Goal: Information Seeking & Learning: Learn about a topic

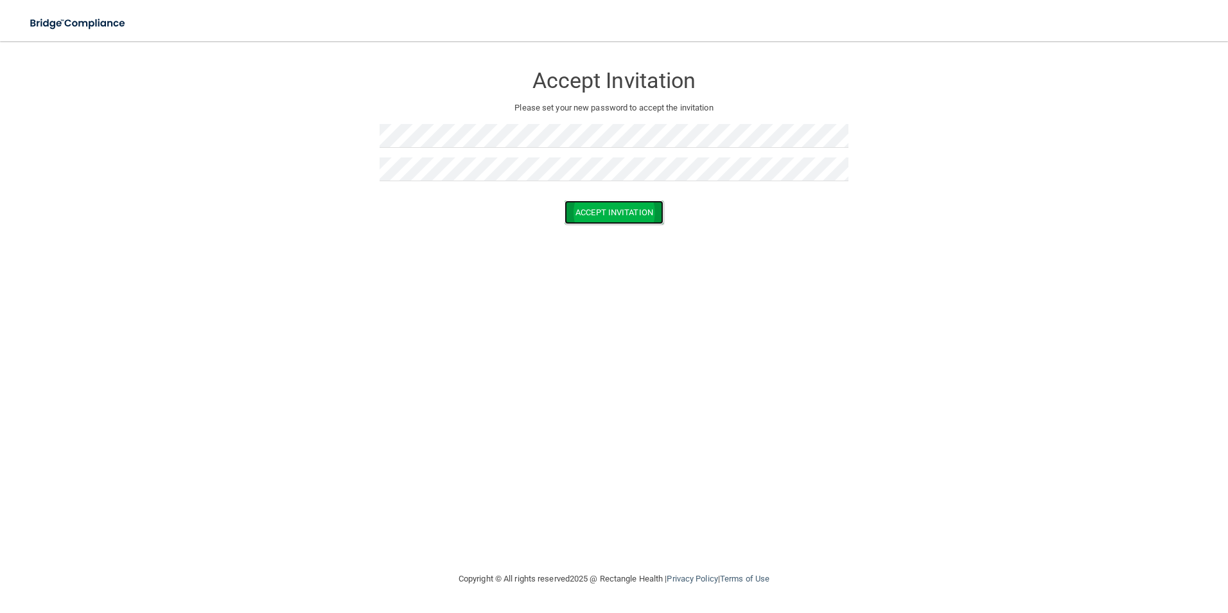
click at [592, 207] on button "Accept Invitation" at bounding box center [614, 212] width 99 height 24
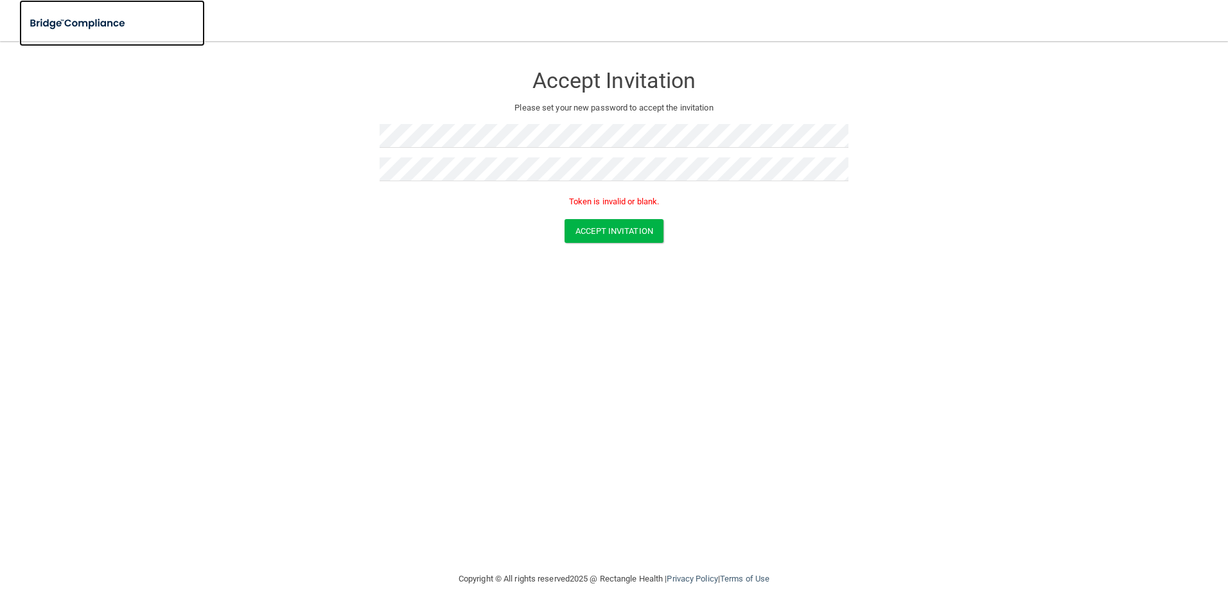
click at [71, 24] on img at bounding box center [78, 23] width 118 height 26
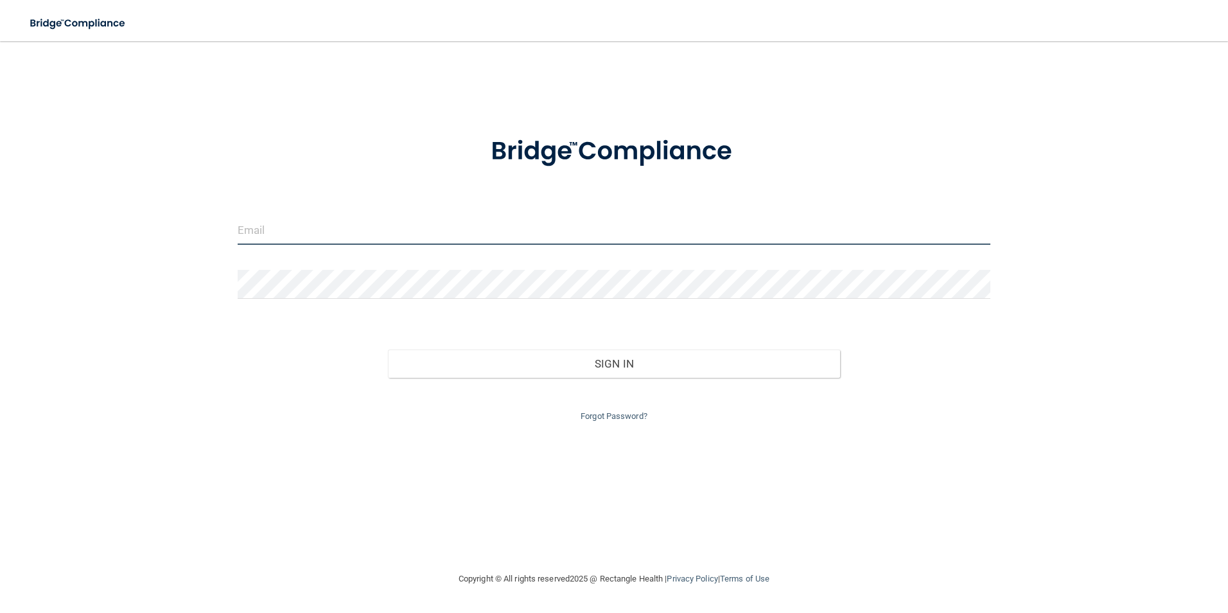
click at [292, 235] on input "email" at bounding box center [615, 230] width 754 height 29
type input "[EMAIL_ADDRESS][DOMAIN_NAME]"
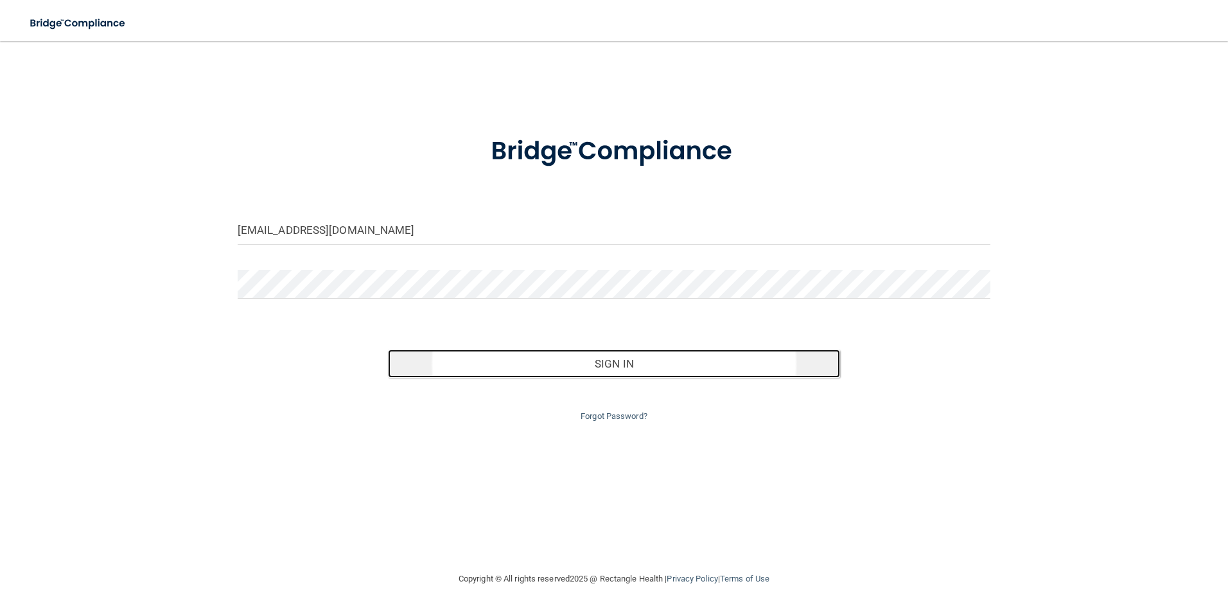
click at [546, 363] on button "Sign In" at bounding box center [614, 364] width 452 height 28
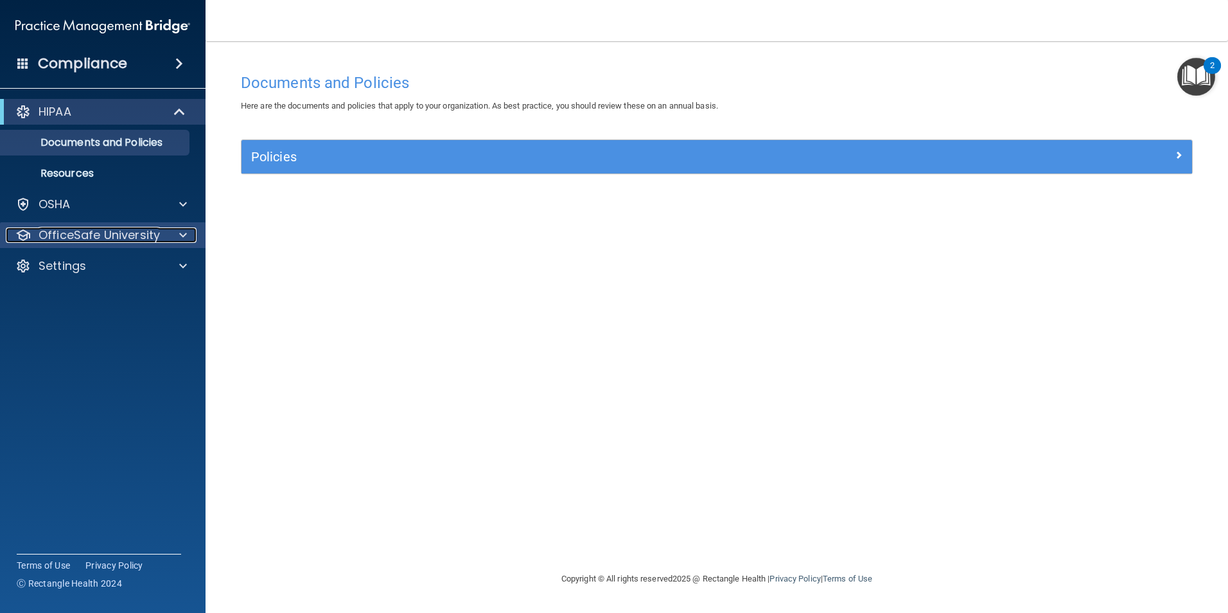
click at [155, 233] on p "OfficeSafe University" at bounding box center [99, 234] width 121 height 15
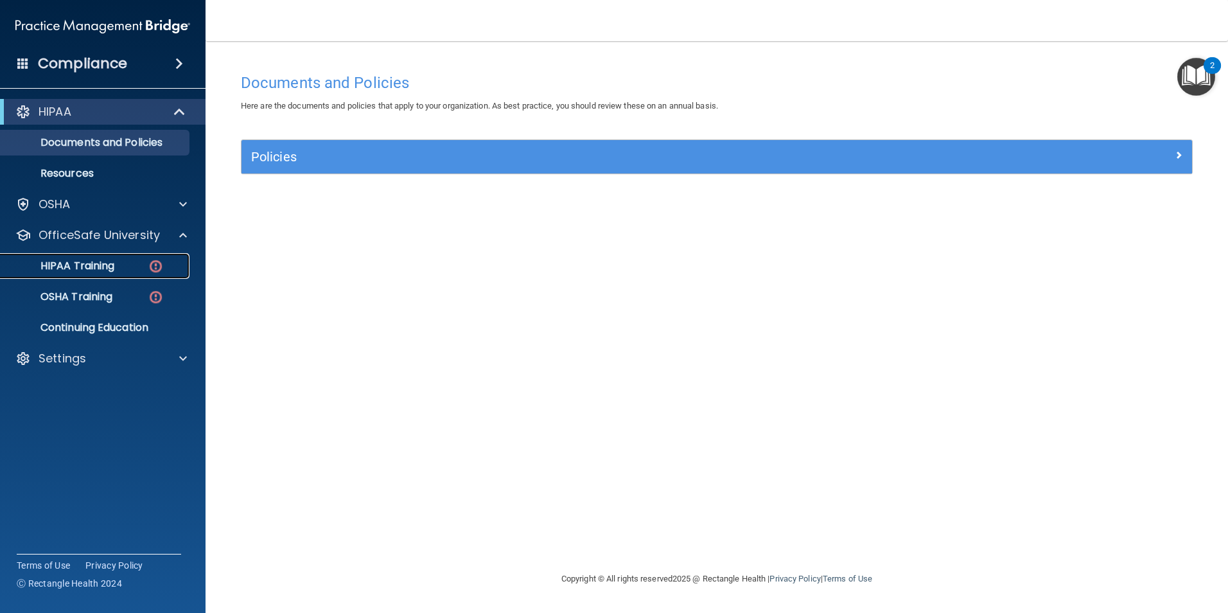
click at [112, 265] on p "HIPAA Training" at bounding box center [61, 266] width 106 height 13
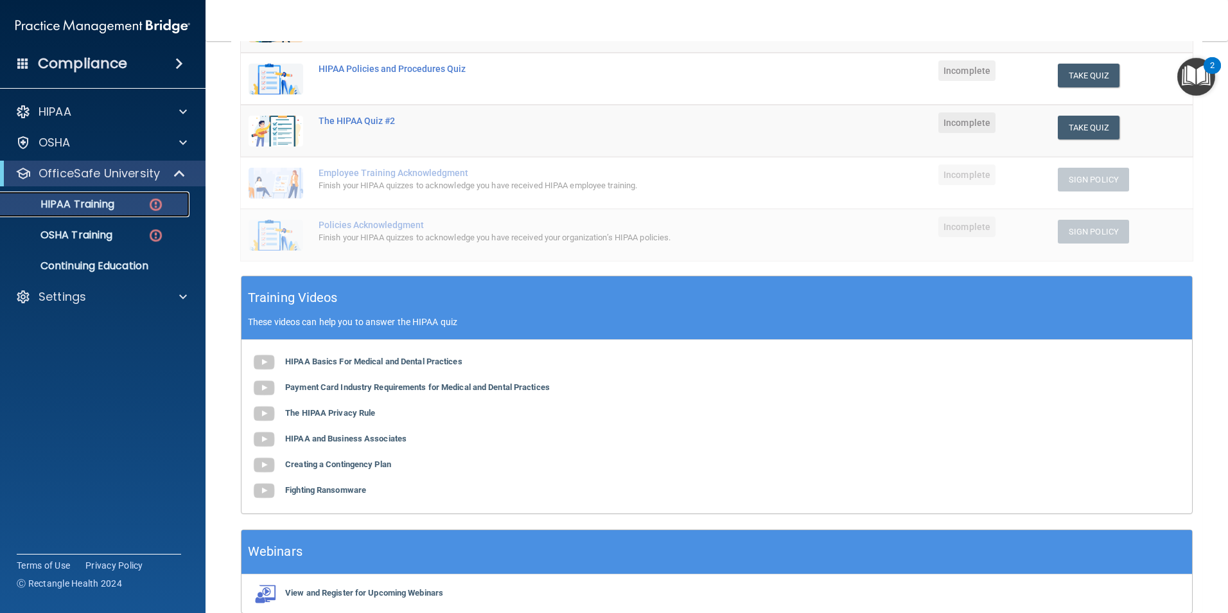
scroll to position [257, 0]
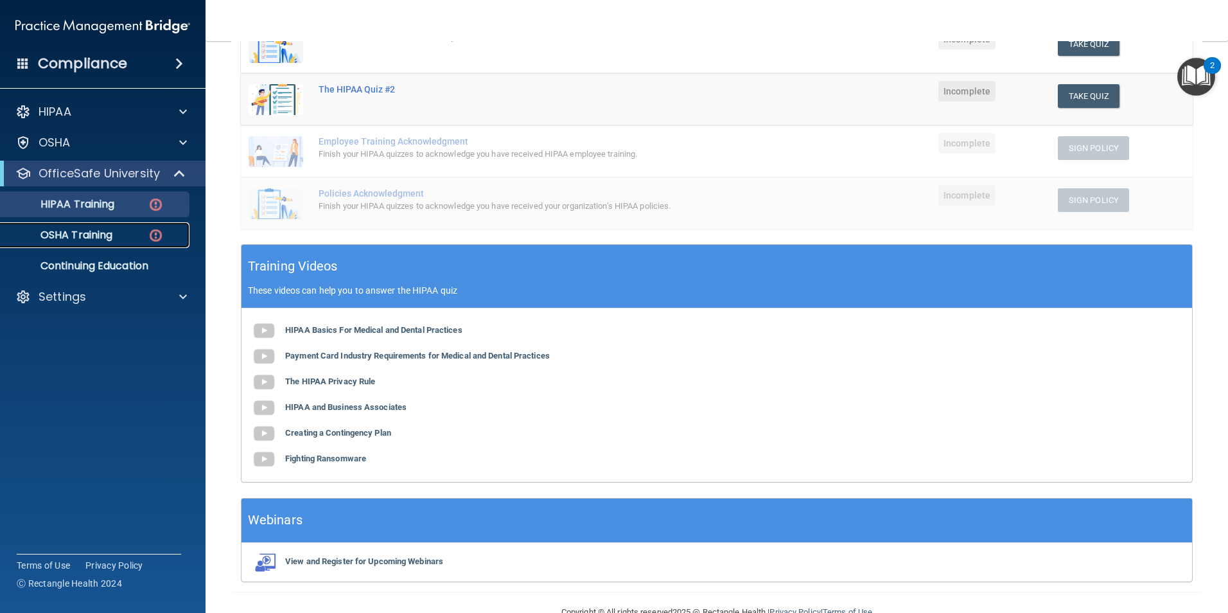
click at [60, 245] on link "OSHA Training" at bounding box center [88, 235] width 202 height 26
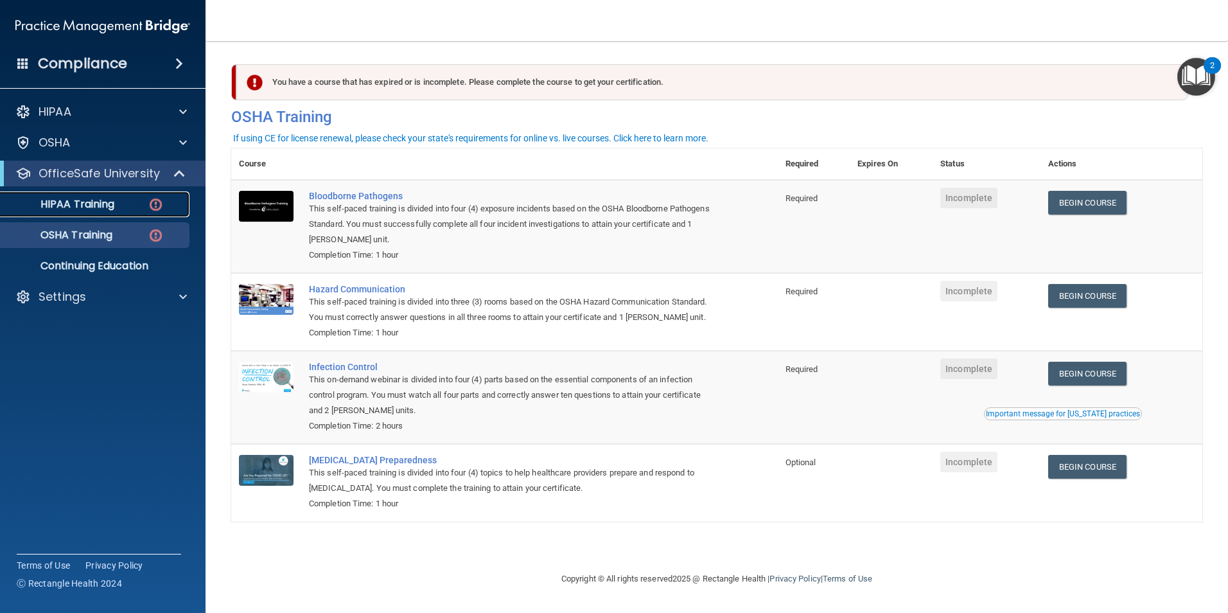
click at [93, 199] on p "HIPAA Training" at bounding box center [61, 204] width 106 height 13
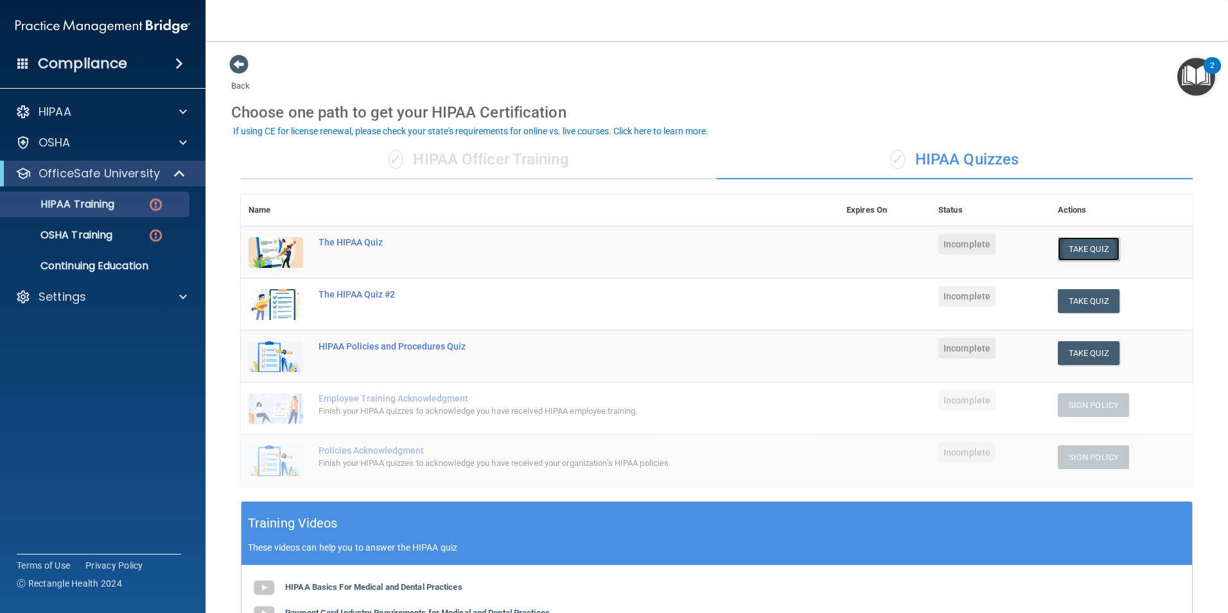
click at [1074, 248] on button "Take Quiz" at bounding box center [1089, 249] width 62 height 24
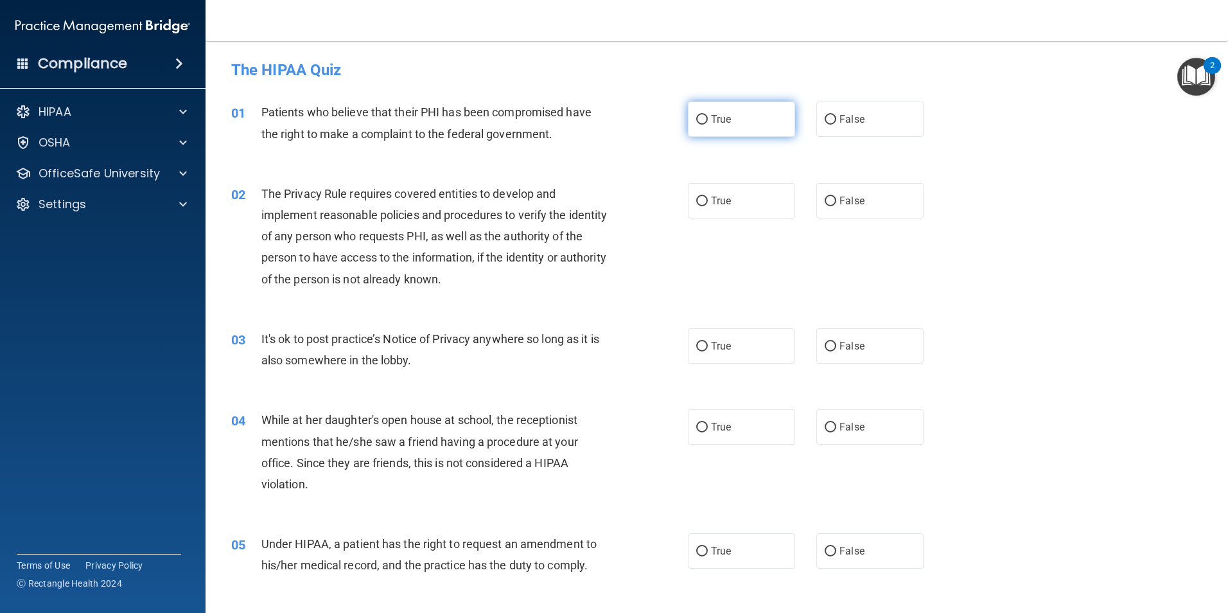
click at [698, 117] on input "True" at bounding box center [702, 120] width 12 height 10
radio input "true"
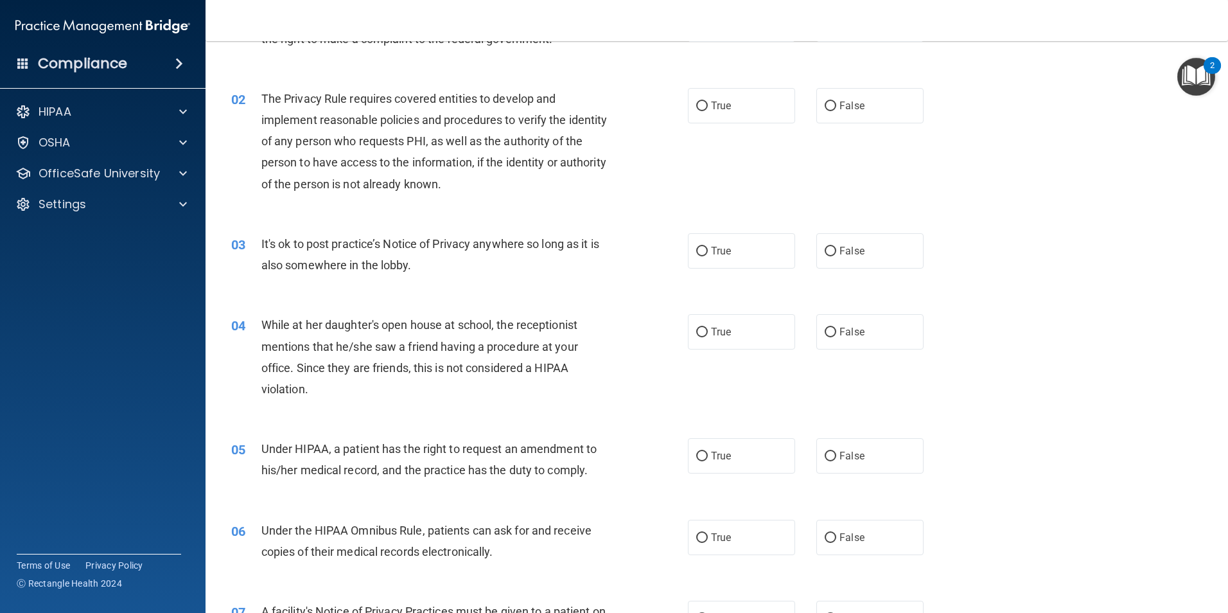
scroll to position [64, 0]
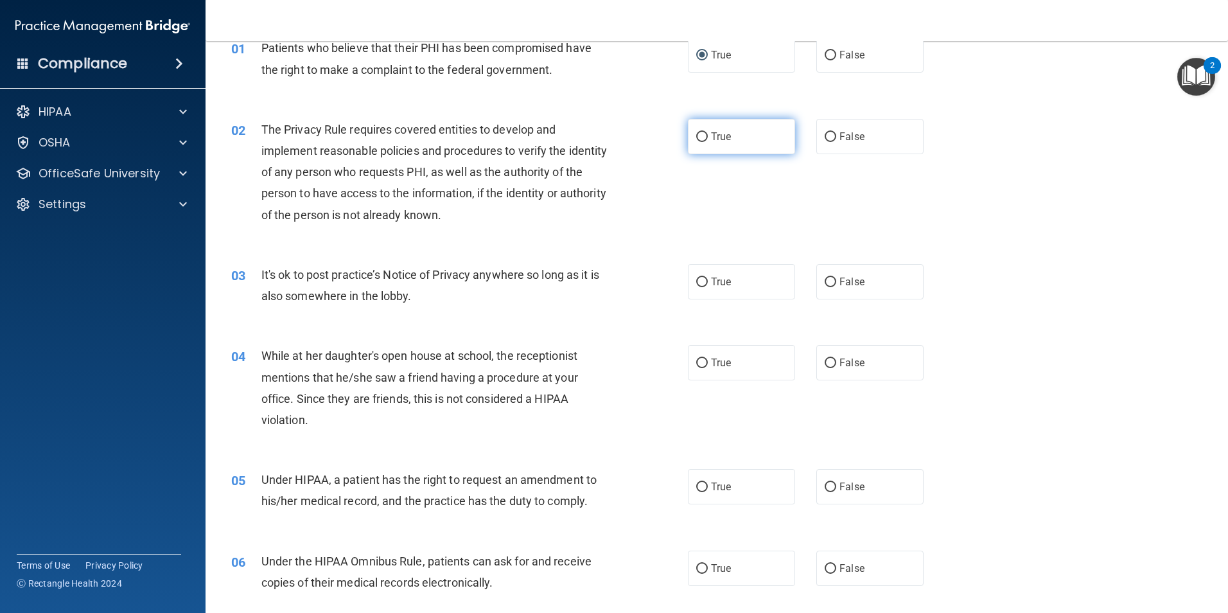
click at [697, 134] on input "True" at bounding box center [702, 137] width 12 height 10
radio input "true"
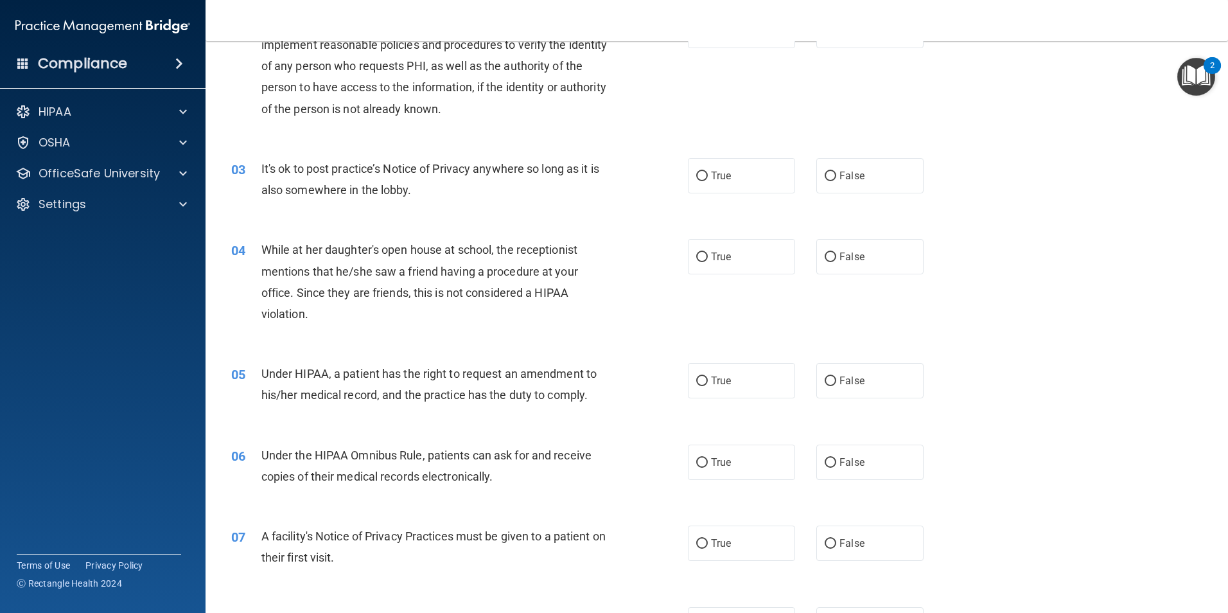
scroll to position [193, 0]
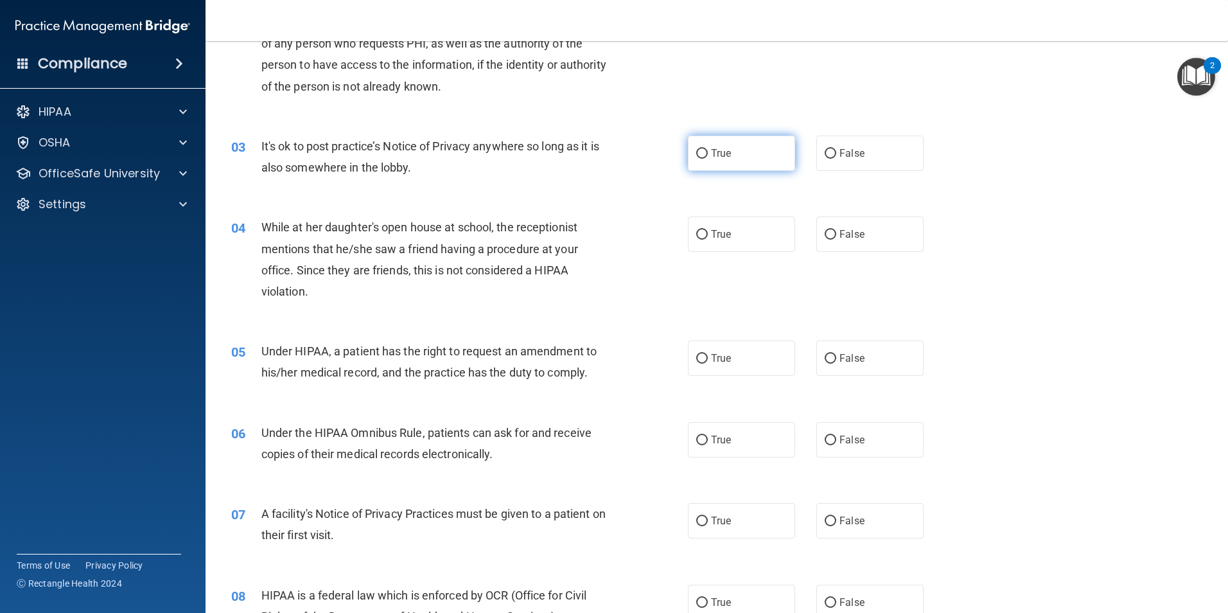
click at [702, 155] on input "True" at bounding box center [702, 154] width 12 height 10
radio input "true"
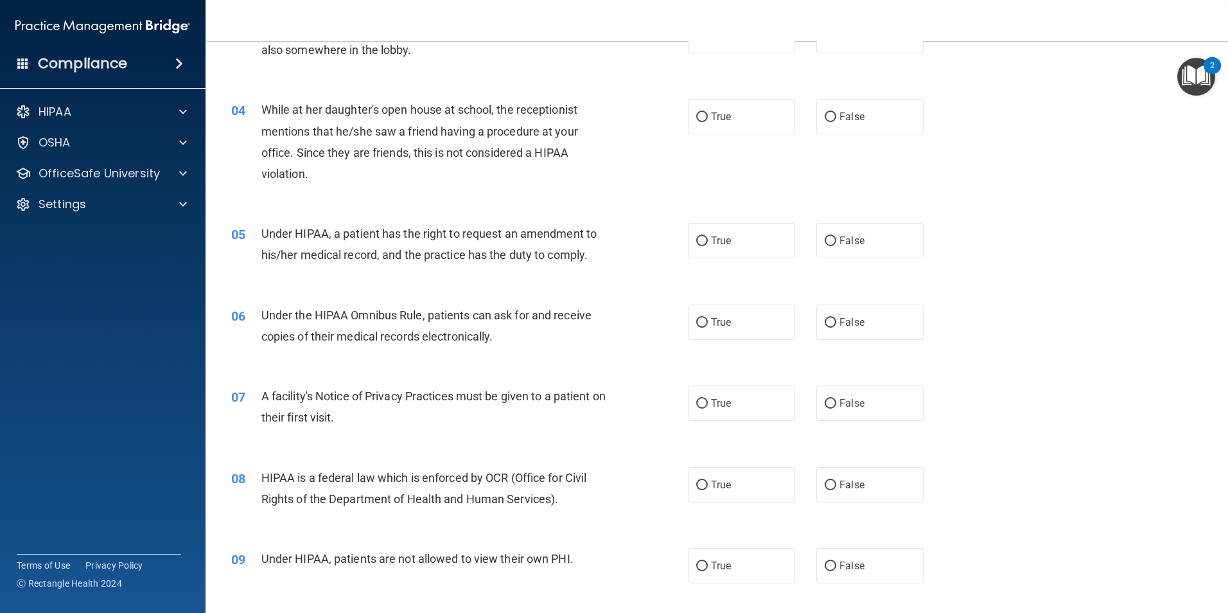
scroll to position [321, 0]
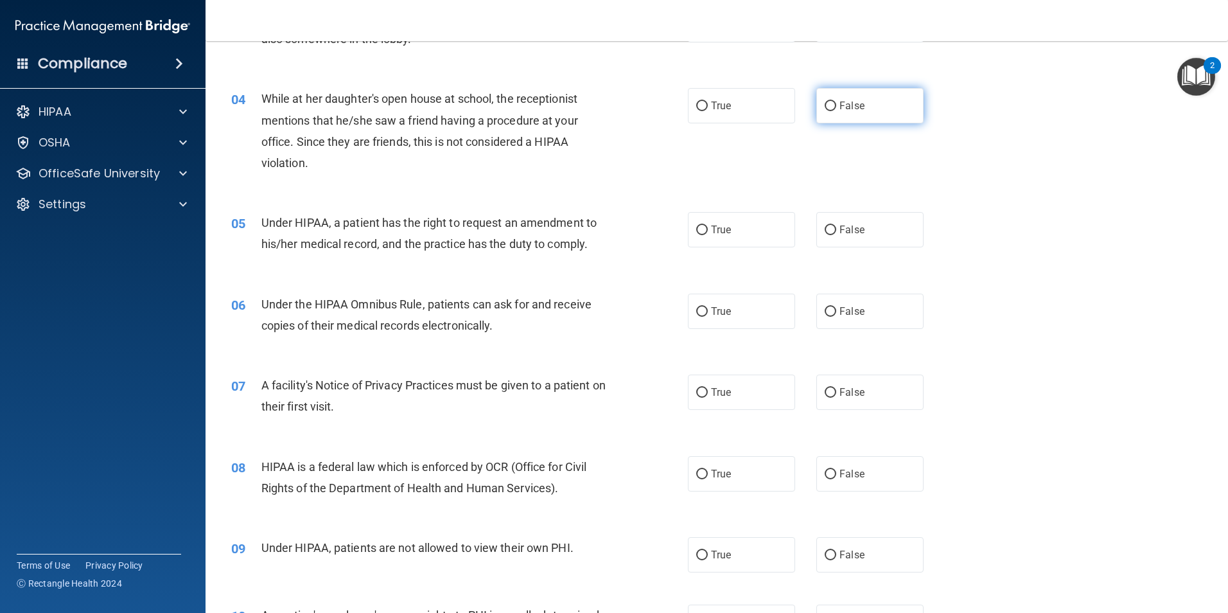
click at [825, 108] on input "False" at bounding box center [831, 107] width 12 height 10
radio input "true"
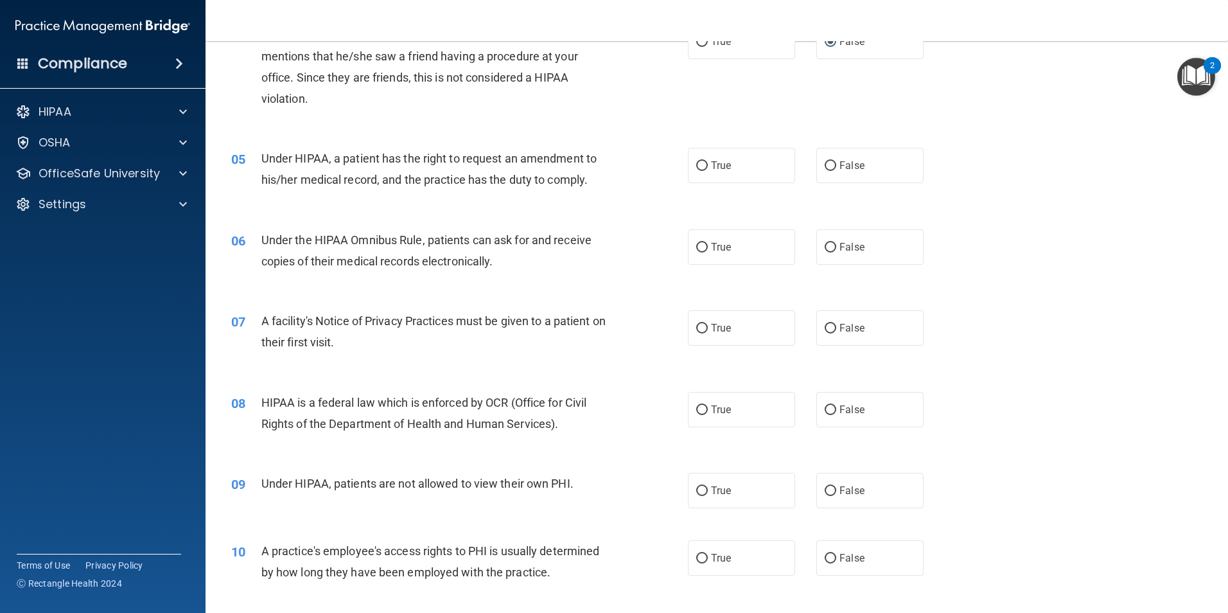
scroll to position [450, 0]
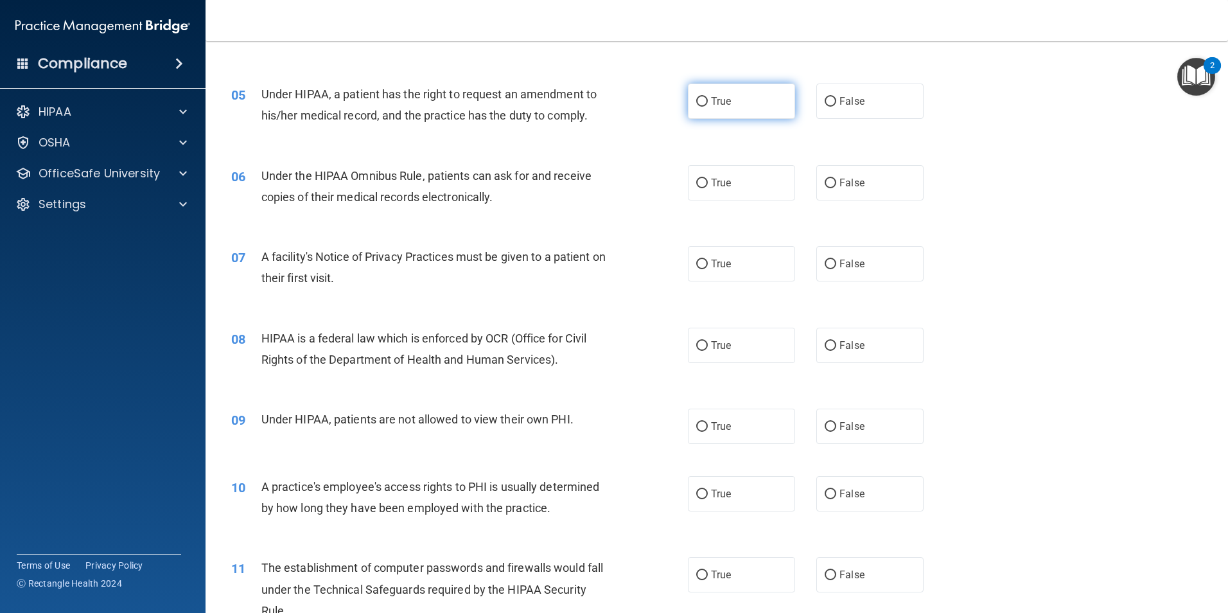
click at [696, 100] on input "True" at bounding box center [702, 102] width 12 height 10
radio input "true"
click at [700, 182] on input "True" at bounding box center [702, 184] width 12 height 10
radio input "true"
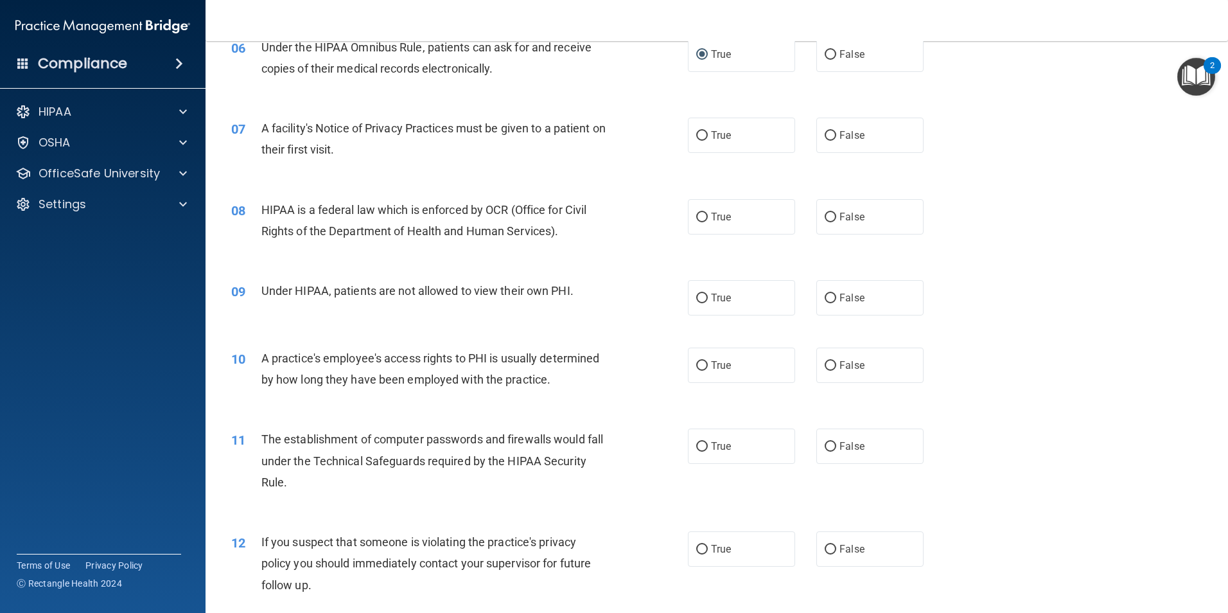
scroll to position [643, 0]
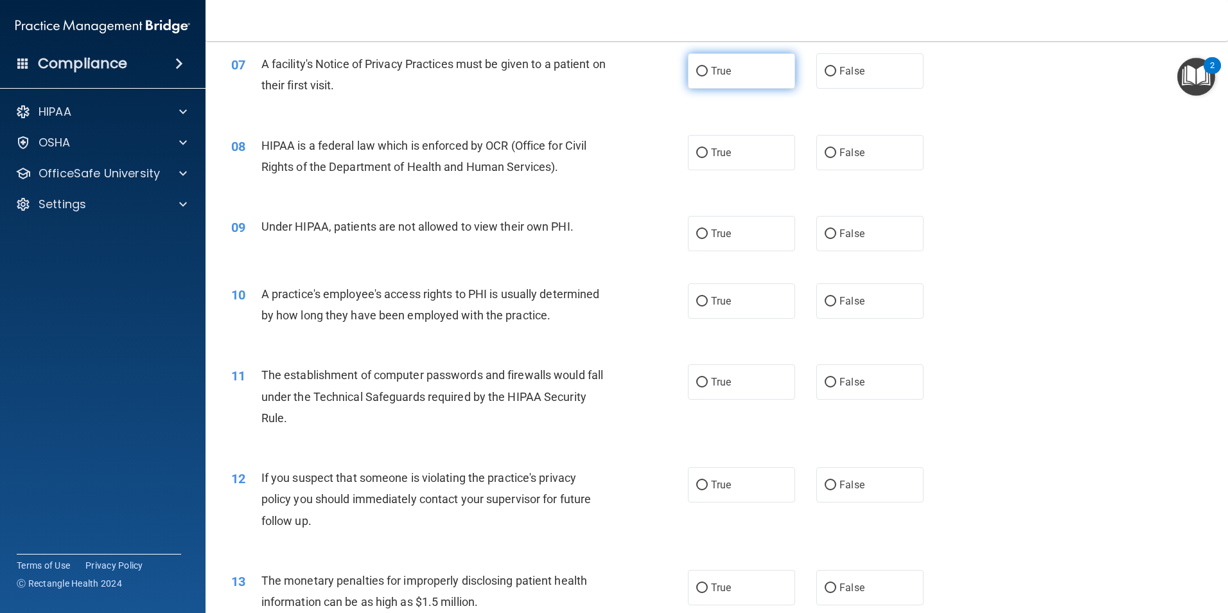
click at [697, 73] on input "True" at bounding box center [702, 72] width 12 height 10
radio input "true"
click at [699, 150] on input "True" at bounding box center [702, 153] width 12 height 10
radio input "true"
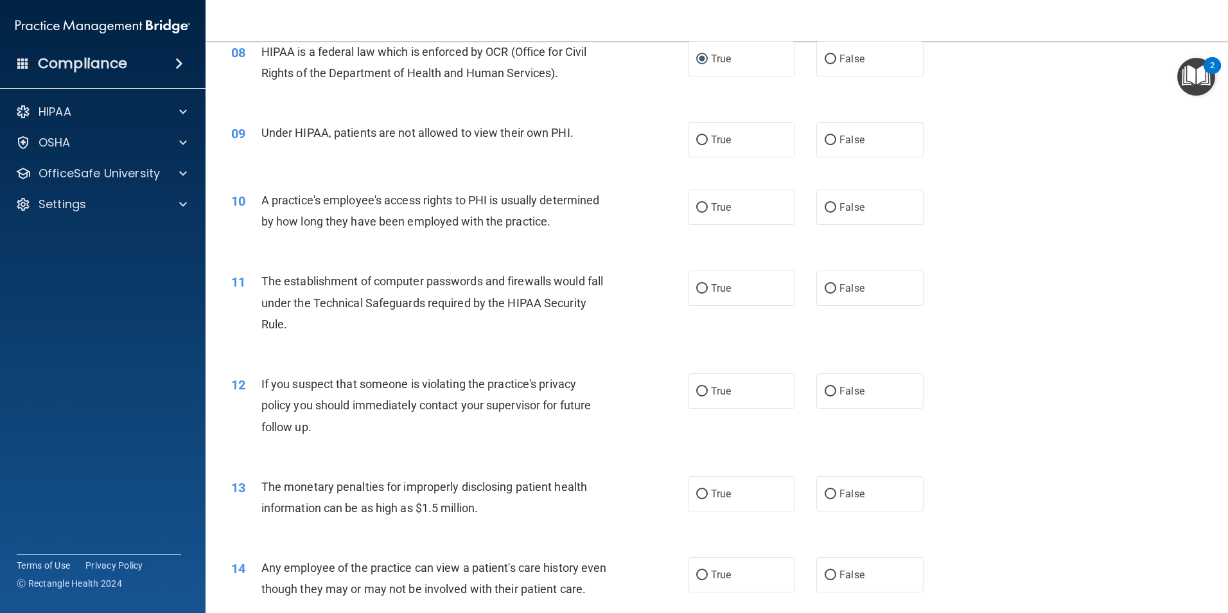
scroll to position [771, 0]
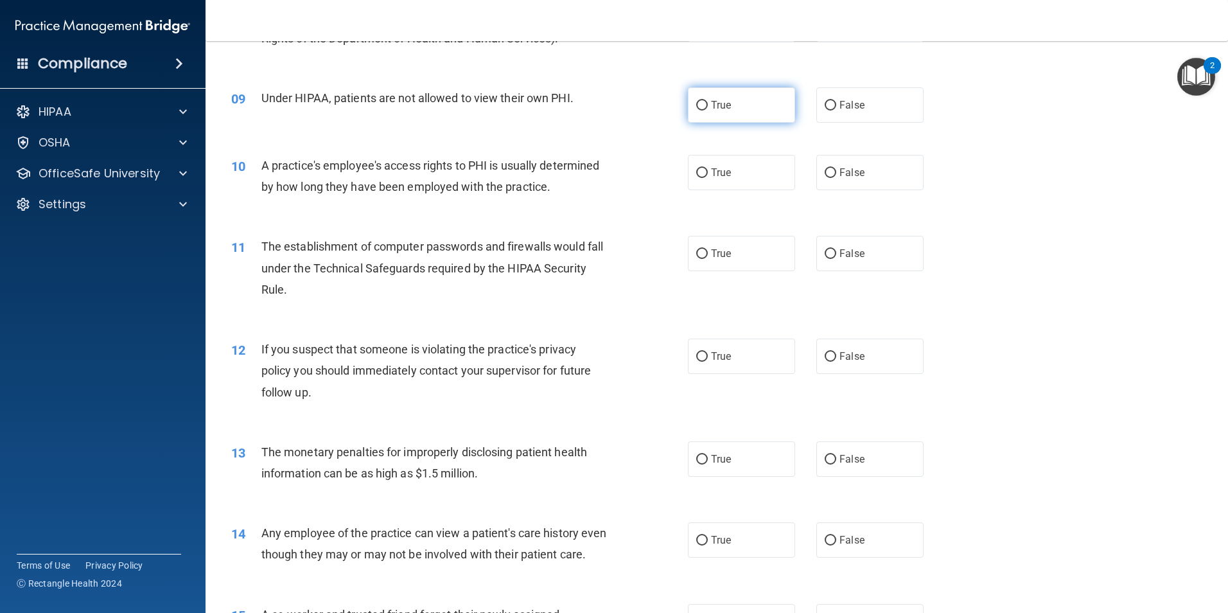
click at [698, 103] on input "True" at bounding box center [702, 106] width 12 height 10
radio input "true"
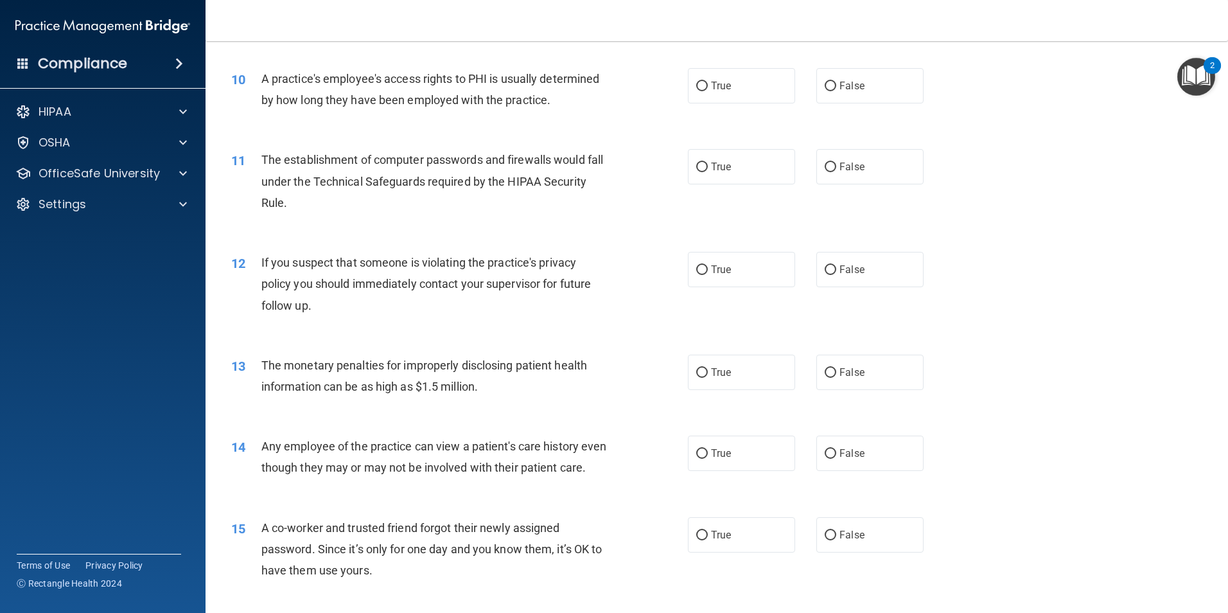
scroll to position [835, 0]
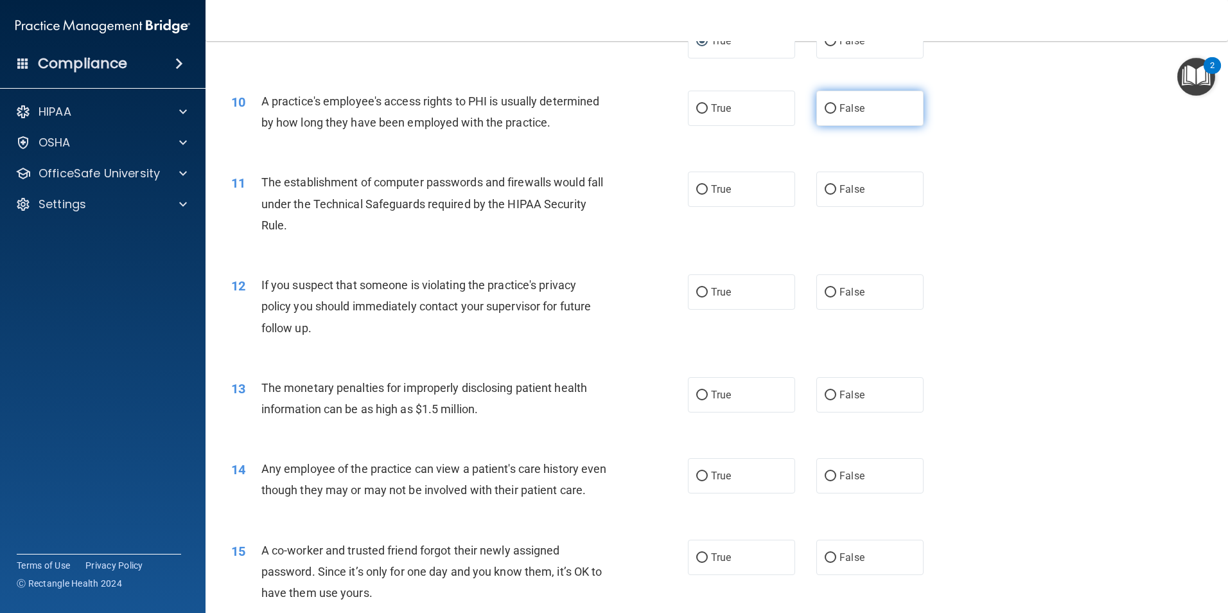
click at [825, 107] on input "False" at bounding box center [831, 109] width 12 height 10
radio input "true"
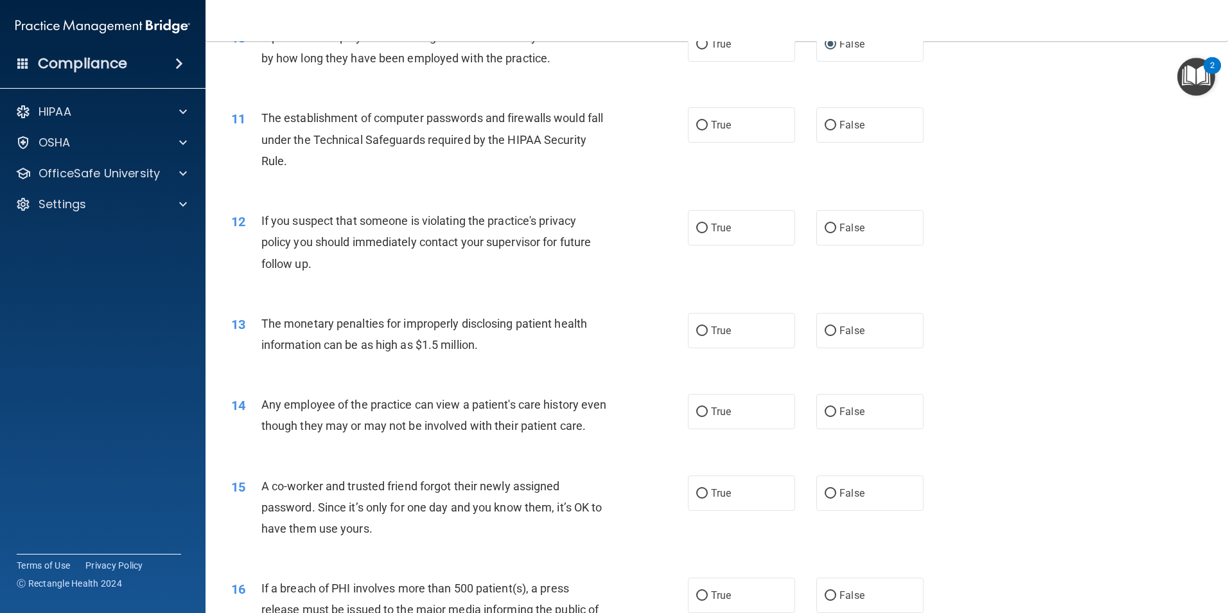
scroll to position [964, 0]
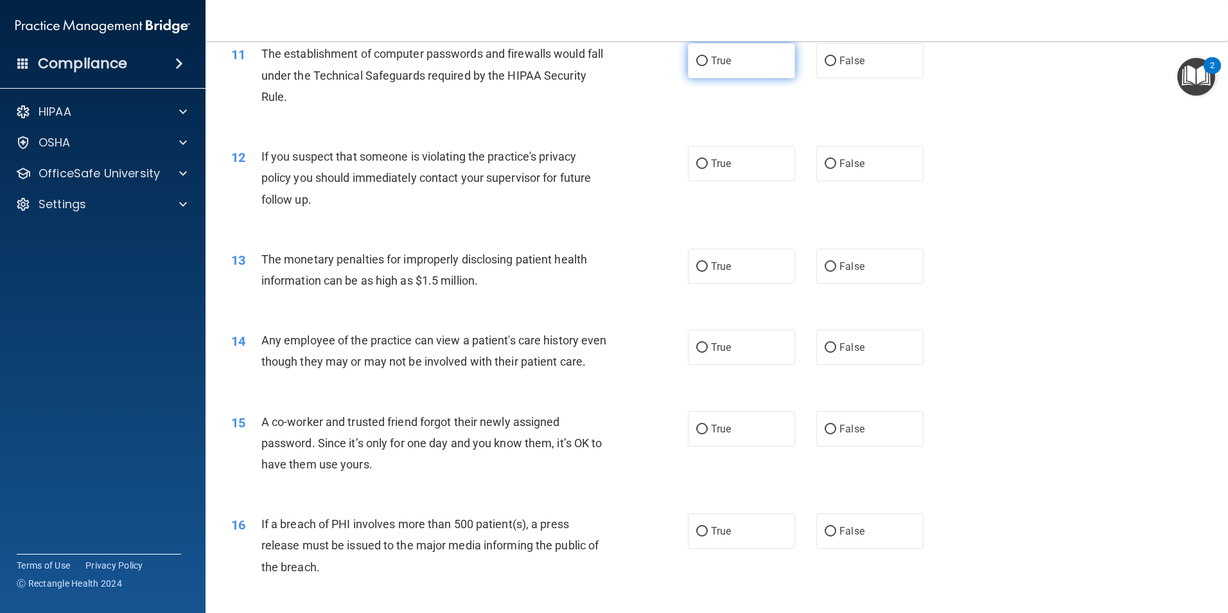
click at [704, 60] on label "True" at bounding box center [741, 60] width 107 height 35
click at [704, 60] on input "True" at bounding box center [702, 62] width 12 height 10
radio input "true"
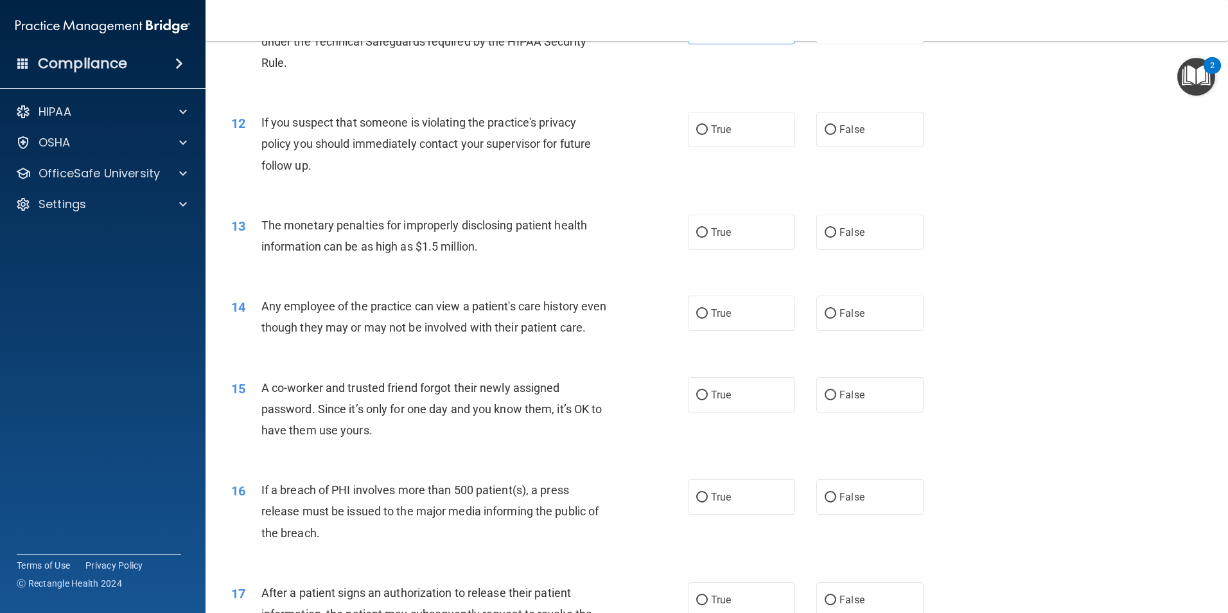
scroll to position [1028, 0]
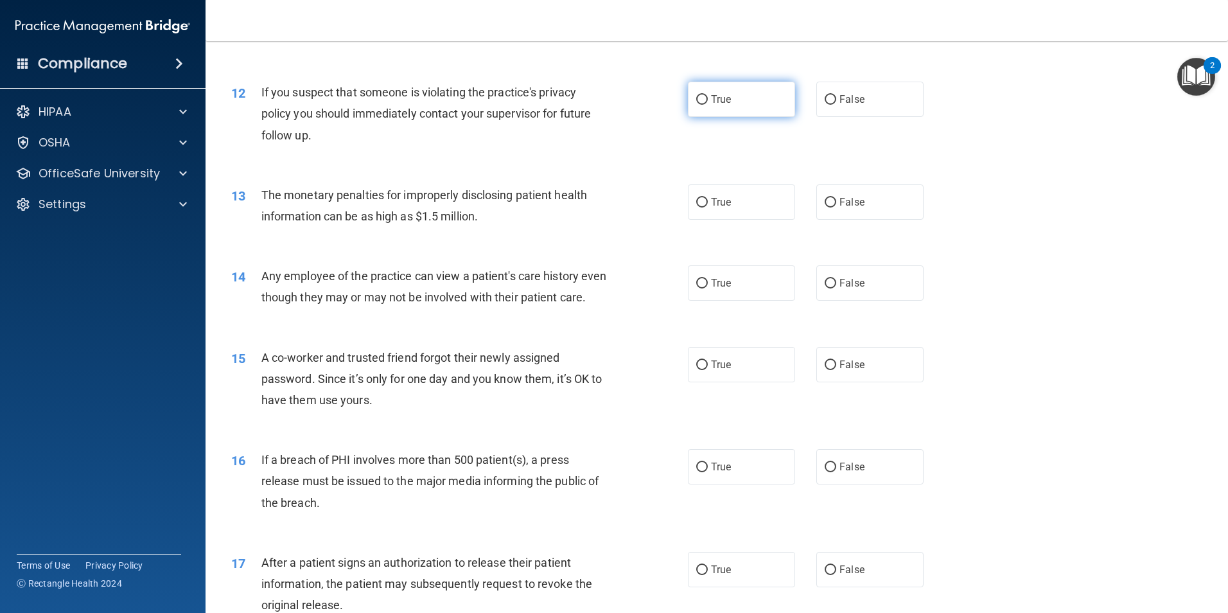
click at [698, 101] on input "True" at bounding box center [702, 100] width 12 height 10
radio input "true"
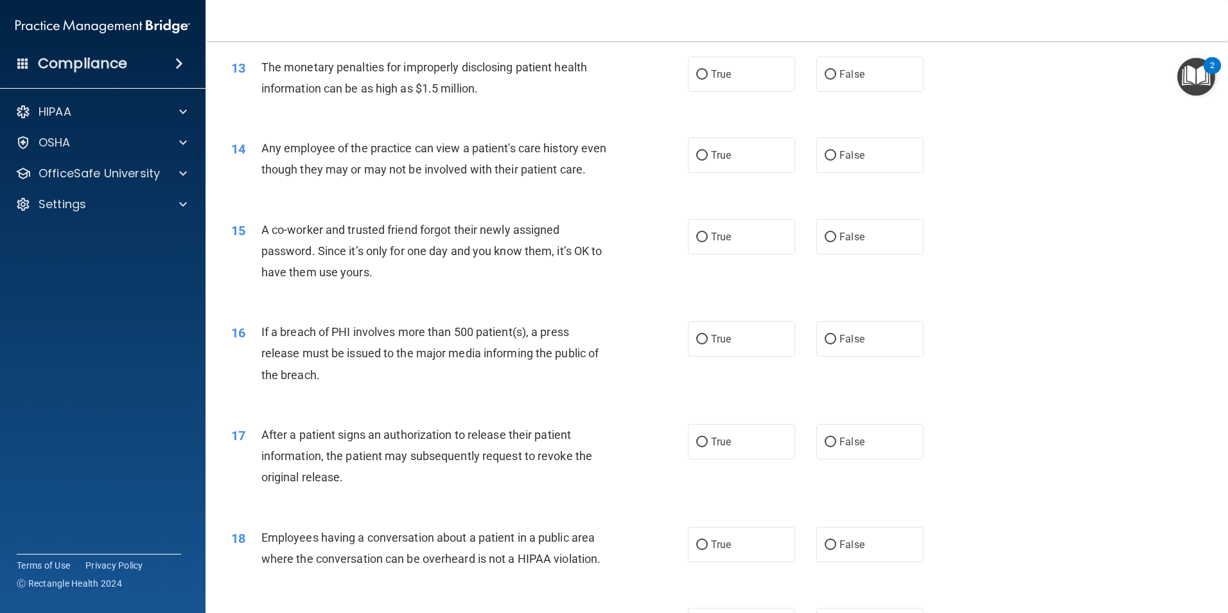
scroll to position [1157, 0]
click at [696, 77] on input "True" at bounding box center [702, 74] width 12 height 10
radio input "true"
click at [825, 155] on input "False" at bounding box center [831, 155] width 12 height 10
radio input "true"
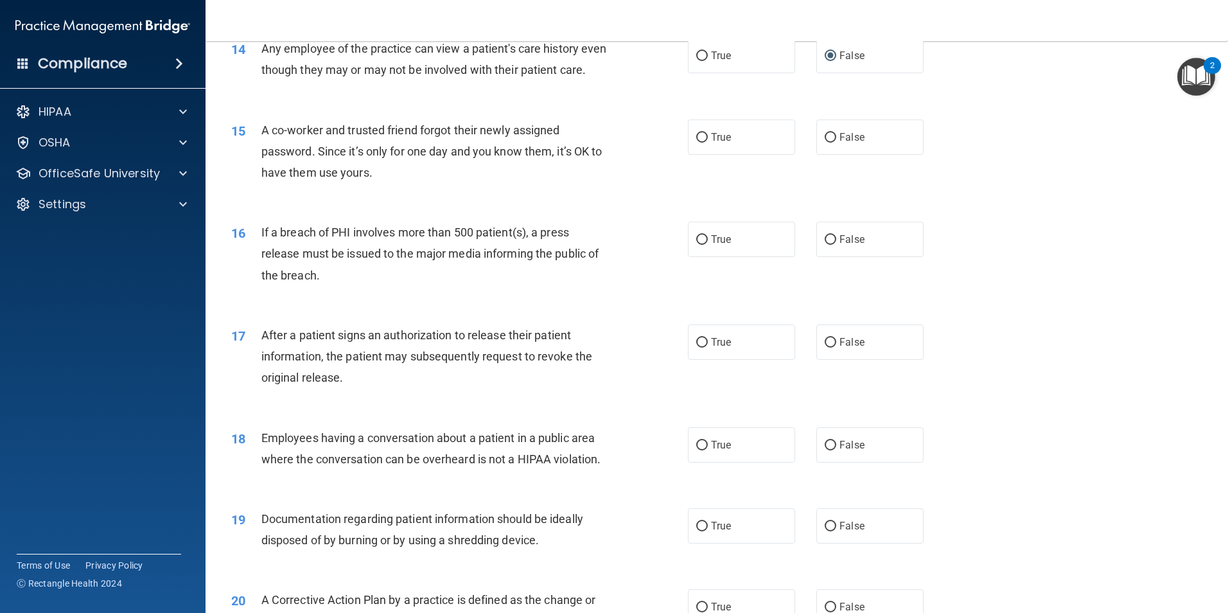
scroll to position [1285, 0]
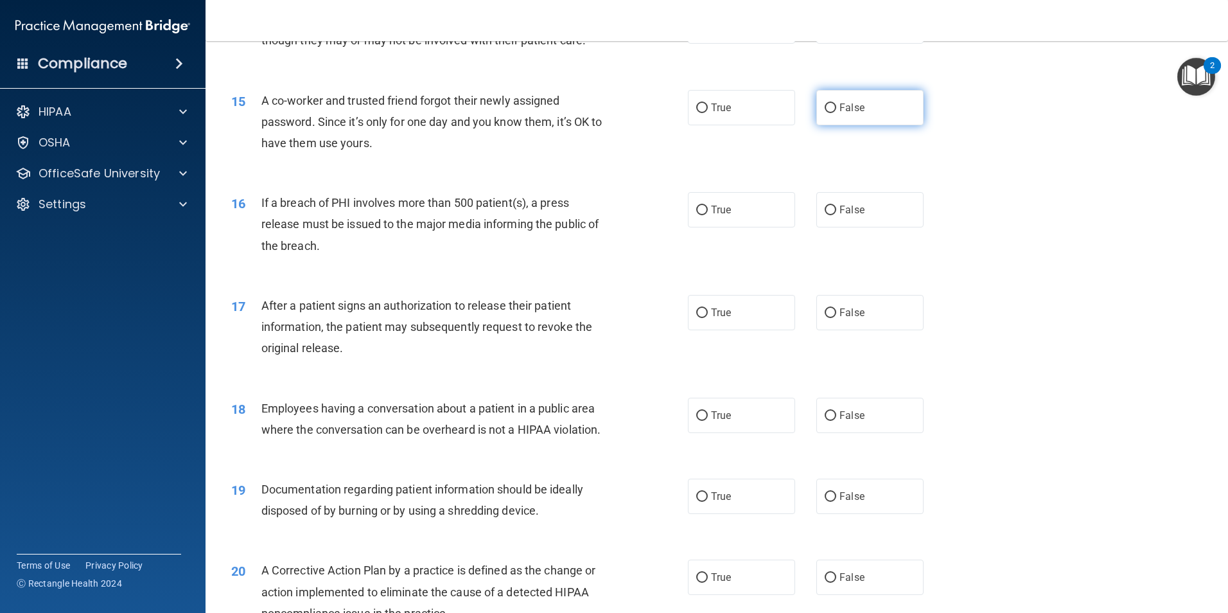
click at [825, 113] on input "False" at bounding box center [831, 108] width 12 height 10
radio input "true"
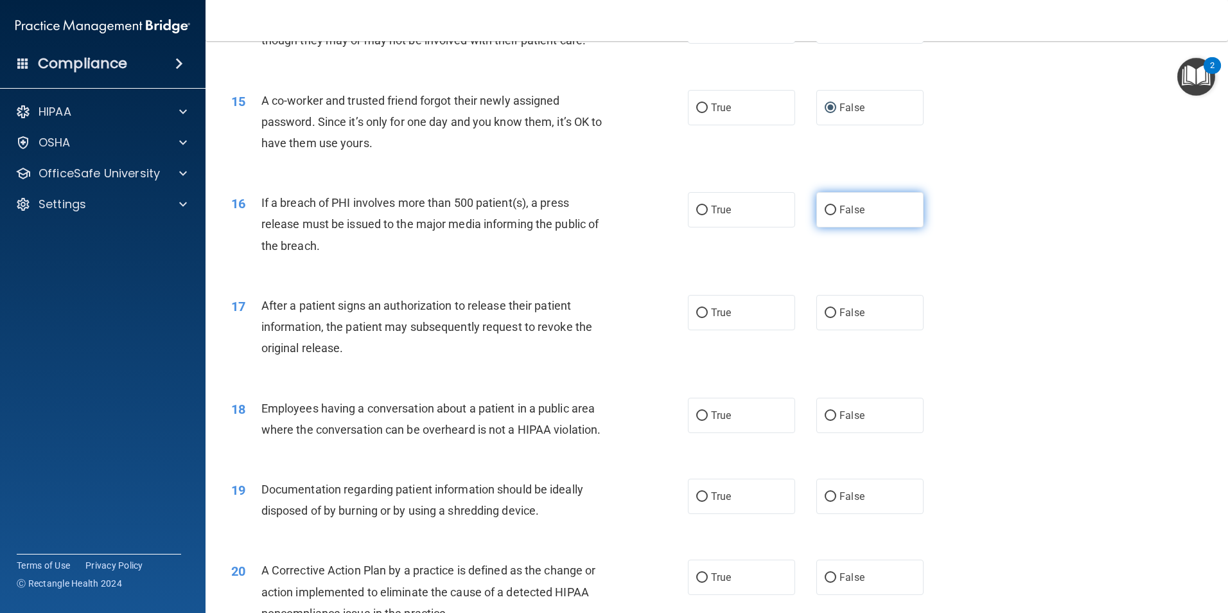
click at [825, 215] on input "False" at bounding box center [831, 211] width 12 height 10
radio input "true"
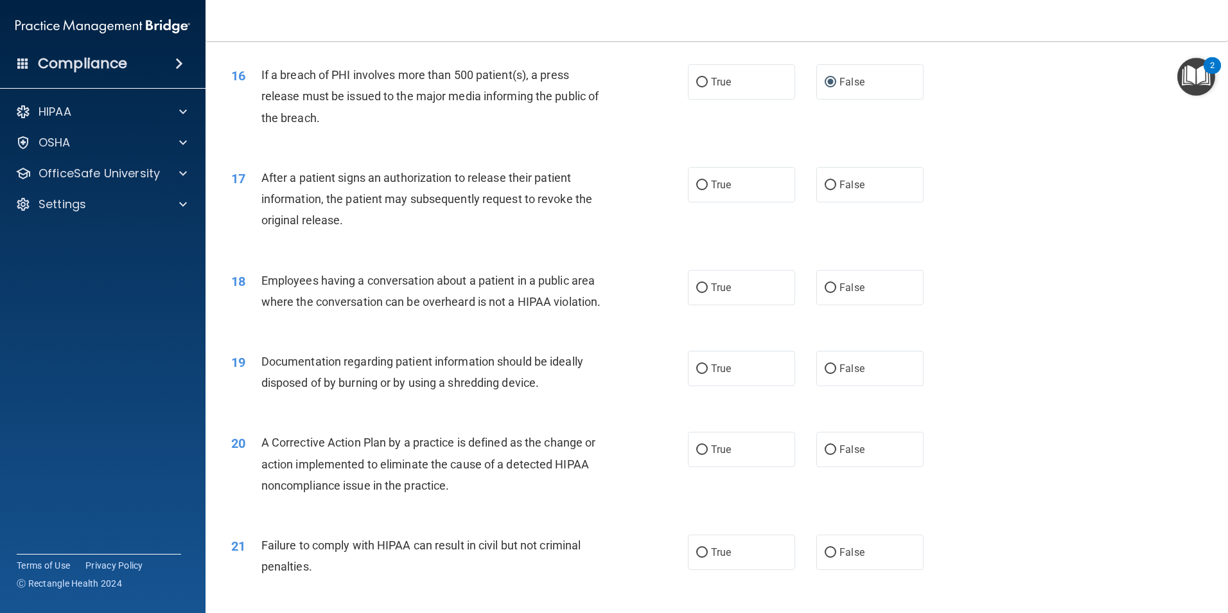
scroll to position [1414, 0]
click at [699, 190] on input "True" at bounding box center [702, 185] width 12 height 10
radio input "true"
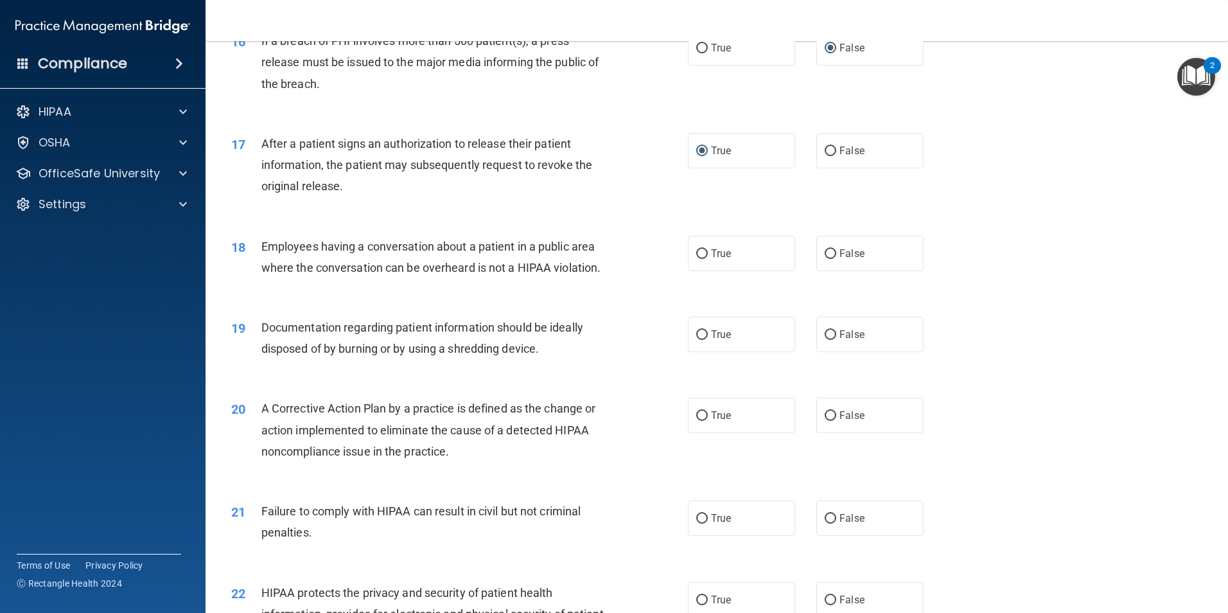
scroll to position [1478, 0]
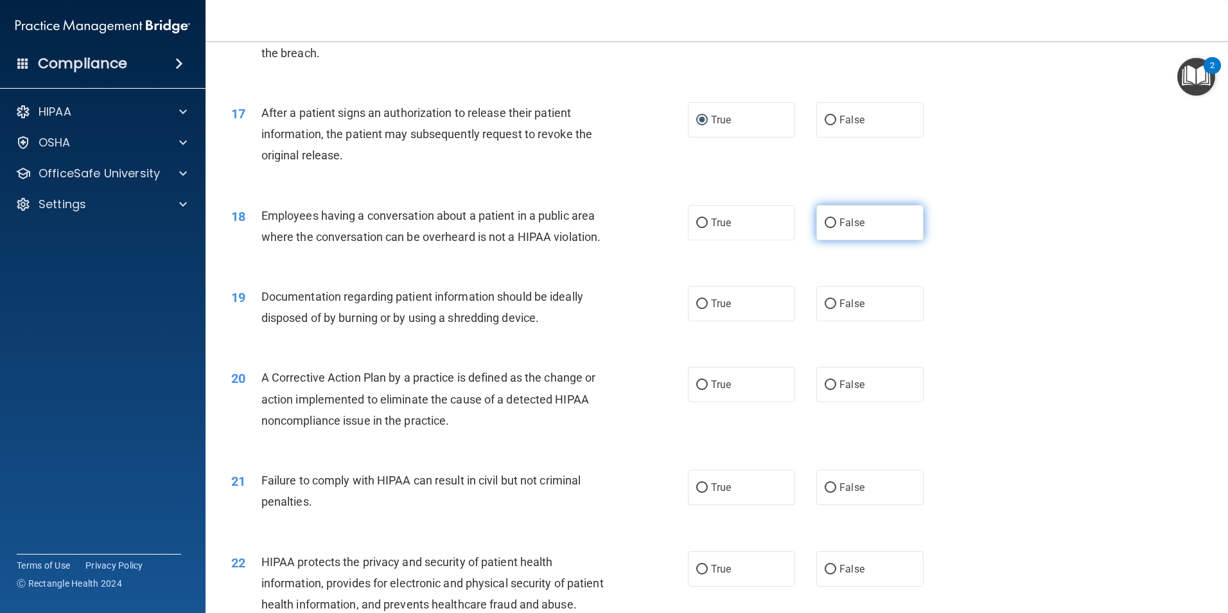
click at [825, 228] on input "False" at bounding box center [831, 223] width 12 height 10
radio input "true"
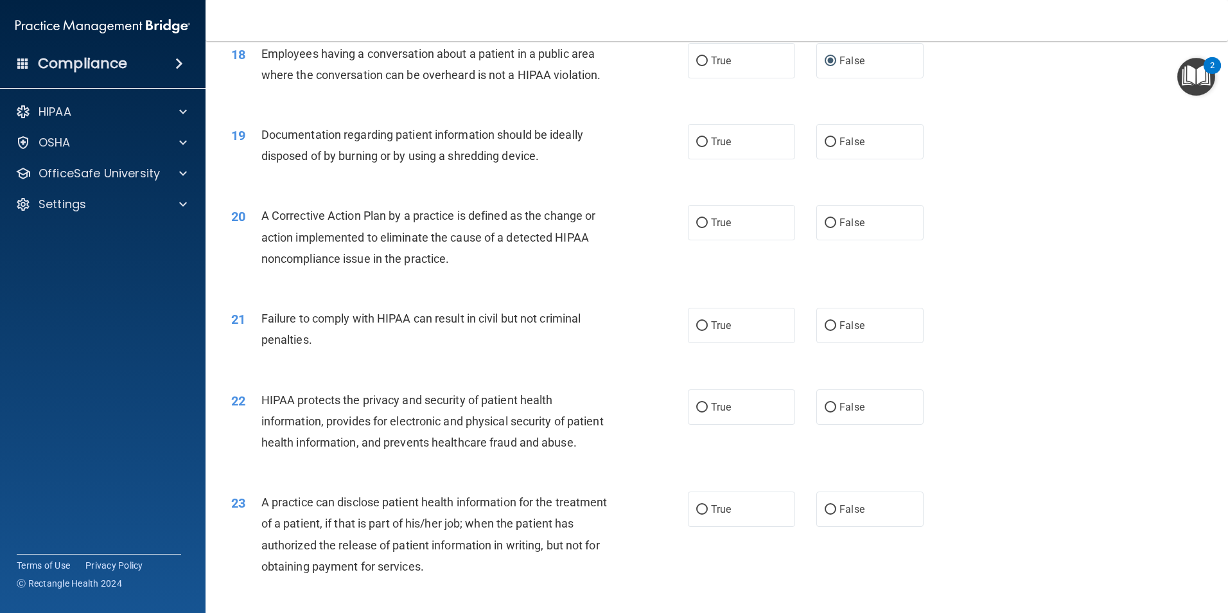
scroll to position [1671, 0]
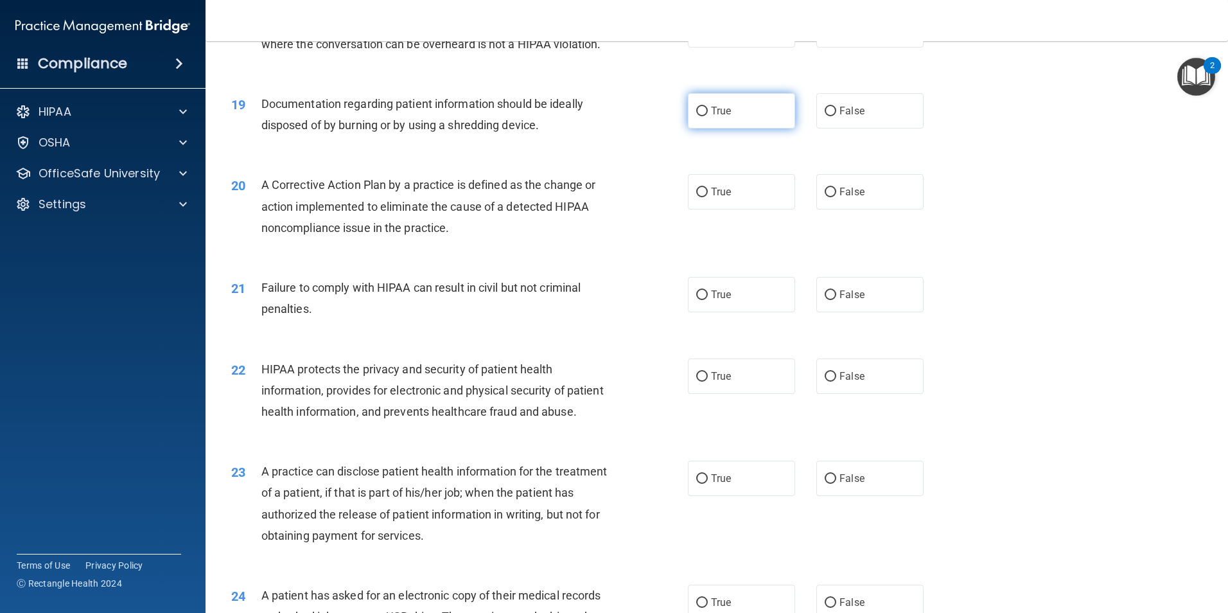
click at [696, 116] on input "True" at bounding box center [702, 112] width 12 height 10
radio input "true"
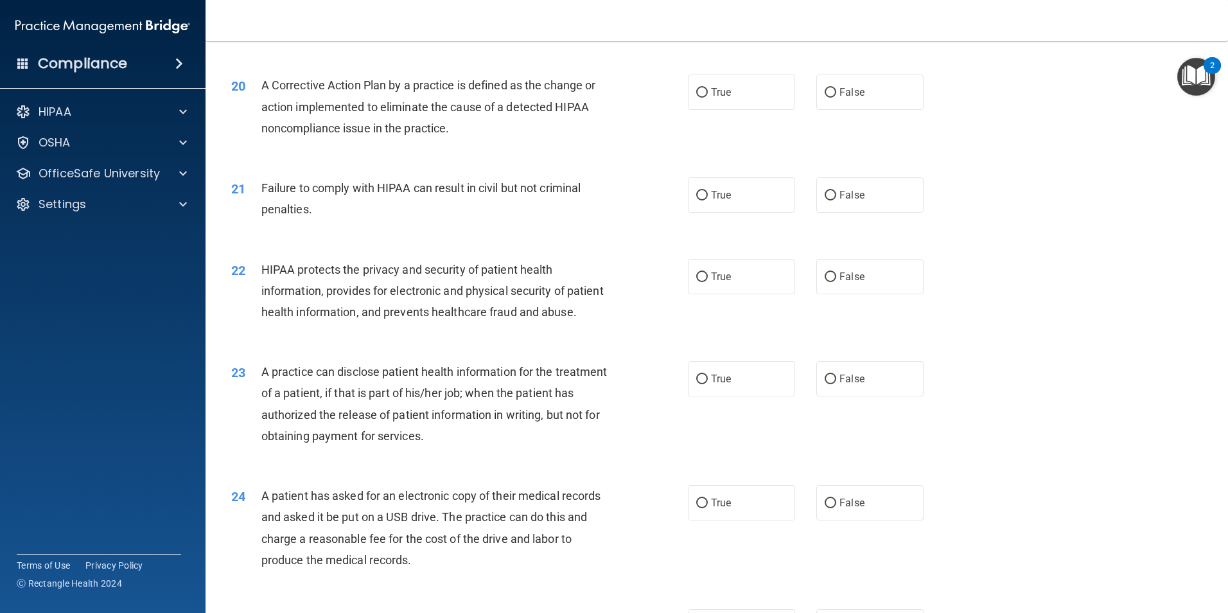
scroll to position [1799, 0]
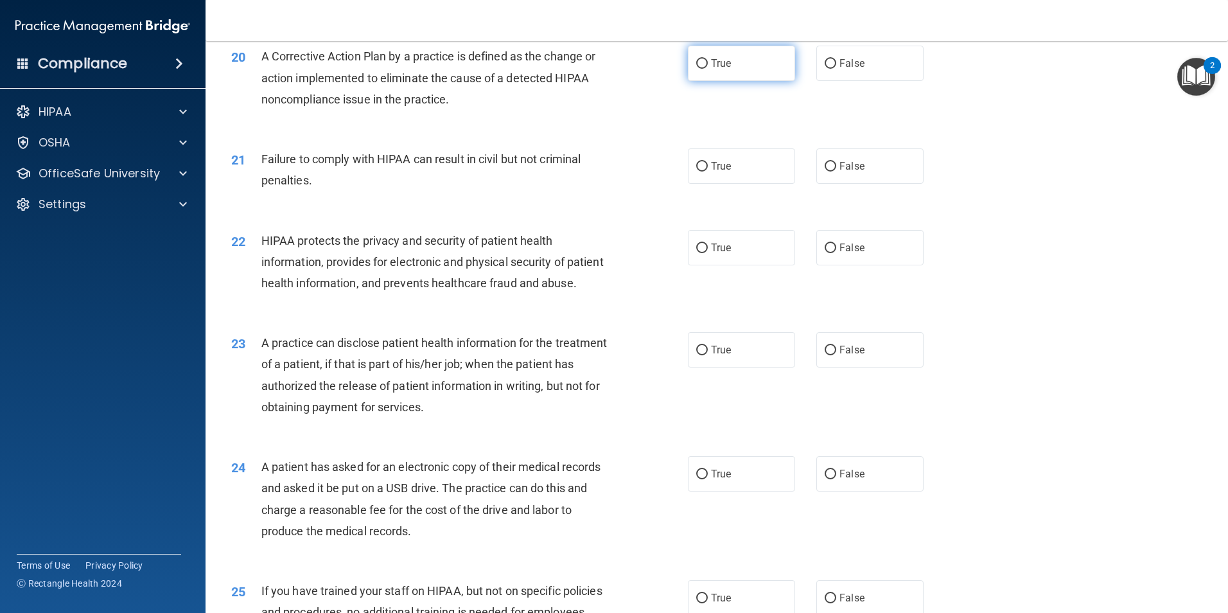
click at [701, 69] on input "True" at bounding box center [702, 64] width 12 height 10
radio input "true"
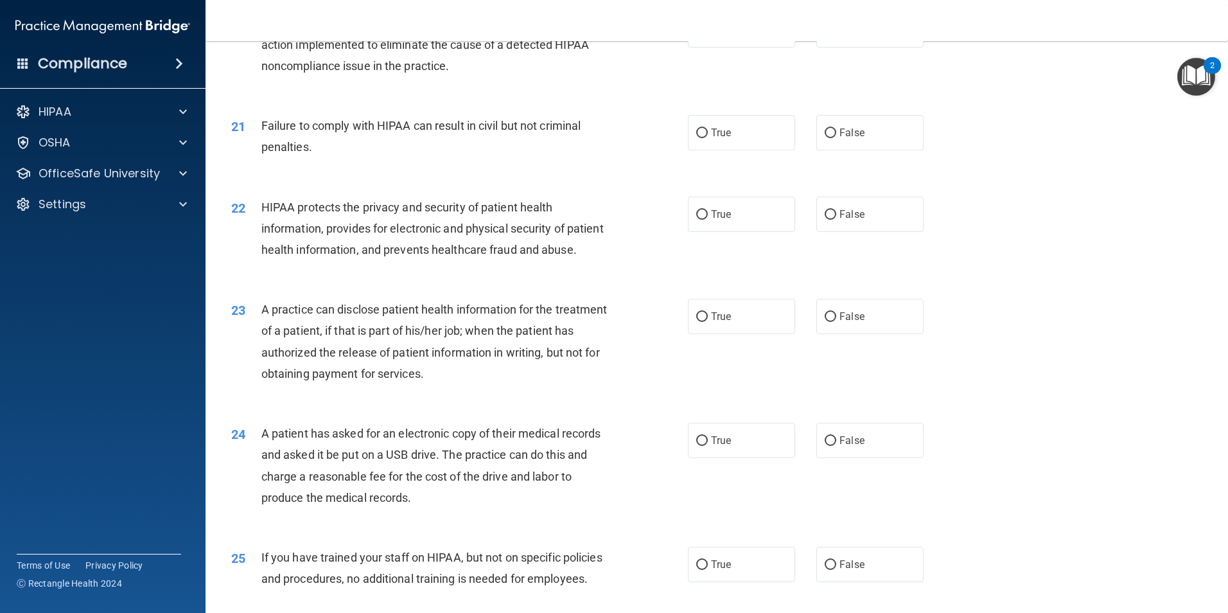
scroll to position [1863, 0]
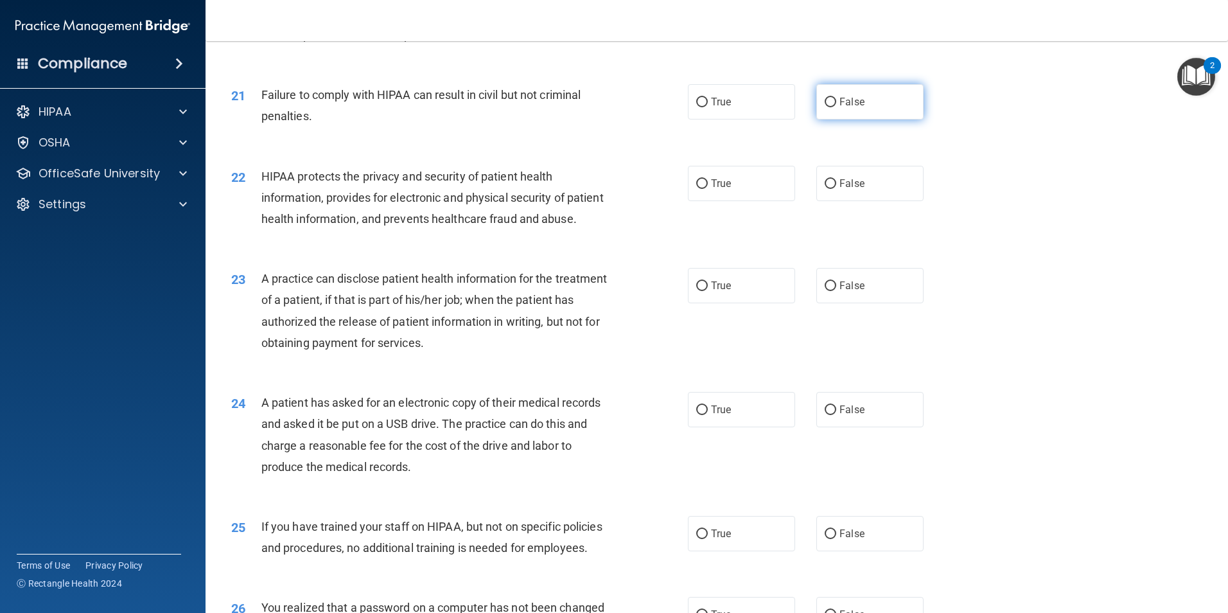
click at [826, 107] on input "False" at bounding box center [831, 103] width 12 height 10
radio input "true"
click at [698, 189] on input "True" at bounding box center [702, 184] width 12 height 10
radio input "true"
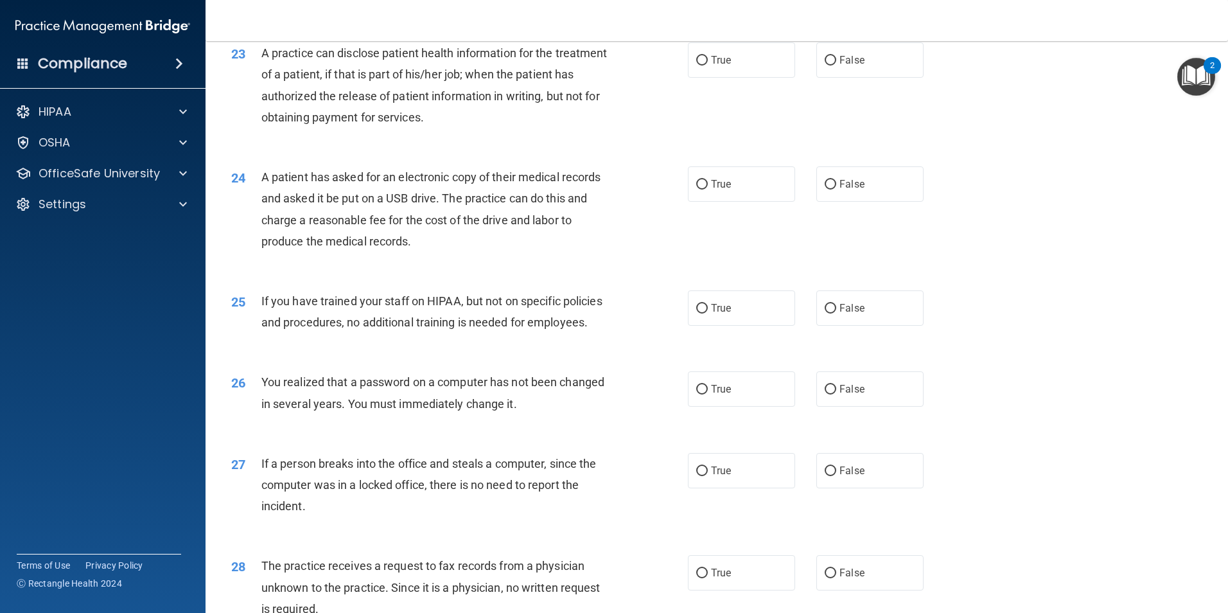
scroll to position [2120, 0]
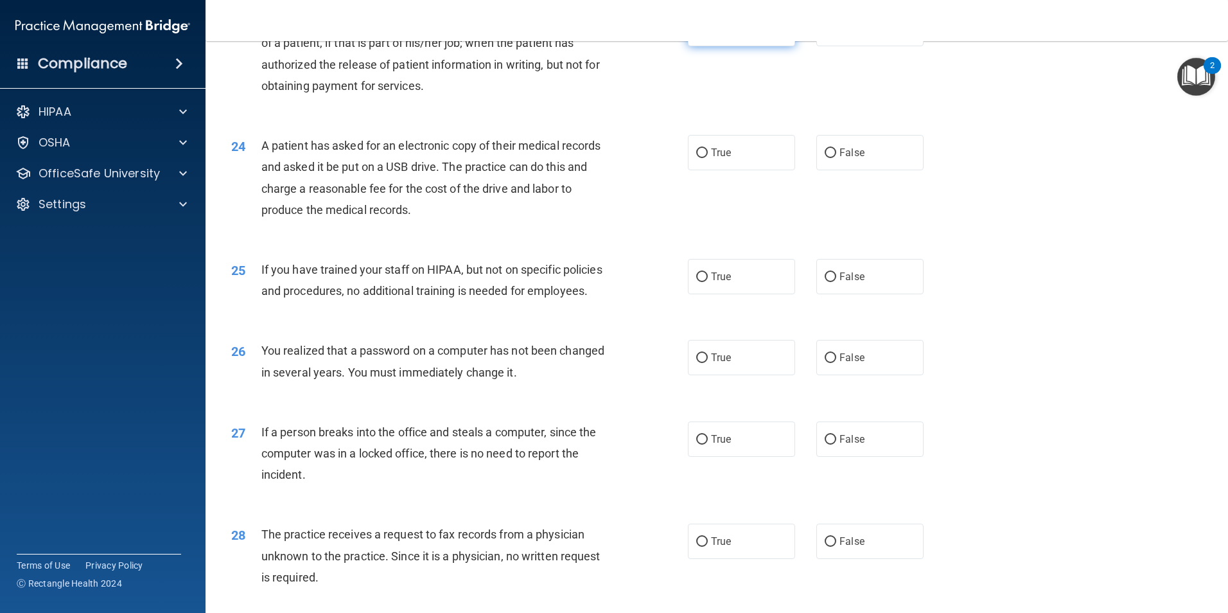
click at [700, 34] on input "True" at bounding box center [702, 29] width 12 height 10
radio input "true"
click at [825, 158] on input "False" at bounding box center [831, 153] width 12 height 10
radio input "true"
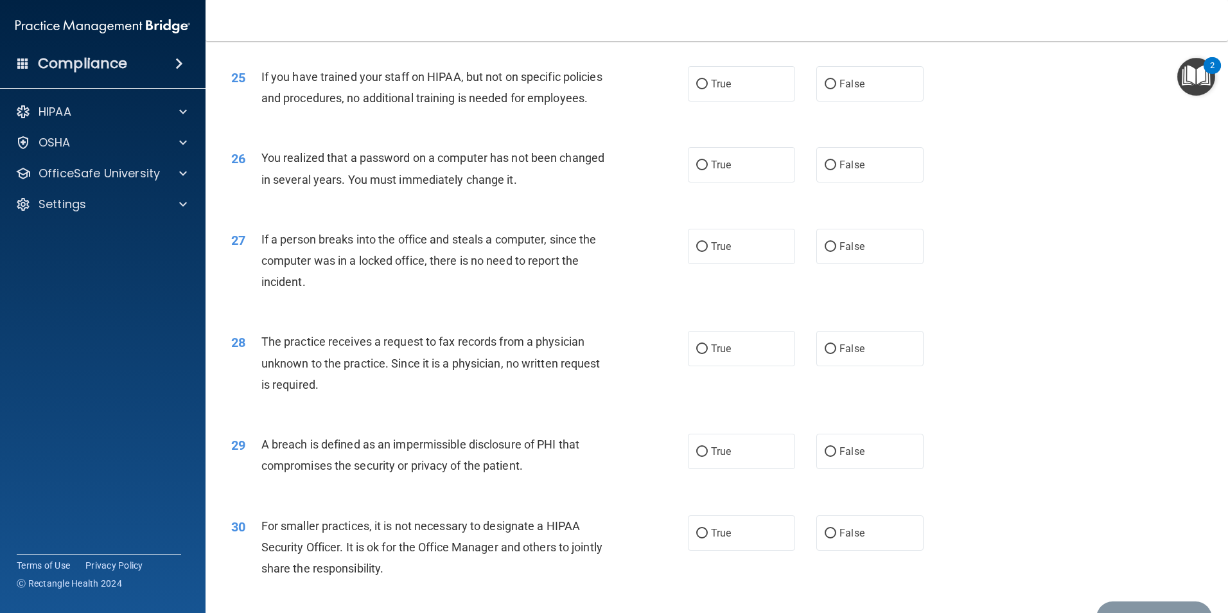
scroll to position [2377, 0]
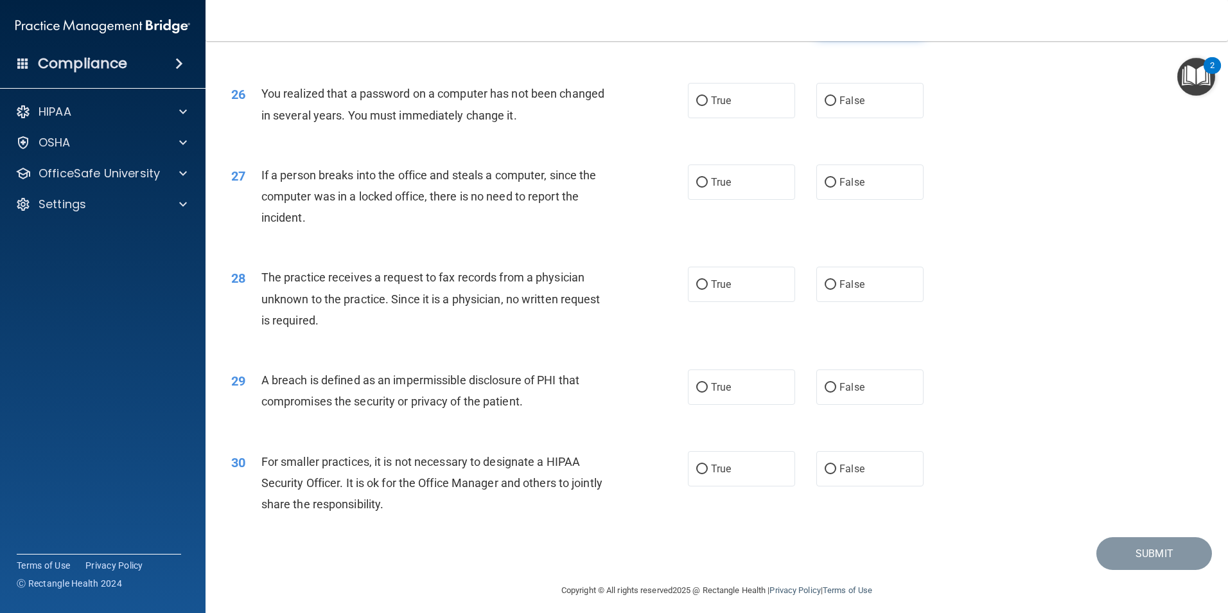
click at [825, 25] on input "False" at bounding box center [831, 20] width 12 height 10
radio input "true"
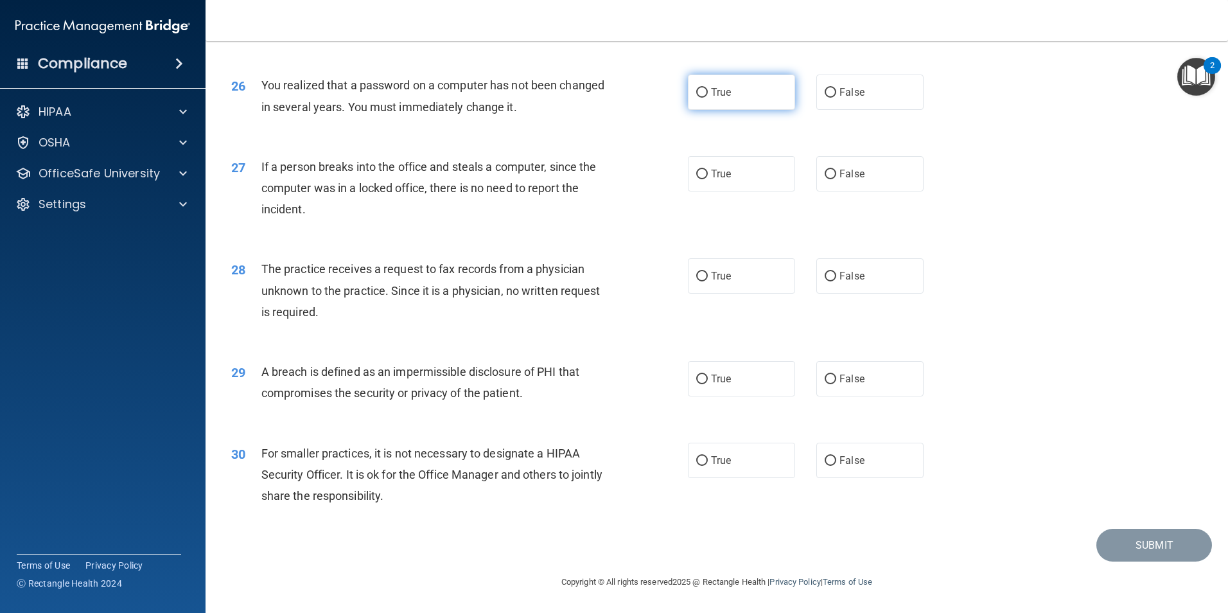
click at [696, 98] on input "True" at bounding box center [702, 93] width 12 height 10
radio input "true"
click at [833, 184] on label "False" at bounding box center [870, 173] width 107 height 35
click at [833, 179] on input "False" at bounding box center [831, 175] width 12 height 10
radio input "true"
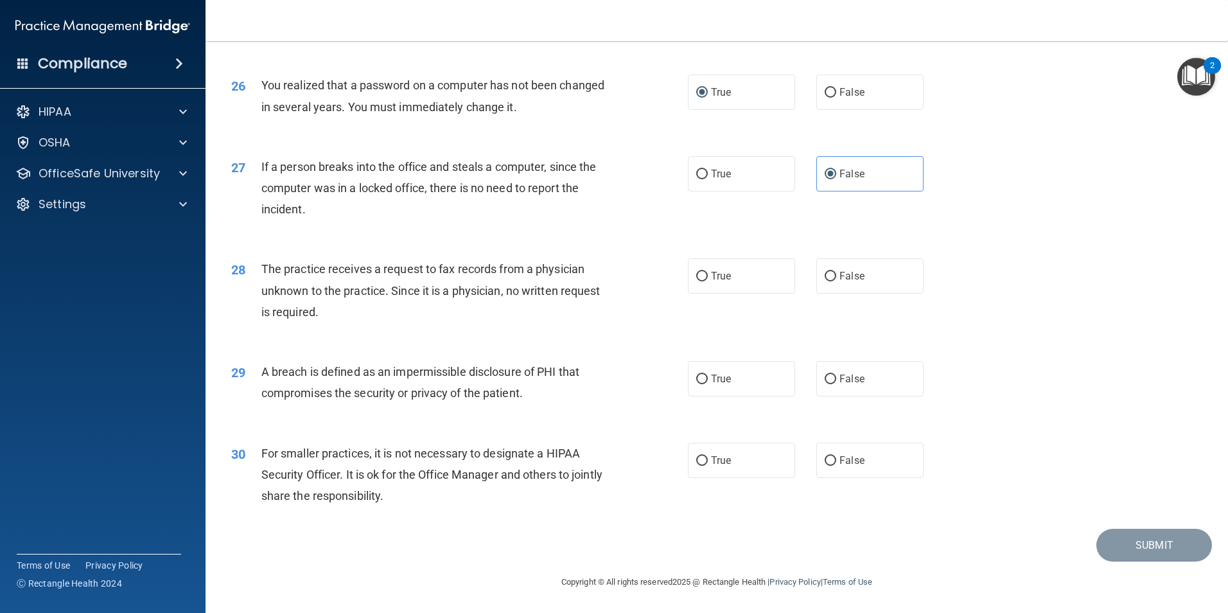
scroll to position [2449, 0]
click at [828, 278] on input "False" at bounding box center [831, 277] width 12 height 10
radio input "true"
click at [696, 381] on input "True" at bounding box center [702, 380] width 12 height 10
radio input "true"
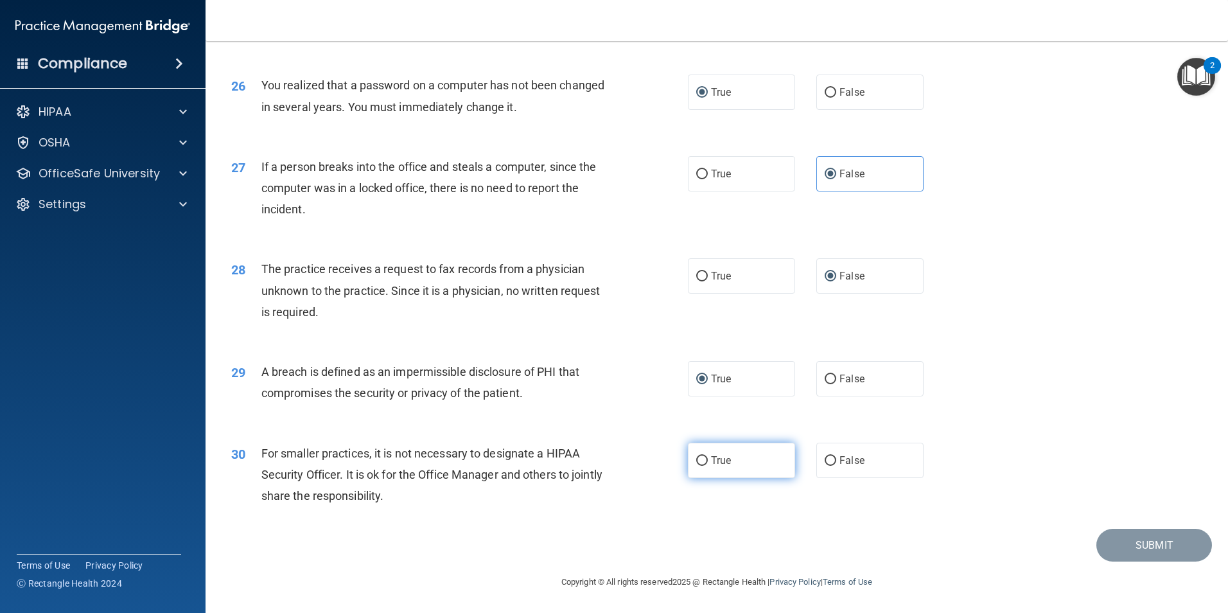
click at [696, 460] on input "True" at bounding box center [702, 461] width 12 height 10
radio input "true"
click at [1132, 551] on button "Submit" at bounding box center [1155, 545] width 116 height 33
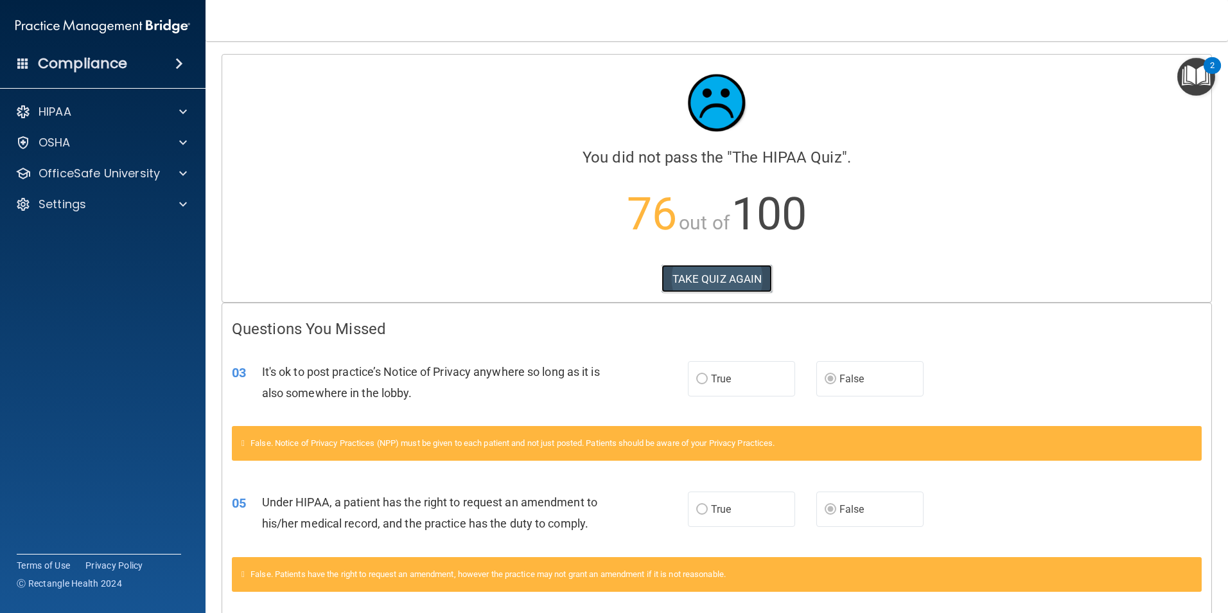
click at [705, 276] on button "TAKE QUIZ AGAIN" at bounding box center [717, 279] width 111 height 28
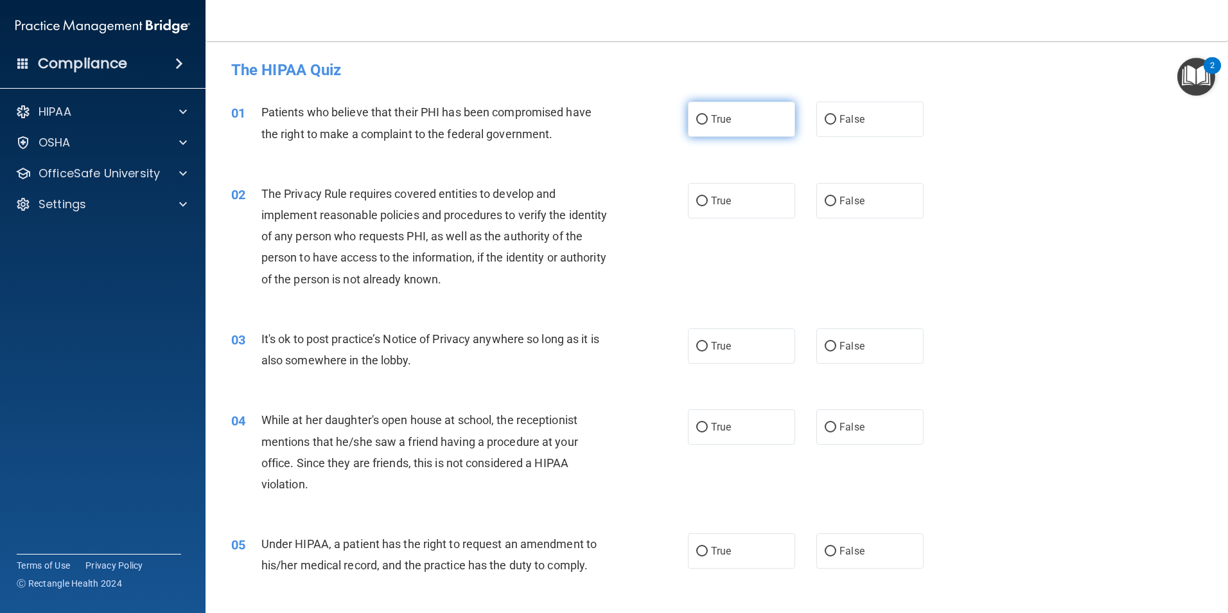
click at [698, 118] on input "True" at bounding box center [702, 120] width 12 height 10
radio input "true"
click at [696, 197] on input "True" at bounding box center [702, 202] width 12 height 10
radio input "true"
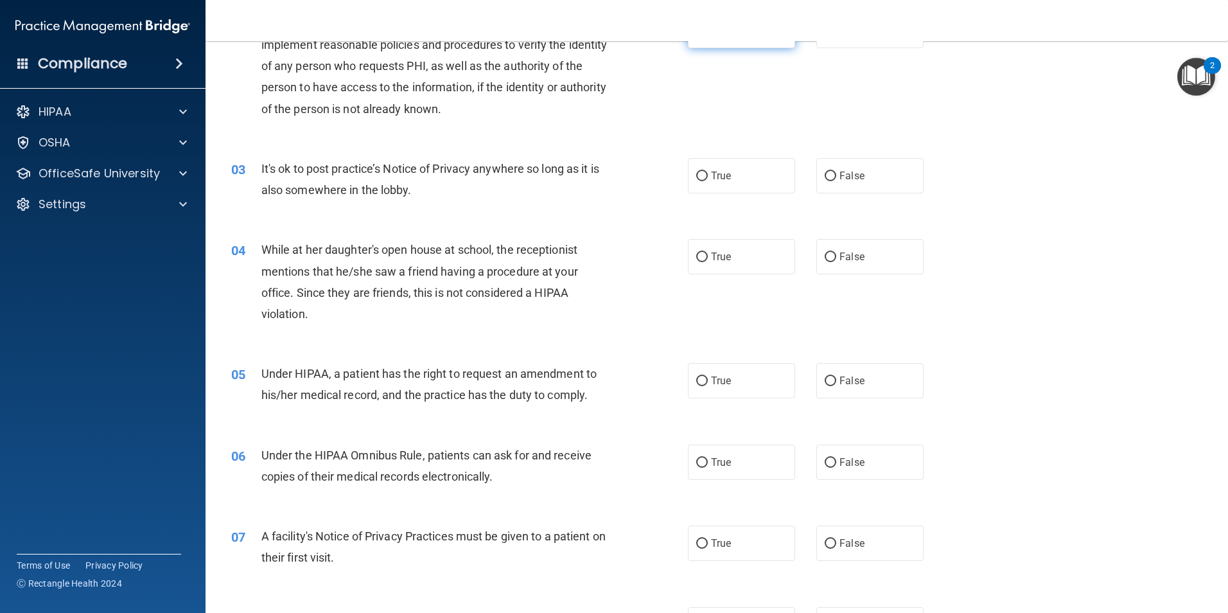
scroll to position [193, 0]
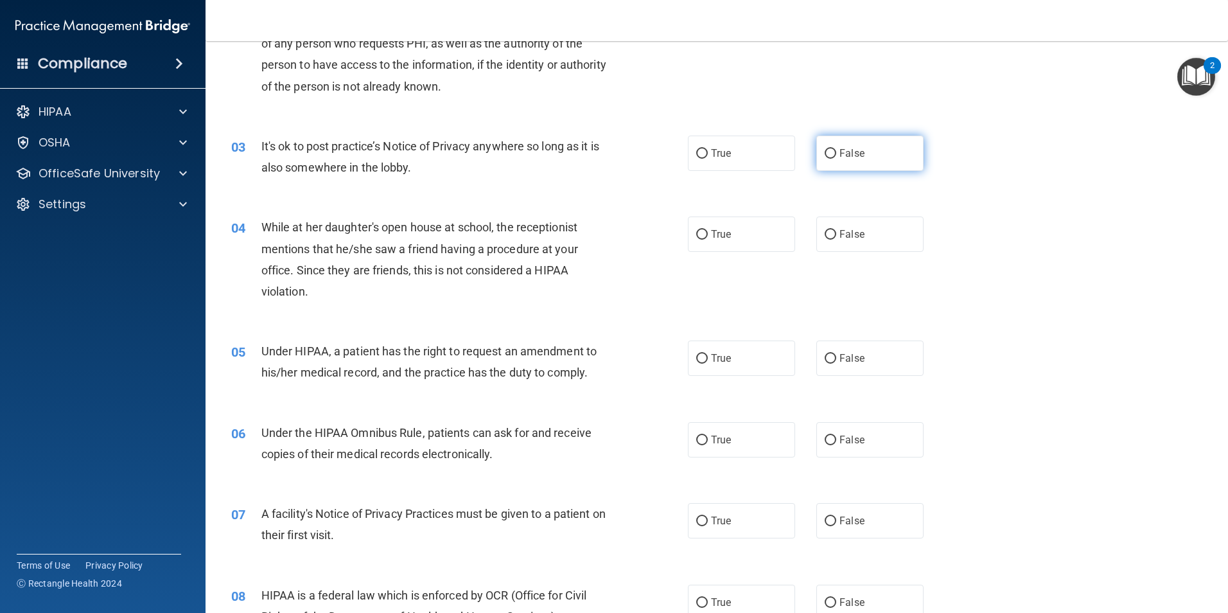
click at [825, 154] on input "False" at bounding box center [831, 154] width 12 height 10
radio input "true"
click at [825, 233] on input "False" at bounding box center [831, 235] width 12 height 10
radio input "true"
click at [825, 357] on input "False" at bounding box center [831, 359] width 12 height 10
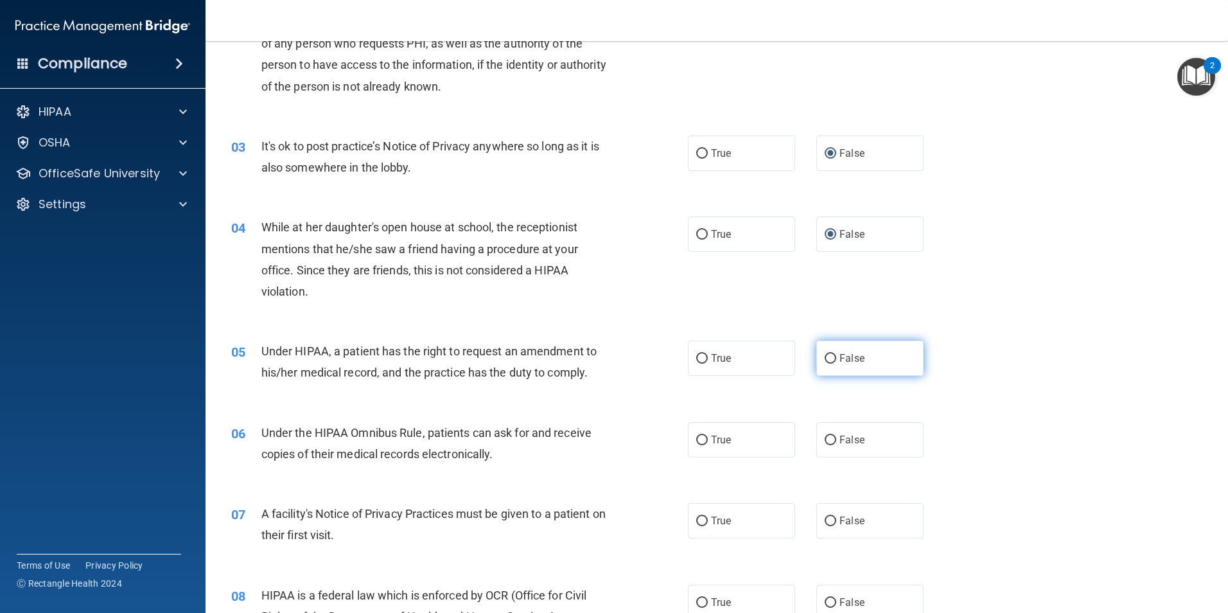
radio input "true"
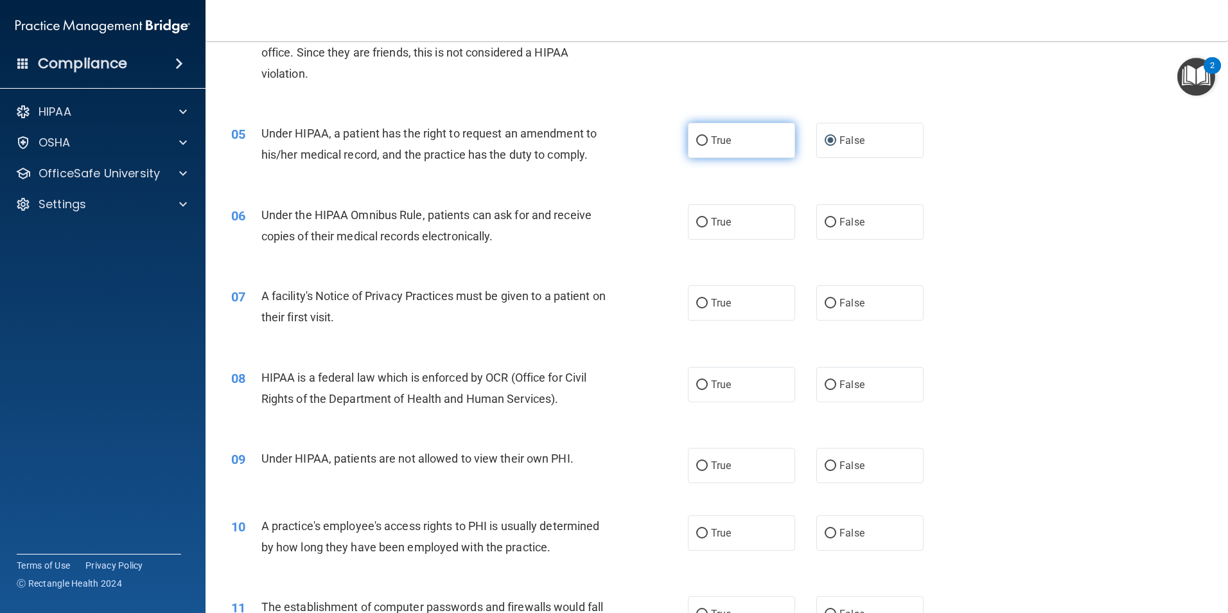
scroll to position [450, 0]
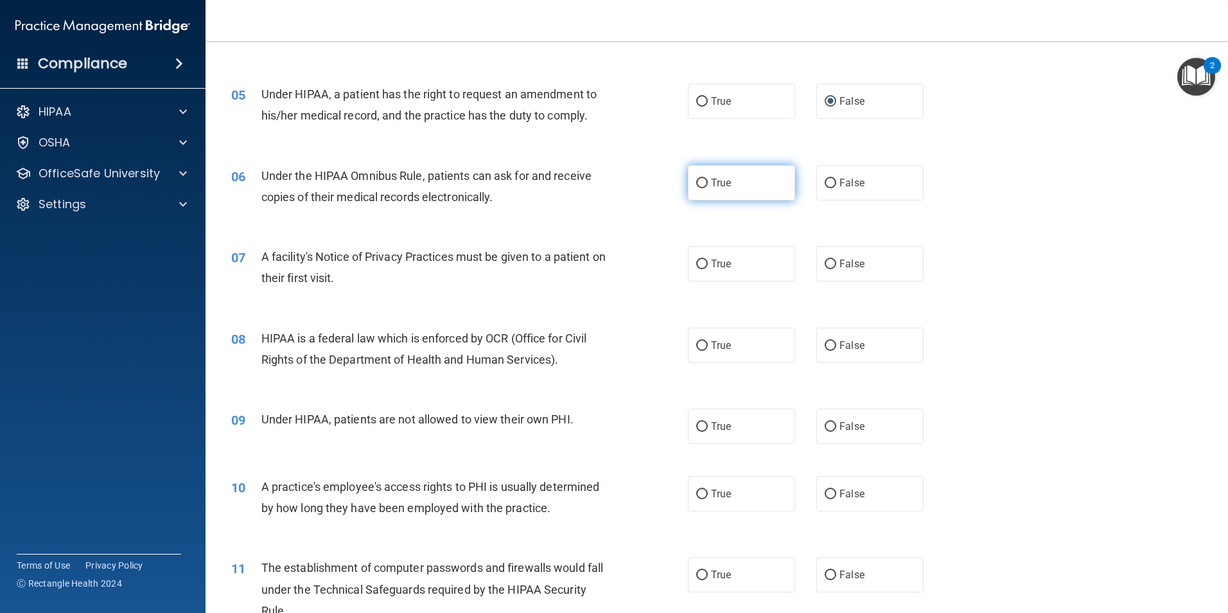
click at [697, 184] on input "True" at bounding box center [702, 184] width 12 height 10
radio input "true"
click at [696, 260] on input "True" at bounding box center [702, 265] width 12 height 10
radio input "true"
click at [696, 346] on input "True" at bounding box center [702, 346] width 12 height 10
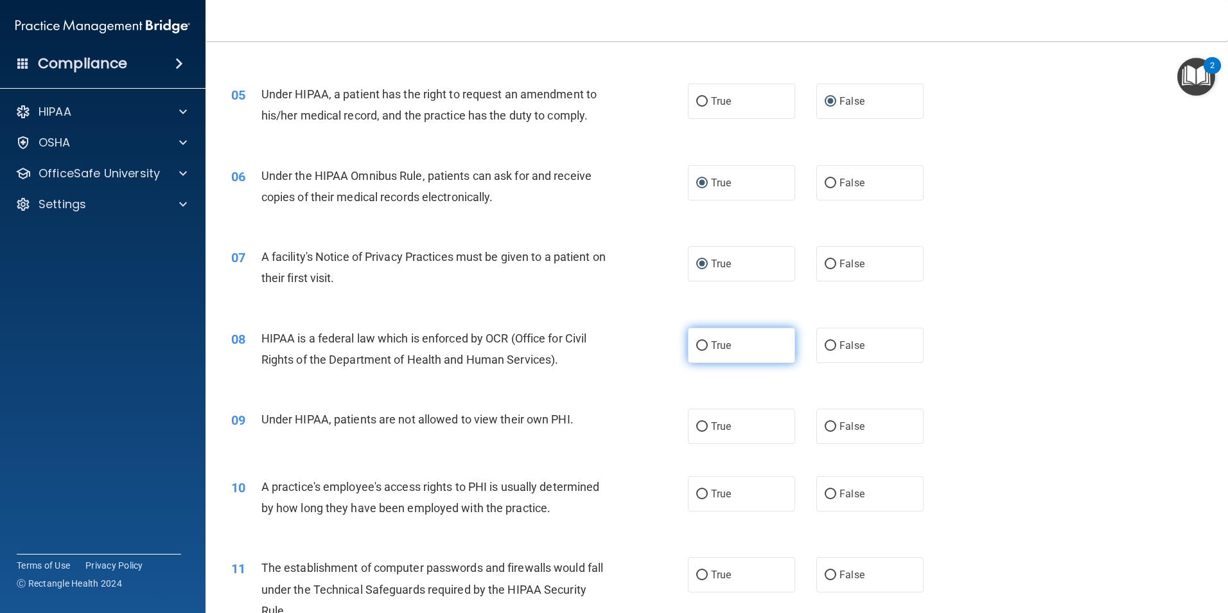
radio input "true"
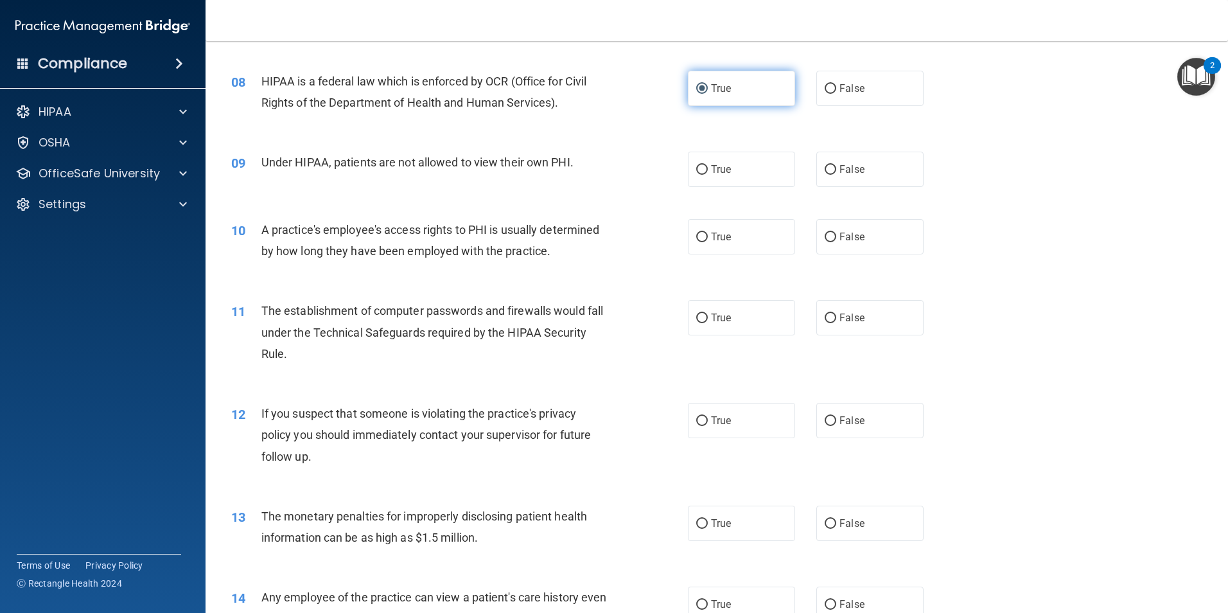
scroll to position [771, 0]
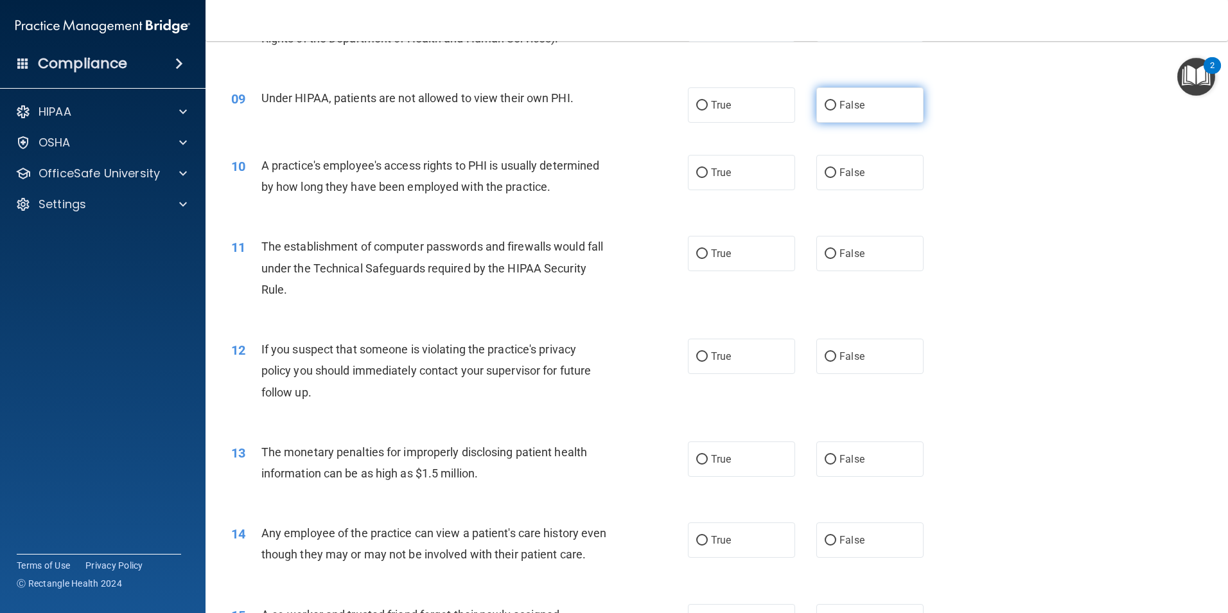
click at [825, 105] on input "False" at bounding box center [831, 106] width 12 height 10
radio input "true"
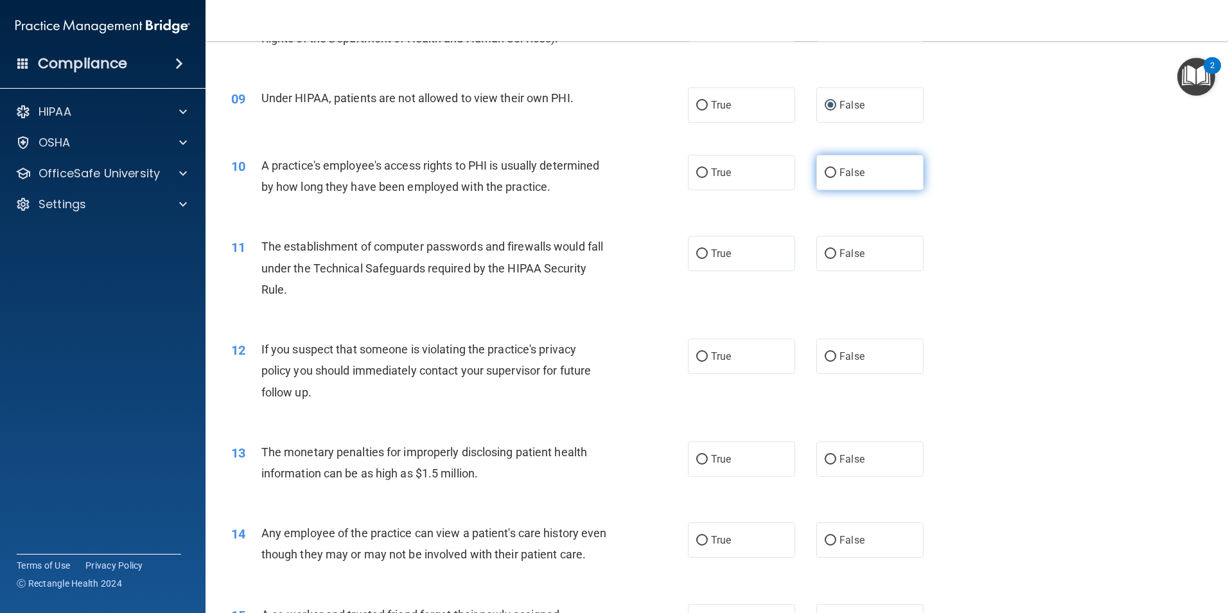
click at [826, 173] on input "False" at bounding box center [831, 173] width 12 height 10
radio input "true"
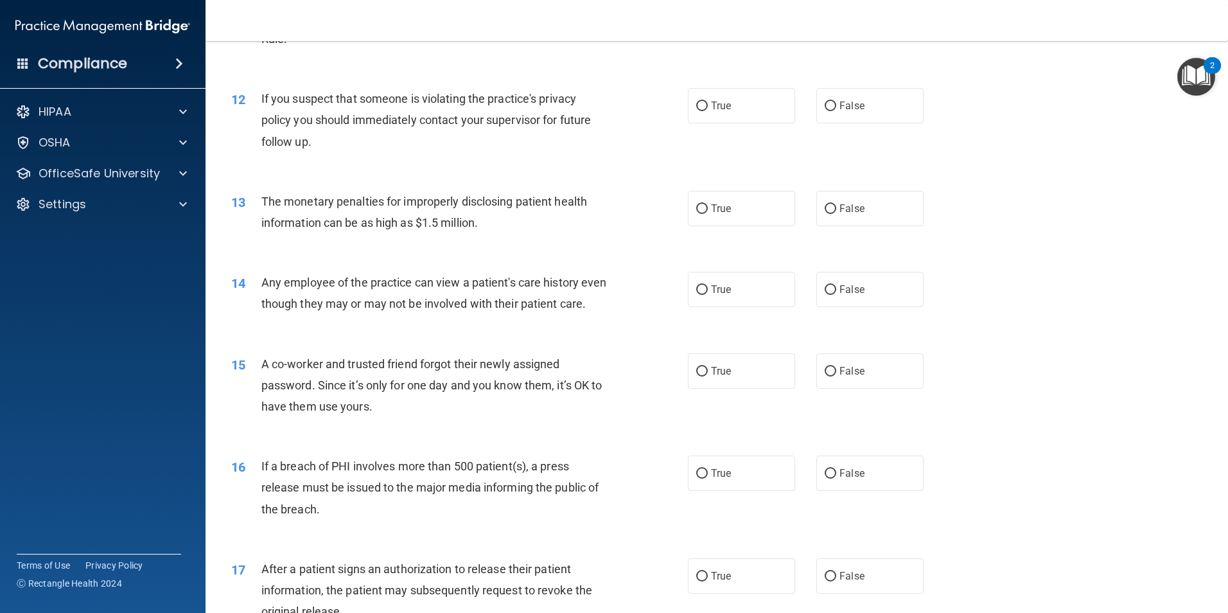
scroll to position [1028, 0]
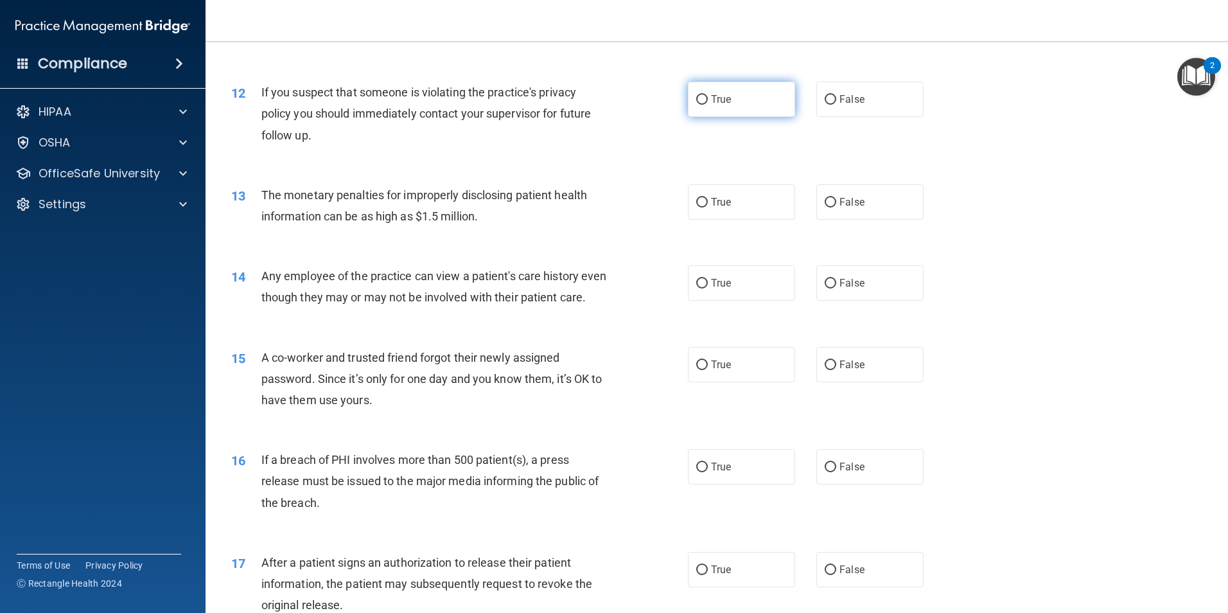
click at [696, 97] on input "True" at bounding box center [702, 100] width 12 height 10
radio input "true"
click at [696, 199] on input "True" at bounding box center [702, 203] width 12 height 10
radio input "true"
click at [825, 282] on input "False" at bounding box center [831, 284] width 12 height 10
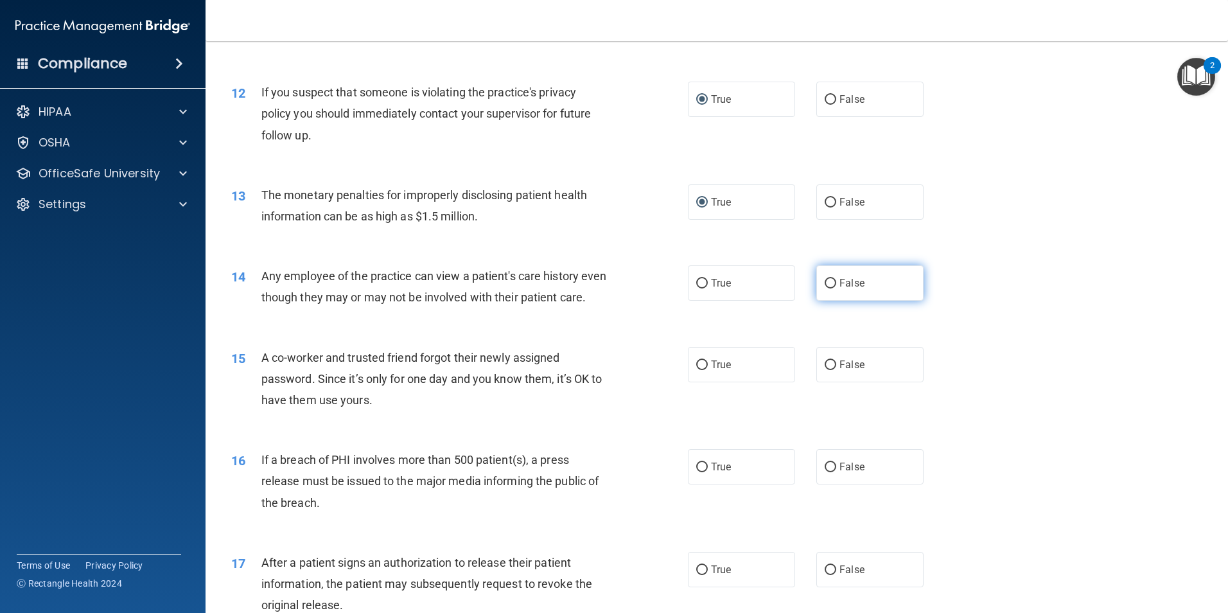
radio input "true"
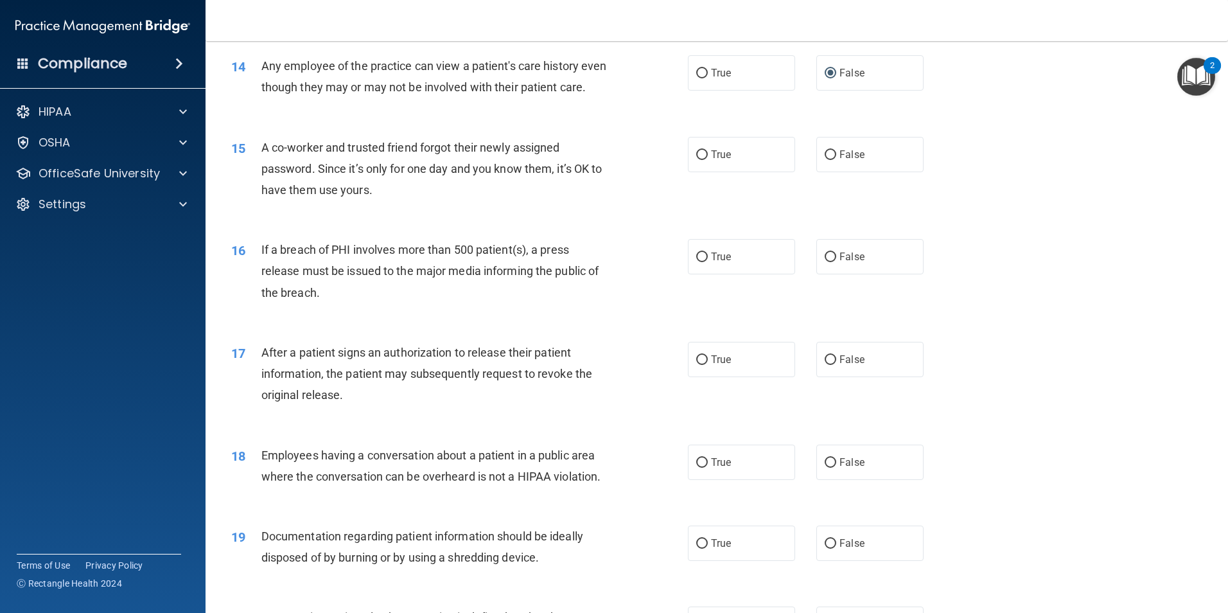
scroll to position [1285, 0]
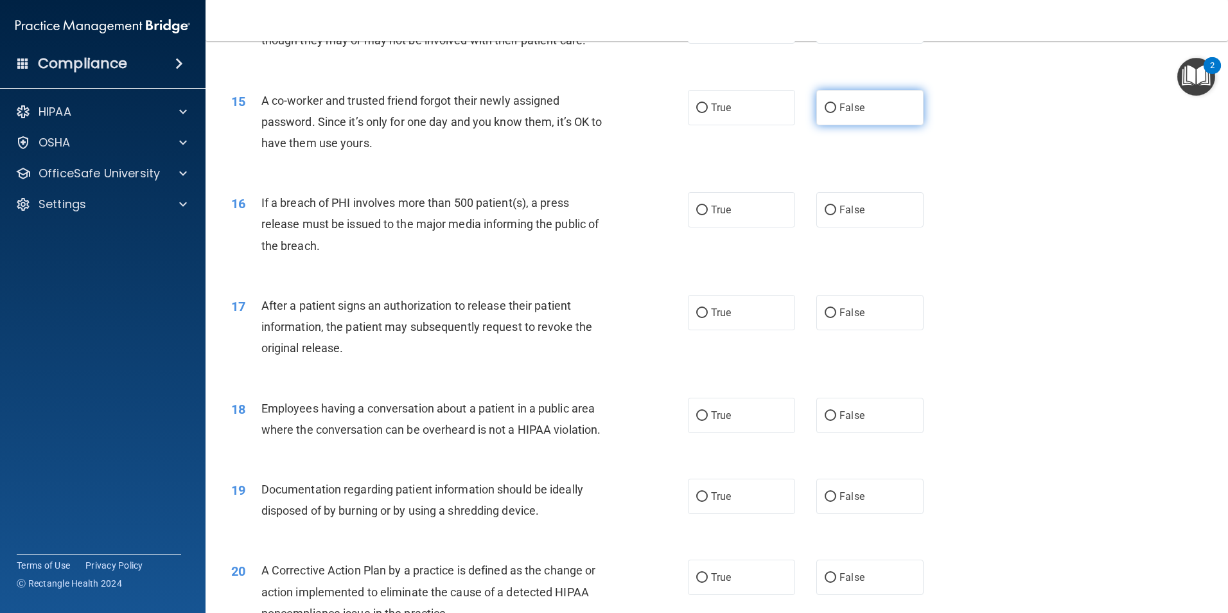
click at [825, 113] on input "False" at bounding box center [831, 108] width 12 height 10
radio input "true"
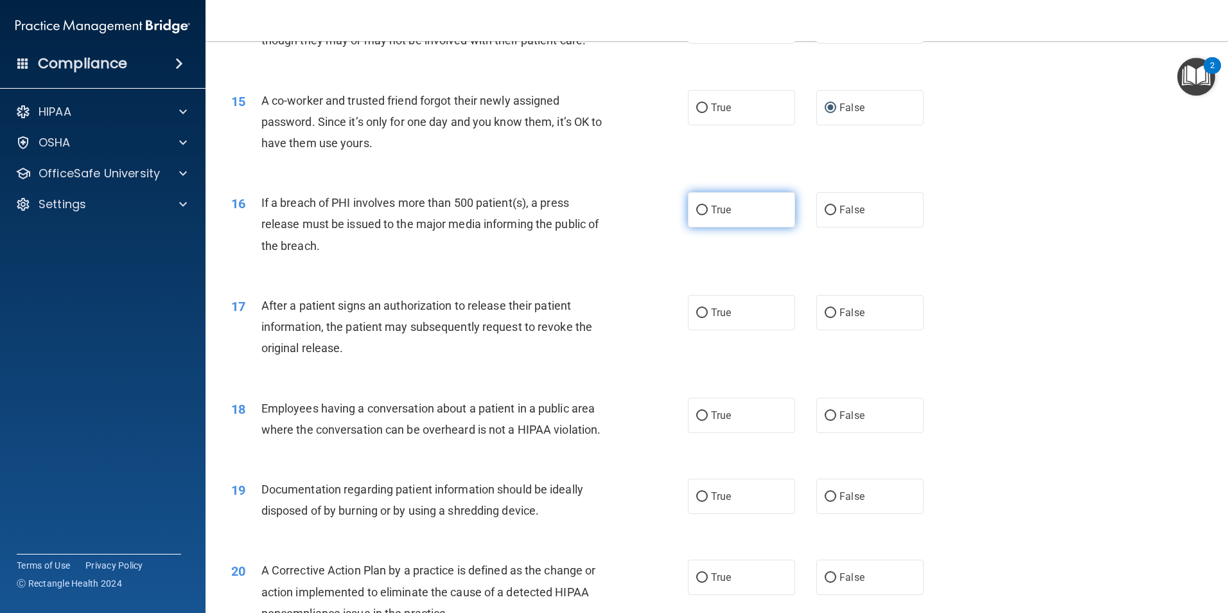
click at [711, 216] on span "True" at bounding box center [721, 210] width 20 height 12
click at [707, 215] on input "True" at bounding box center [702, 211] width 12 height 10
radio input "true"
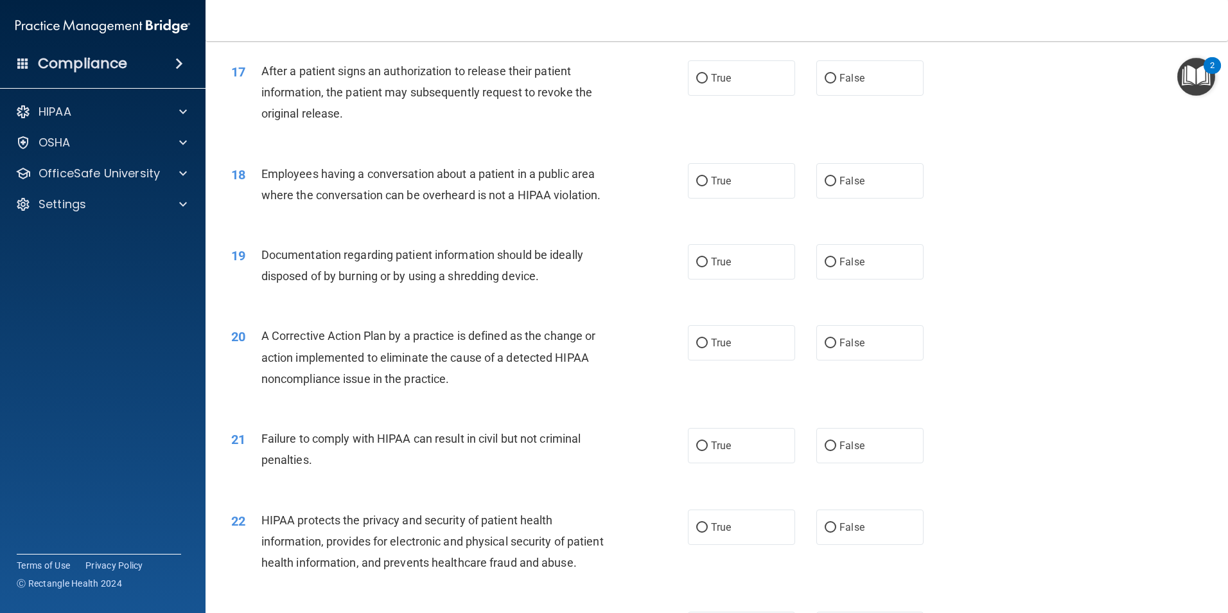
scroll to position [1542, 0]
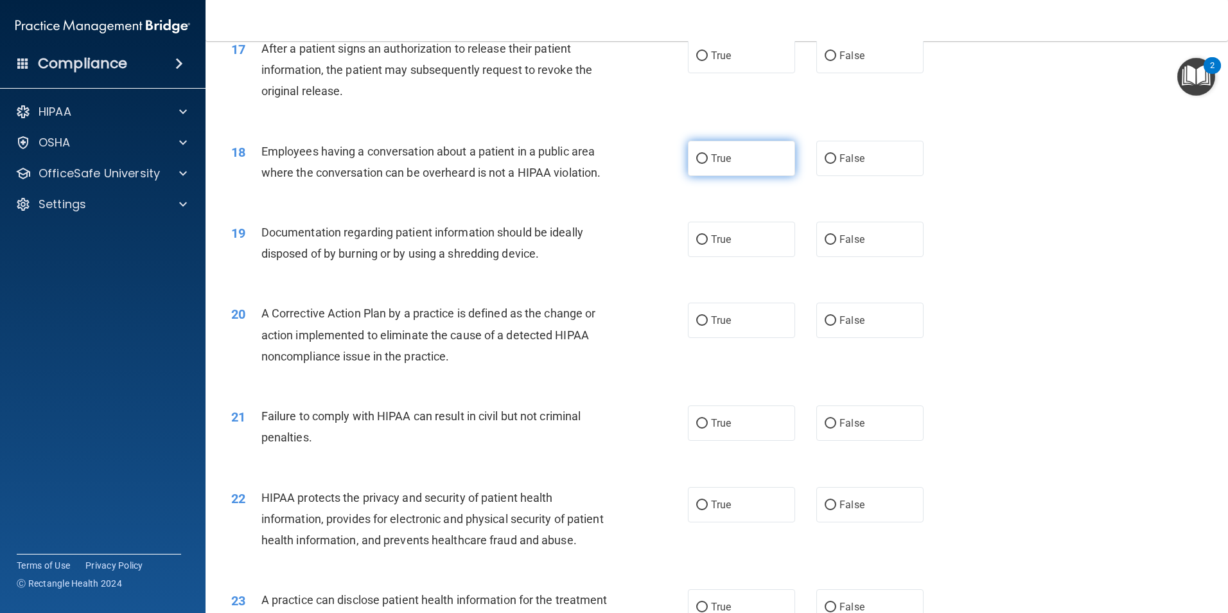
click at [698, 164] on input "True" at bounding box center [702, 159] width 12 height 10
radio input "true"
click at [696, 61] on input "True" at bounding box center [702, 56] width 12 height 10
radio input "true"
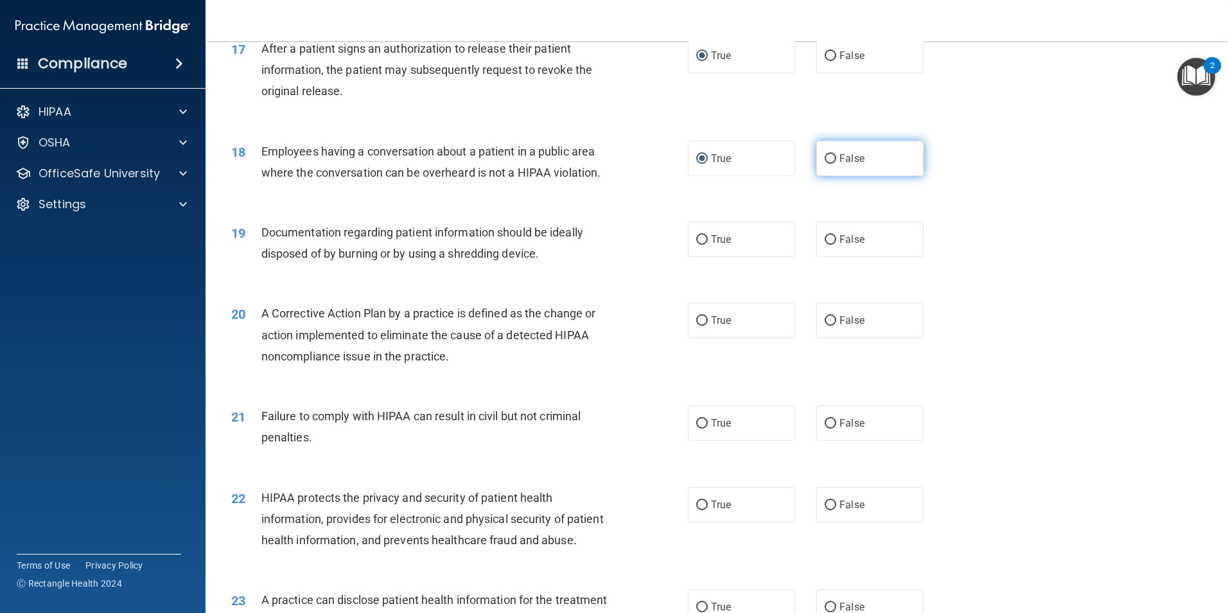
click at [825, 164] on input "False" at bounding box center [831, 159] width 12 height 10
radio input "true"
radio input "false"
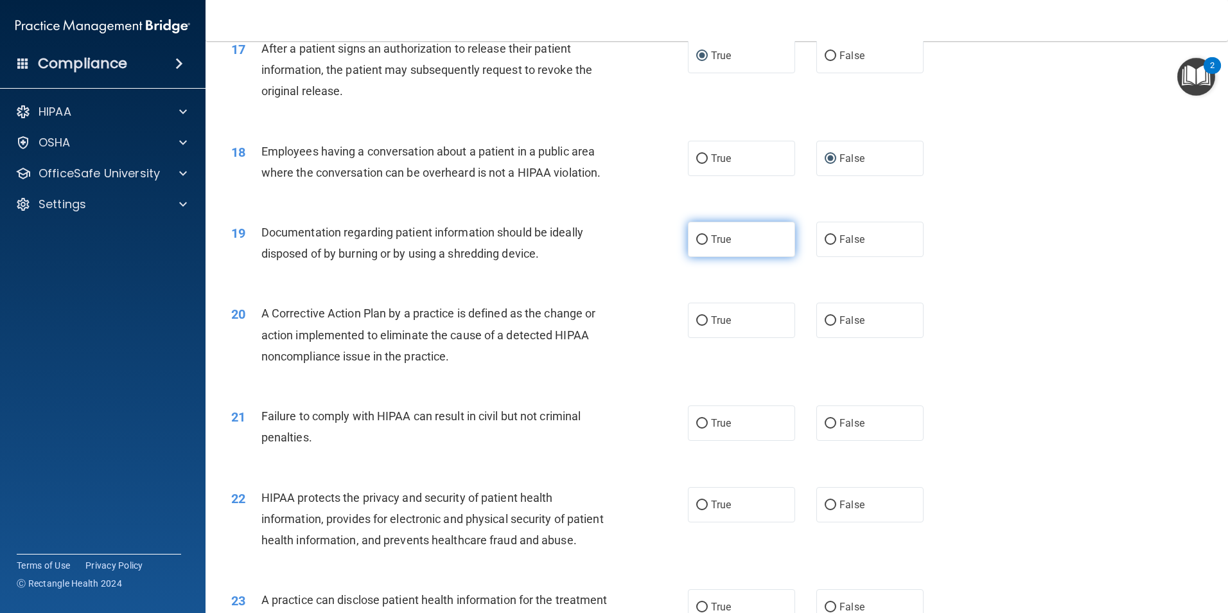
click at [696, 245] on input "True" at bounding box center [702, 240] width 12 height 10
radio input "true"
click at [696, 326] on input "True" at bounding box center [702, 321] width 12 height 10
radio input "true"
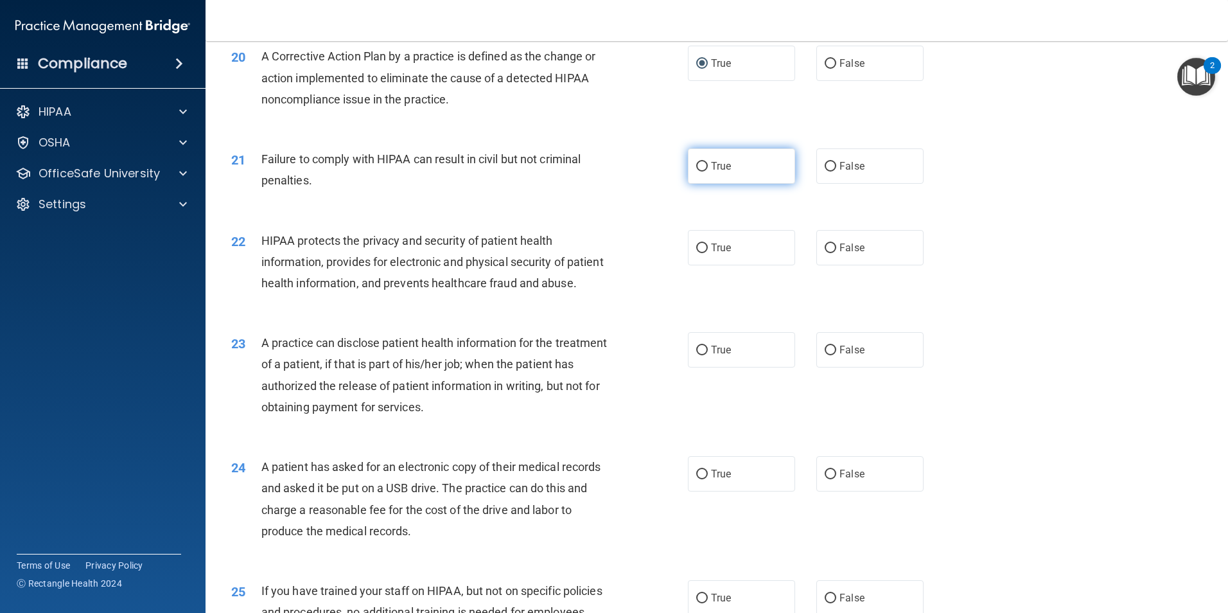
scroll to position [1863, 0]
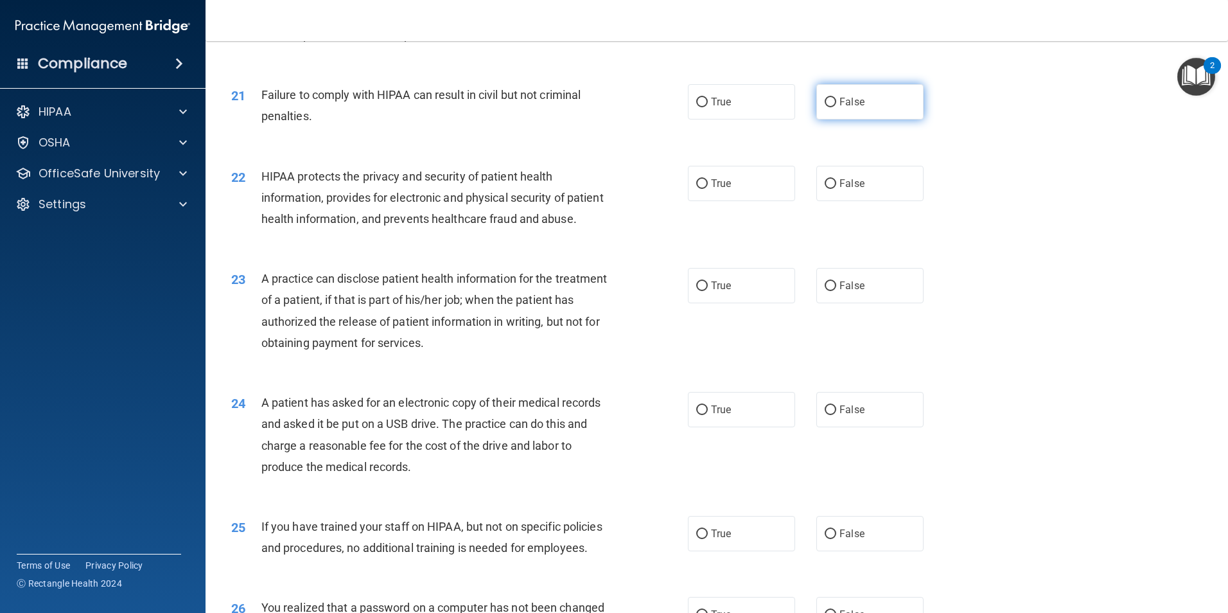
click at [826, 107] on input "False" at bounding box center [831, 103] width 12 height 10
radio input "true"
click at [696, 107] on input "True" at bounding box center [702, 103] width 12 height 10
radio input "true"
radio input "false"
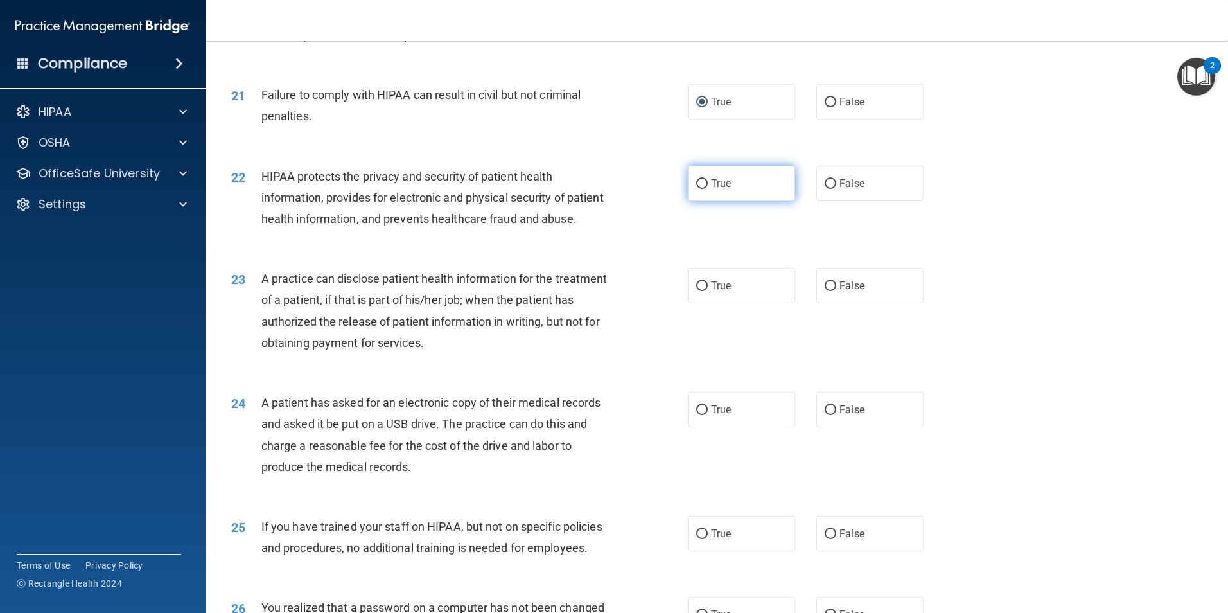
click at [696, 189] on input "True" at bounding box center [702, 184] width 12 height 10
radio input "true"
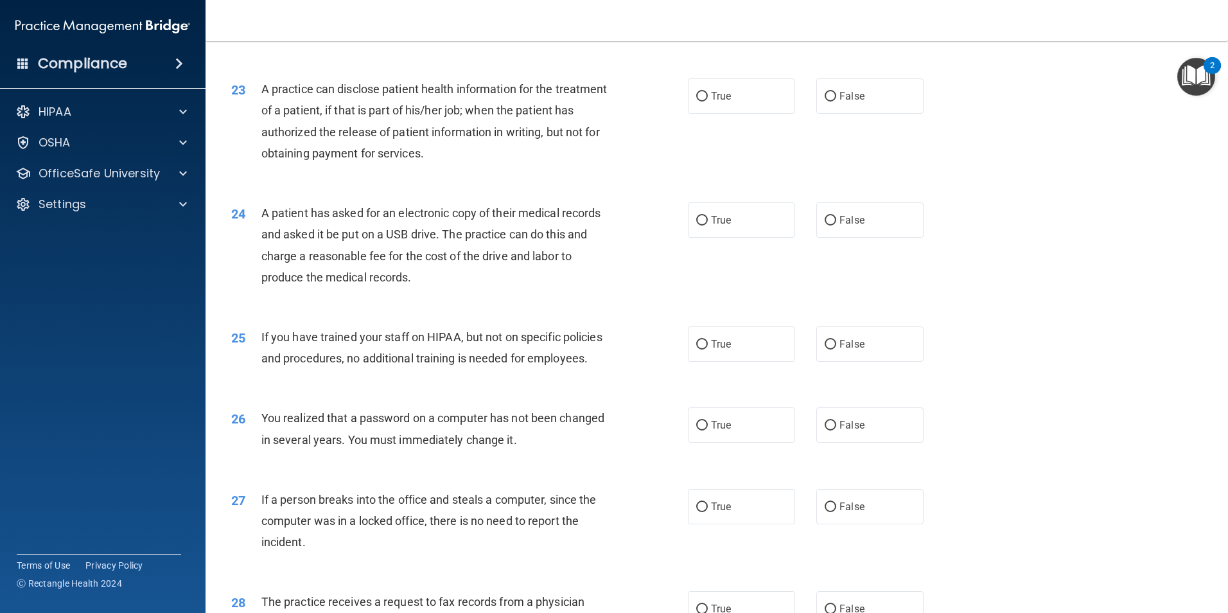
scroll to position [2056, 0]
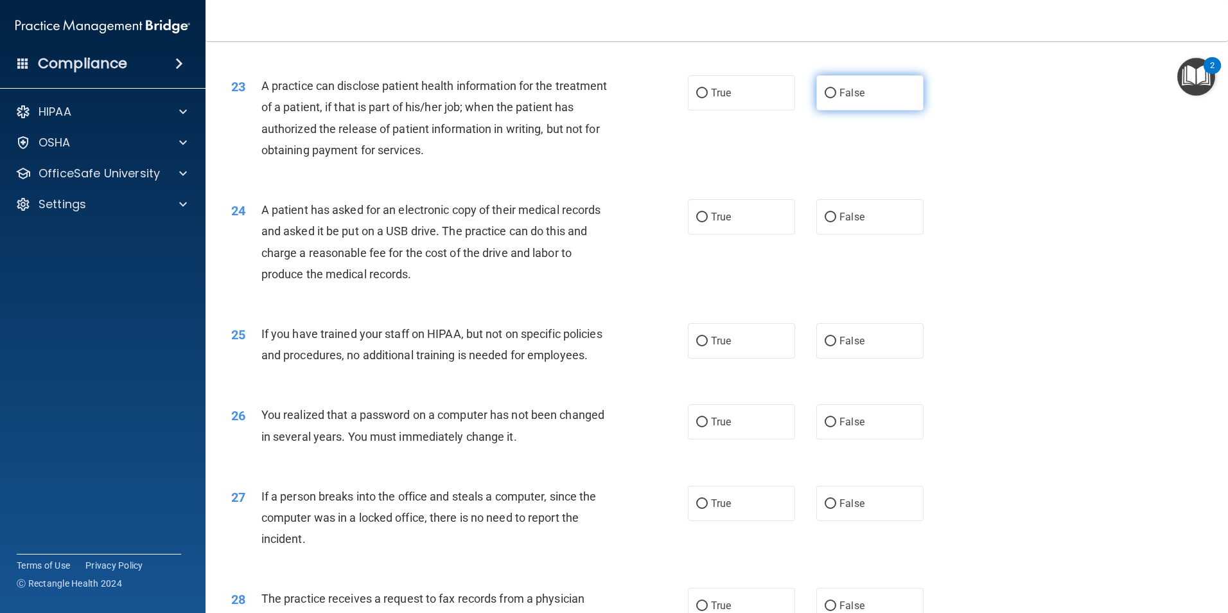
click at [826, 98] on input "False" at bounding box center [831, 94] width 12 height 10
radio input "true"
click at [696, 222] on input "True" at bounding box center [702, 218] width 12 height 10
radio input "true"
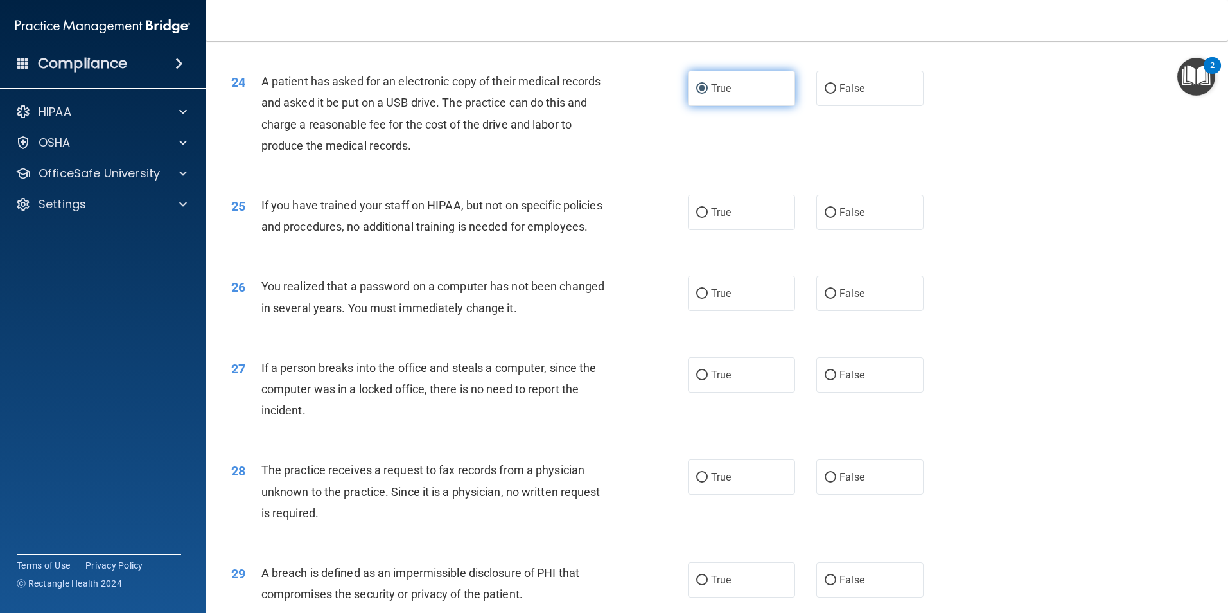
scroll to position [2249, 0]
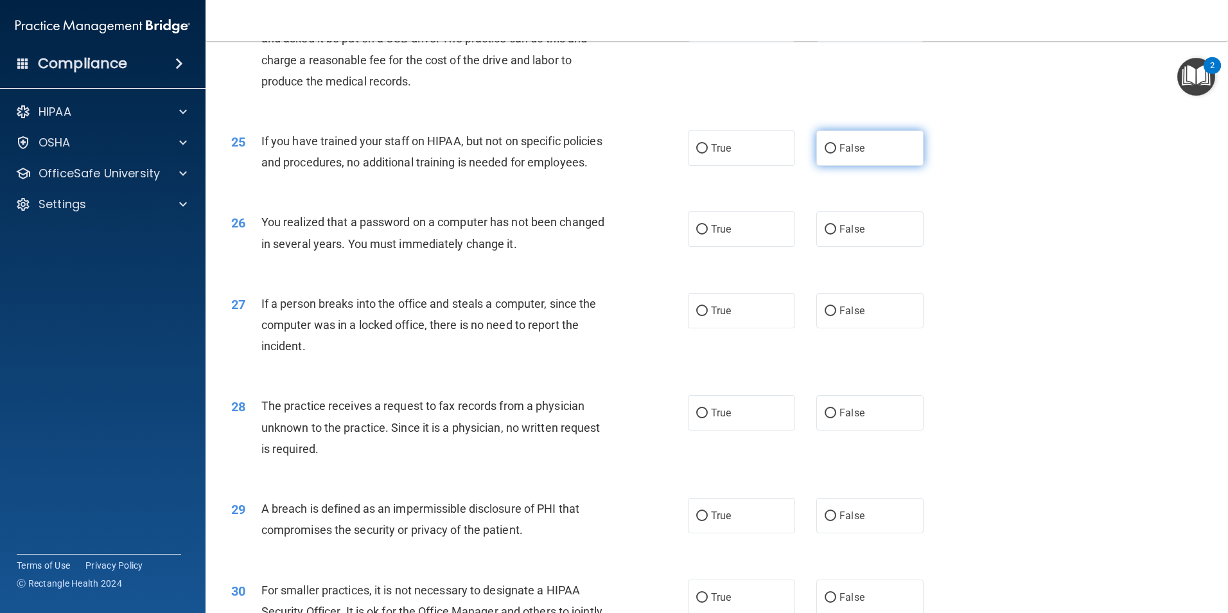
click at [832, 166] on label "False" at bounding box center [870, 147] width 107 height 35
click at [832, 154] on input "False" at bounding box center [831, 149] width 12 height 10
radio input "true"
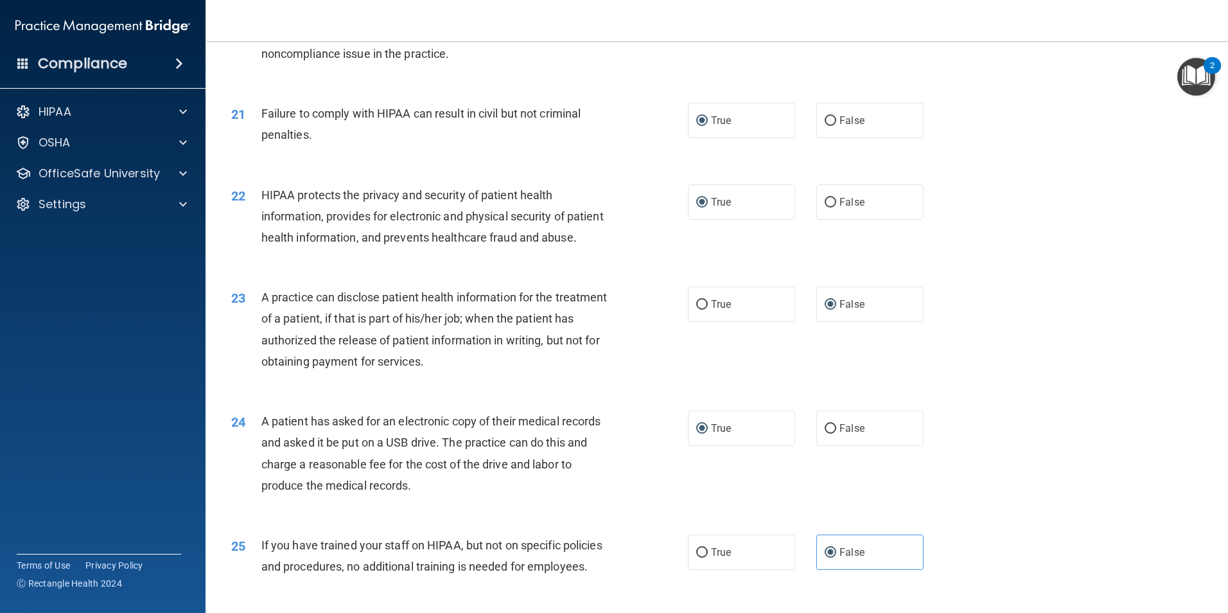
scroll to position [1863, 0]
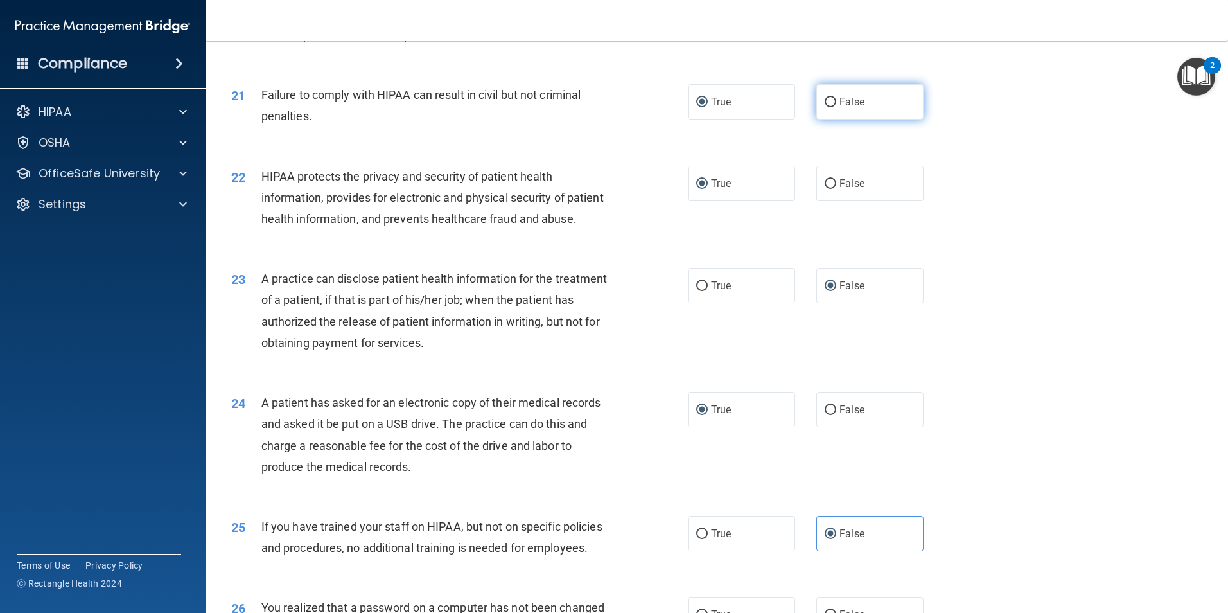
click at [825, 107] on input "False" at bounding box center [831, 103] width 12 height 10
radio input "true"
radio input "false"
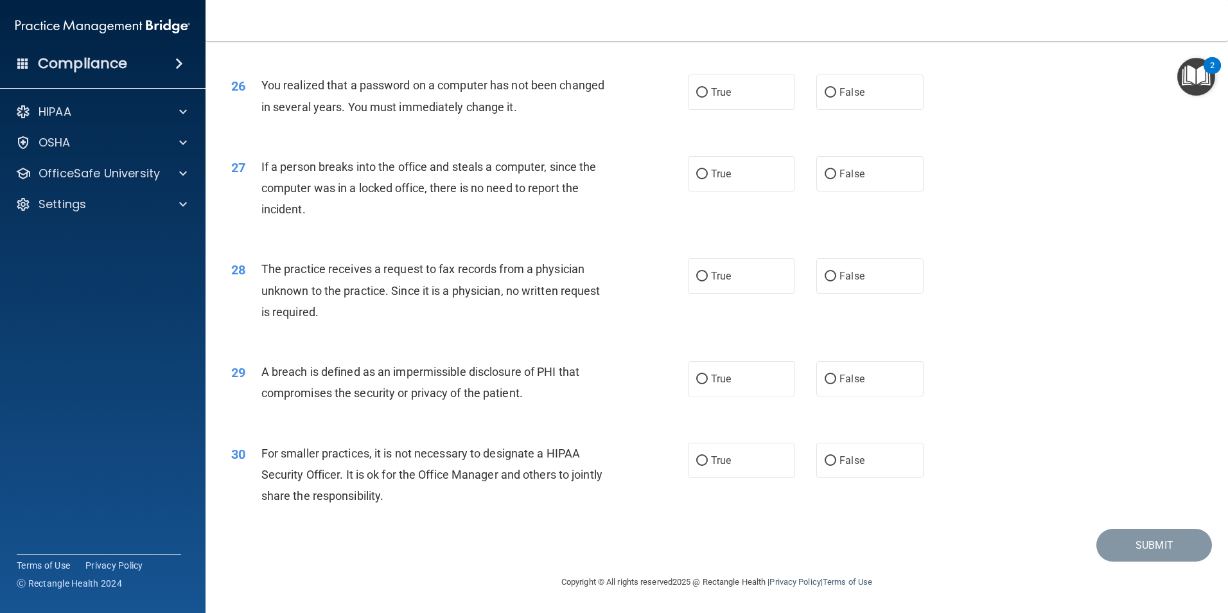
scroll to position [2442, 0]
click at [697, 98] on input "True" at bounding box center [702, 93] width 12 height 10
radio input "true"
click at [825, 179] on input "False" at bounding box center [831, 175] width 12 height 10
radio input "true"
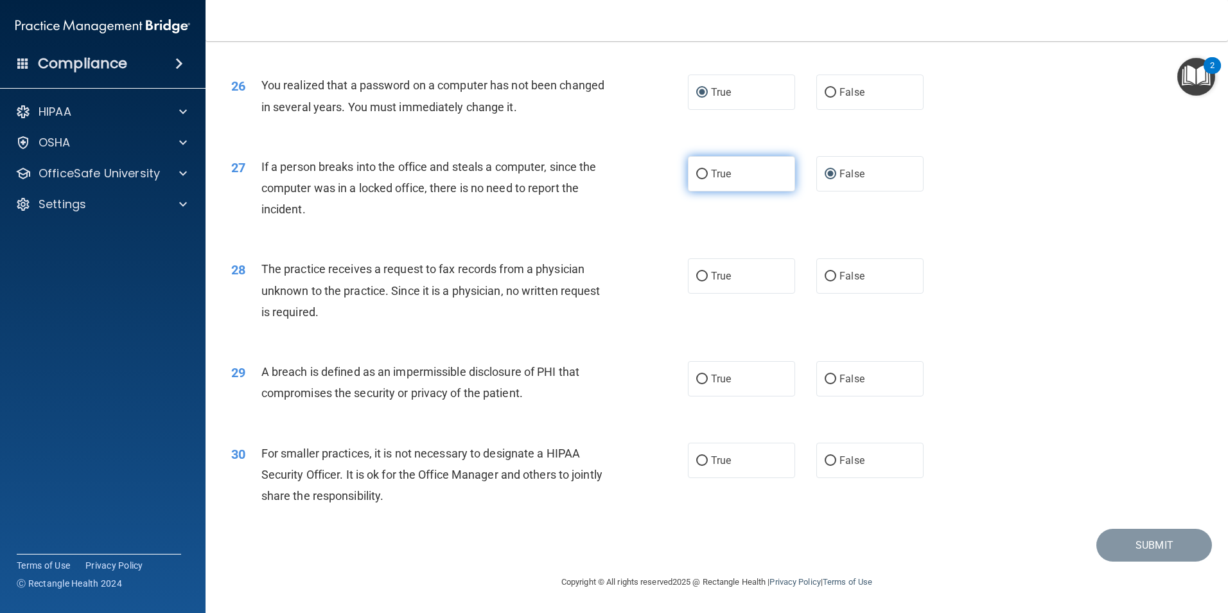
click at [696, 178] on input "True" at bounding box center [702, 175] width 12 height 10
radio input "true"
click at [826, 179] on input "False" at bounding box center [831, 175] width 12 height 10
radio input "true"
radio input "false"
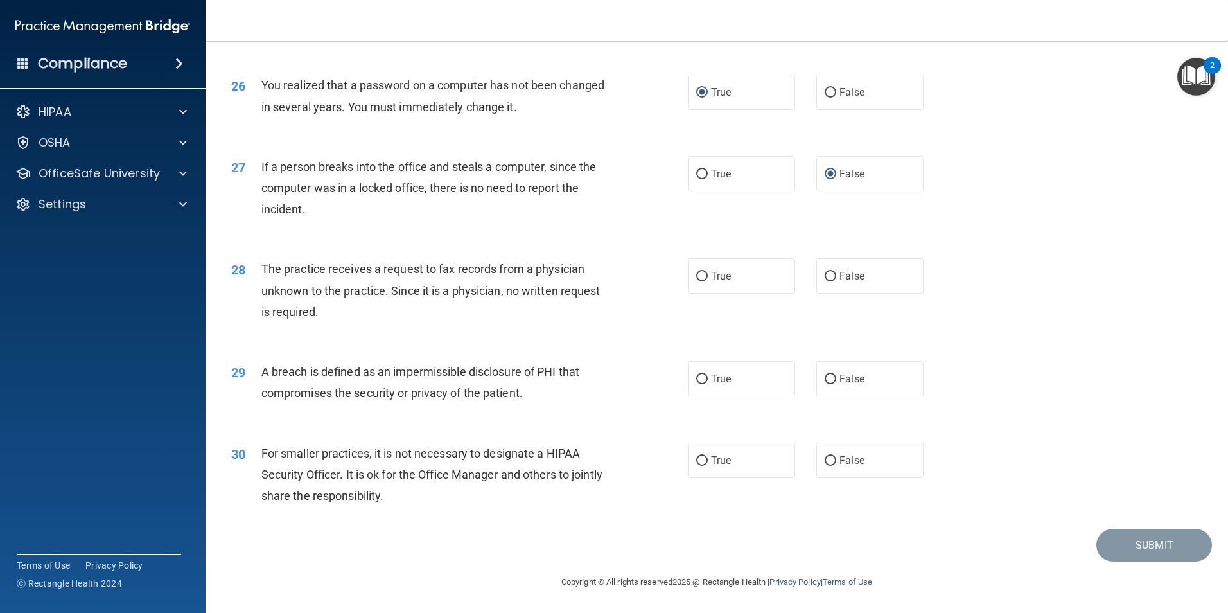
scroll to position [2449, 0]
click at [826, 273] on input "False" at bounding box center [831, 277] width 12 height 10
radio input "true"
click at [817, 378] on label "False" at bounding box center [870, 378] width 107 height 35
click at [825, 378] on input "False" at bounding box center [831, 380] width 12 height 10
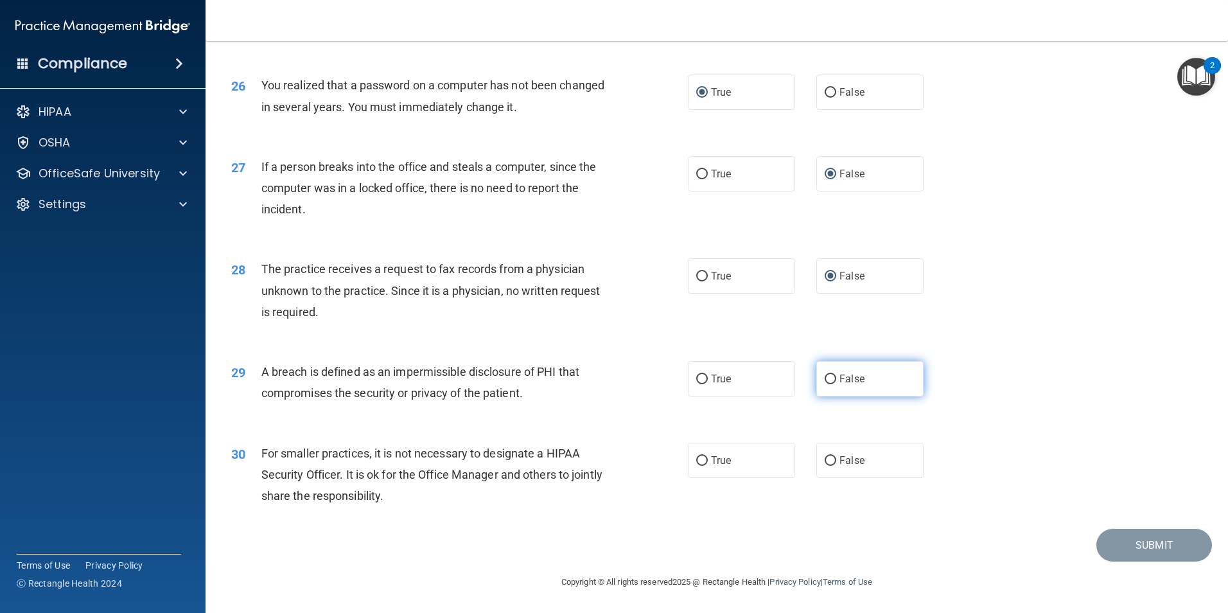
radio input "true"
click at [827, 464] on input "False" at bounding box center [831, 461] width 12 height 10
radio input "true"
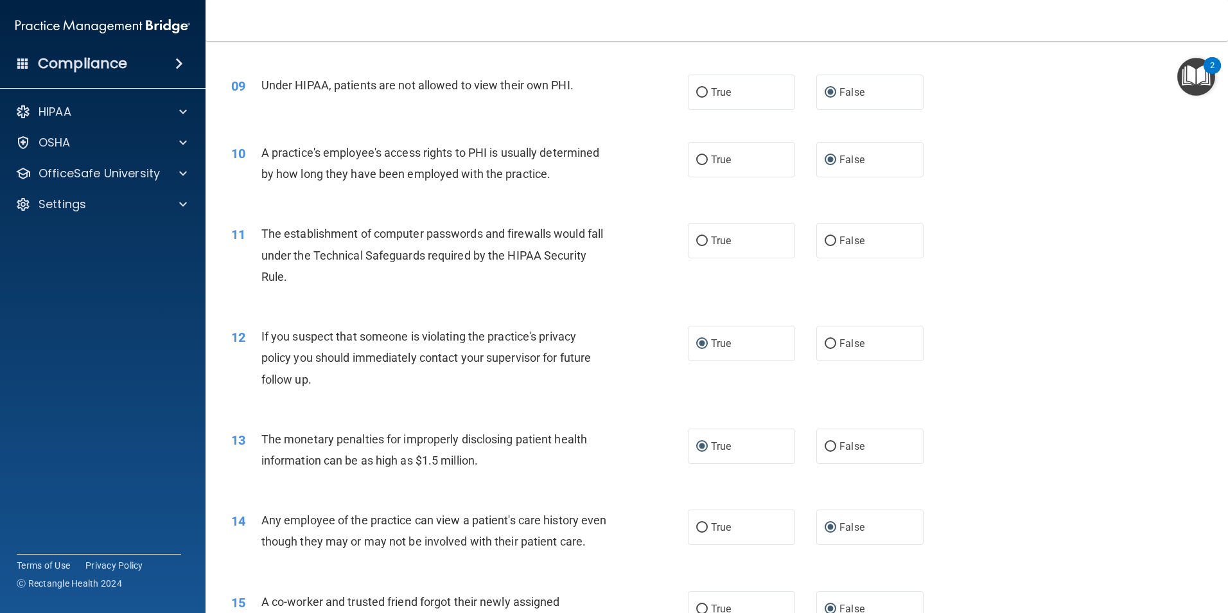
scroll to position [779, 0]
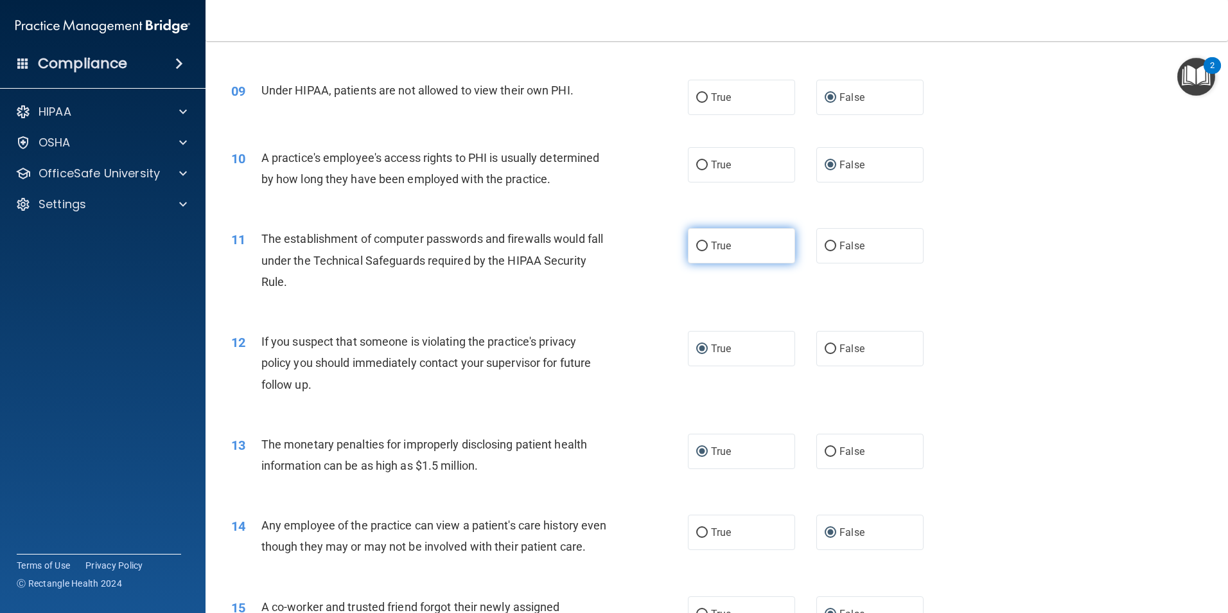
click at [700, 245] on input "True" at bounding box center [702, 247] width 12 height 10
radio input "true"
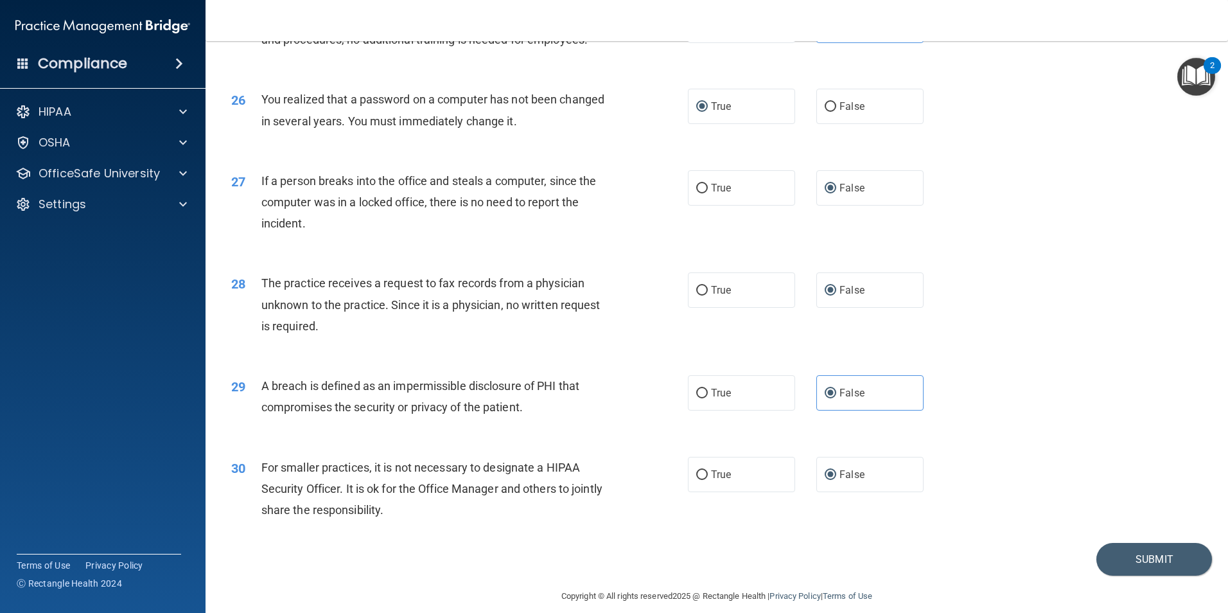
scroll to position [2449, 0]
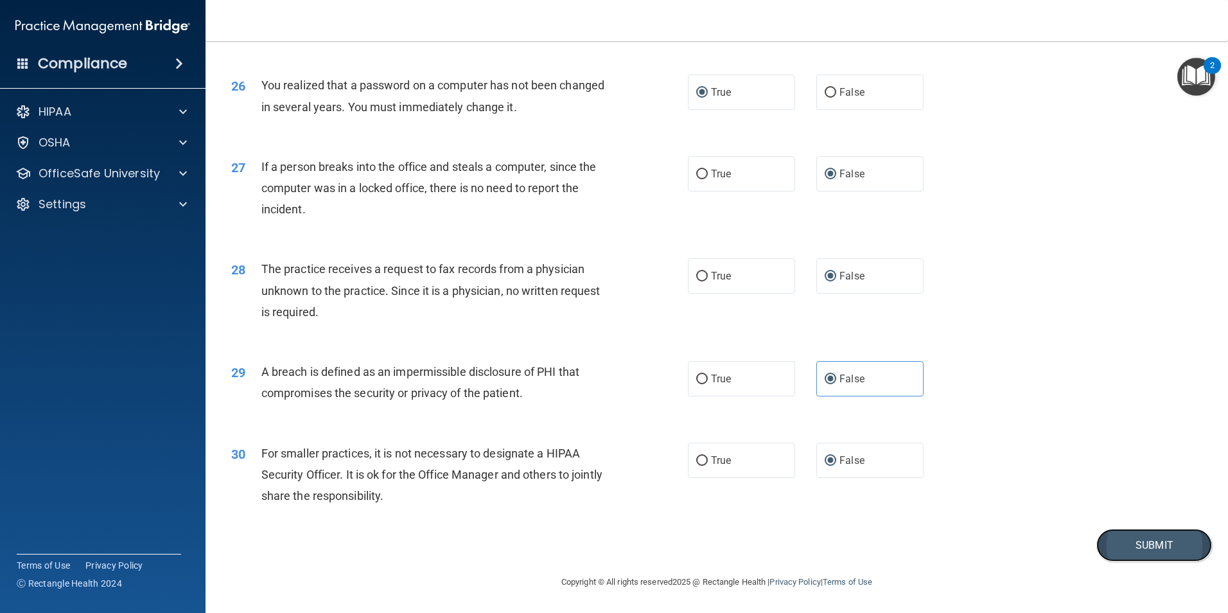
click at [1128, 546] on button "Submit" at bounding box center [1155, 545] width 116 height 33
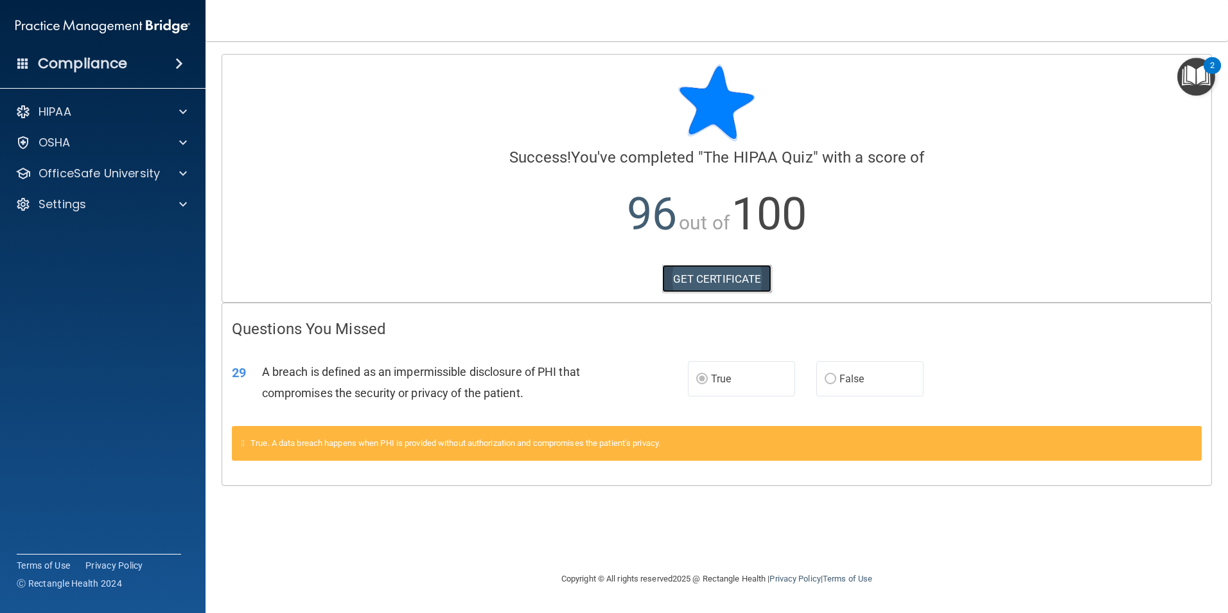
click at [723, 281] on link "GET CERTIFICATE" at bounding box center [717, 279] width 110 height 28
click at [104, 114] on div "HIPAA" at bounding box center [85, 111] width 159 height 15
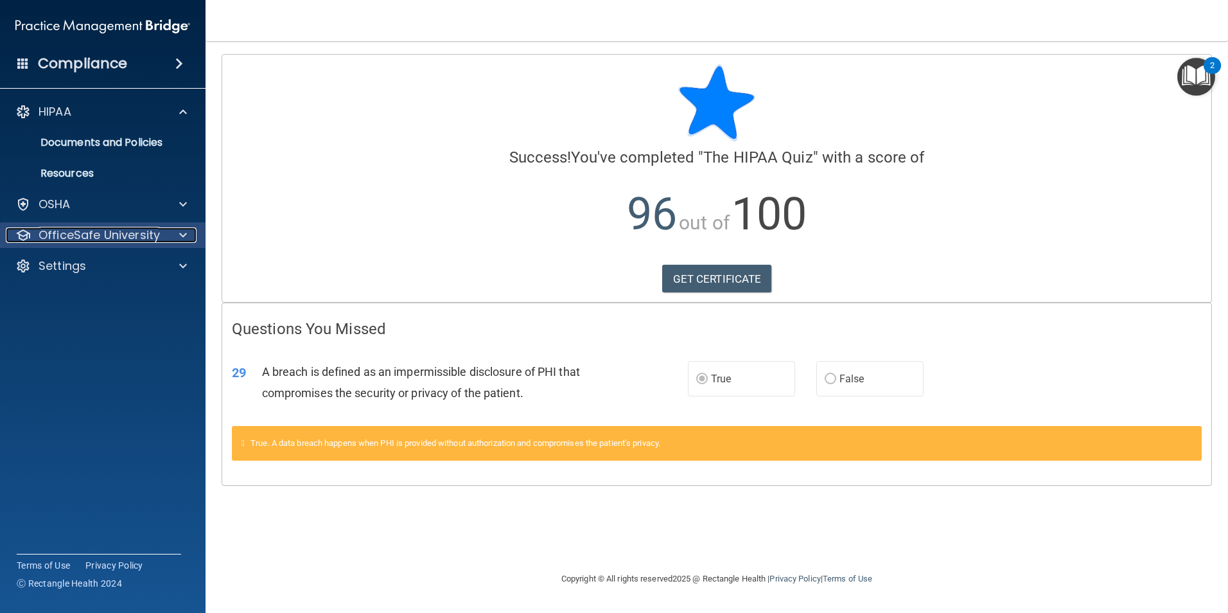
click at [76, 231] on p "OfficeSafe University" at bounding box center [99, 234] width 121 height 15
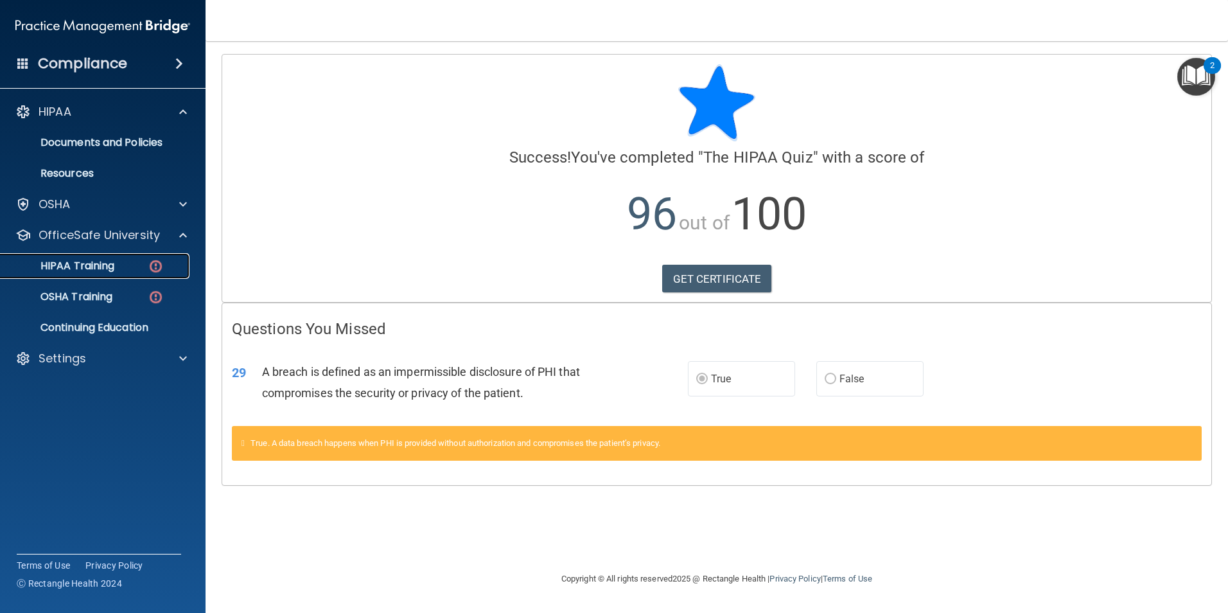
click at [80, 268] on p "HIPAA Training" at bounding box center [61, 266] width 106 height 13
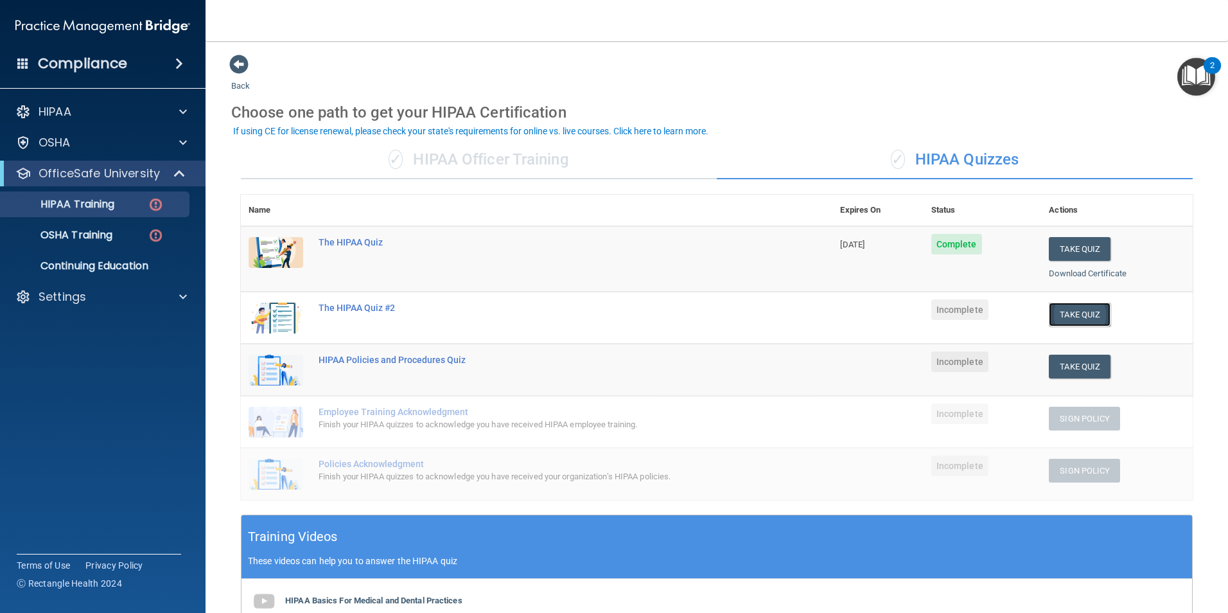
click at [1071, 314] on button "Take Quiz" at bounding box center [1080, 315] width 62 height 24
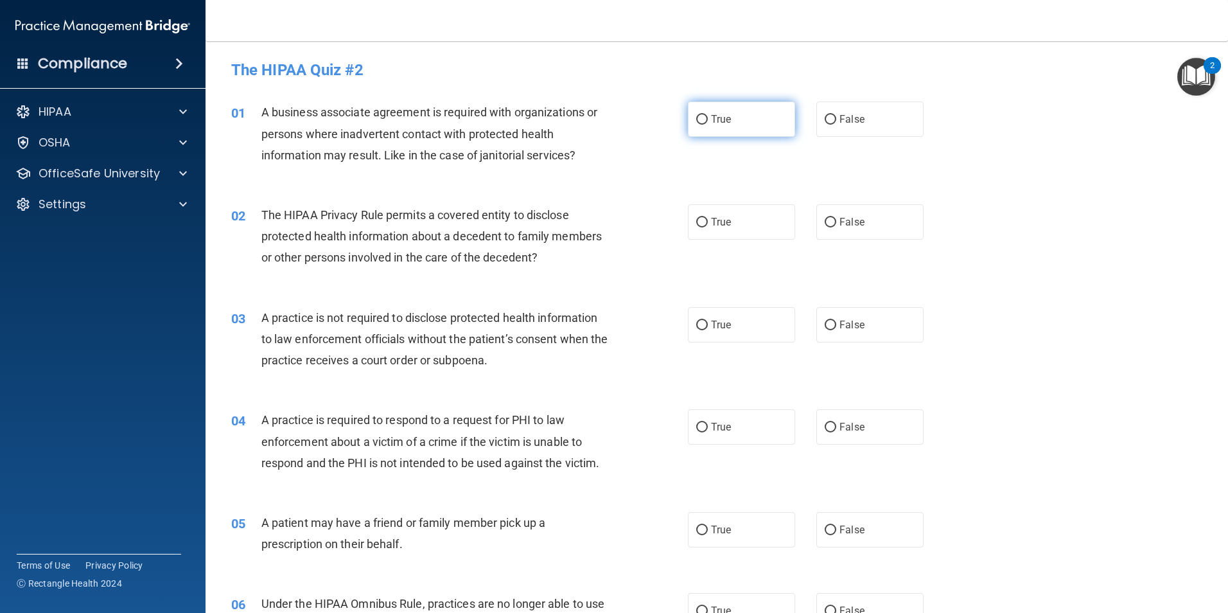
click at [699, 121] on input "True" at bounding box center [702, 120] width 12 height 10
radio input "true"
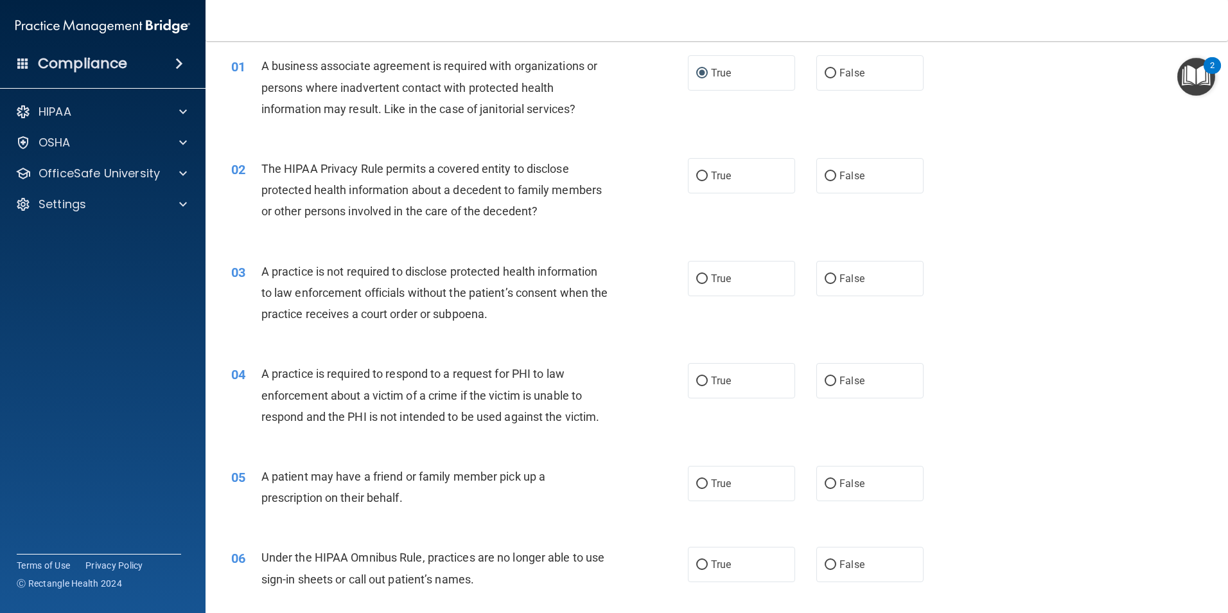
scroll to position [129, 0]
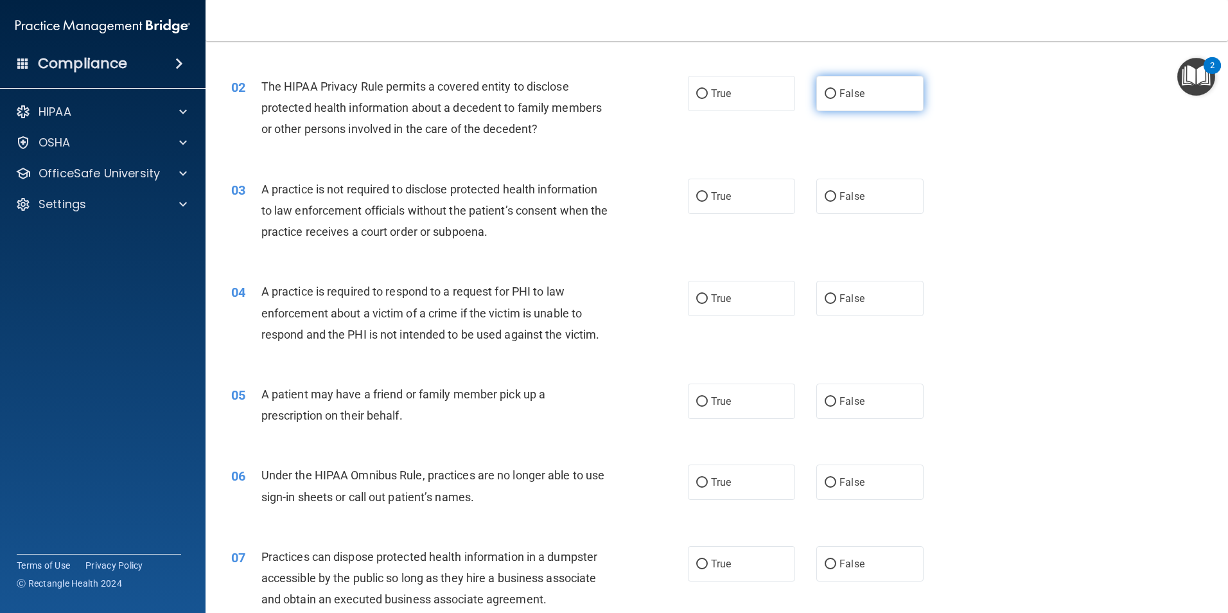
click at [825, 94] on input "False" at bounding box center [831, 94] width 12 height 10
radio input "true"
click at [825, 193] on input "False" at bounding box center [831, 197] width 12 height 10
radio input "true"
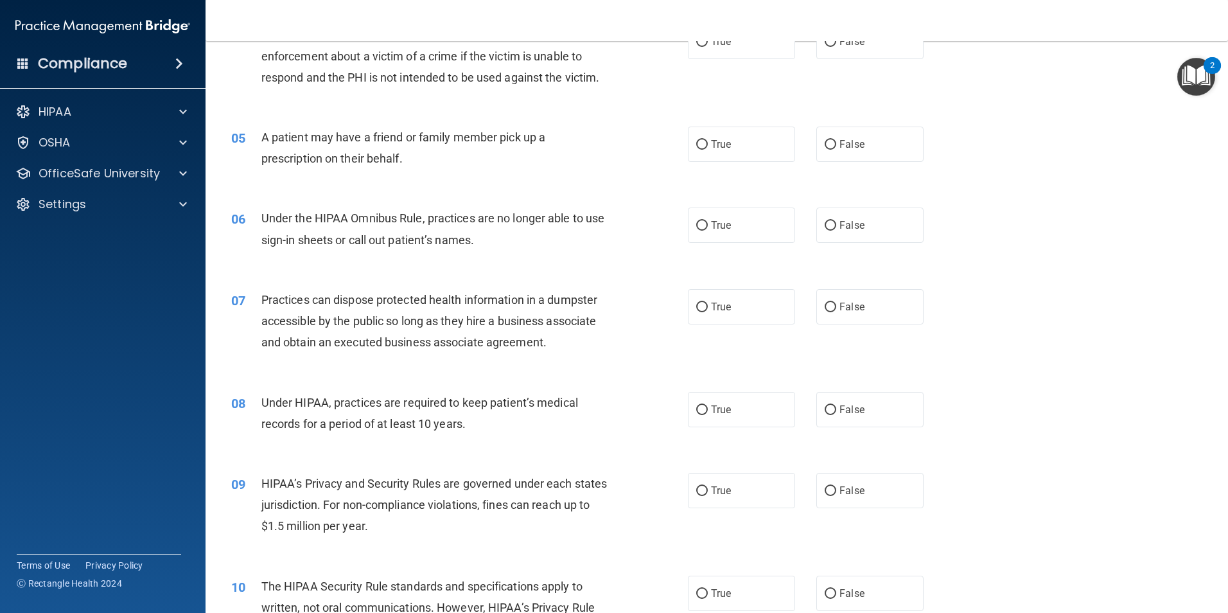
scroll to position [321, 0]
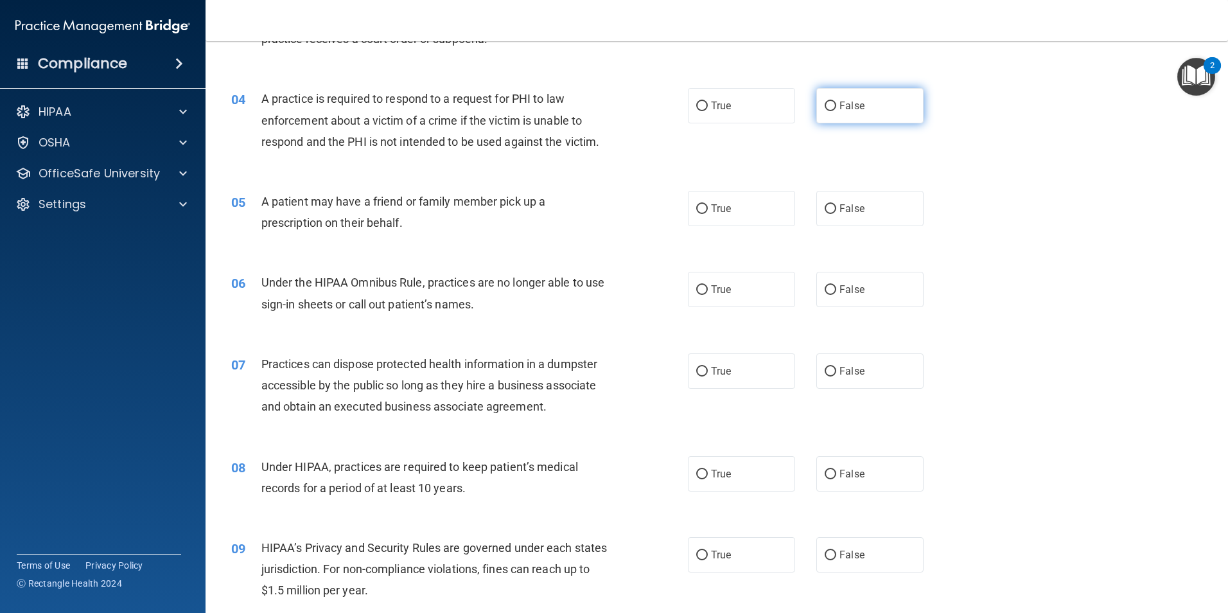
click at [825, 103] on input "False" at bounding box center [831, 107] width 12 height 10
radio input "true"
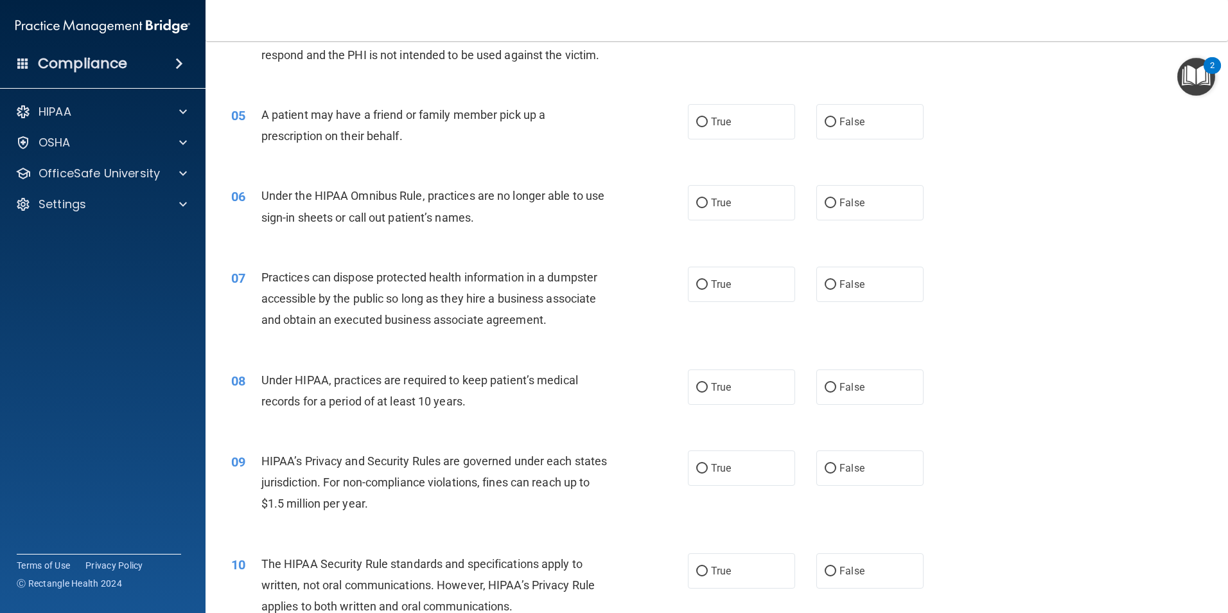
scroll to position [450, 0]
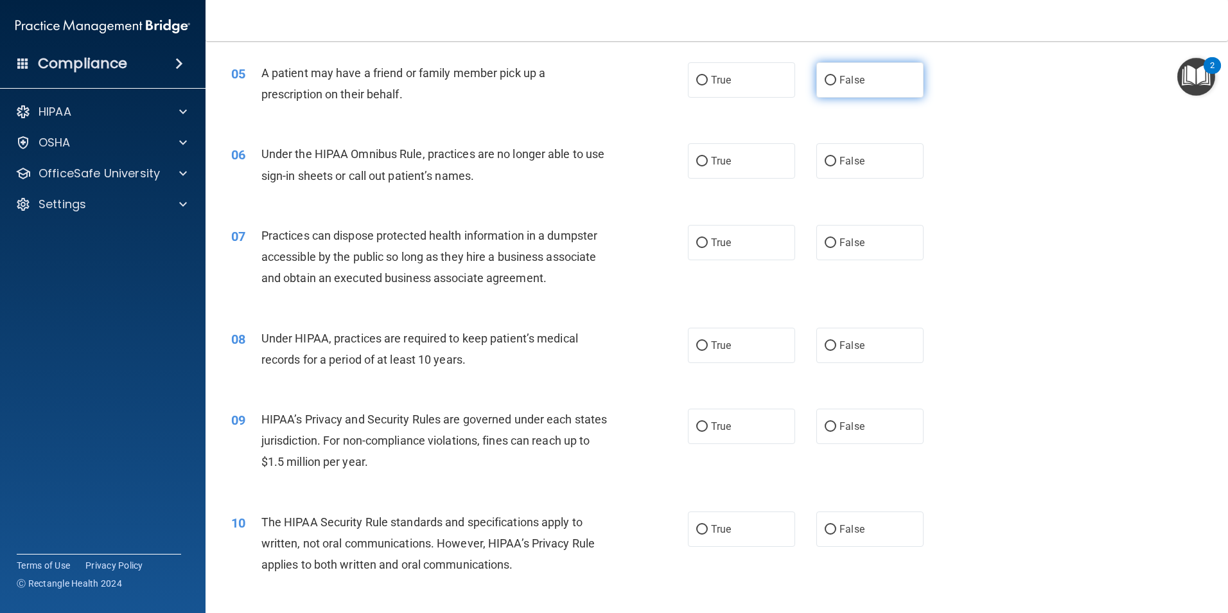
click at [829, 82] on input "False" at bounding box center [831, 81] width 12 height 10
radio input "true"
click at [825, 161] on input "False" at bounding box center [831, 162] width 12 height 10
radio input "true"
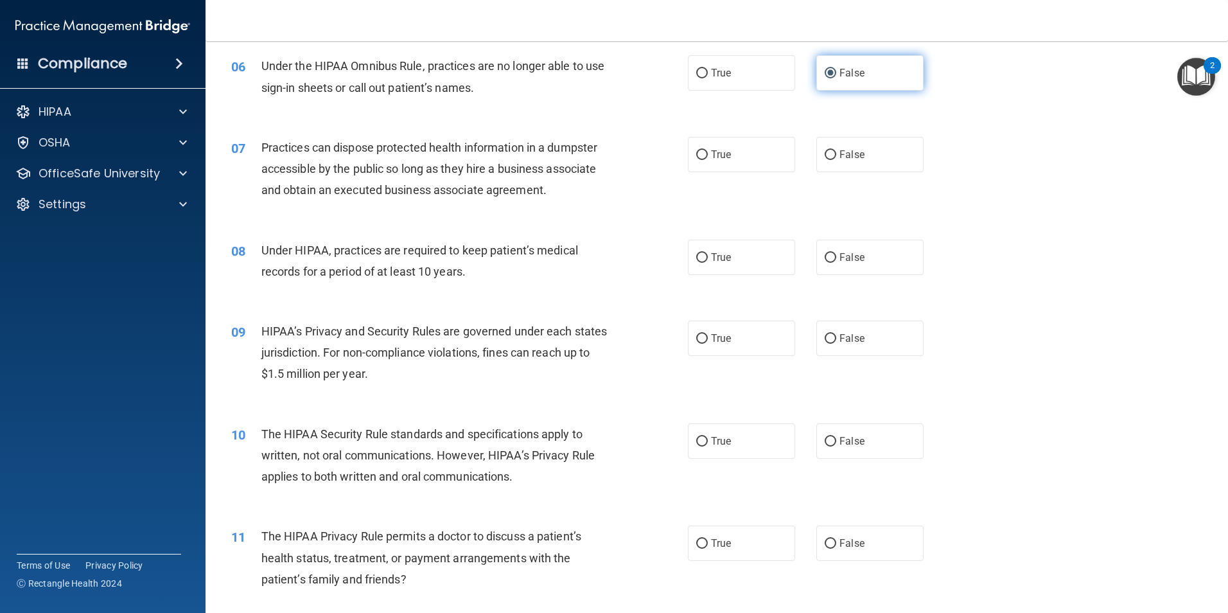
scroll to position [578, 0]
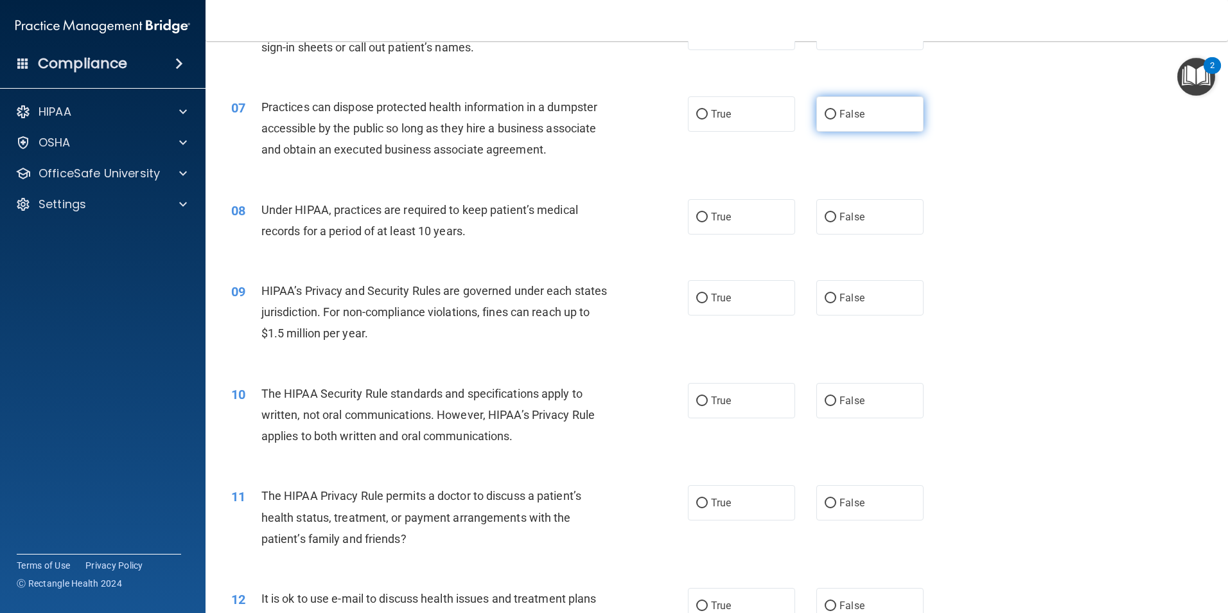
click at [825, 116] on input "False" at bounding box center [831, 115] width 12 height 10
radio input "true"
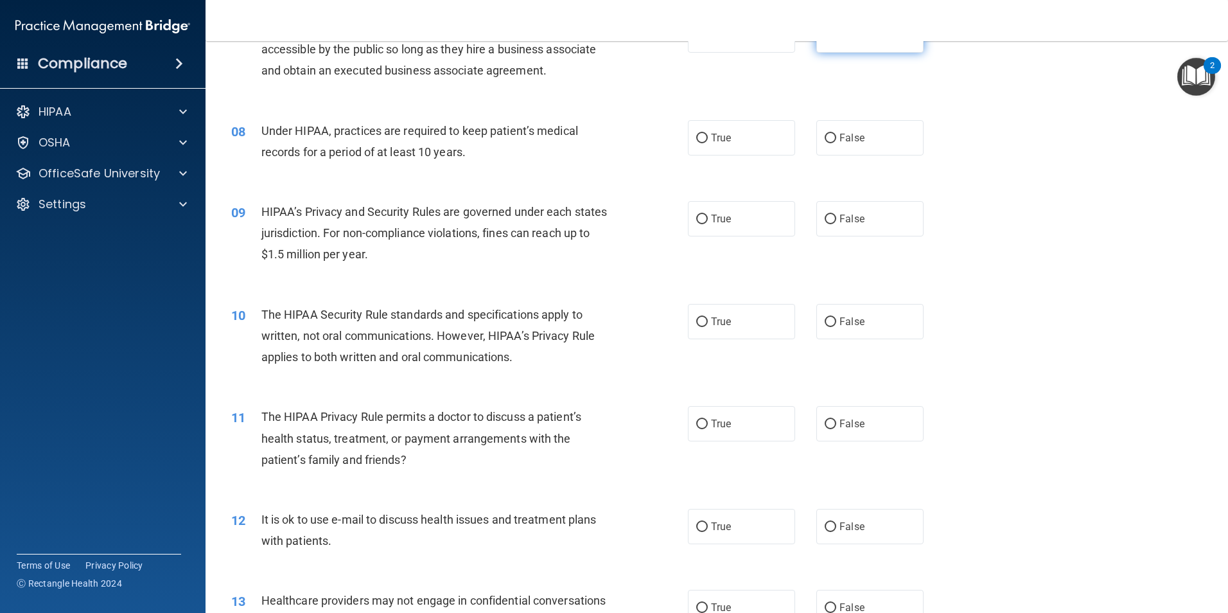
scroll to position [707, 0]
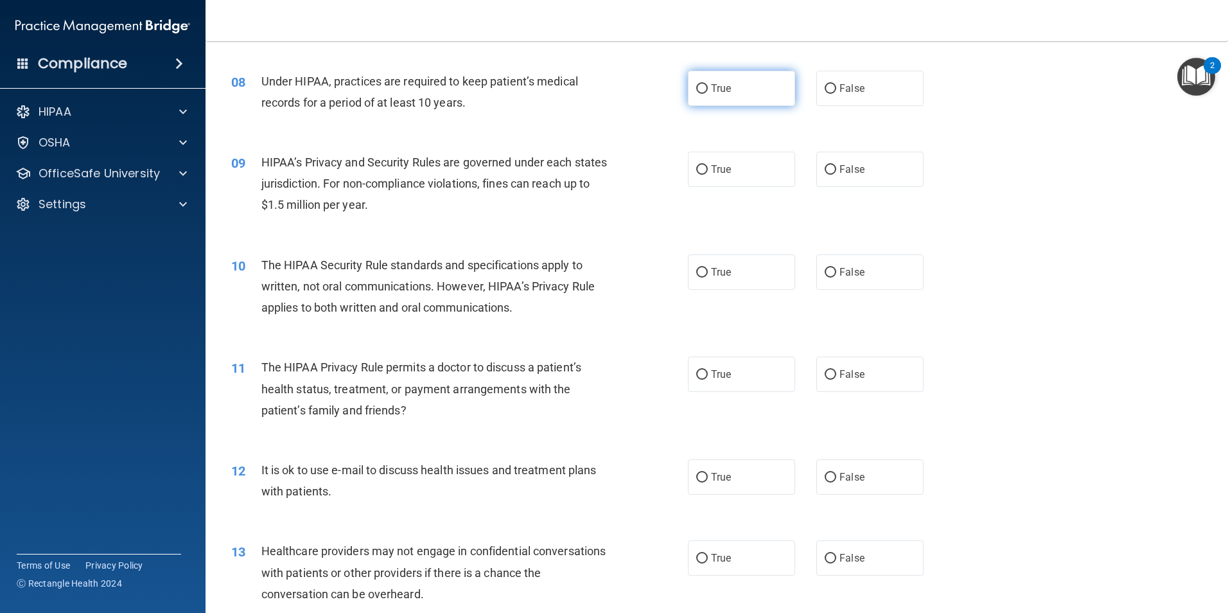
click at [696, 89] on input "True" at bounding box center [702, 89] width 12 height 10
radio input "true"
click at [825, 93] on input "False" at bounding box center [831, 89] width 12 height 10
radio input "true"
radio input "false"
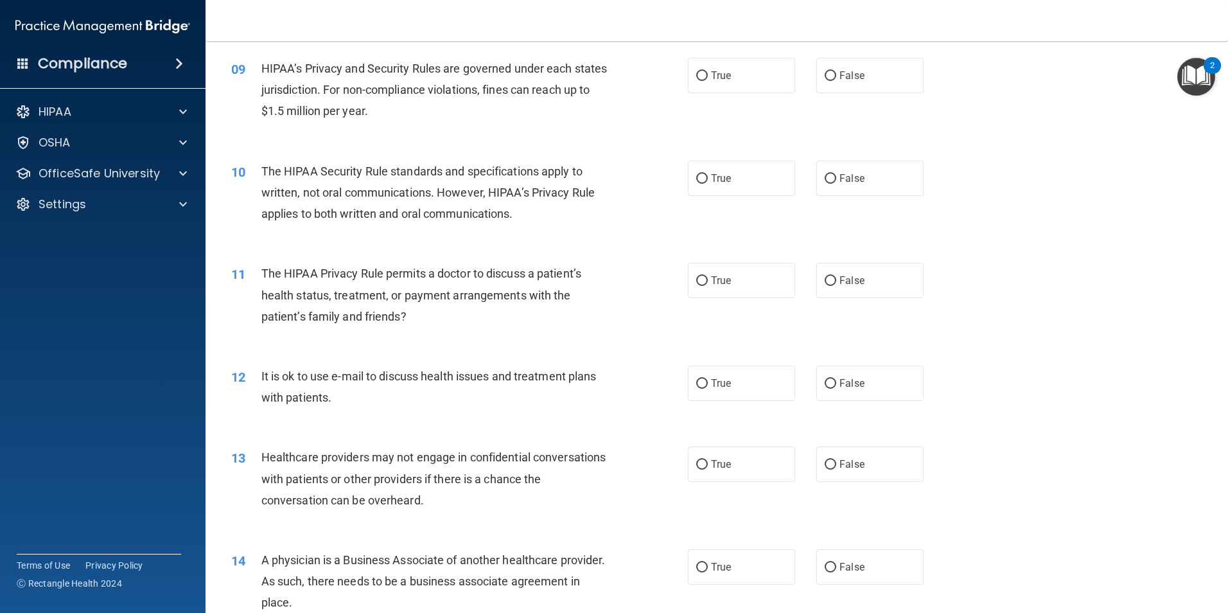
scroll to position [771, 0]
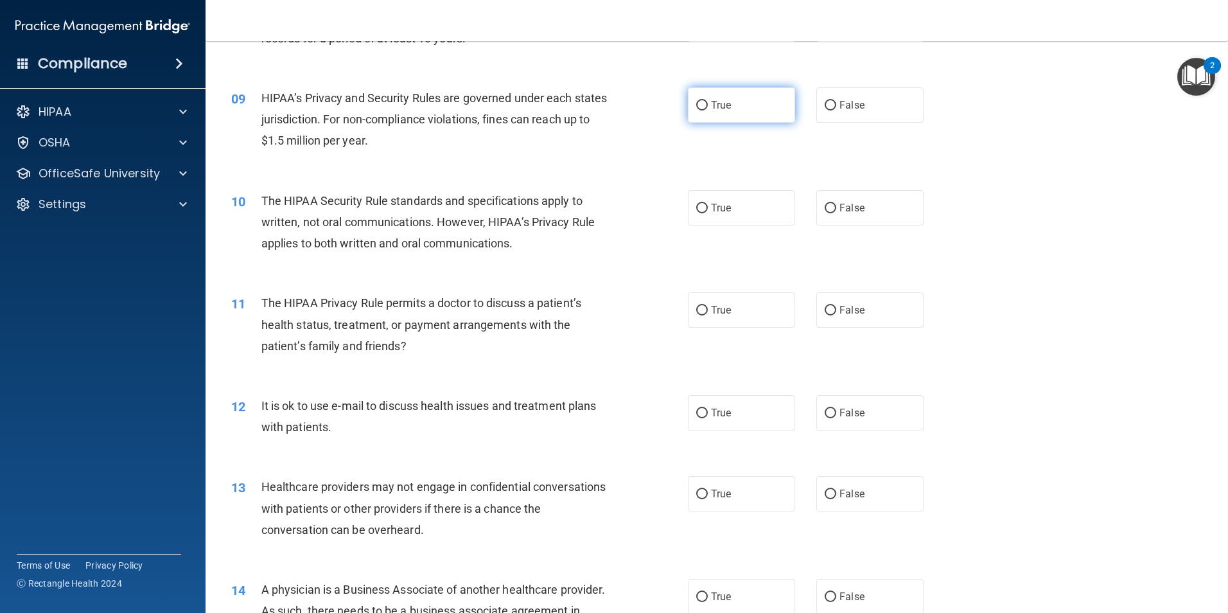
click at [698, 105] on input "True" at bounding box center [702, 106] width 12 height 10
radio input "true"
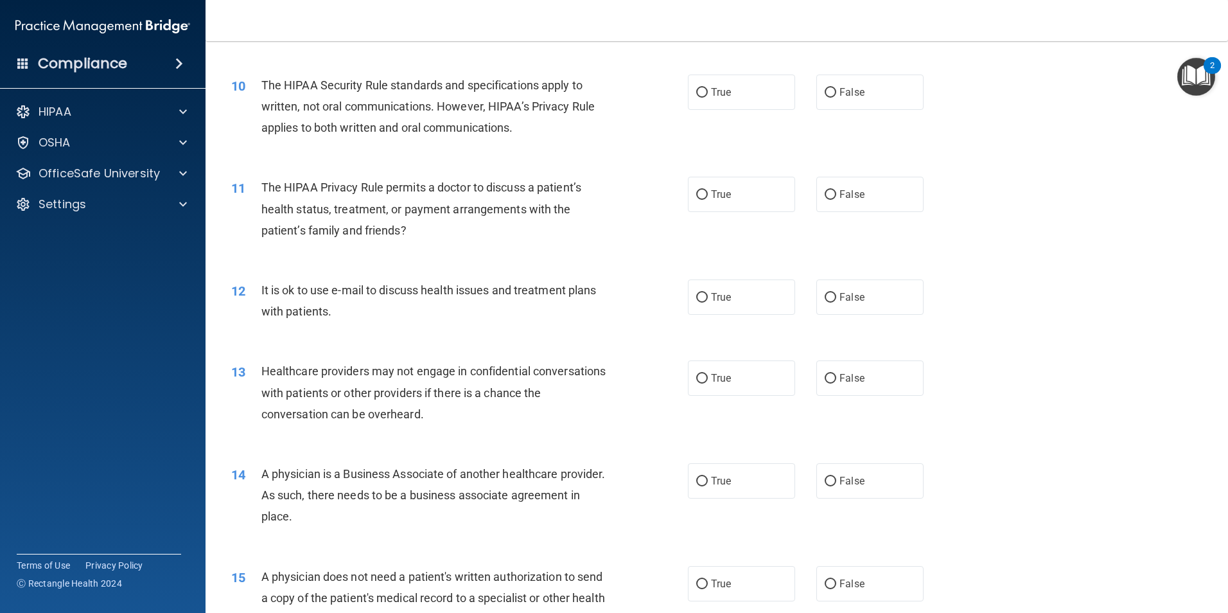
scroll to position [900, 0]
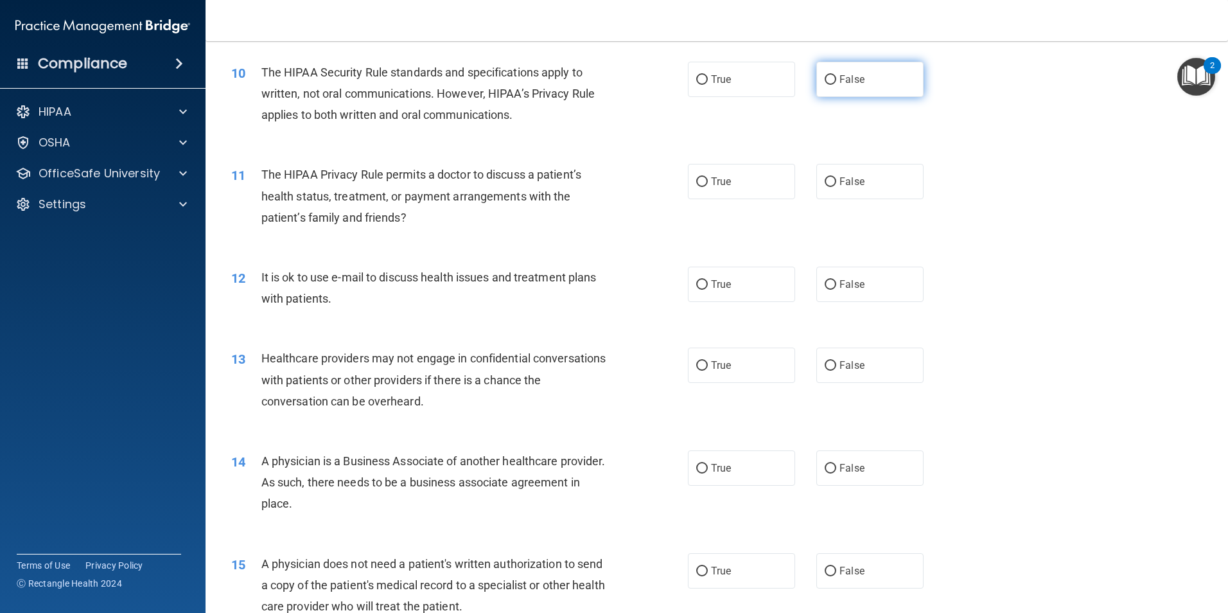
click at [818, 80] on label "False" at bounding box center [870, 79] width 107 height 35
click at [825, 80] on input "False" at bounding box center [831, 80] width 12 height 10
radio input "true"
click at [825, 182] on input "False" at bounding box center [831, 182] width 12 height 10
radio input "true"
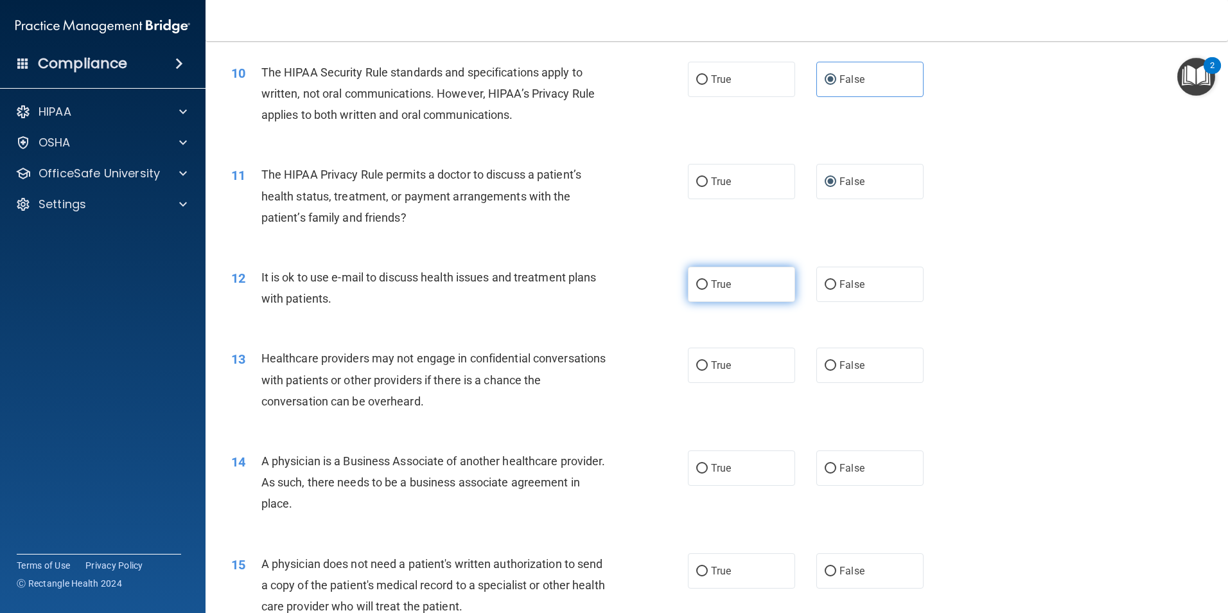
click at [700, 286] on input "True" at bounding box center [702, 285] width 12 height 10
radio input "true"
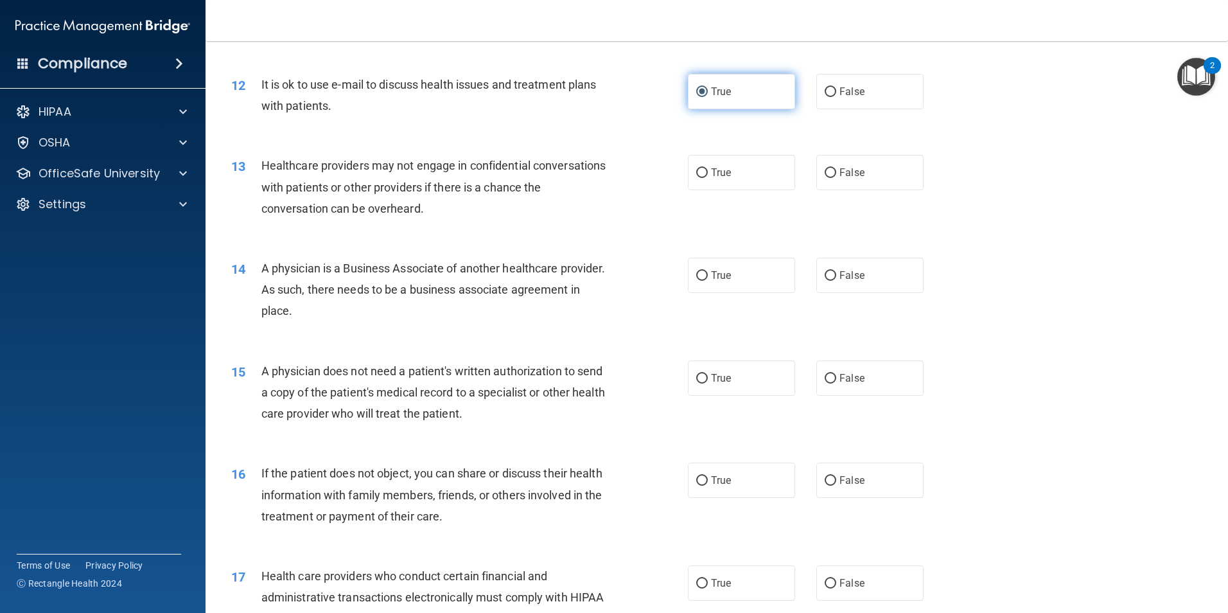
scroll to position [1157, 0]
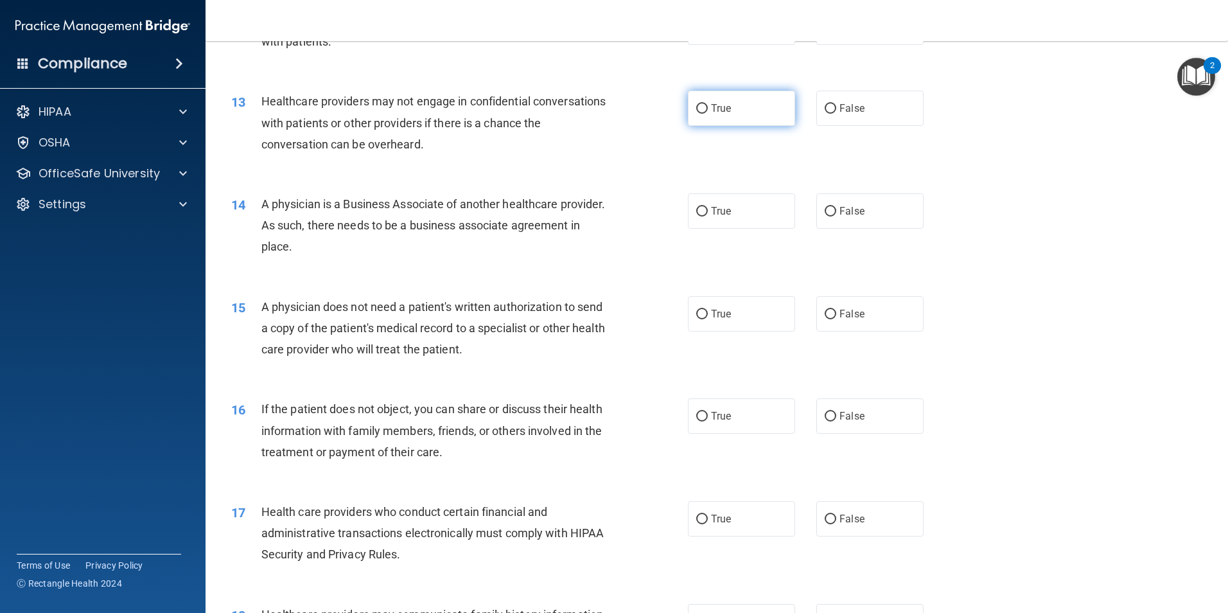
click at [700, 108] on input "True" at bounding box center [702, 109] width 12 height 10
radio input "true"
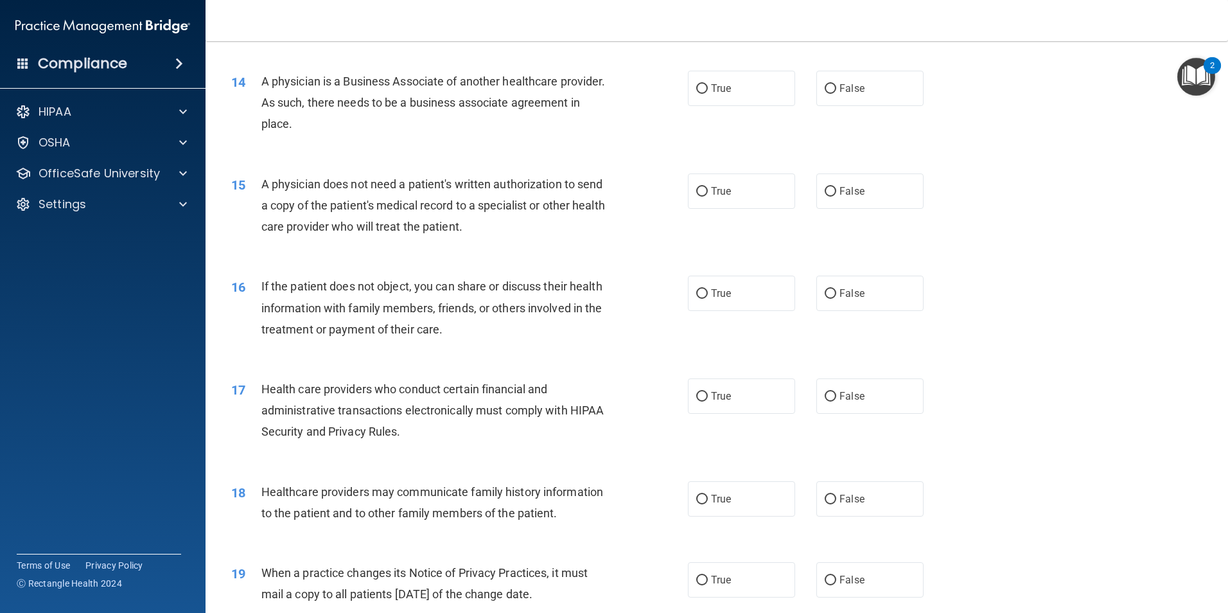
scroll to position [1285, 0]
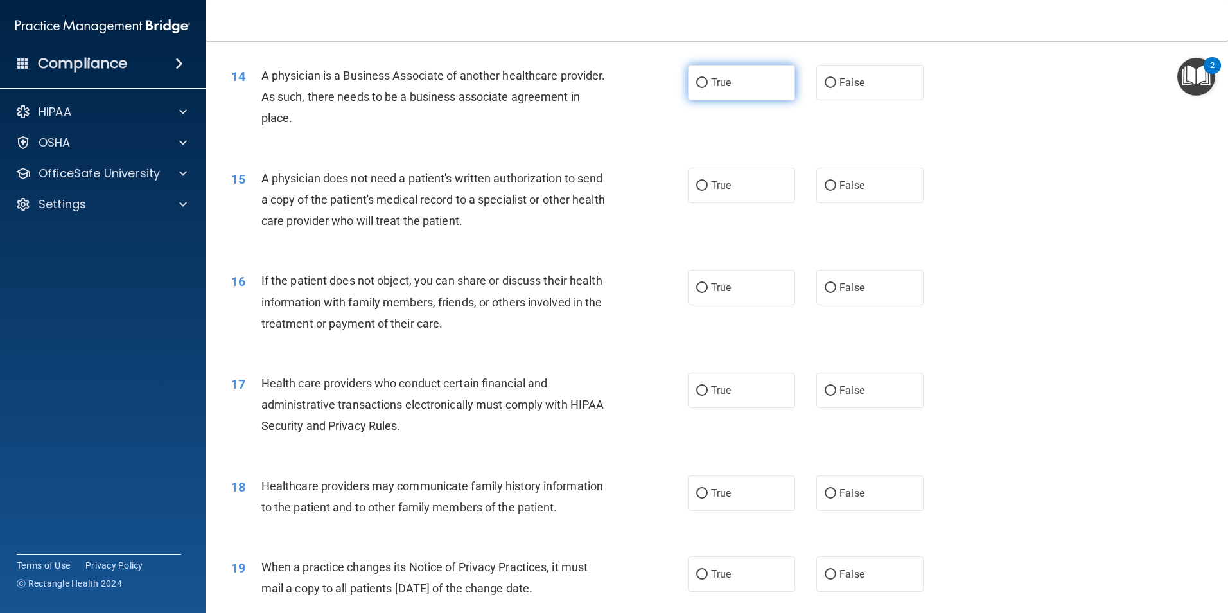
click at [696, 84] on input "True" at bounding box center [702, 83] width 12 height 10
radio input "true"
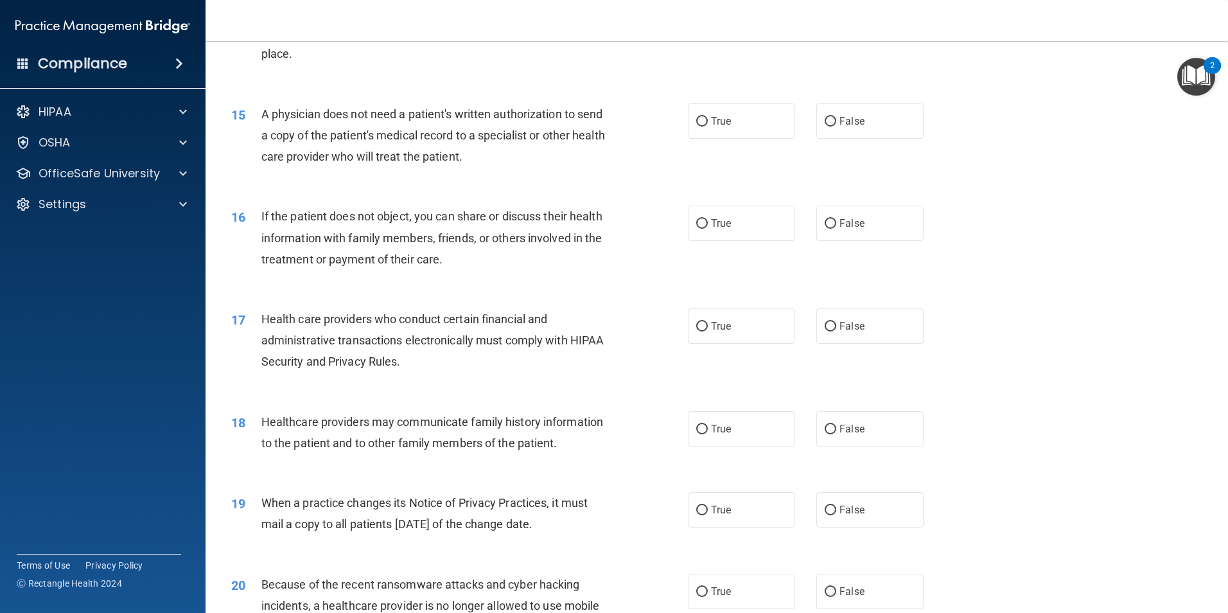
scroll to position [1414, 0]
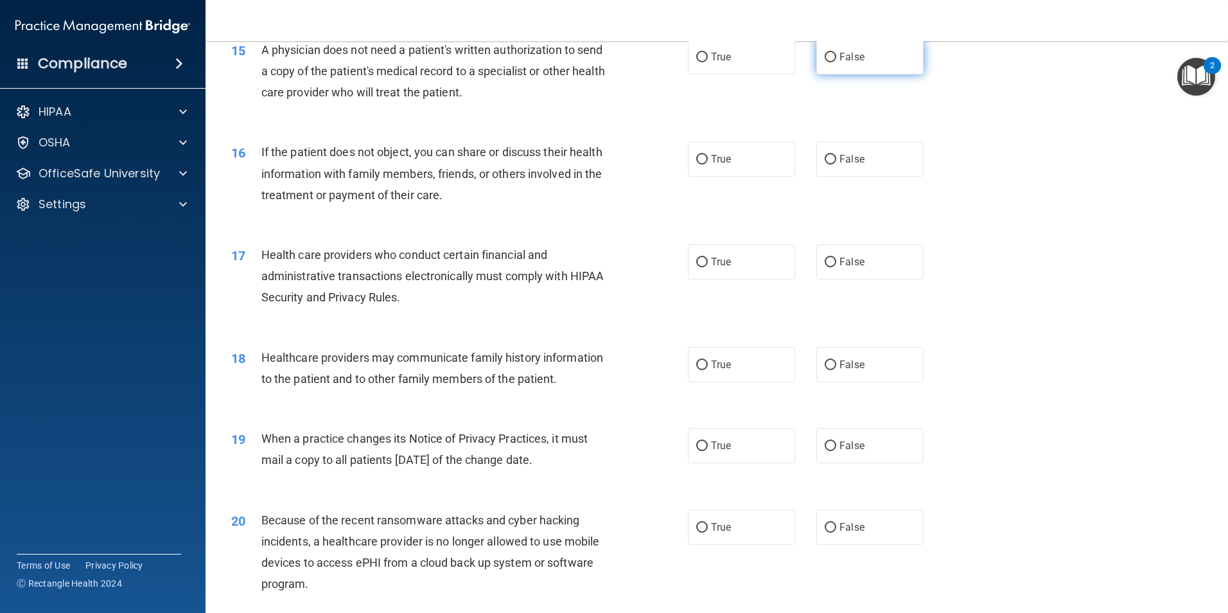
click at [828, 58] on input "False" at bounding box center [831, 58] width 12 height 10
radio input "true"
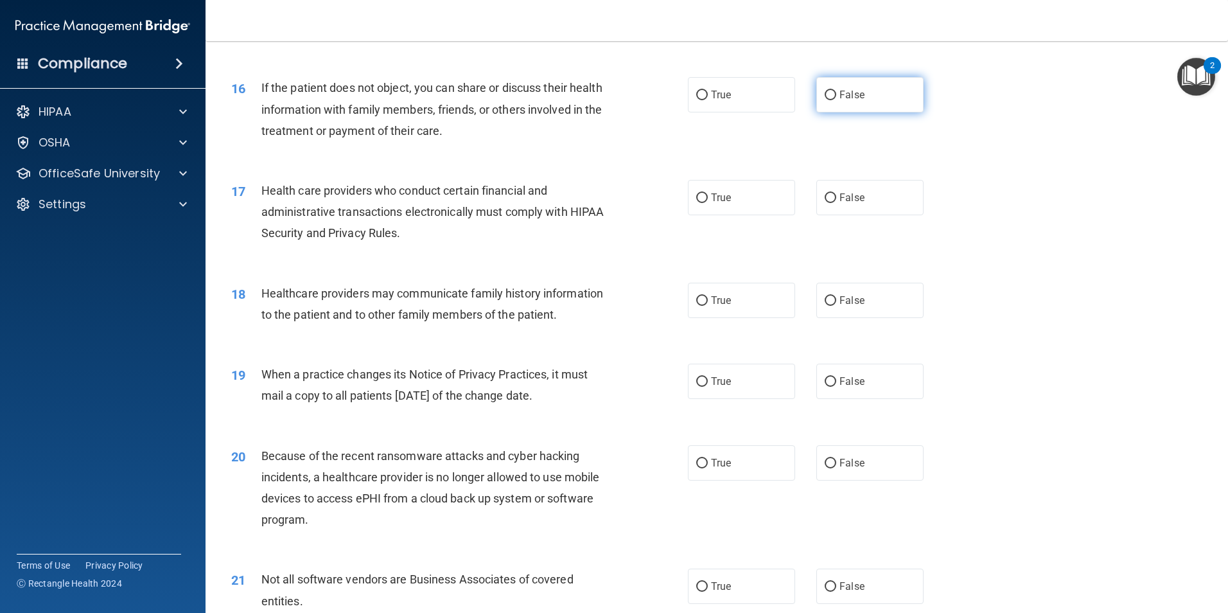
click at [826, 96] on input "False" at bounding box center [831, 96] width 12 height 10
radio input "true"
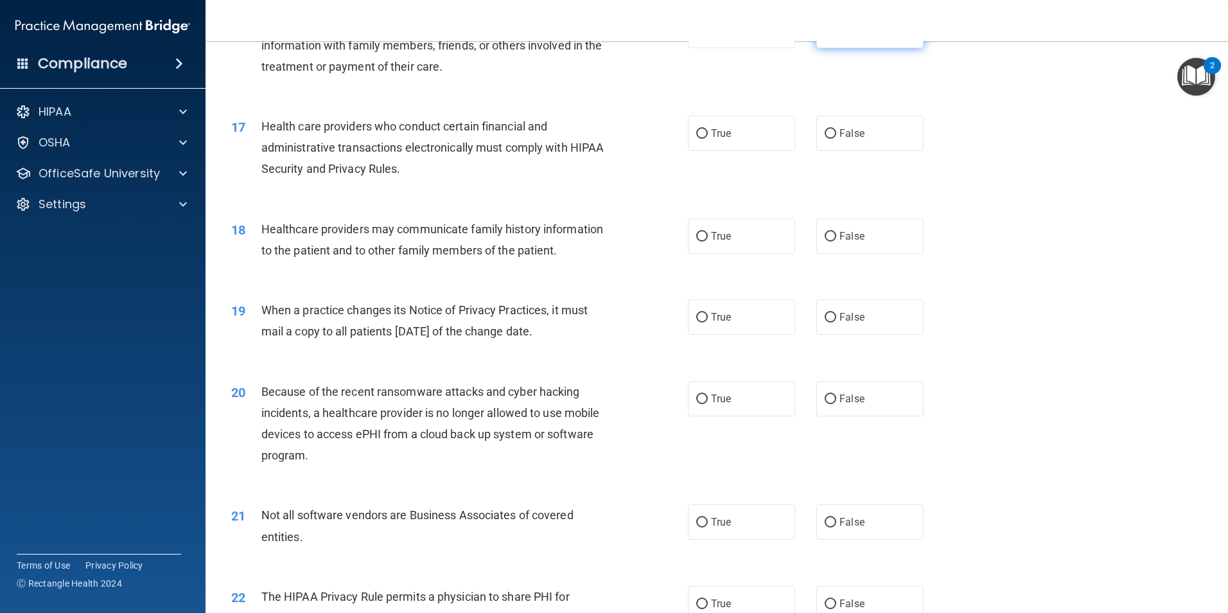
scroll to position [1606, 0]
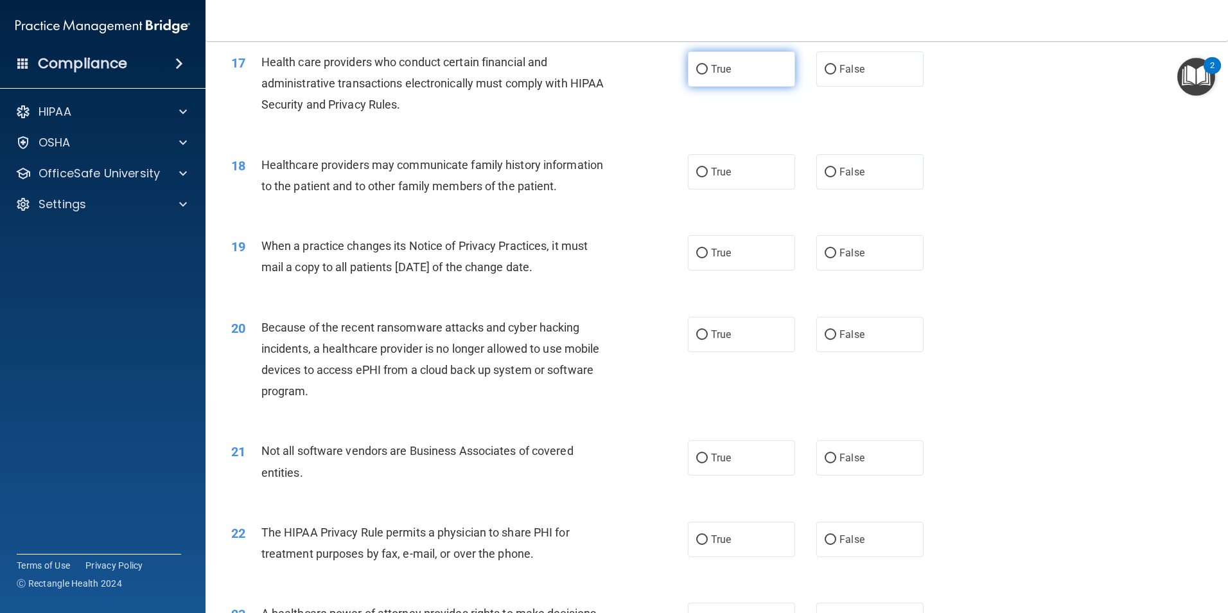
click at [695, 76] on label "True" at bounding box center [741, 68] width 107 height 35
click at [696, 75] on input "True" at bounding box center [702, 70] width 12 height 10
radio input "true"
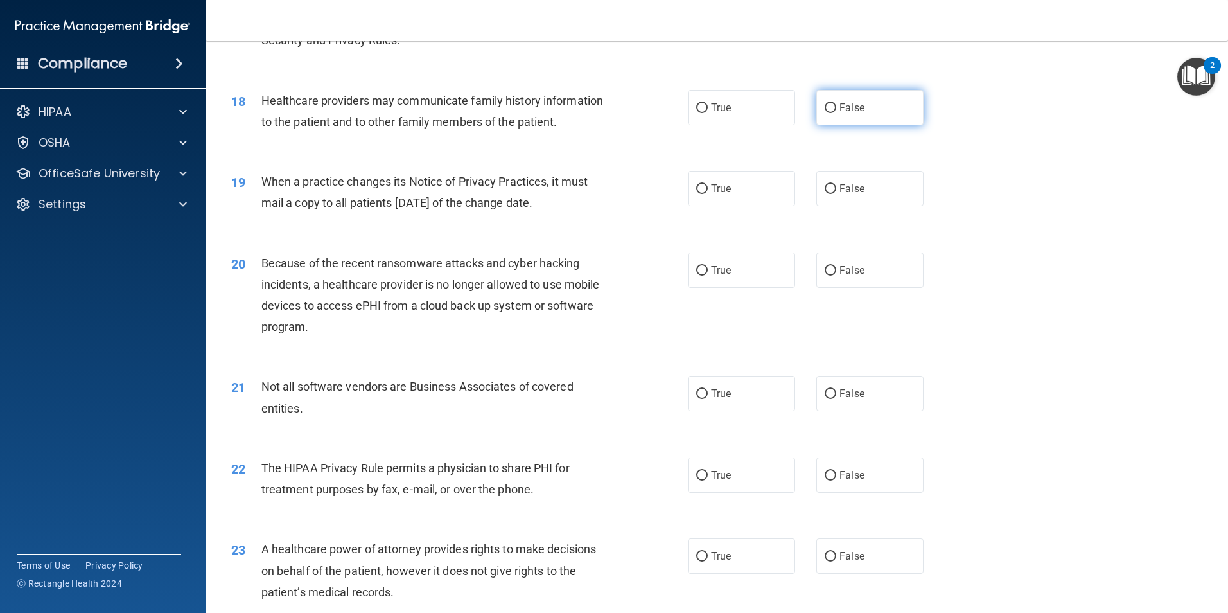
click at [827, 113] on label "False" at bounding box center [870, 107] width 107 height 35
click at [827, 113] on input "False" at bounding box center [831, 108] width 12 height 10
radio input "true"
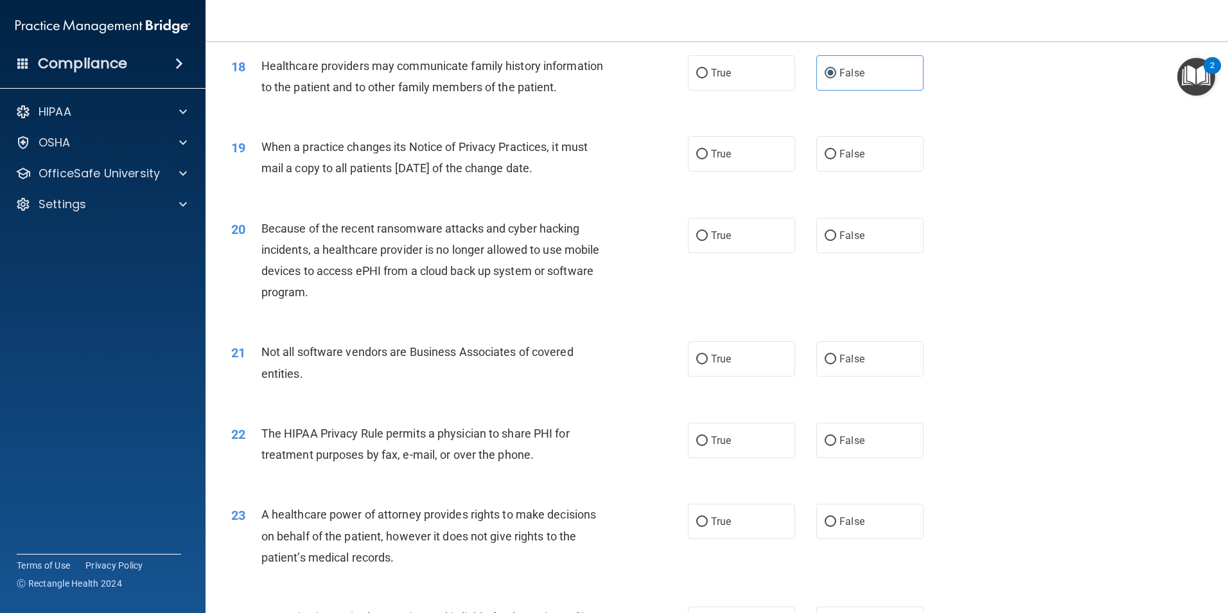
scroll to position [1735, 0]
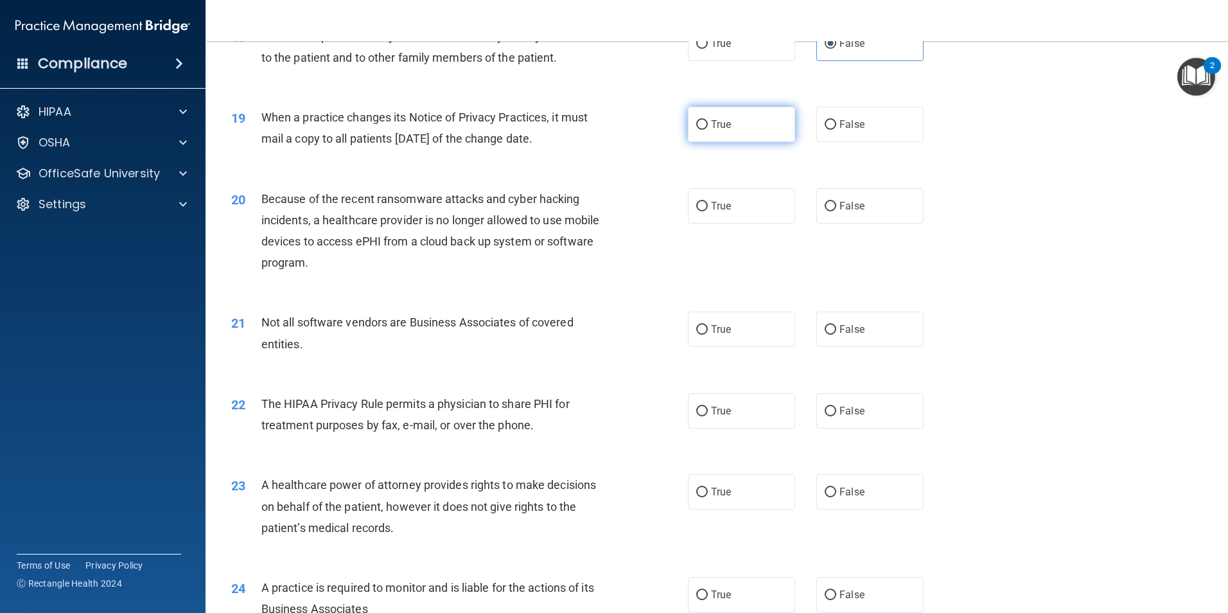
click at [699, 125] on input "True" at bounding box center [702, 125] width 12 height 10
radio input "true"
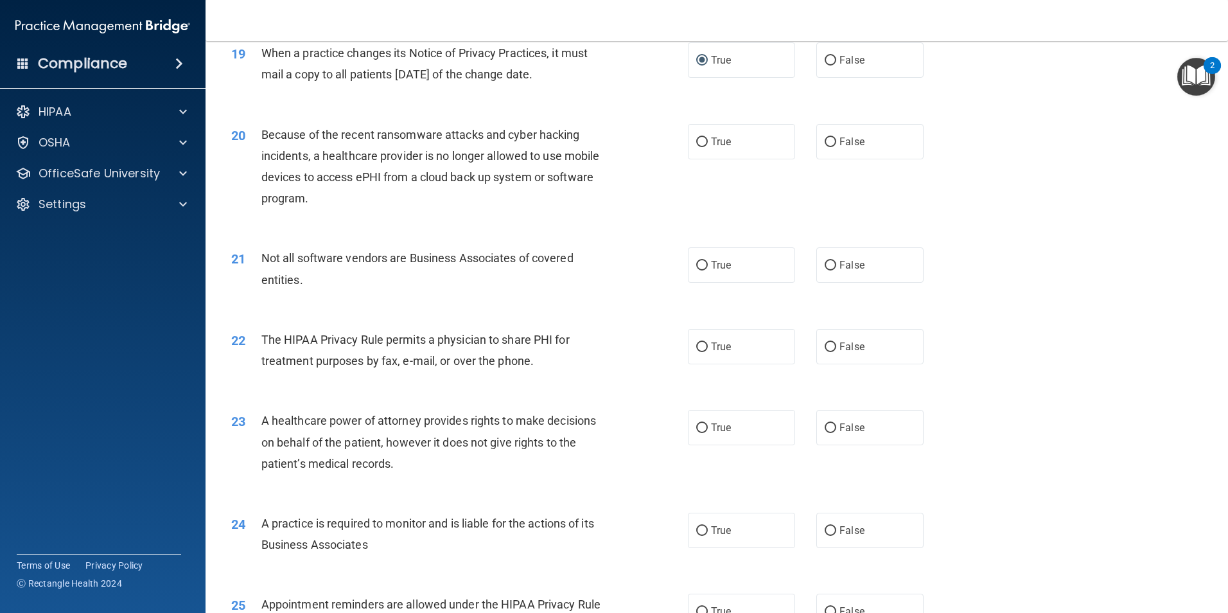
scroll to position [1863, 0]
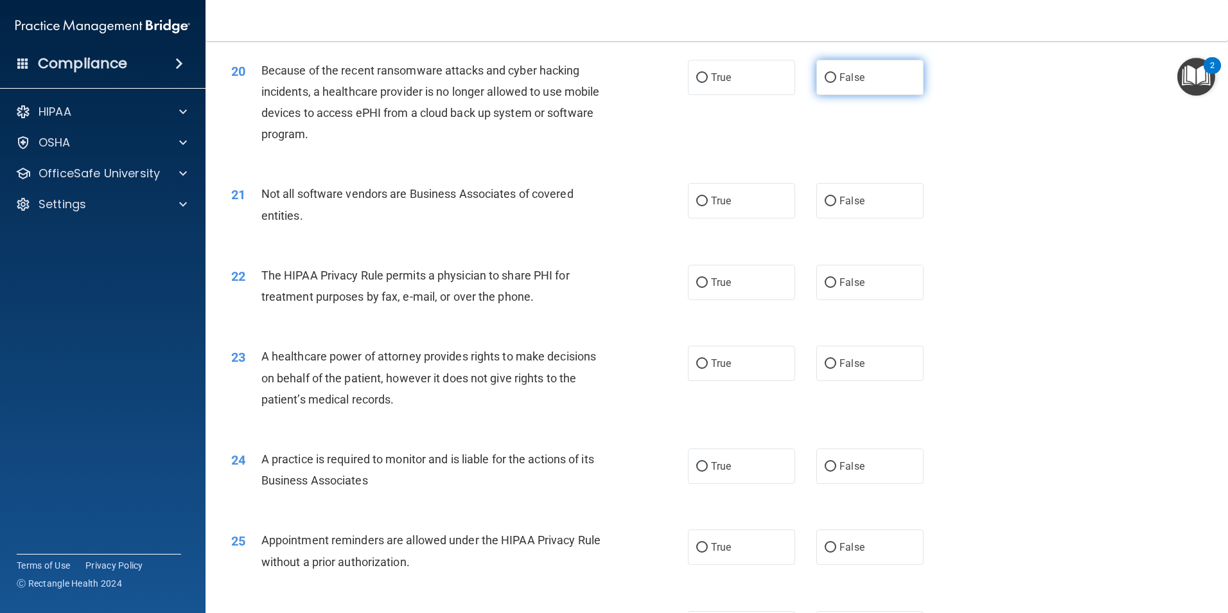
click at [830, 80] on input "False" at bounding box center [831, 78] width 12 height 10
radio input "true"
click at [825, 205] on input "False" at bounding box center [831, 202] width 12 height 10
radio input "true"
click at [730, 287] on label "True" at bounding box center [741, 282] width 107 height 35
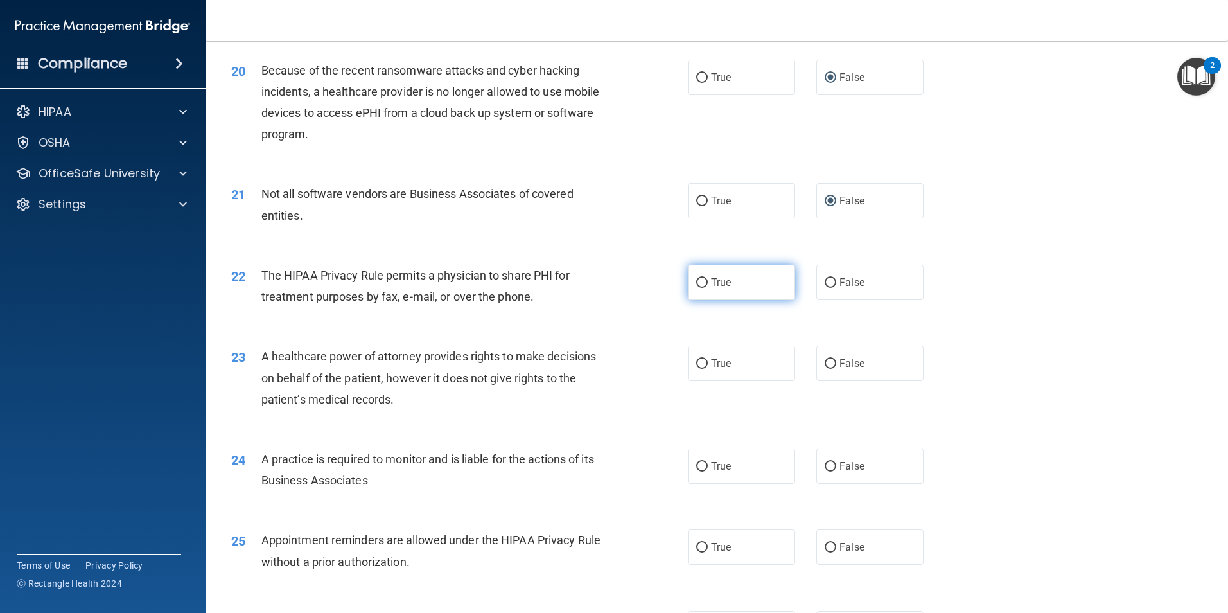
click at [708, 287] on input "True" at bounding box center [702, 283] width 12 height 10
radio input "true"
click at [840, 368] on span "False" at bounding box center [852, 363] width 25 height 12
click at [835, 368] on input "False" at bounding box center [831, 364] width 12 height 10
radio input "true"
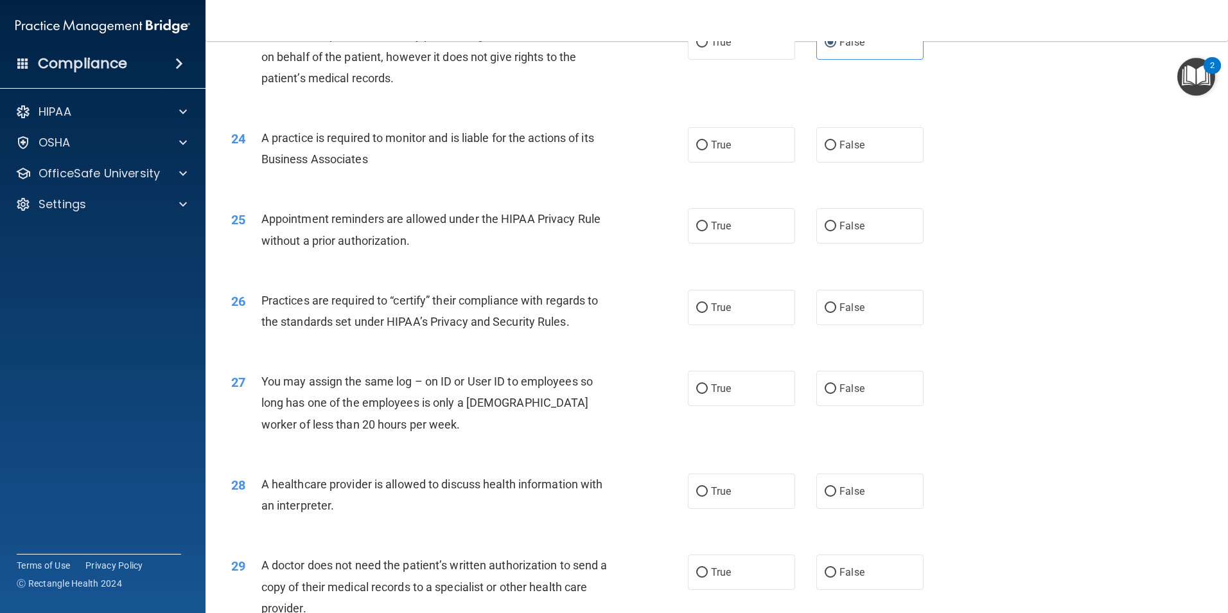
scroll to position [2249, 0]
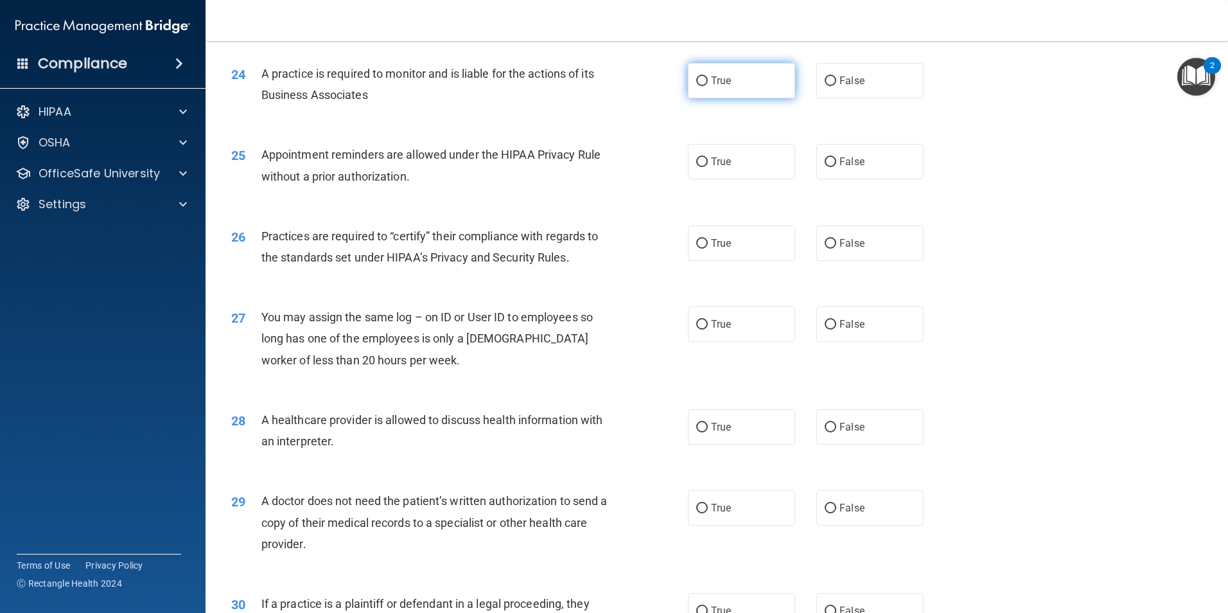
click at [711, 75] on span "True" at bounding box center [721, 81] width 20 height 12
click at [707, 76] on input "True" at bounding box center [702, 81] width 12 height 10
radio input "true"
click at [701, 159] on input "True" at bounding box center [702, 162] width 12 height 10
radio input "true"
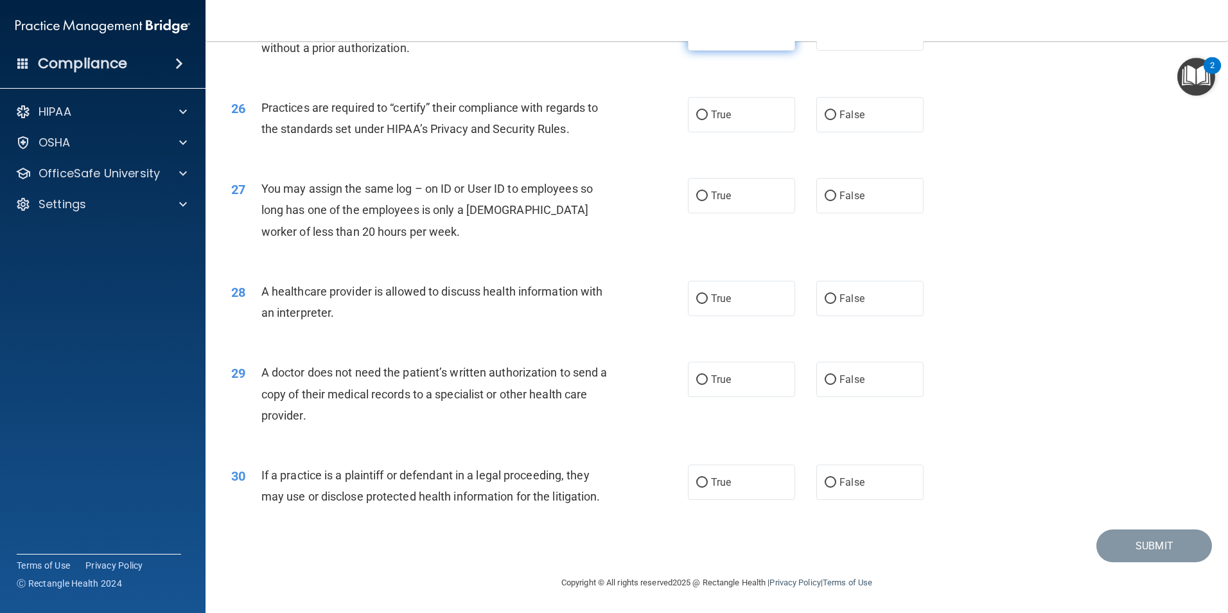
scroll to position [2378, 0]
click at [711, 118] on span "True" at bounding box center [721, 114] width 20 height 12
click at [707, 118] on input "True" at bounding box center [702, 115] width 12 height 10
radio input "true"
click at [840, 195] on span "False" at bounding box center [852, 195] width 25 height 12
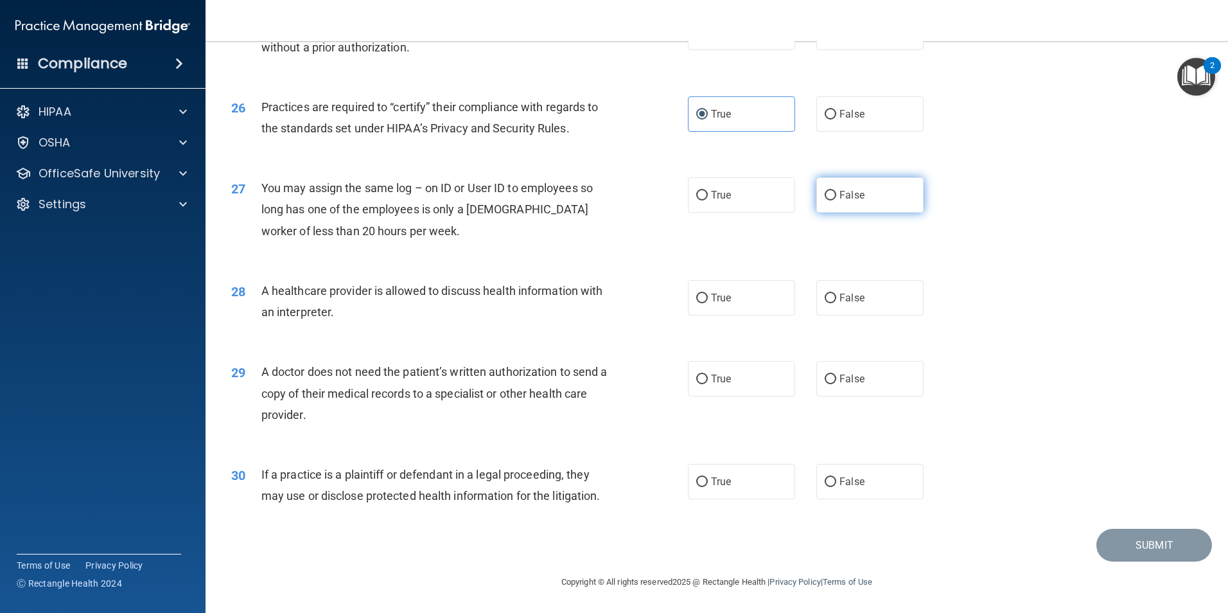
click at [835, 195] on input "False" at bounding box center [831, 196] width 12 height 10
radio input "true"
click at [700, 297] on input "True" at bounding box center [702, 299] width 12 height 10
radio input "true"
click at [825, 375] on input "False" at bounding box center [831, 380] width 12 height 10
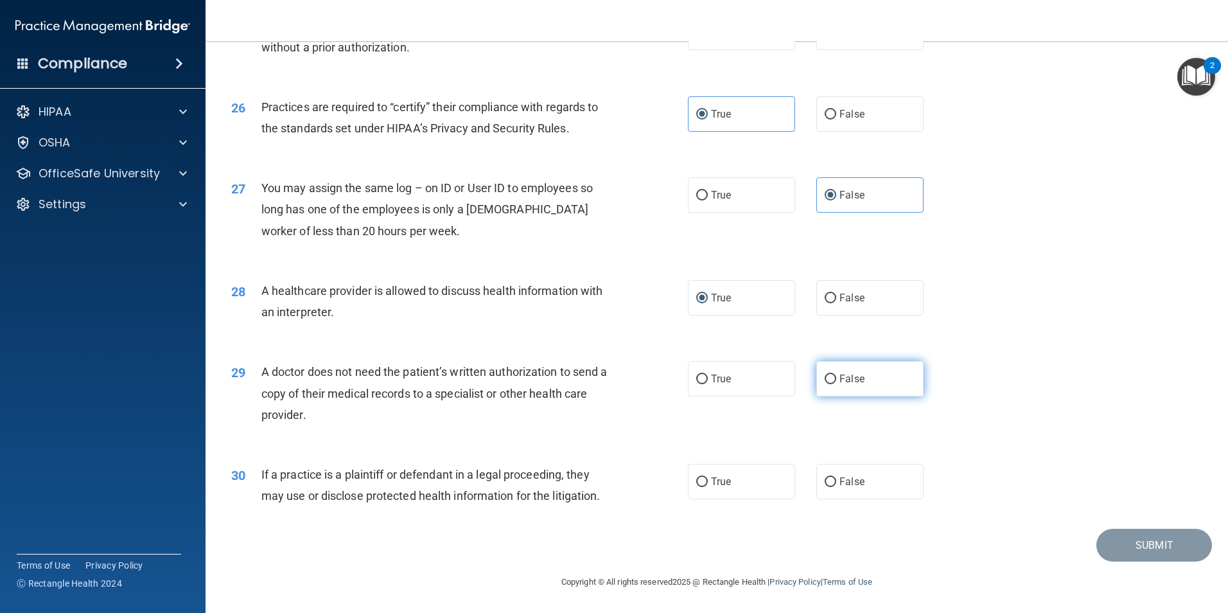
radio input "true"
click at [768, 495] on label "True" at bounding box center [741, 481] width 107 height 35
click at [708, 487] on input "True" at bounding box center [702, 482] width 12 height 10
radio input "true"
click at [1148, 548] on button "Submit" at bounding box center [1155, 545] width 116 height 33
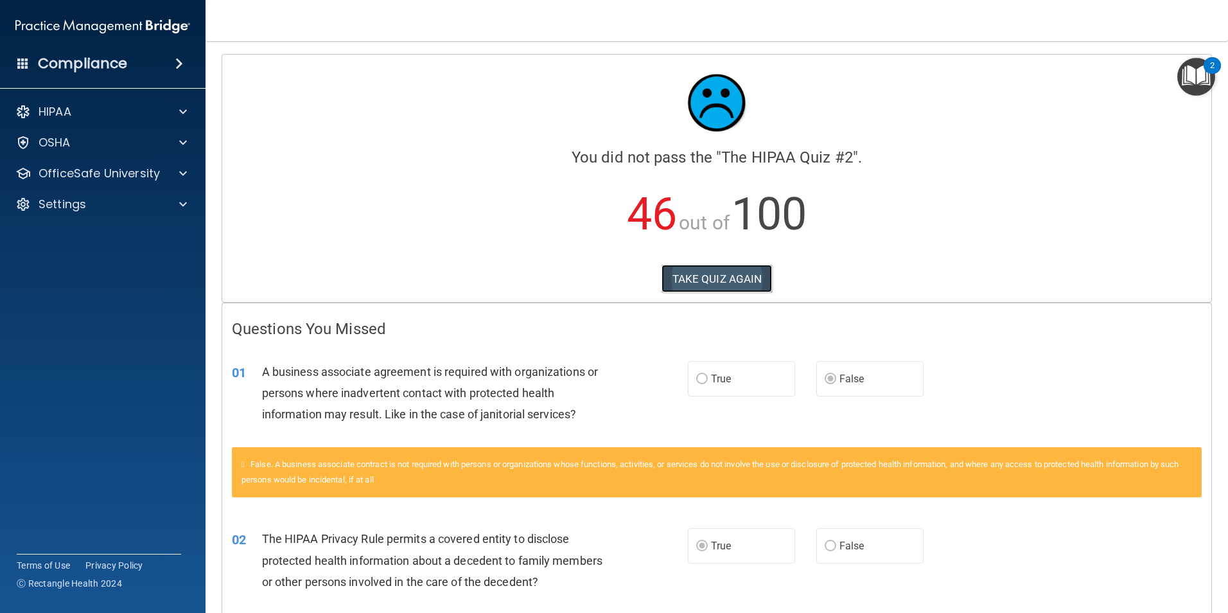
click at [691, 285] on button "TAKE QUIZ AGAIN" at bounding box center [717, 279] width 111 height 28
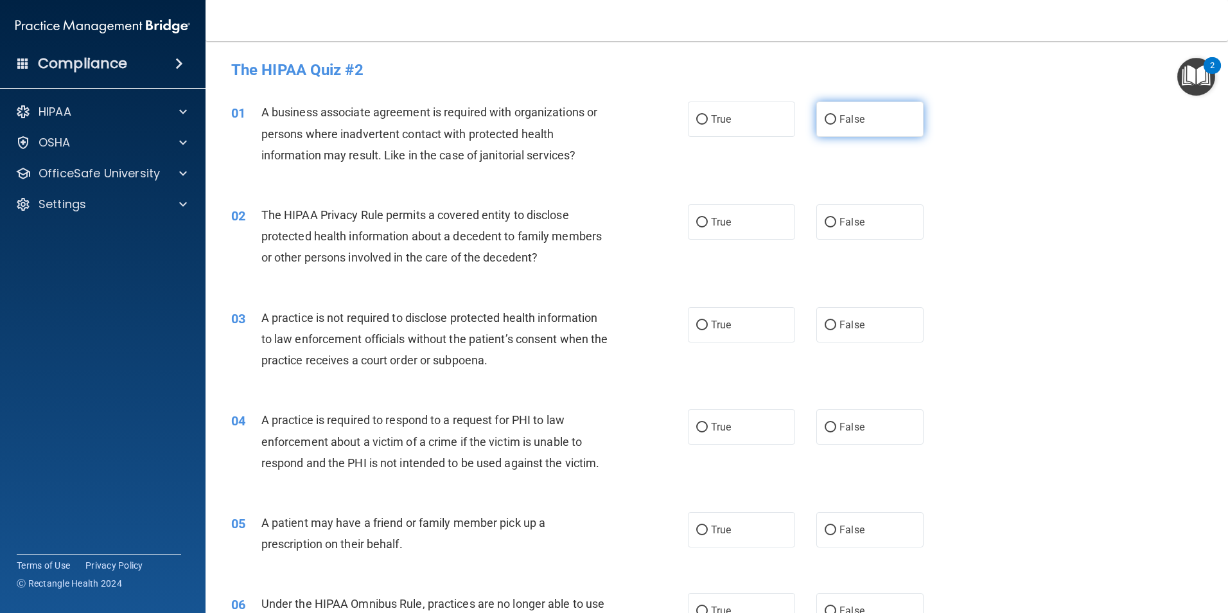
click at [852, 125] on span "False" at bounding box center [852, 119] width 25 height 12
click at [837, 125] on input "False" at bounding box center [831, 120] width 12 height 10
radio input "true"
click at [731, 224] on label "True" at bounding box center [741, 221] width 107 height 35
click at [708, 224] on input "True" at bounding box center [702, 223] width 12 height 10
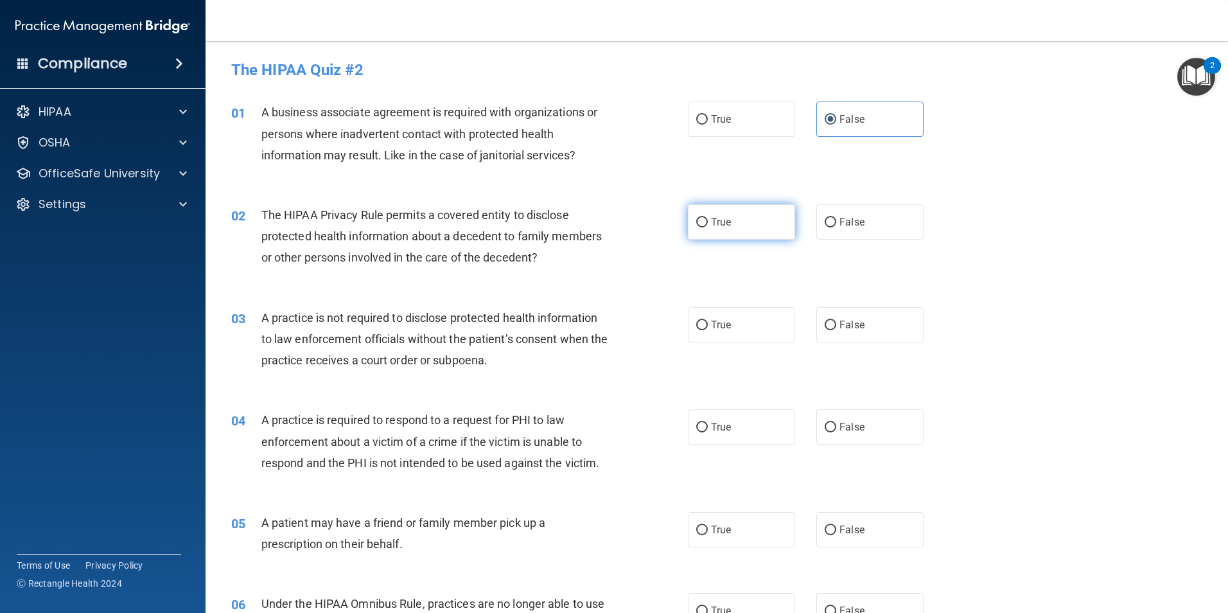
radio input "true"
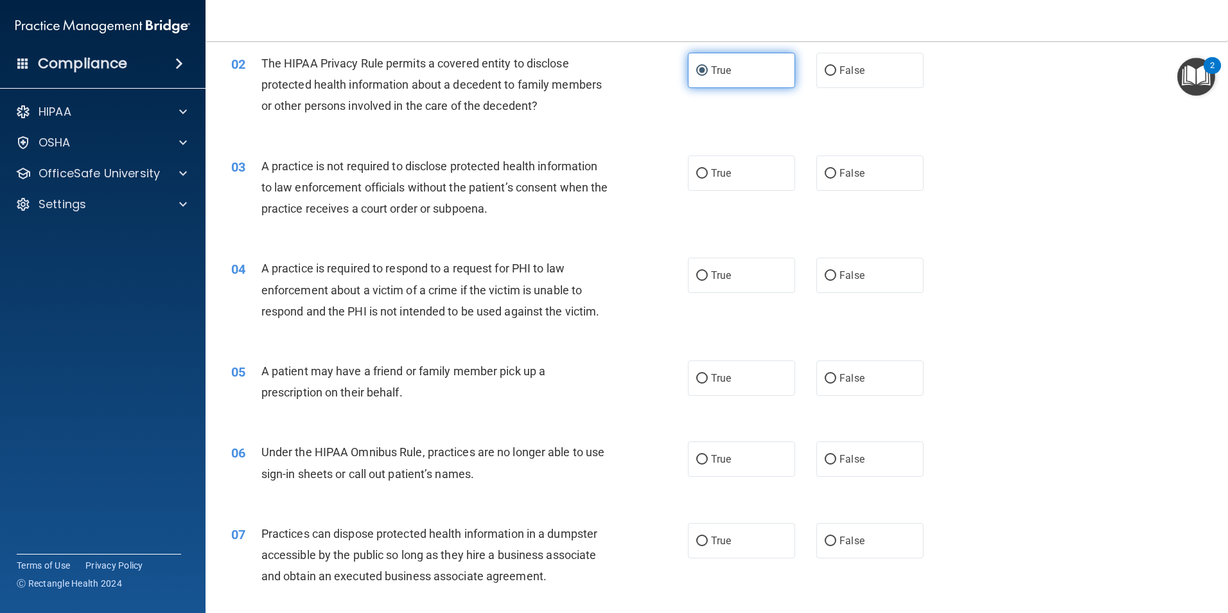
scroll to position [193, 0]
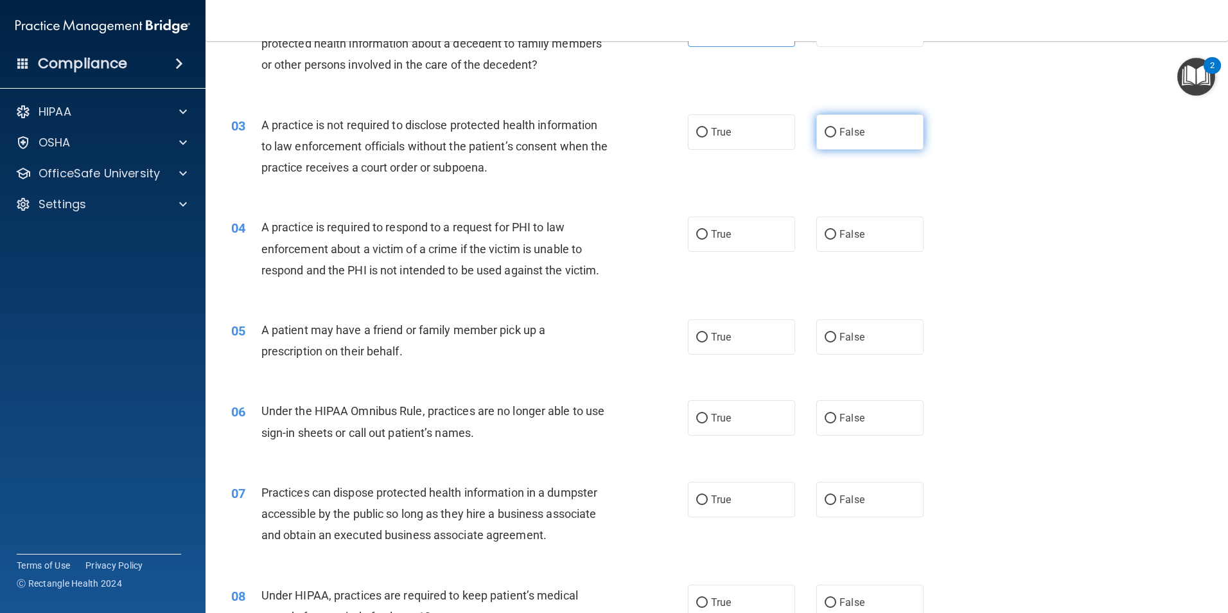
click at [840, 129] on span "False" at bounding box center [852, 132] width 25 height 12
click at [837, 129] on input "False" at bounding box center [831, 133] width 12 height 10
radio input "true"
click at [700, 233] on input "True" at bounding box center [702, 235] width 12 height 10
radio input "true"
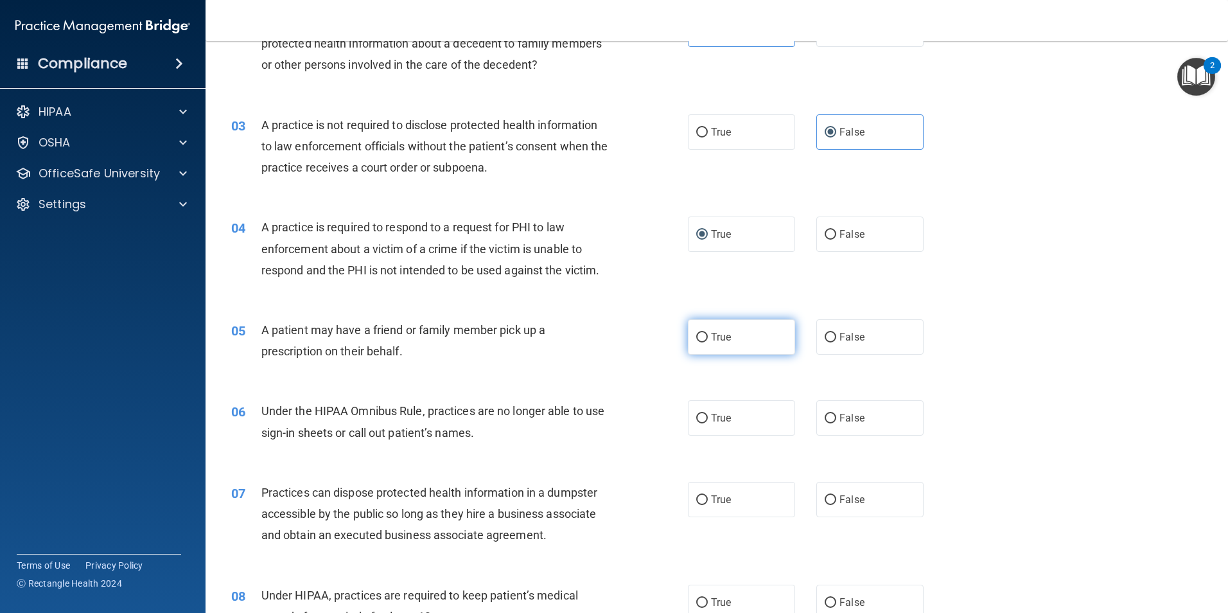
click at [711, 335] on span "True" at bounding box center [721, 337] width 20 height 12
click at [708, 335] on input "True" at bounding box center [702, 338] width 12 height 10
radio input "true"
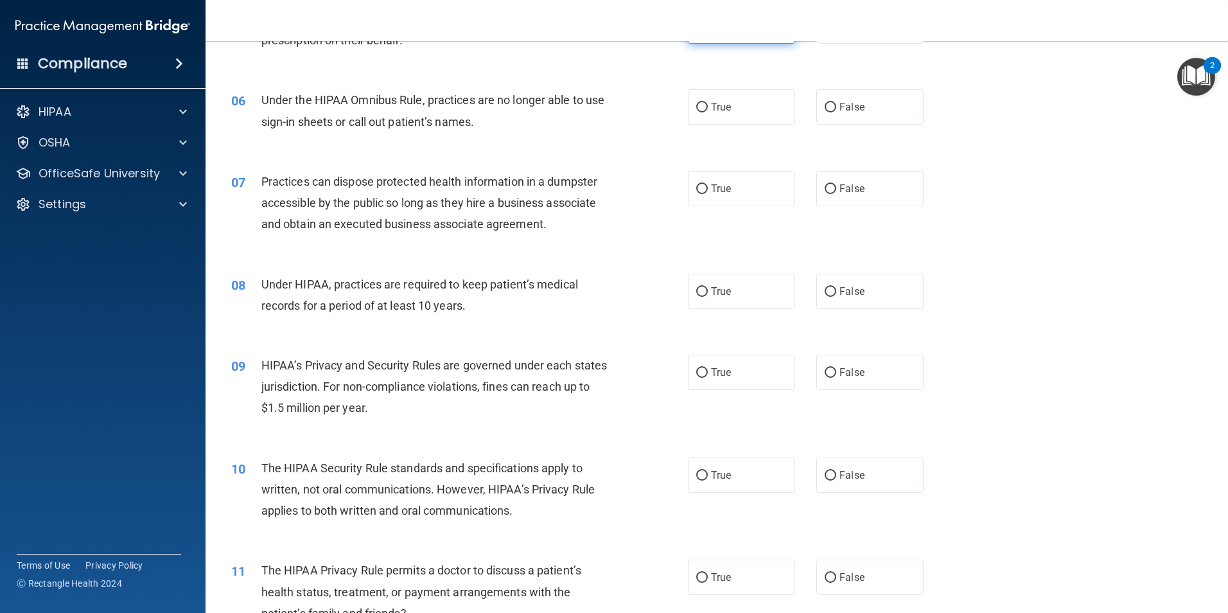
scroll to position [514, 0]
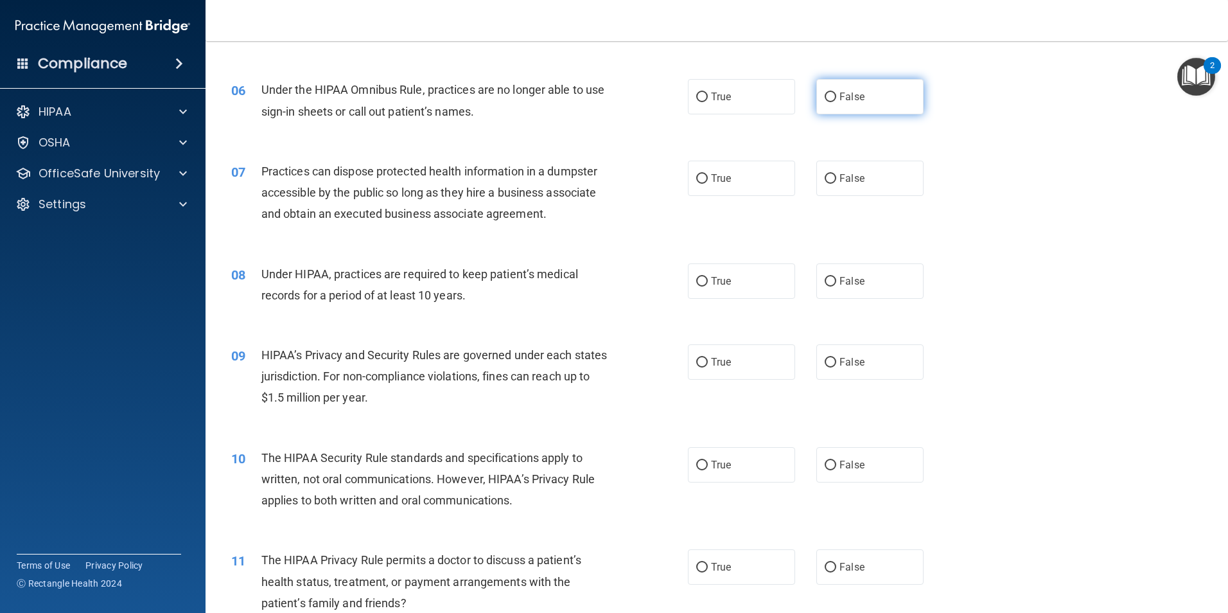
click at [825, 101] on input "False" at bounding box center [831, 98] width 12 height 10
radio input "true"
click at [825, 176] on input "False" at bounding box center [831, 179] width 12 height 10
radio input "true"
click at [840, 285] on span "False" at bounding box center [852, 281] width 25 height 12
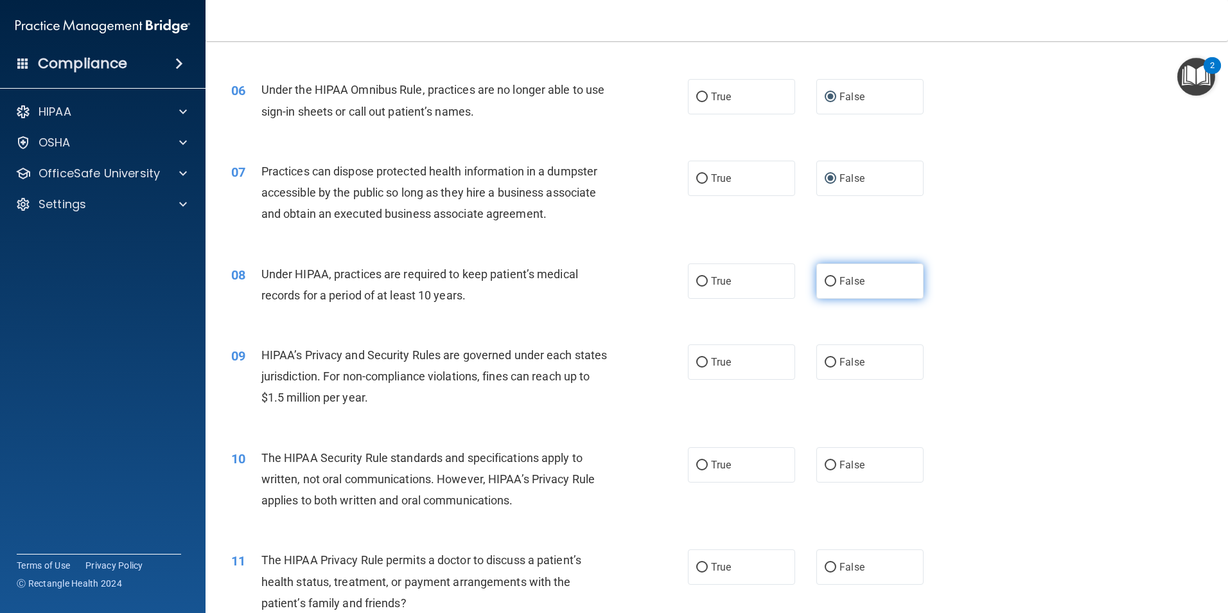
click at [837, 285] on input "False" at bounding box center [831, 282] width 12 height 10
radio input "true"
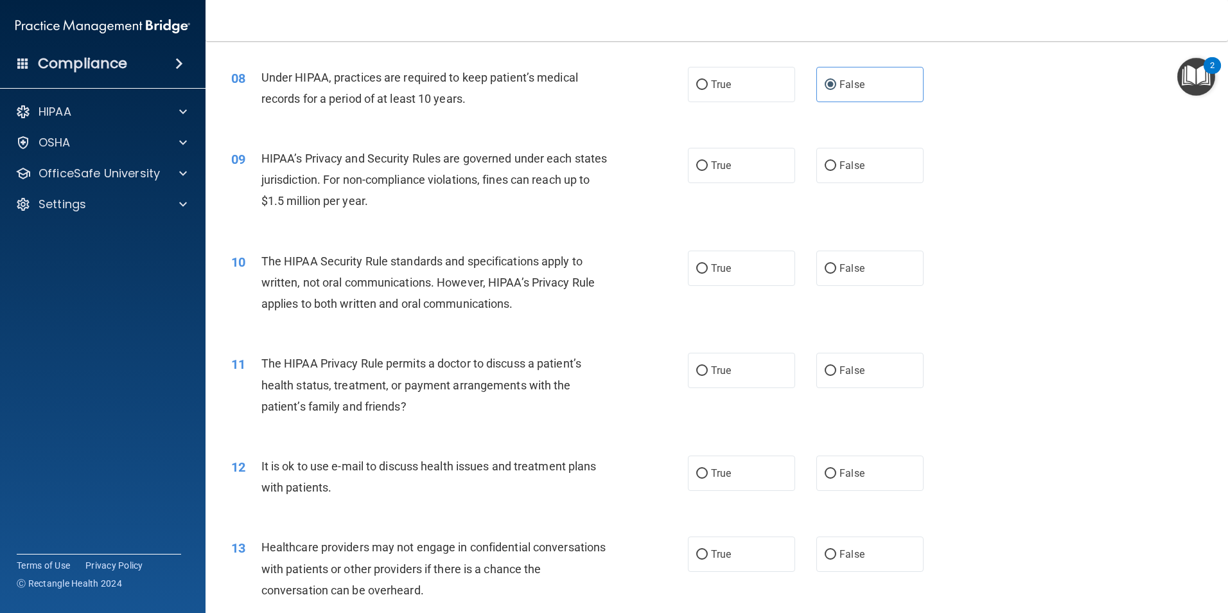
scroll to position [771, 0]
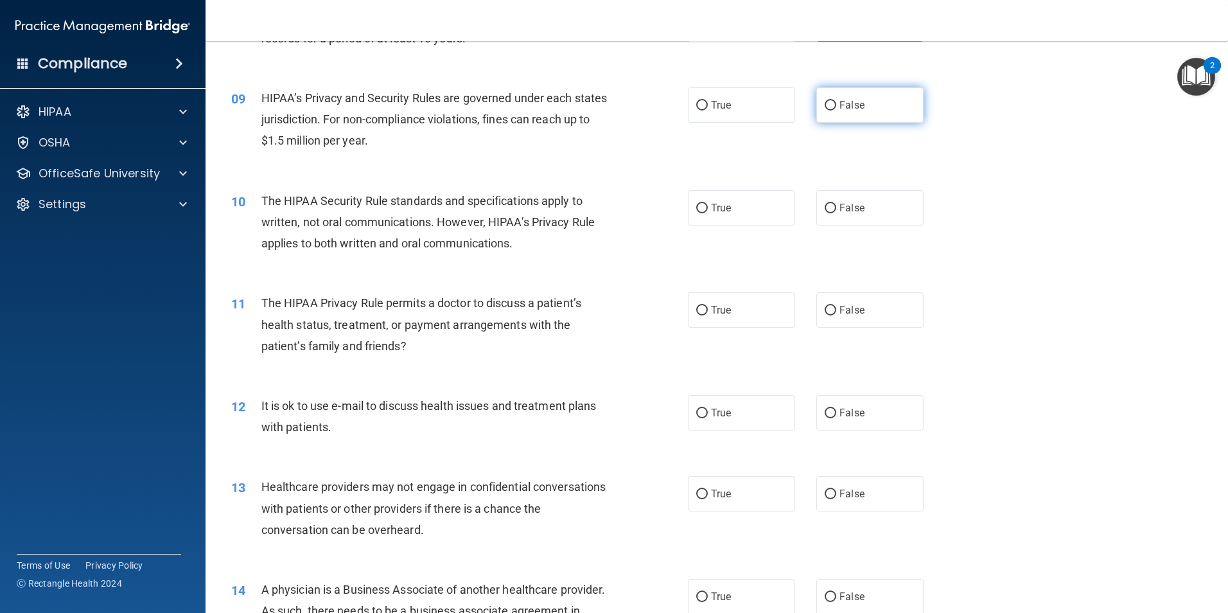
click at [825, 105] on input "False" at bounding box center [831, 106] width 12 height 10
radio input "true"
click at [725, 207] on span "True" at bounding box center [721, 208] width 20 height 12
click at [708, 207] on input "True" at bounding box center [702, 209] width 12 height 10
radio input "true"
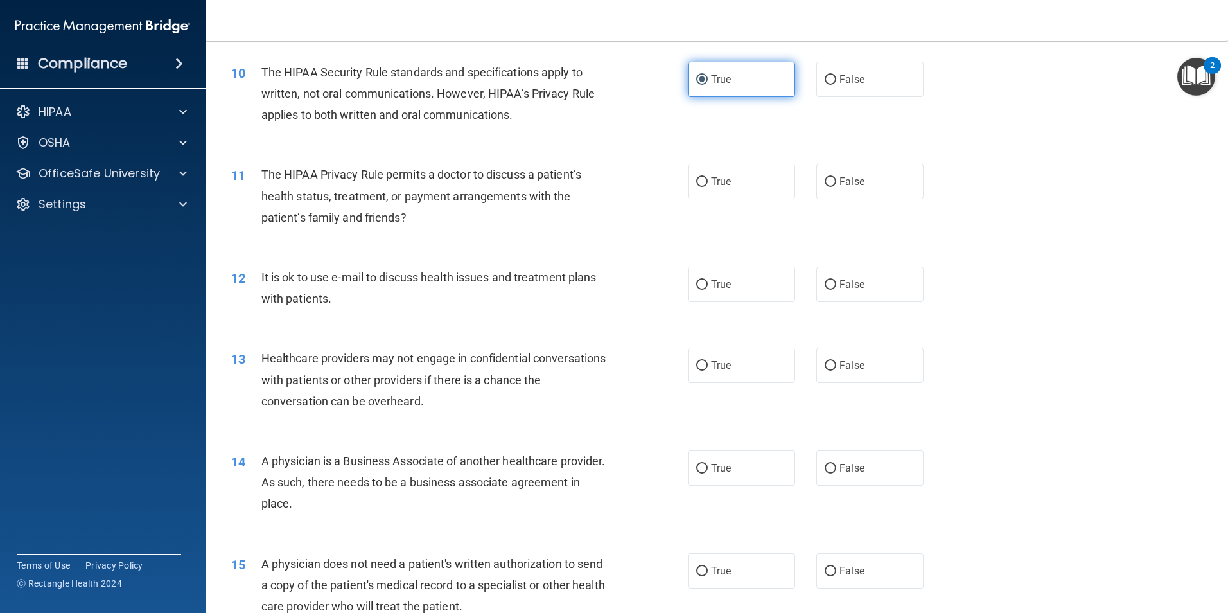
scroll to position [964, 0]
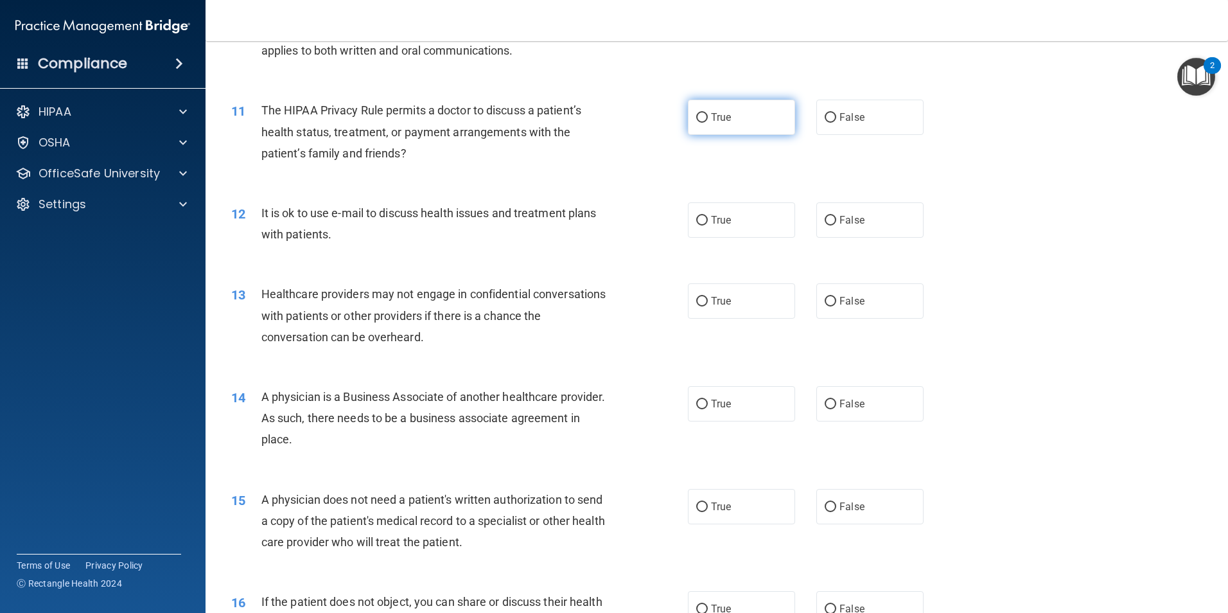
click at [749, 110] on label "True" at bounding box center [741, 117] width 107 height 35
click at [708, 113] on input "True" at bounding box center [702, 118] width 12 height 10
radio input "true"
click at [704, 218] on label "True" at bounding box center [741, 219] width 107 height 35
click at [704, 218] on input "True" at bounding box center [702, 221] width 12 height 10
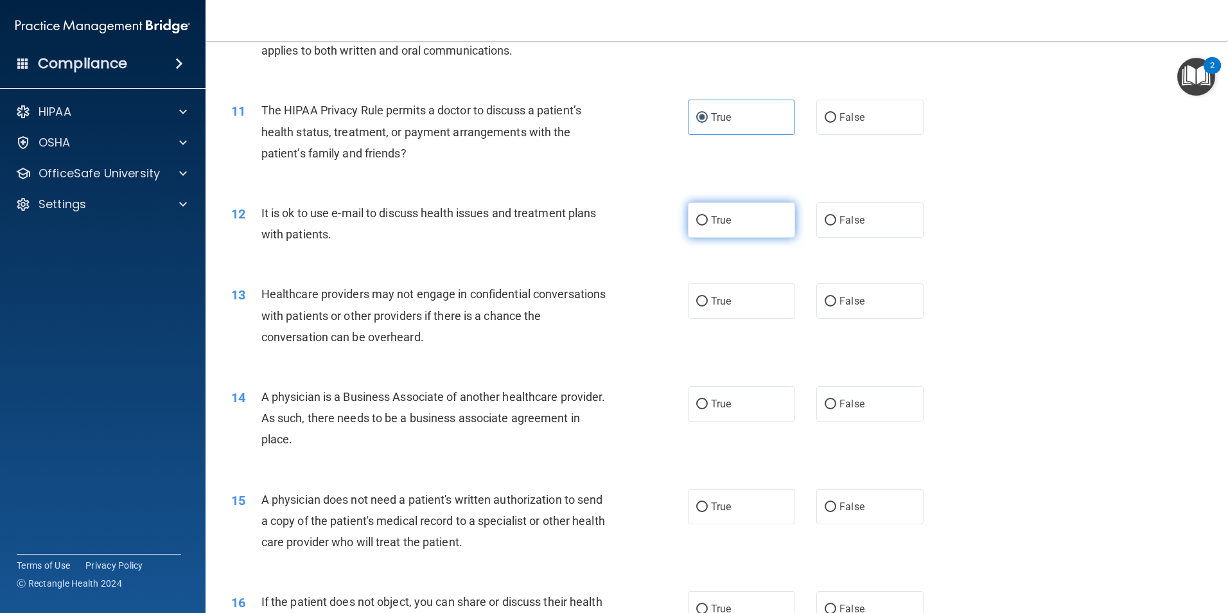
radio input "true"
click at [825, 297] on input "False" at bounding box center [831, 302] width 12 height 10
radio input "true"
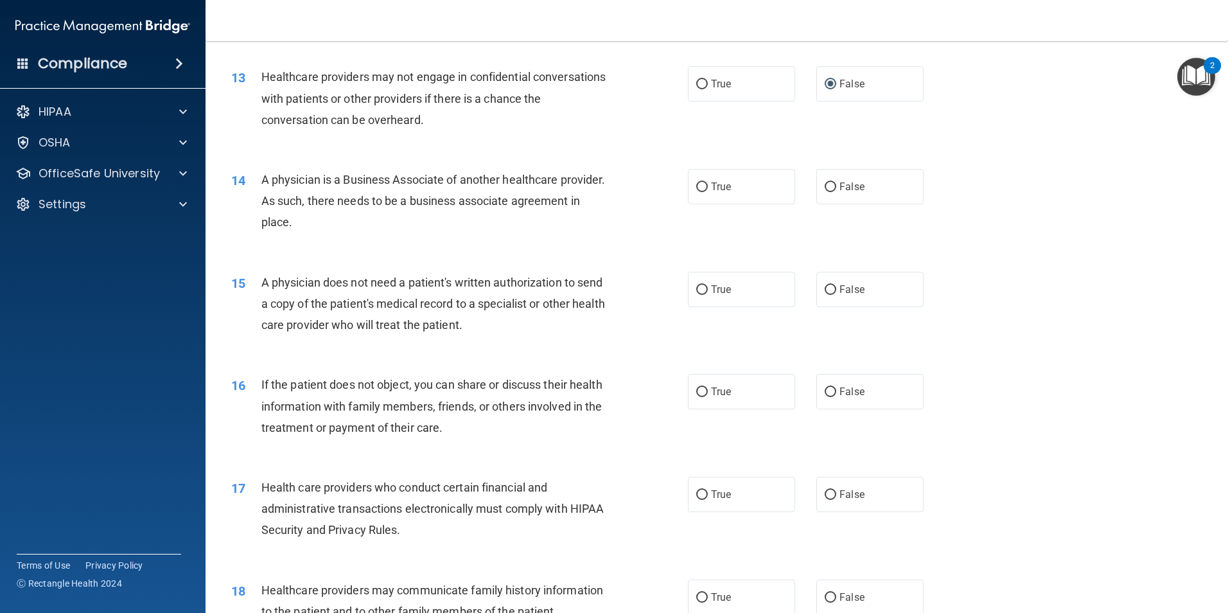
scroll to position [1221, 0]
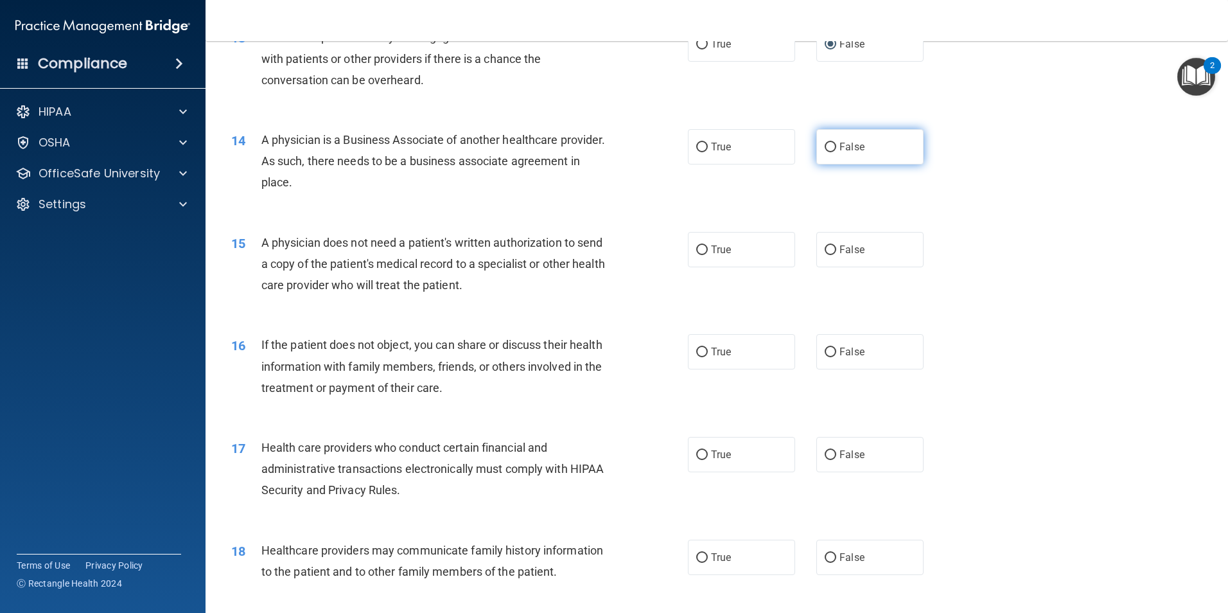
click at [885, 149] on label "False" at bounding box center [870, 146] width 107 height 35
click at [837, 149] on input "False" at bounding box center [831, 148] width 12 height 10
radio input "true"
click at [718, 258] on label "True" at bounding box center [741, 249] width 107 height 35
click at [708, 255] on input "True" at bounding box center [702, 250] width 12 height 10
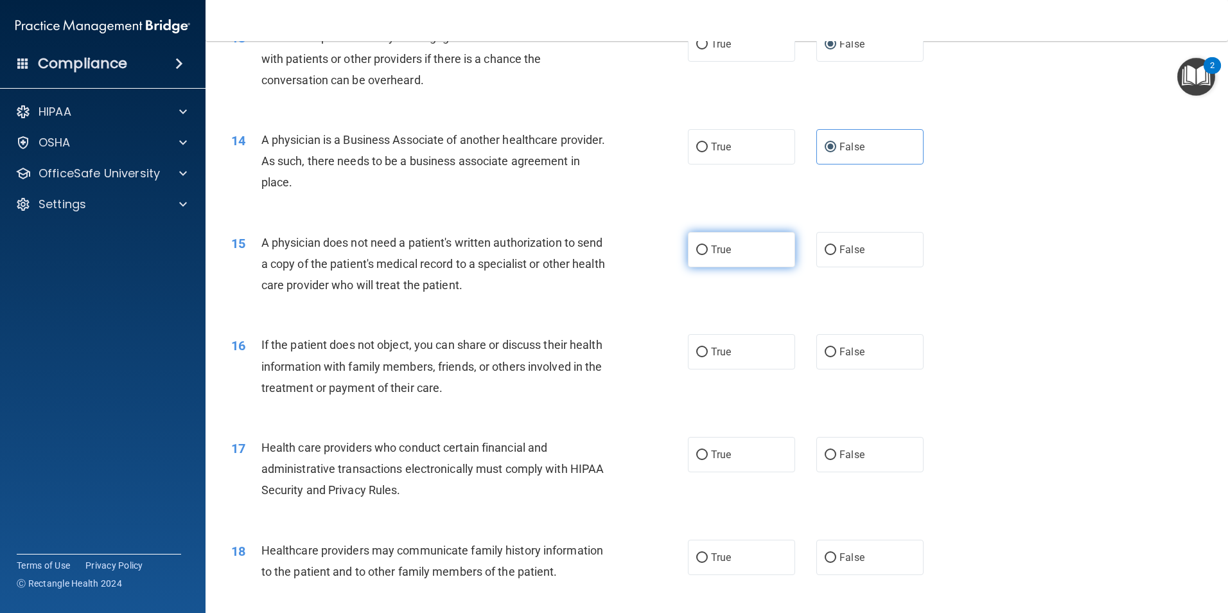
radio input "true"
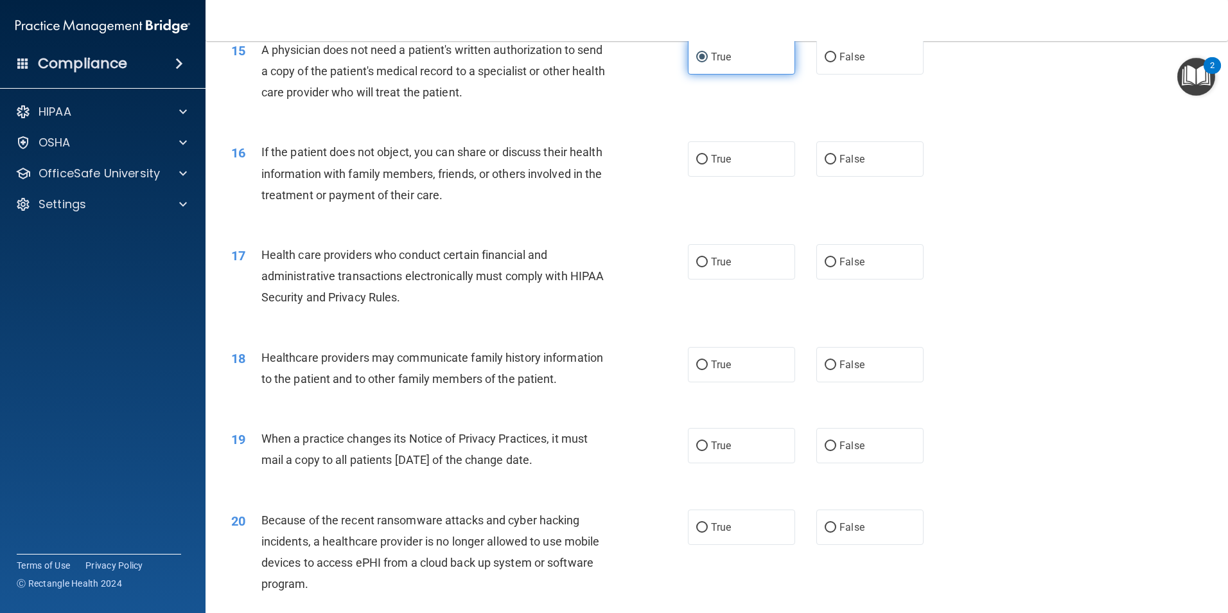
scroll to position [1478, 0]
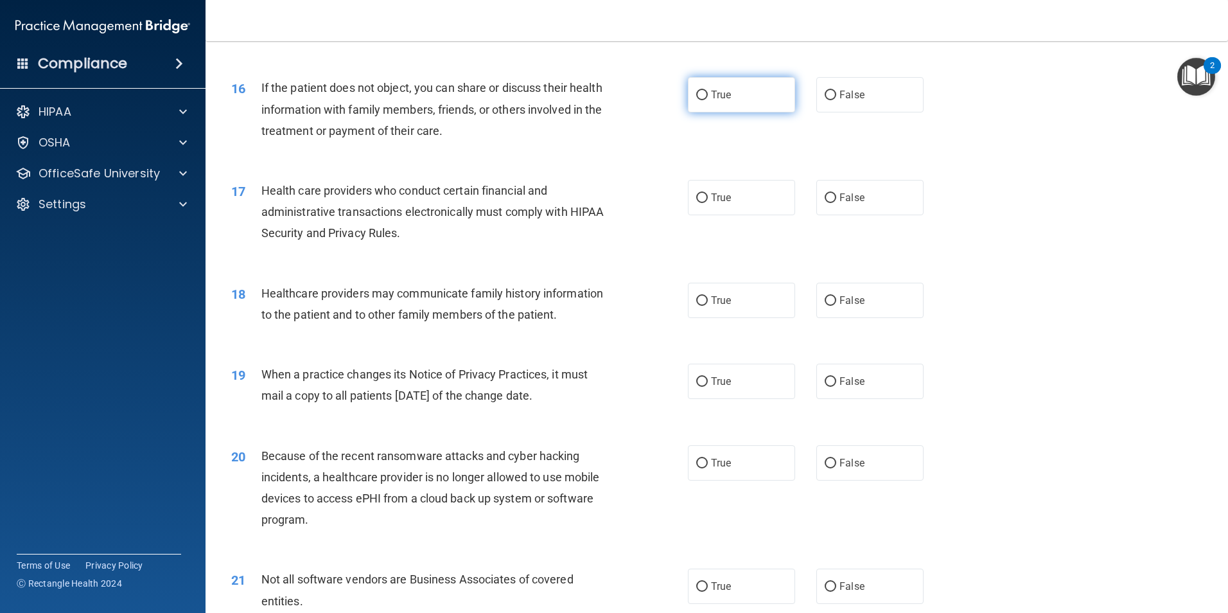
click at [727, 95] on span "True" at bounding box center [721, 95] width 20 height 12
click at [708, 95] on input "True" at bounding box center [702, 96] width 12 height 10
radio input "true"
click at [732, 200] on label "True" at bounding box center [741, 197] width 107 height 35
click at [708, 200] on input "True" at bounding box center [702, 198] width 12 height 10
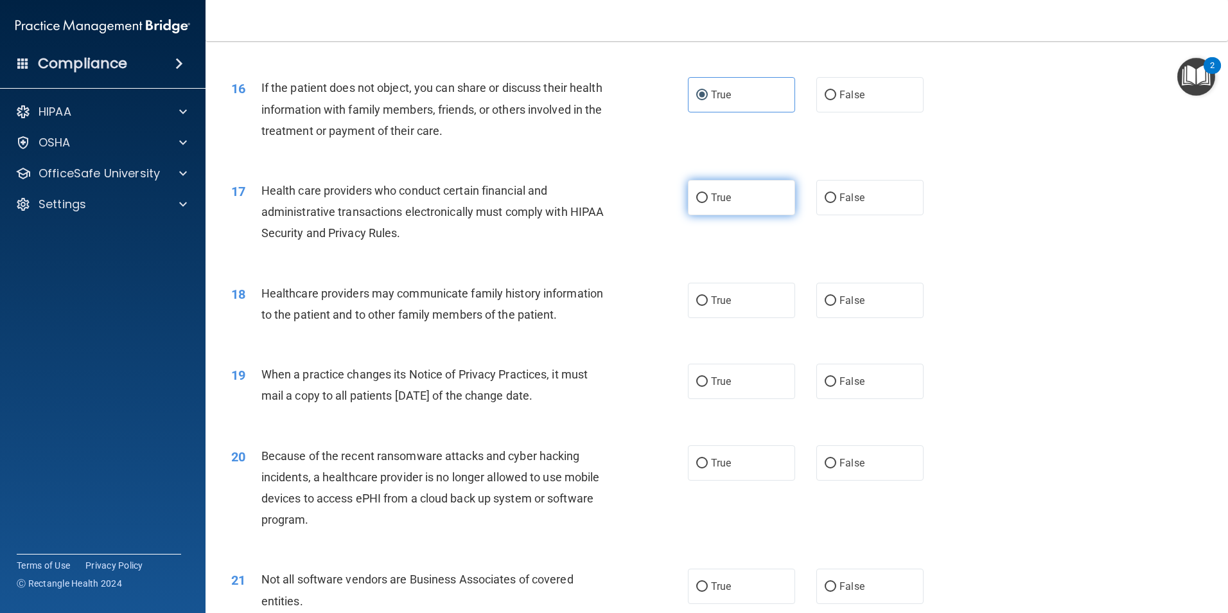
radio input "true"
click at [860, 305] on label "False" at bounding box center [870, 300] width 107 height 35
click at [837, 305] on input "False" at bounding box center [831, 301] width 12 height 10
radio input "true"
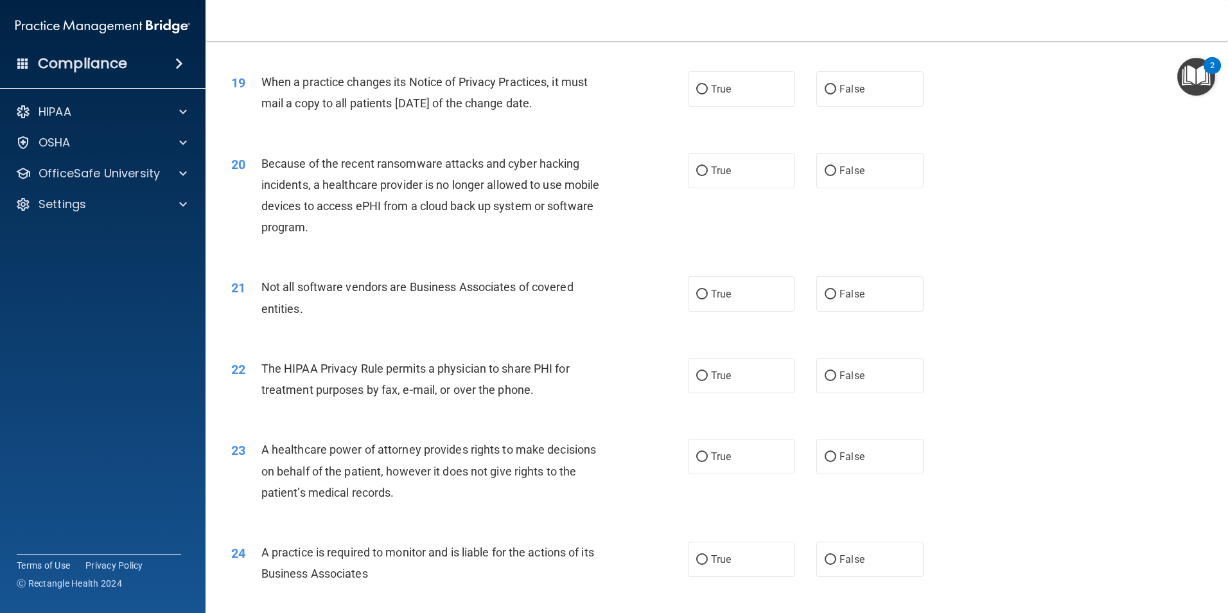
scroll to position [1799, 0]
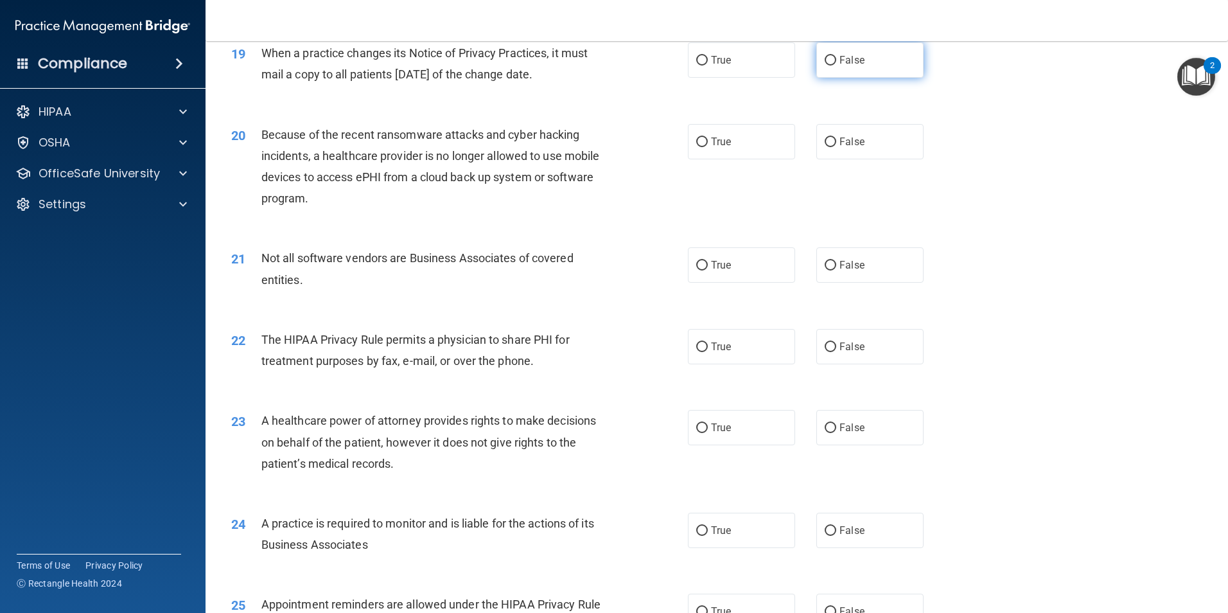
click at [879, 60] on label "False" at bounding box center [870, 59] width 107 height 35
click at [837, 60] on input "False" at bounding box center [831, 61] width 12 height 10
radio input "true"
click at [863, 143] on label "False" at bounding box center [870, 141] width 107 height 35
click at [837, 143] on input "False" at bounding box center [831, 142] width 12 height 10
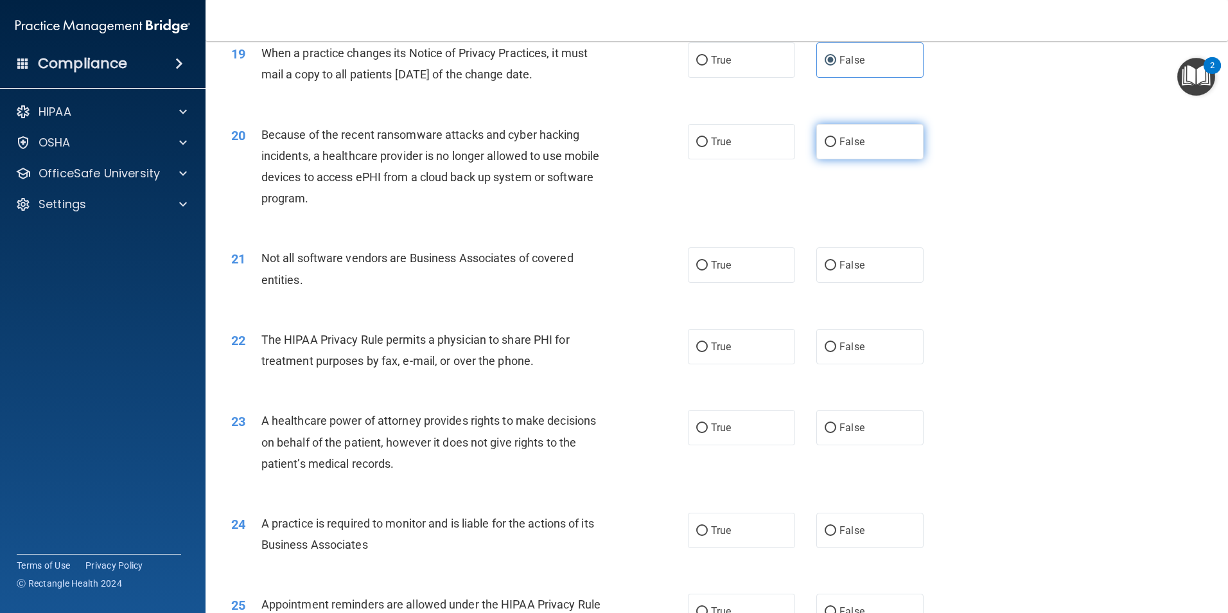
radio input "true"
click at [719, 260] on span "True" at bounding box center [721, 265] width 20 height 12
click at [708, 261] on input "True" at bounding box center [702, 266] width 12 height 10
radio input "true"
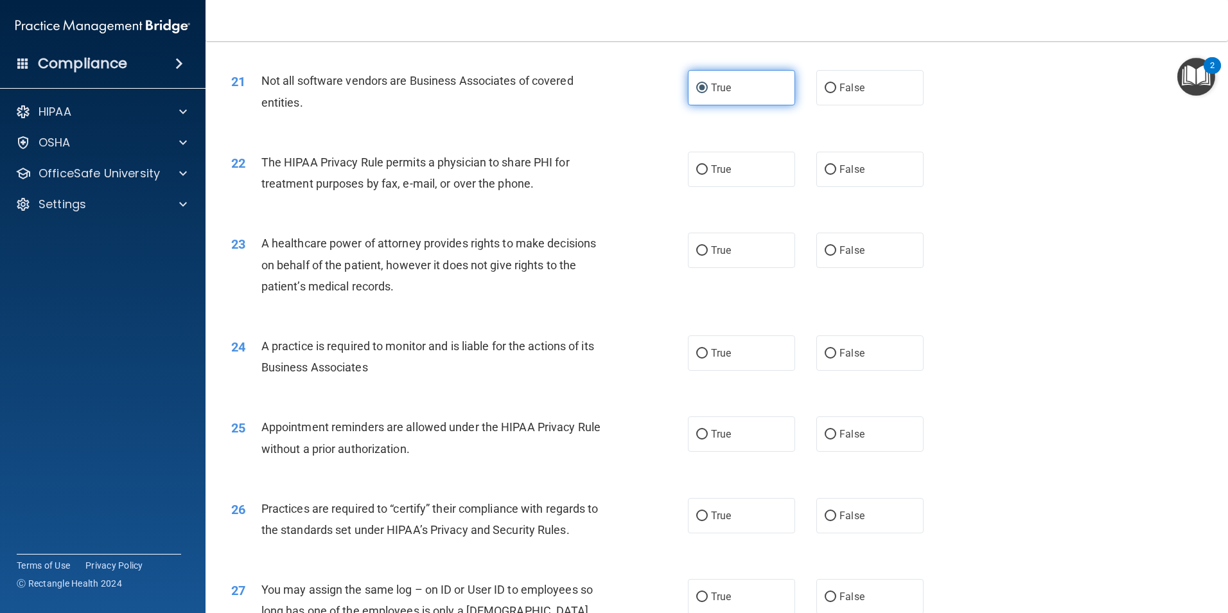
scroll to position [2056, 0]
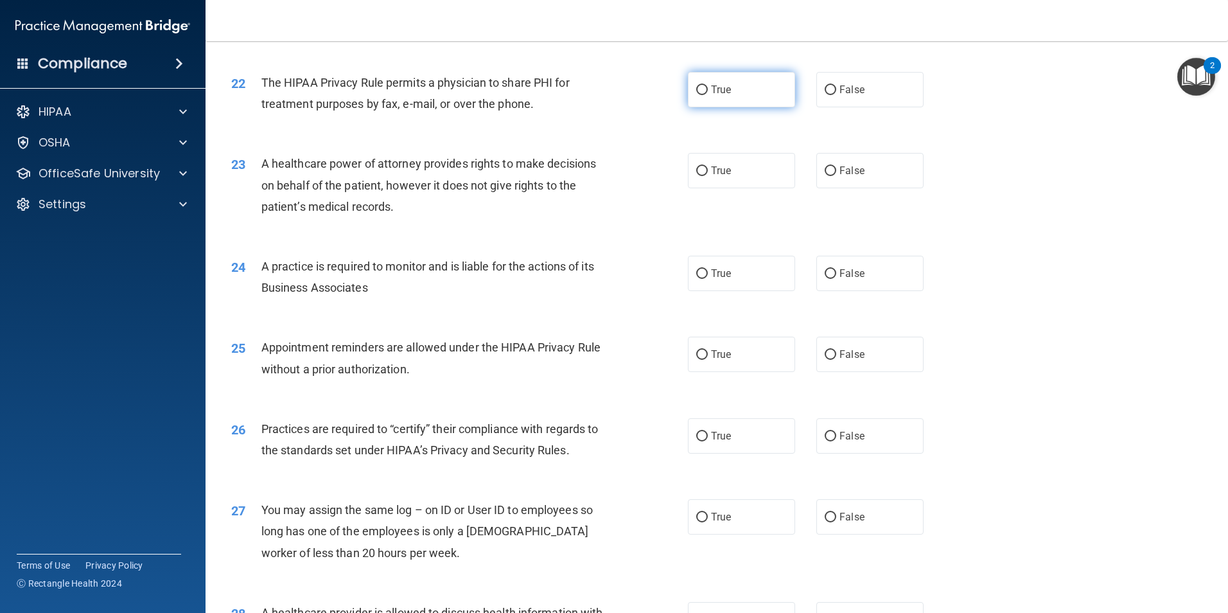
click at [720, 99] on label "True" at bounding box center [741, 89] width 107 height 35
click at [708, 95] on input "True" at bounding box center [702, 90] width 12 height 10
radio input "true"
click at [862, 168] on label "False" at bounding box center [870, 170] width 107 height 35
click at [837, 168] on input "False" at bounding box center [831, 171] width 12 height 10
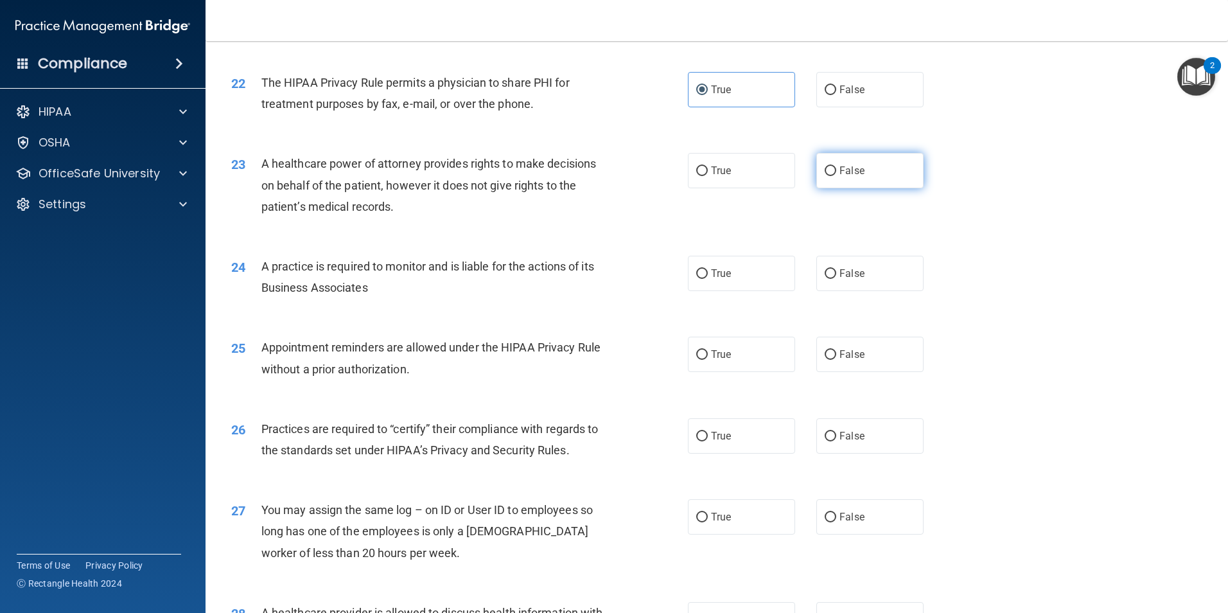
radio input "true"
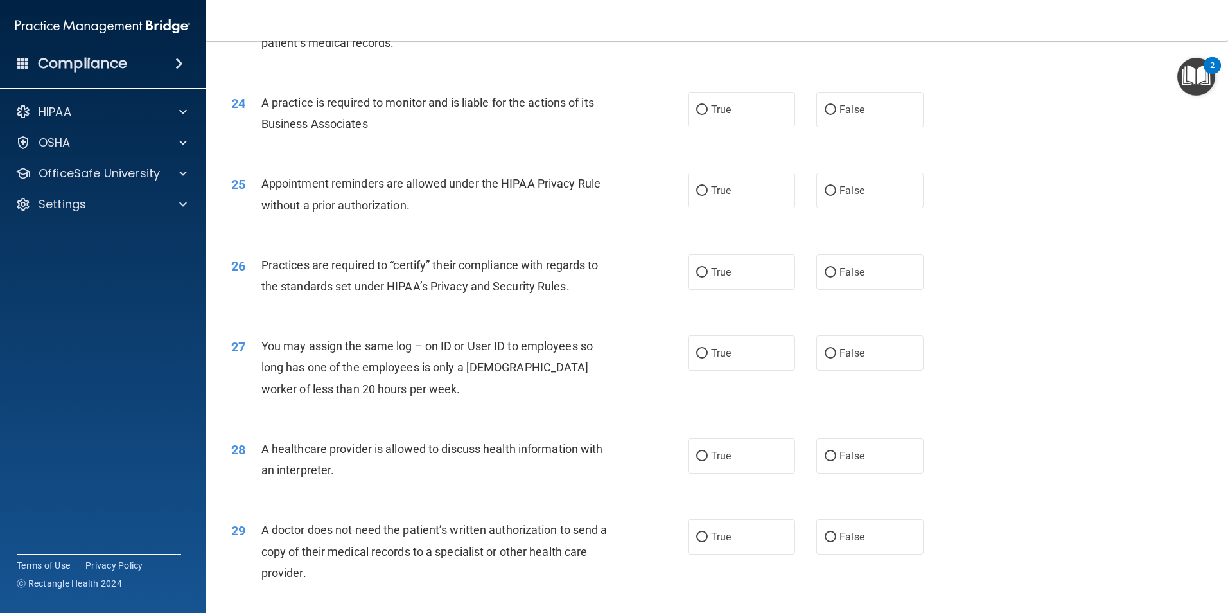
scroll to position [2249, 0]
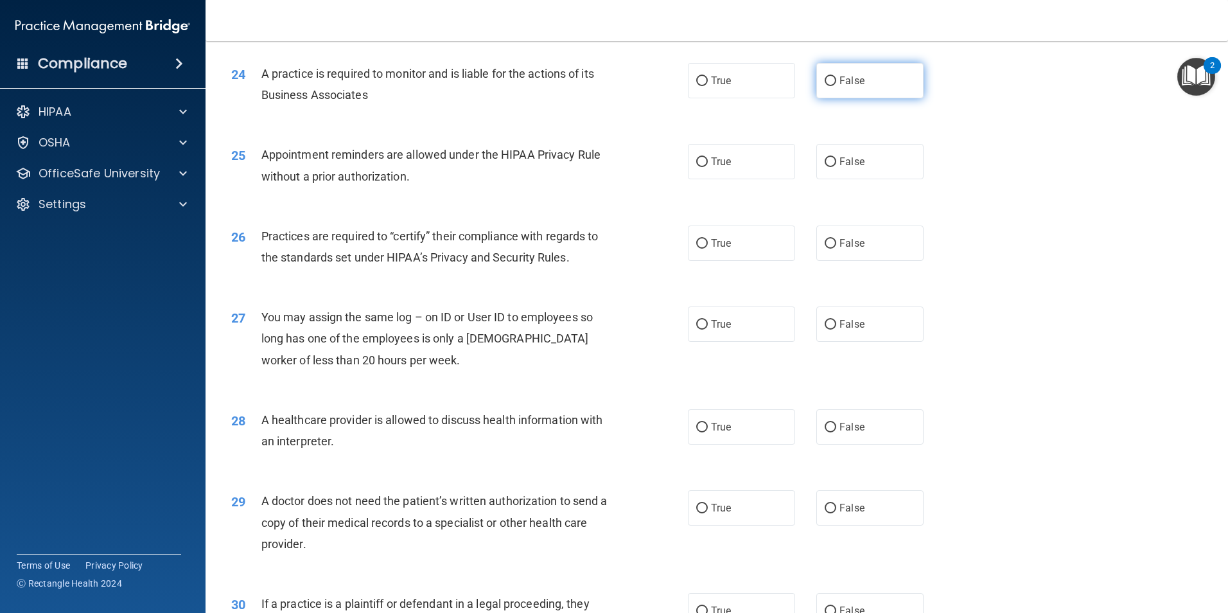
click at [855, 73] on label "False" at bounding box center [870, 80] width 107 height 35
click at [837, 76] on input "False" at bounding box center [831, 81] width 12 height 10
radio input "true"
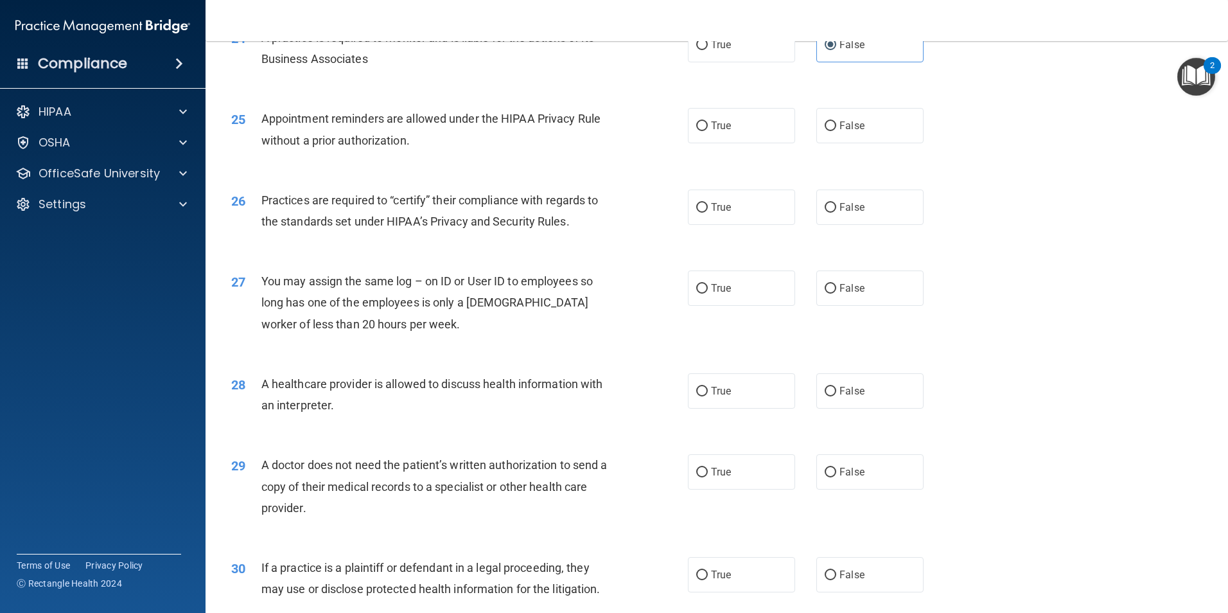
scroll to position [2313, 0]
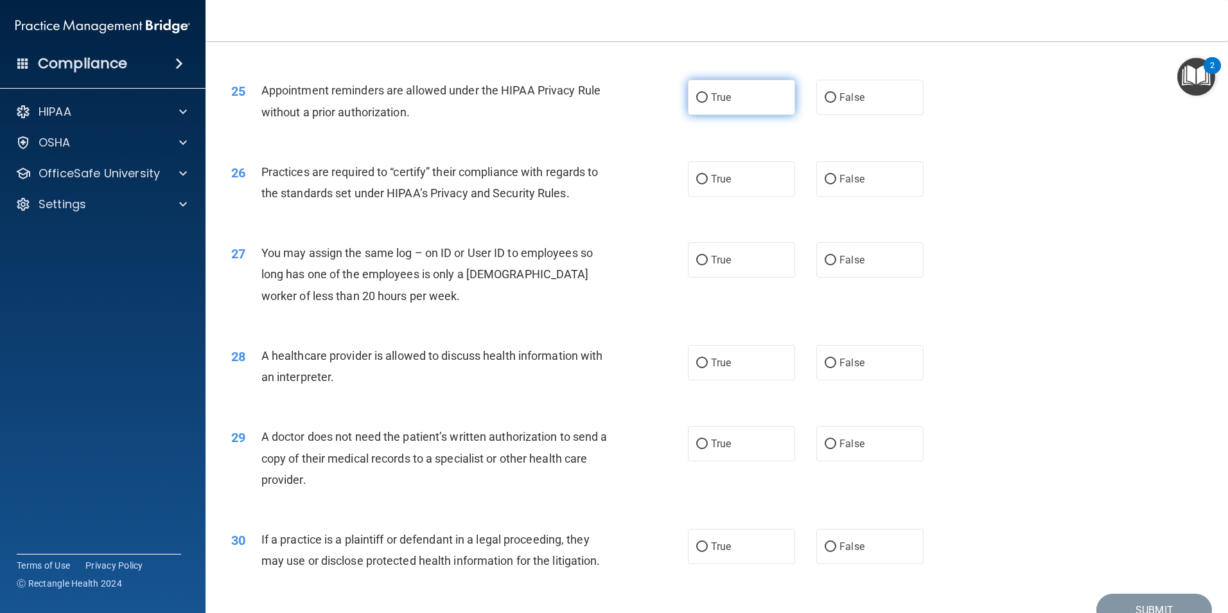
click at [745, 100] on label "True" at bounding box center [741, 97] width 107 height 35
click at [708, 100] on input "True" at bounding box center [702, 98] width 12 height 10
radio input "true"
click at [829, 190] on label "False" at bounding box center [870, 178] width 107 height 35
click at [829, 184] on input "False" at bounding box center [831, 180] width 12 height 10
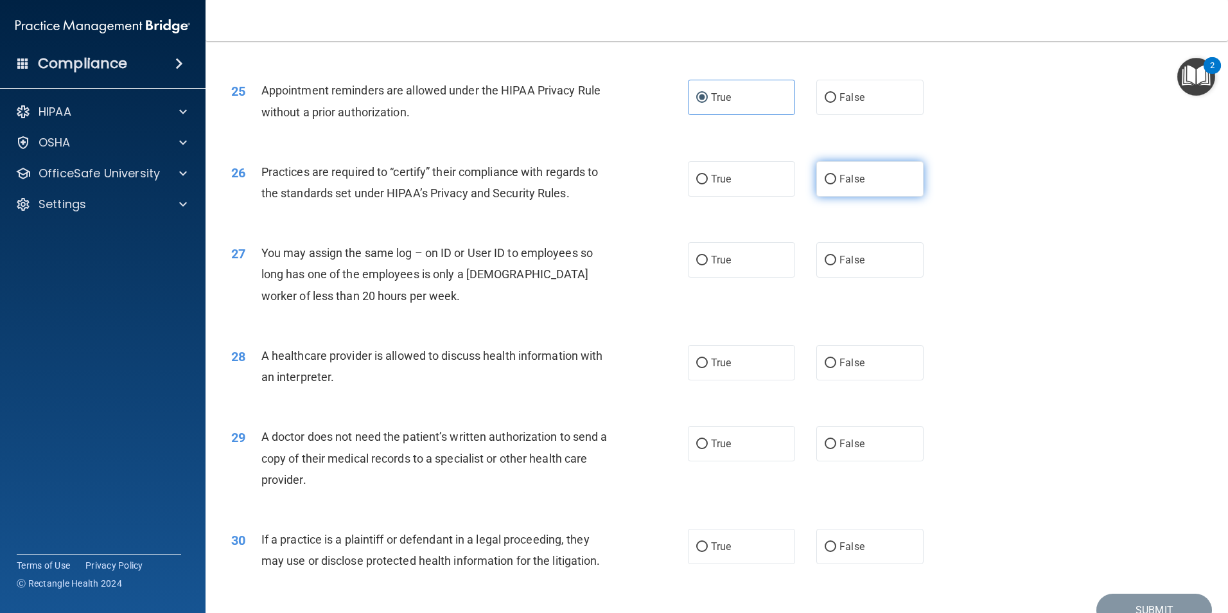
radio input "true"
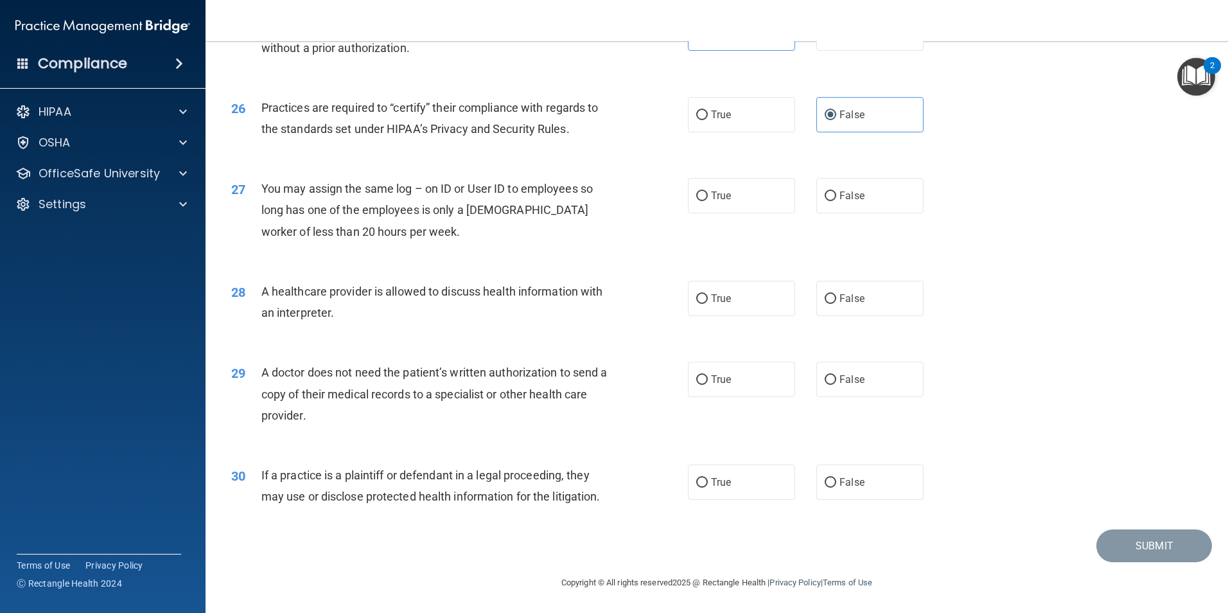
scroll to position [2378, 0]
click at [885, 190] on label "False" at bounding box center [870, 194] width 107 height 35
click at [837, 191] on input "False" at bounding box center [831, 196] width 12 height 10
radio input "true"
click at [775, 304] on label "True" at bounding box center [741, 297] width 107 height 35
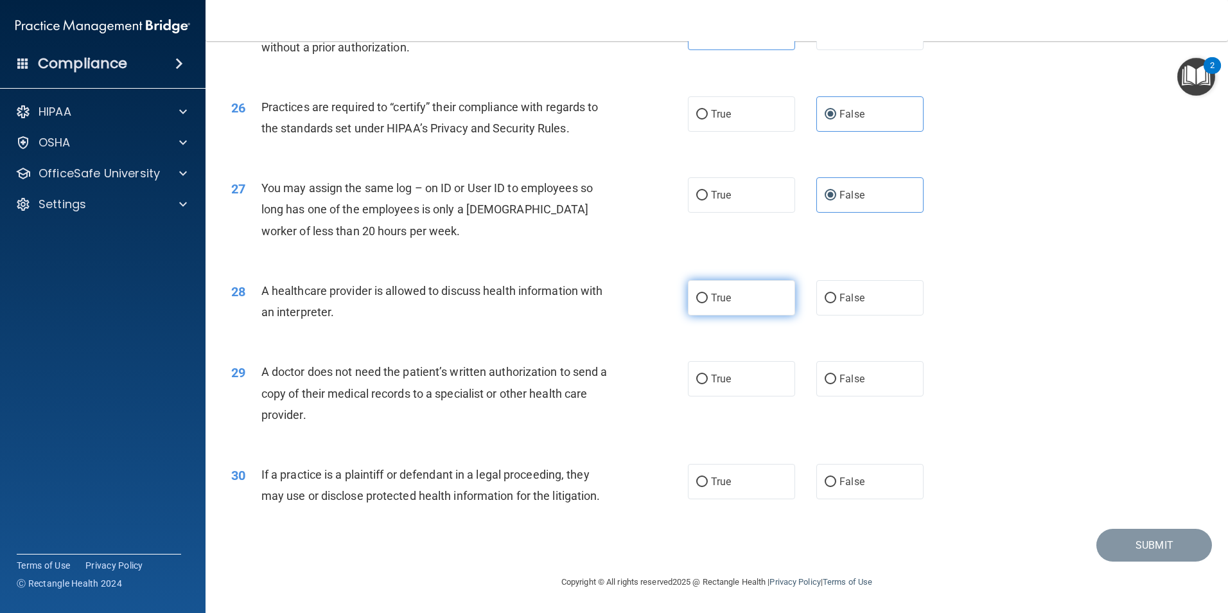
click at [708, 303] on input "True" at bounding box center [702, 299] width 12 height 10
radio input "true"
click at [730, 381] on label "True" at bounding box center [741, 378] width 107 height 35
click at [708, 381] on input "True" at bounding box center [702, 380] width 12 height 10
radio input "true"
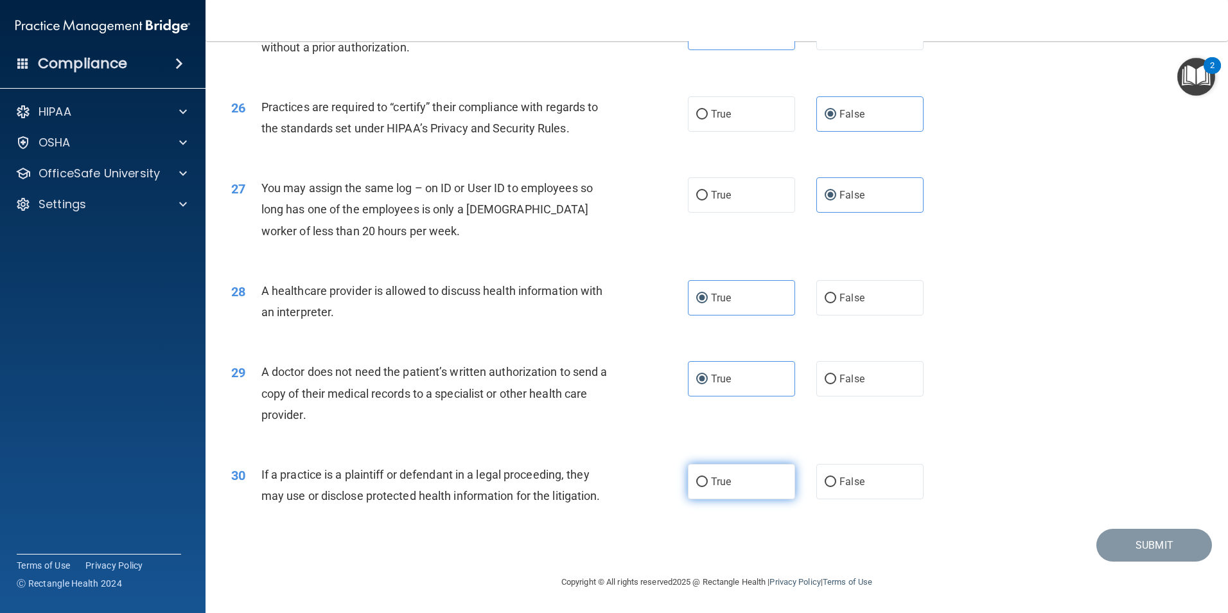
click at [711, 479] on span "True" at bounding box center [721, 481] width 20 height 12
click at [708, 479] on input "True" at bounding box center [702, 482] width 12 height 10
radio input "true"
click at [1119, 544] on button "Submit" at bounding box center [1155, 545] width 116 height 33
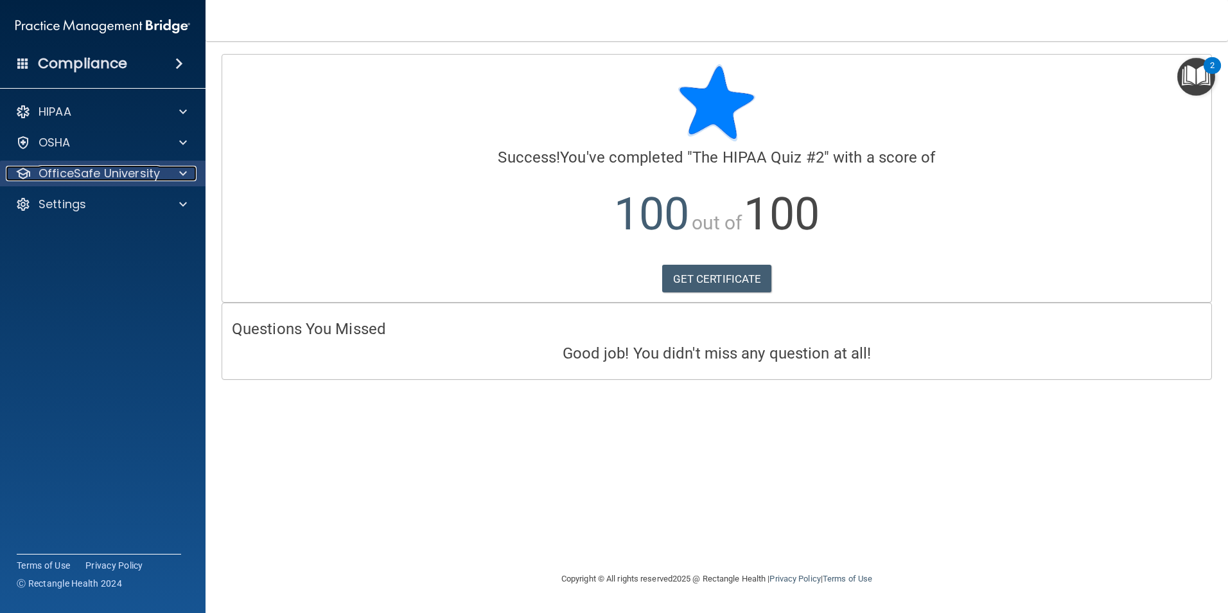
click at [91, 180] on p "OfficeSafe University" at bounding box center [99, 173] width 121 height 15
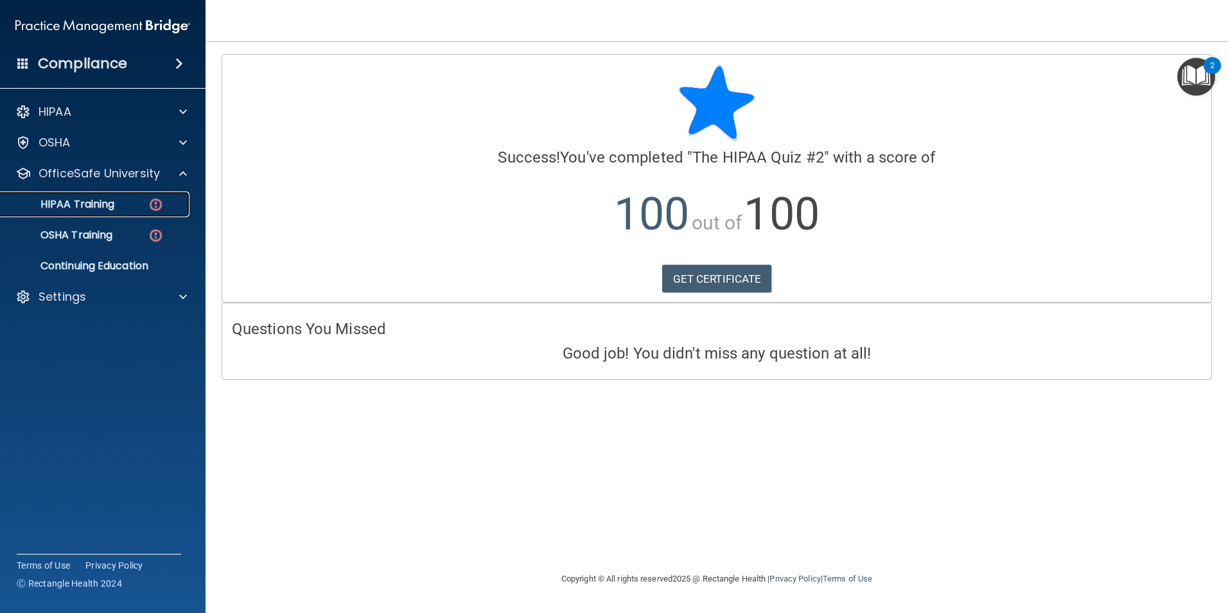
click at [91, 202] on p "HIPAA Training" at bounding box center [61, 204] width 106 height 13
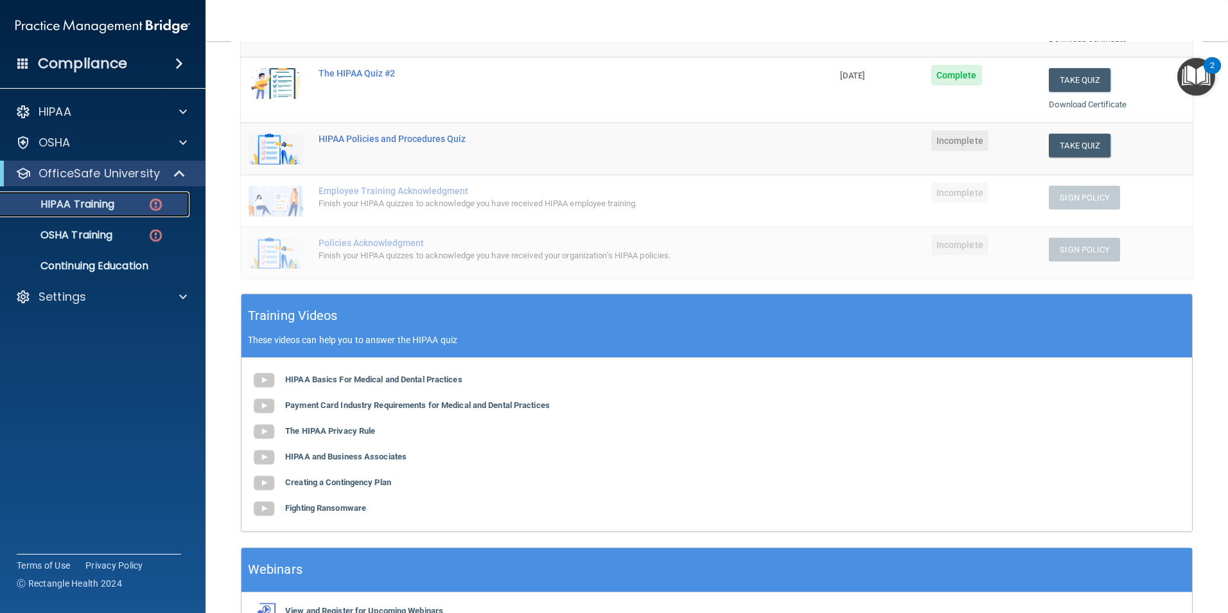
scroll to position [257, 0]
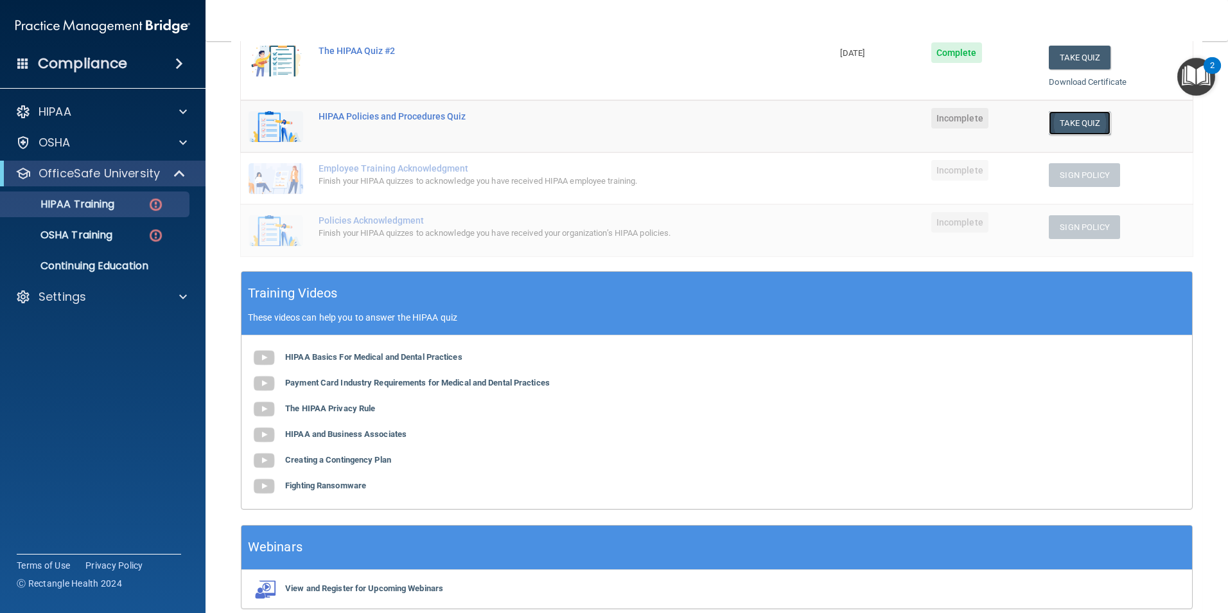
click at [1077, 120] on button "Take Quiz" at bounding box center [1080, 123] width 62 height 24
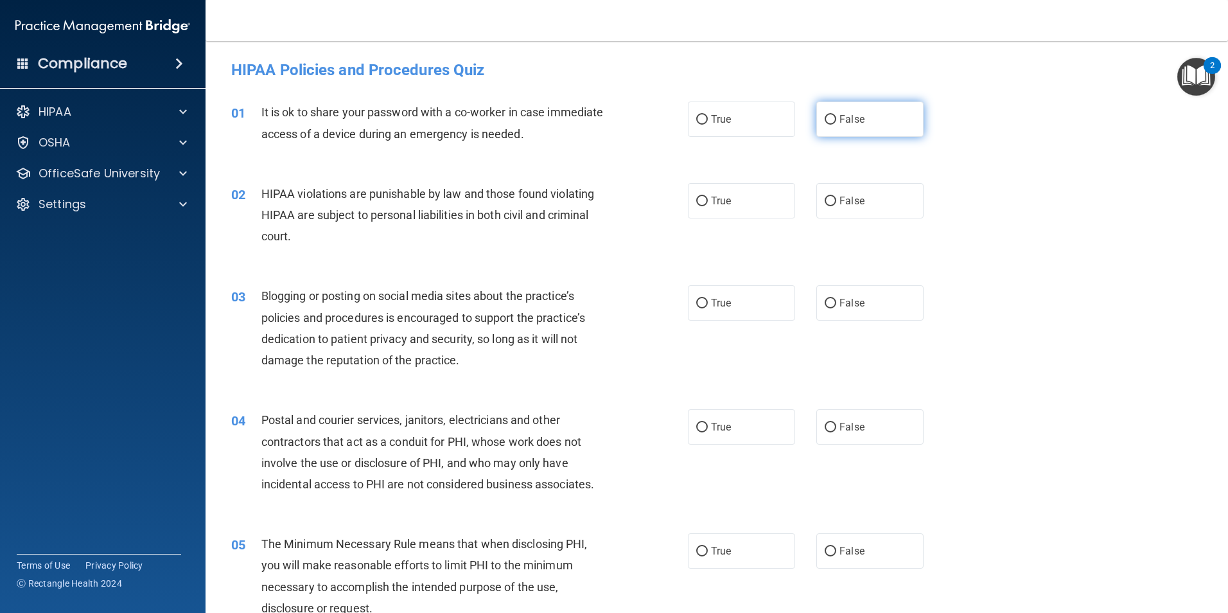
click at [825, 122] on input "False" at bounding box center [831, 120] width 12 height 10
radio input "true"
click at [711, 204] on span "True" at bounding box center [721, 201] width 20 height 12
click at [707, 204] on input "True" at bounding box center [702, 202] width 12 height 10
radio input "true"
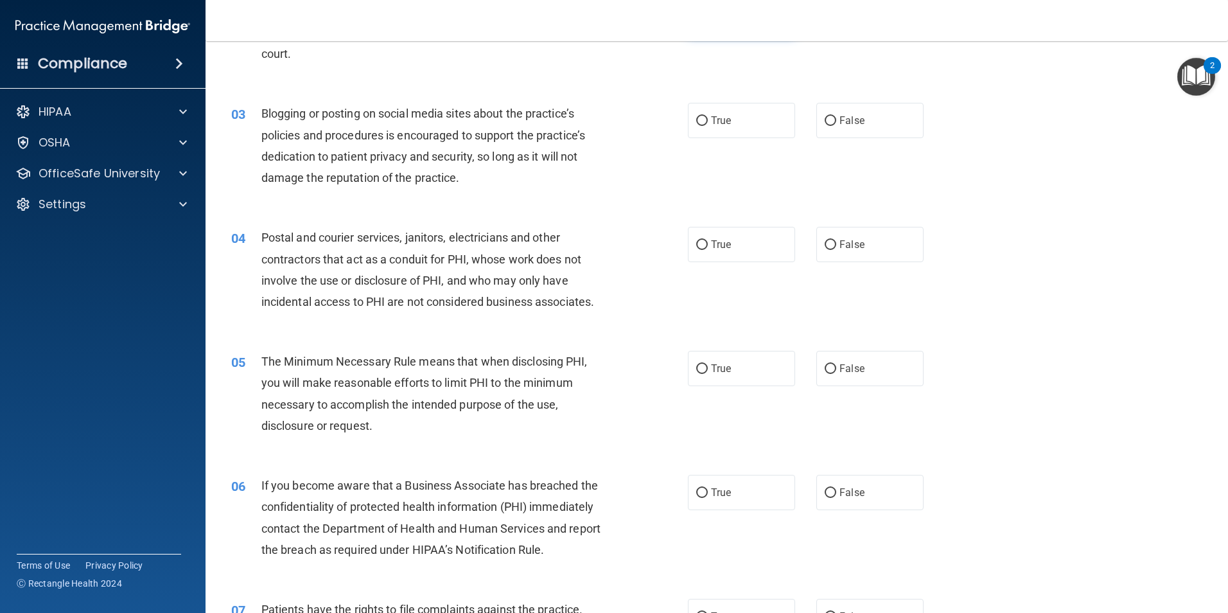
scroll to position [193, 0]
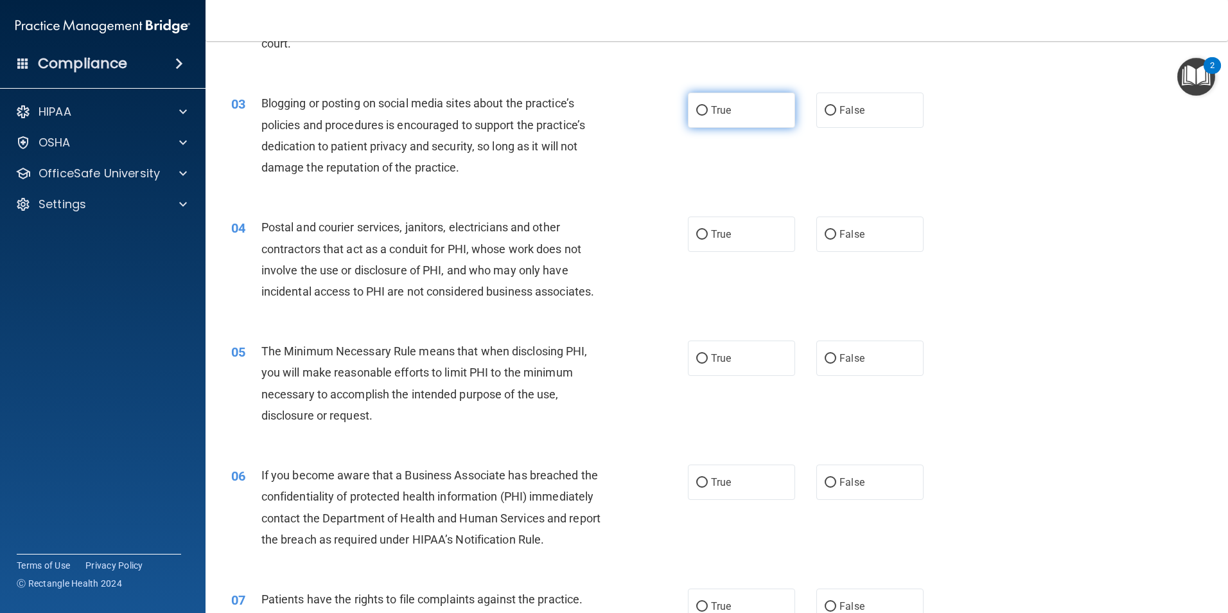
click at [696, 110] on input "True" at bounding box center [702, 111] width 12 height 10
radio input "true"
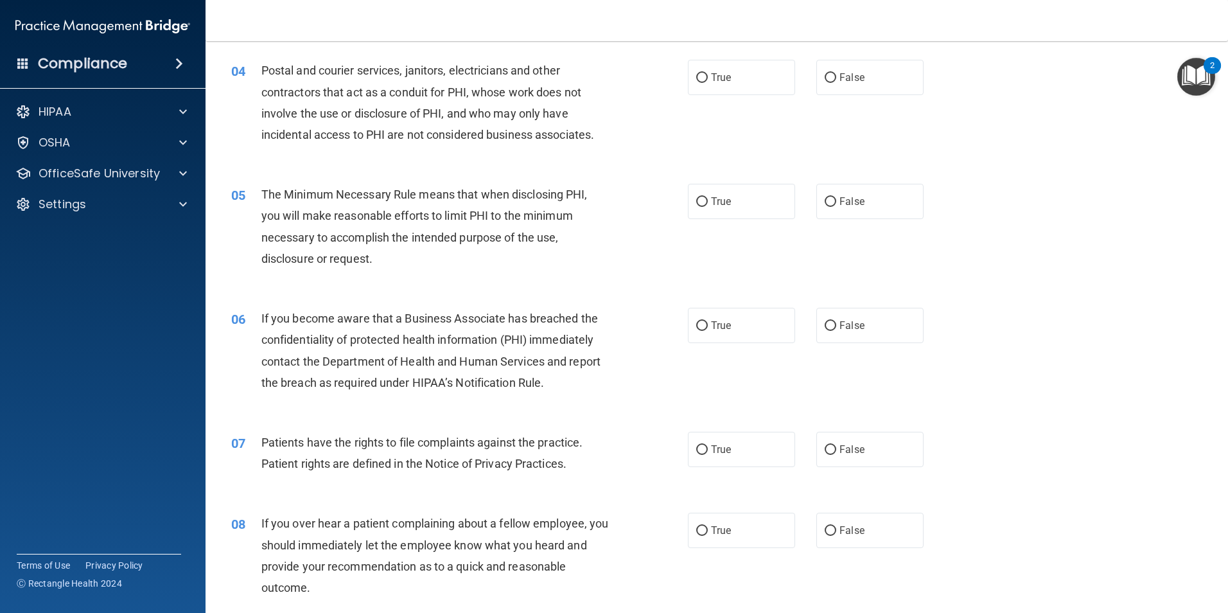
scroll to position [321, 0]
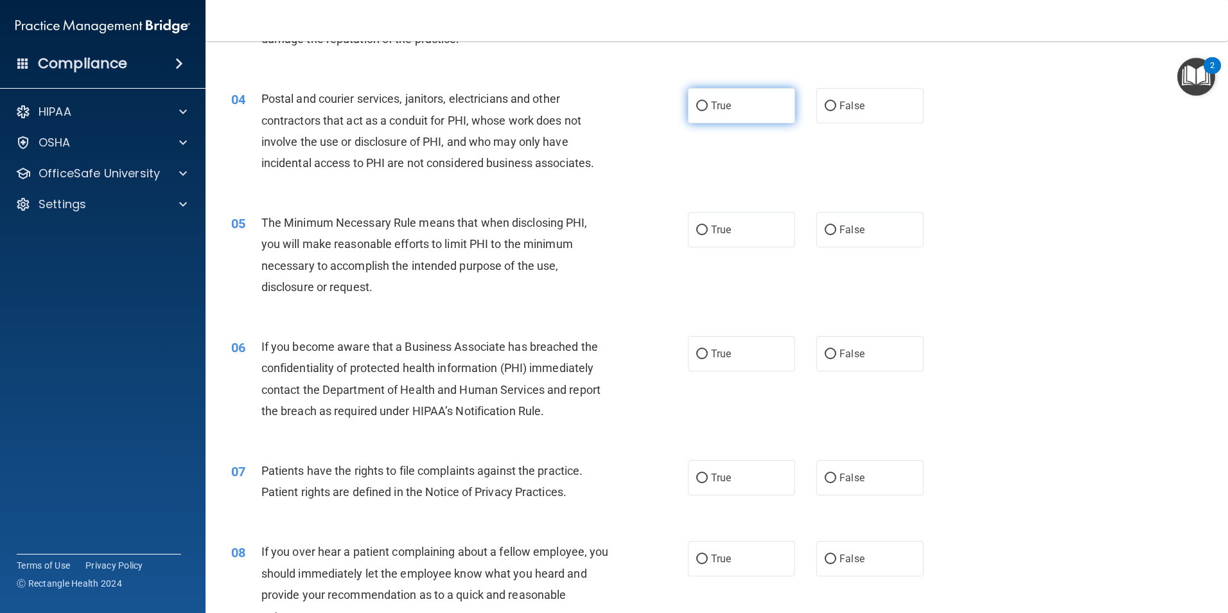
click at [740, 105] on label "True" at bounding box center [741, 105] width 107 height 35
click at [708, 105] on input "True" at bounding box center [702, 107] width 12 height 10
radio input "true"
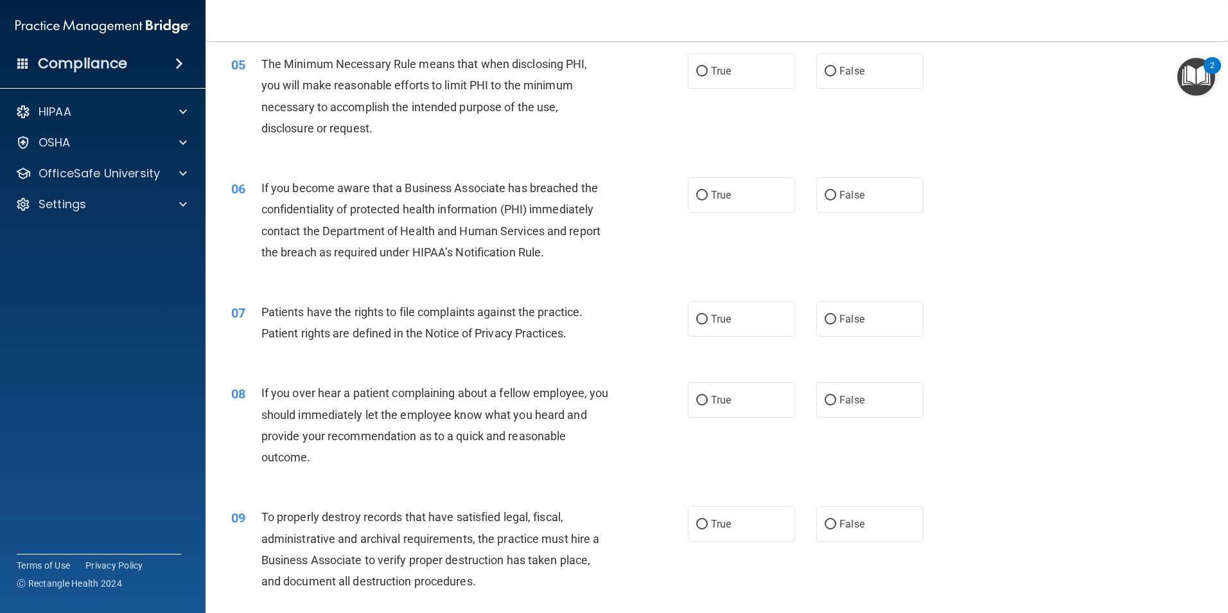
scroll to position [450, 0]
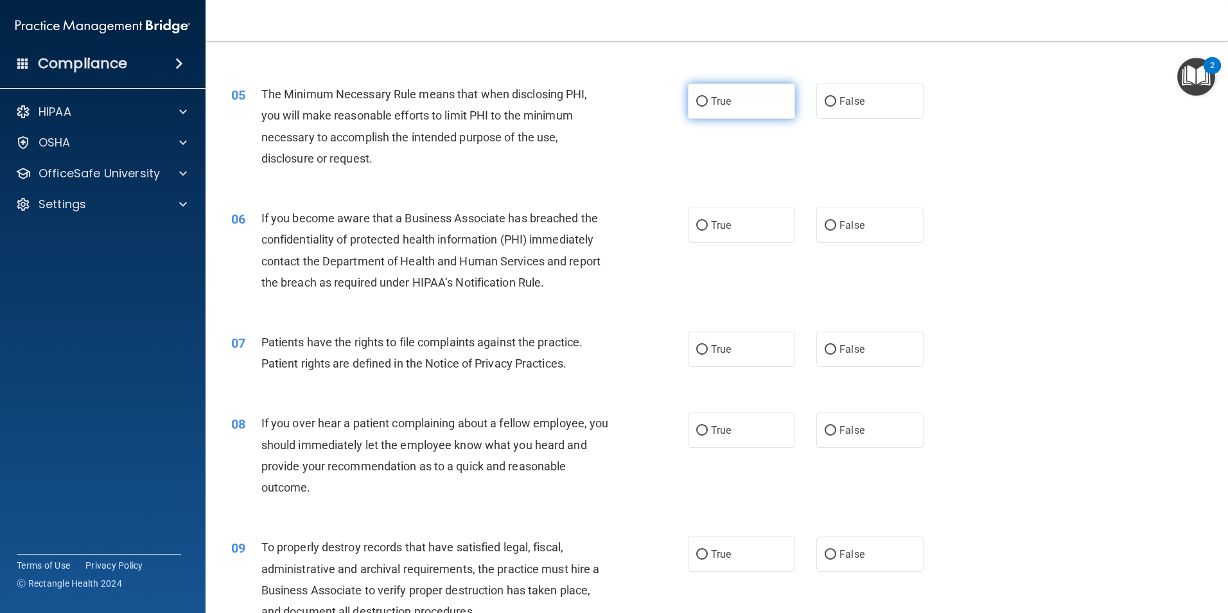
click at [711, 104] on span "True" at bounding box center [721, 101] width 20 height 12
click at [708, 104] on input "True" at bounding box center [702, 102] width 12 height 10
radio input "true"
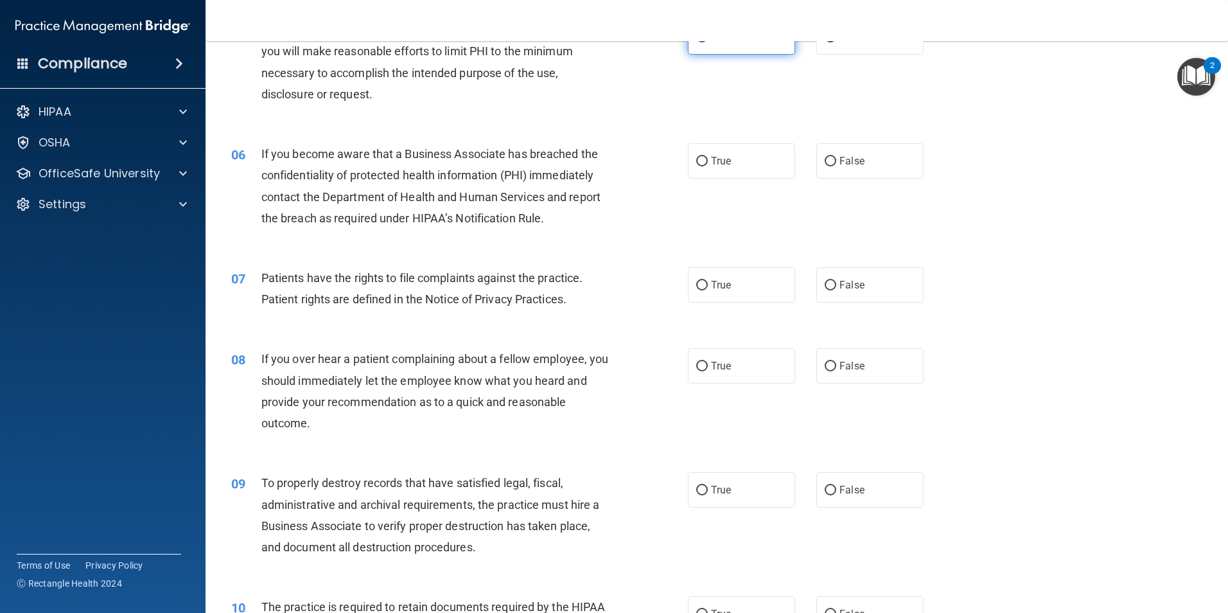
scroll to position [578, 0]
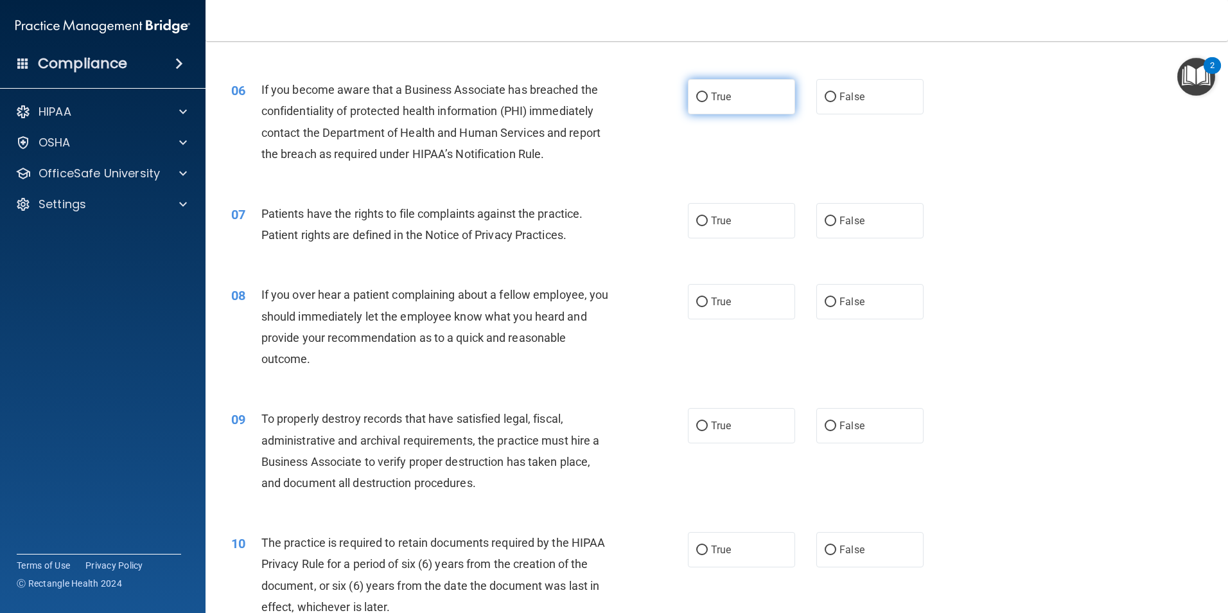
click at [711, 101] on span "True" at bounding box center [721, 97] width 20 height 12
click at [708, 101] on input "True" at bounding box center [702, 98] width 12 height 10
radio input "true"
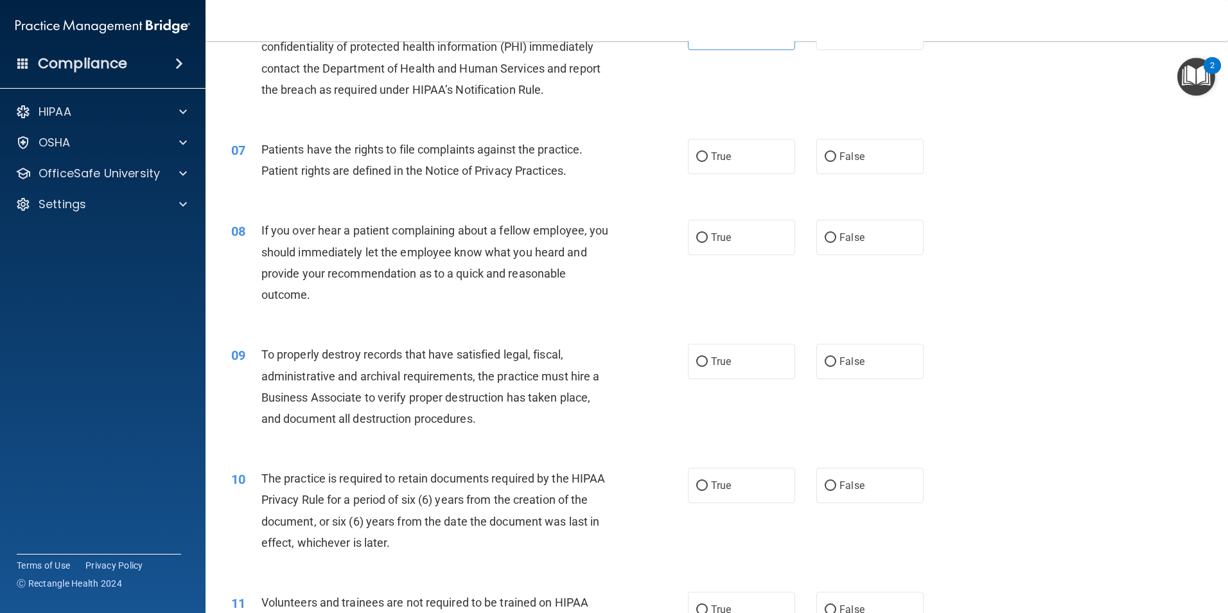
scroll to position [707, 0]
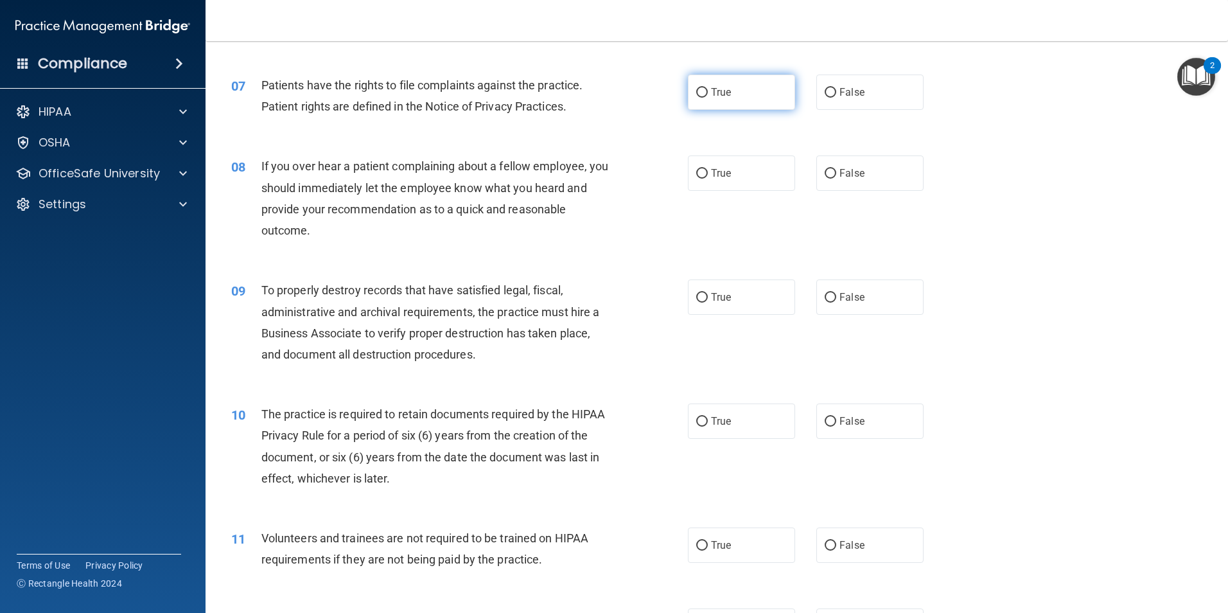
click at [733, 102] on label "True" at bounding box center [741, 92] width 107 height 35
click at [708, 98] on input "True" at bounding box center [702, 93] width 12 height 10
radio input "true"
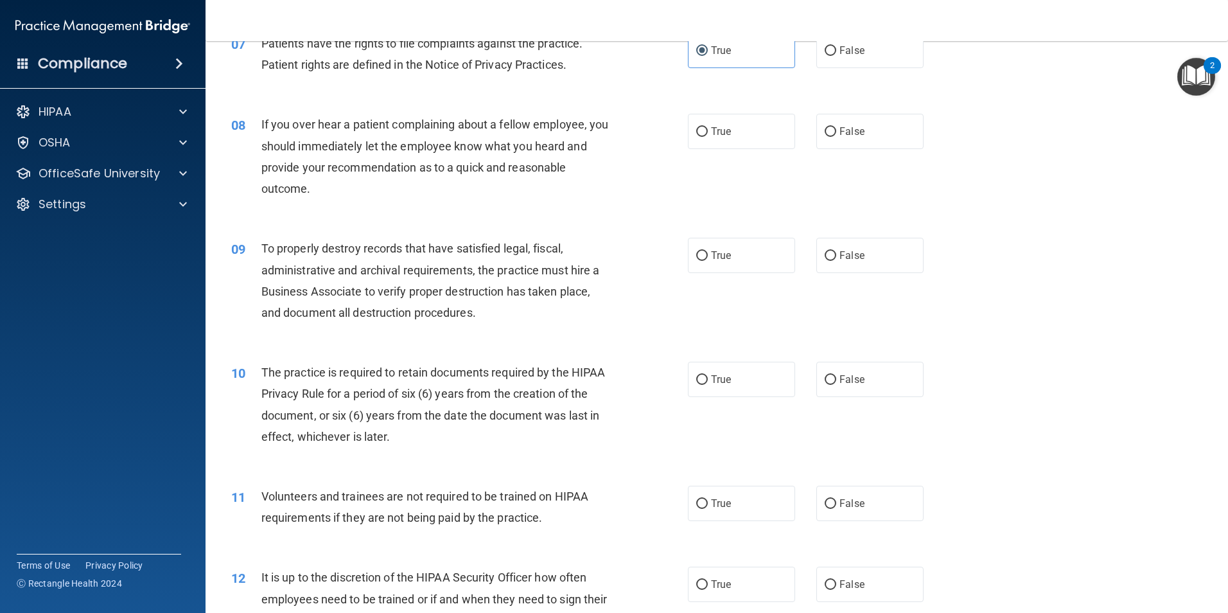
scroll to position [771, 0]
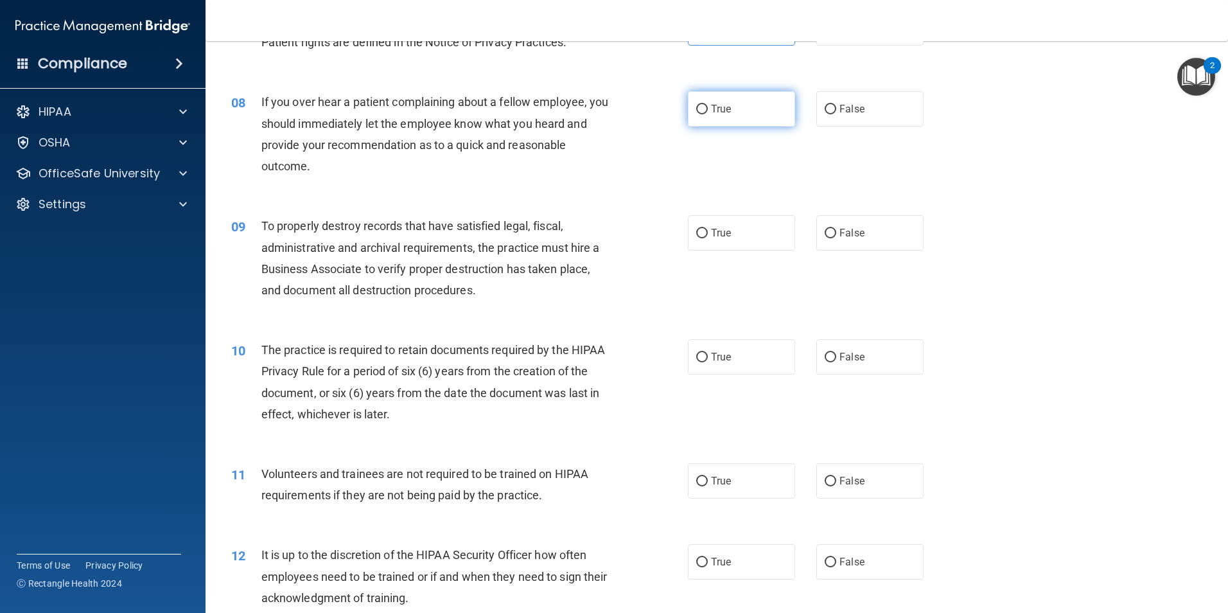
click at [734, 116] on label "True" at bounding box center [741, 108] width 107 height 35
click at [708, 114] on input "True" at bounding box center [702, 110] width 12 height 10
radio input "true"
click at [925, 114] on div "True False" at bounding box center [817, 108] width 258 height 35
click at [896, 116] on label "False" at bounding box center [870, 108] width 107 height 35
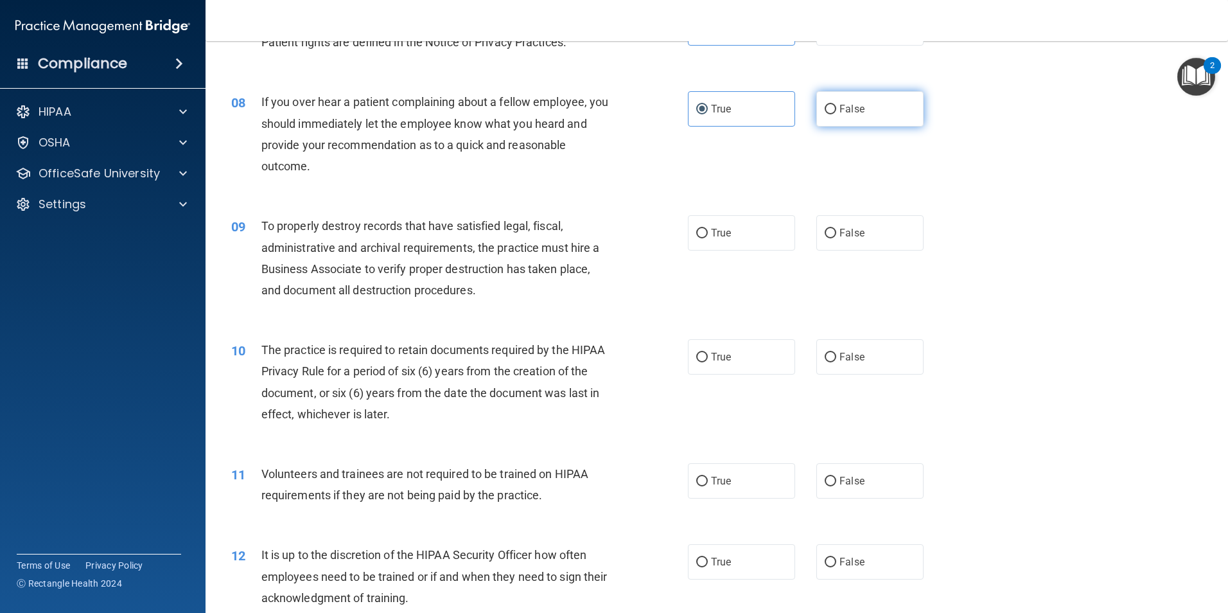
click at [837, 114] on input "False" at bounding box center [831, 110] width 12 height 10
radio input "true"
radio input "false"
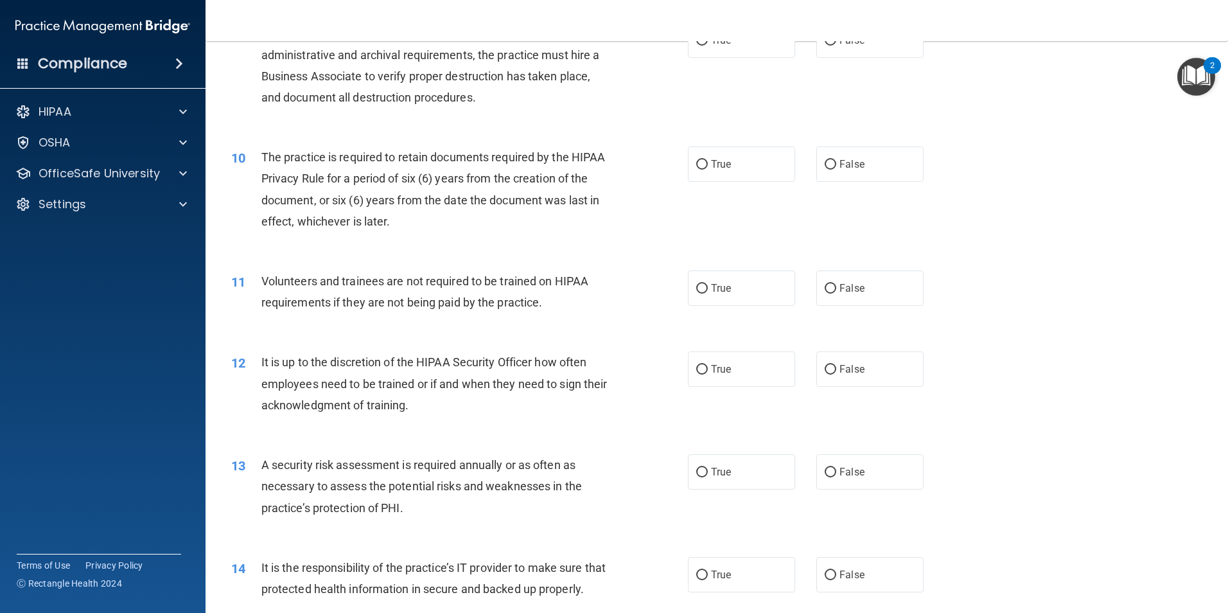
scroll to position [1028, 0]
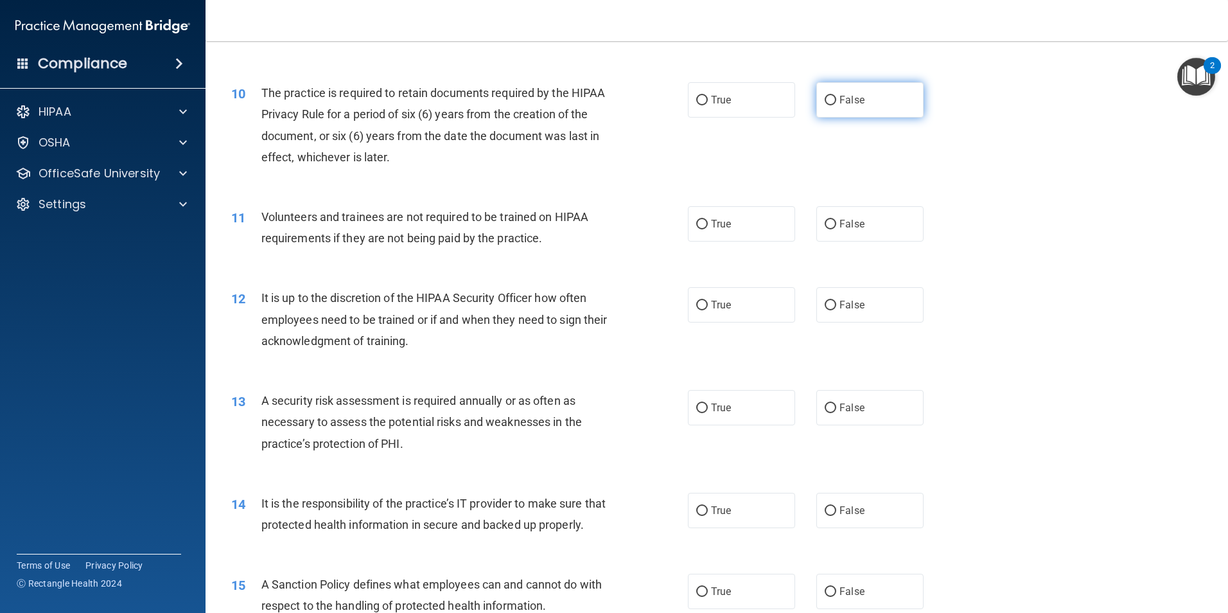
click at [825, 101] on input "False" at bounding box center [831, 101] width 12 height 10
radio input "true"
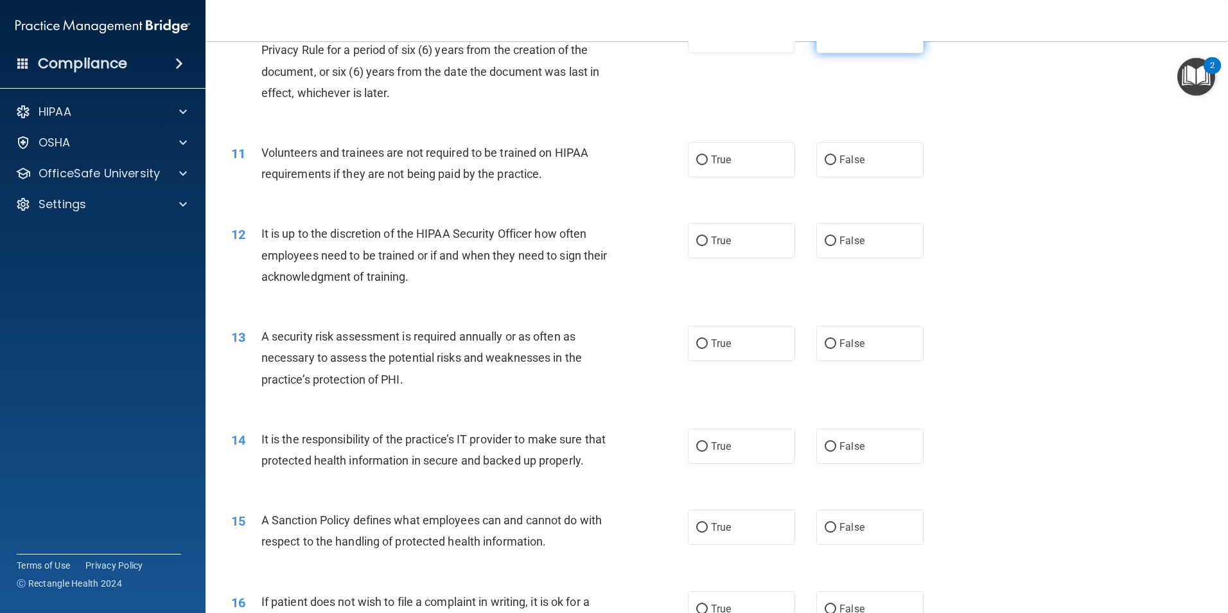
scroll to position [1157, 0]
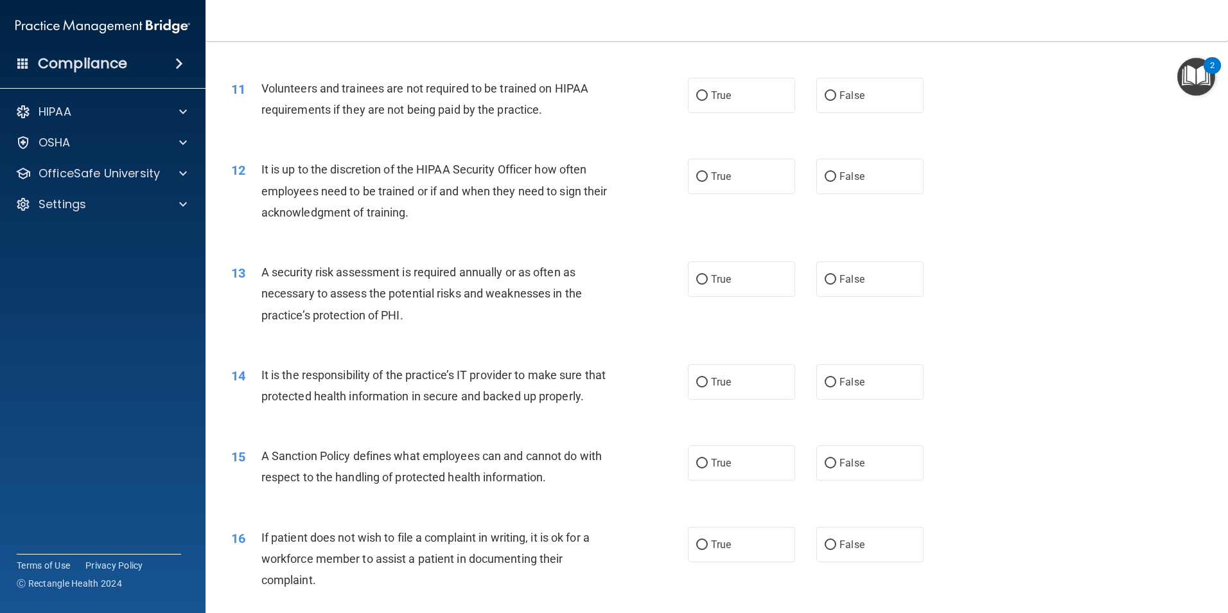
click at [820, 106] on label "False" at bounding box center [870, 95] width 107 height 35
click at [825, 101] on input "False" at bounding box center [831, 96] width 12 height 10
radio input "true"
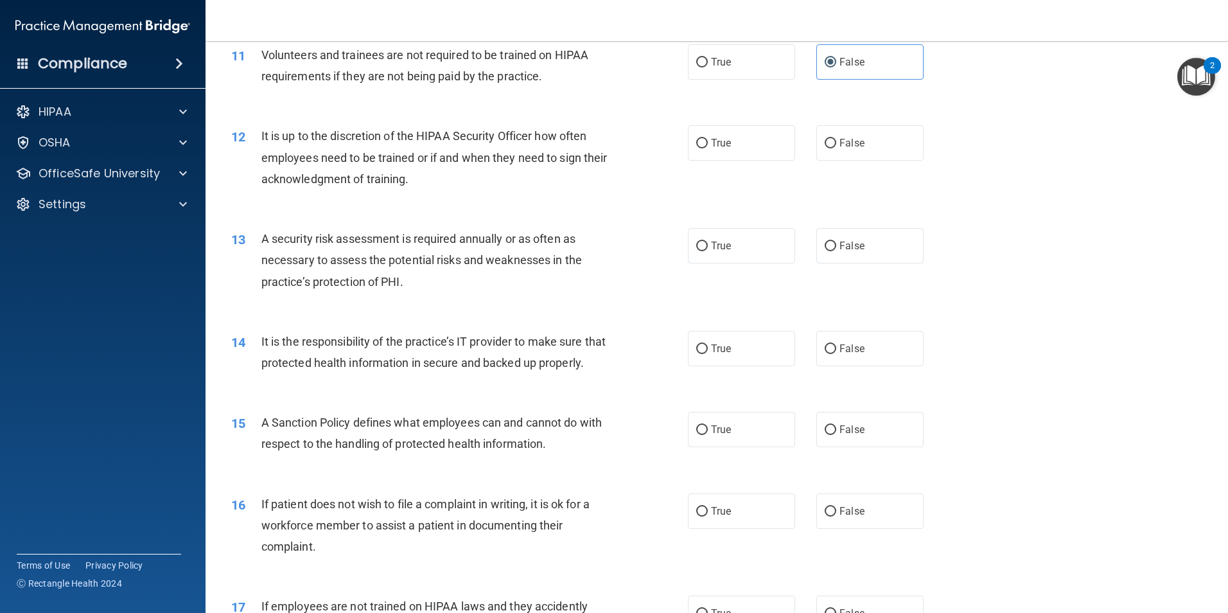
scroll to position [1221, 0]
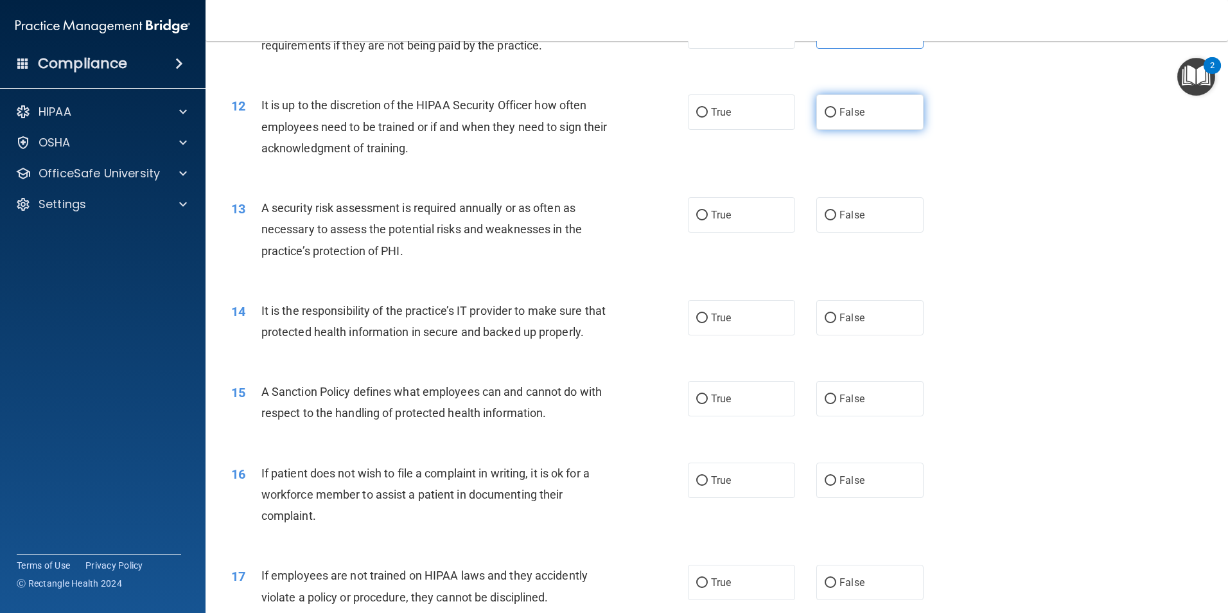
click at [825, 120] on label "False" at bounding box center [870, 111] width 107 height 35
click at [825, 118] on input "False" at bounding box center [831, 113] width 12 height 10
radio input "true"
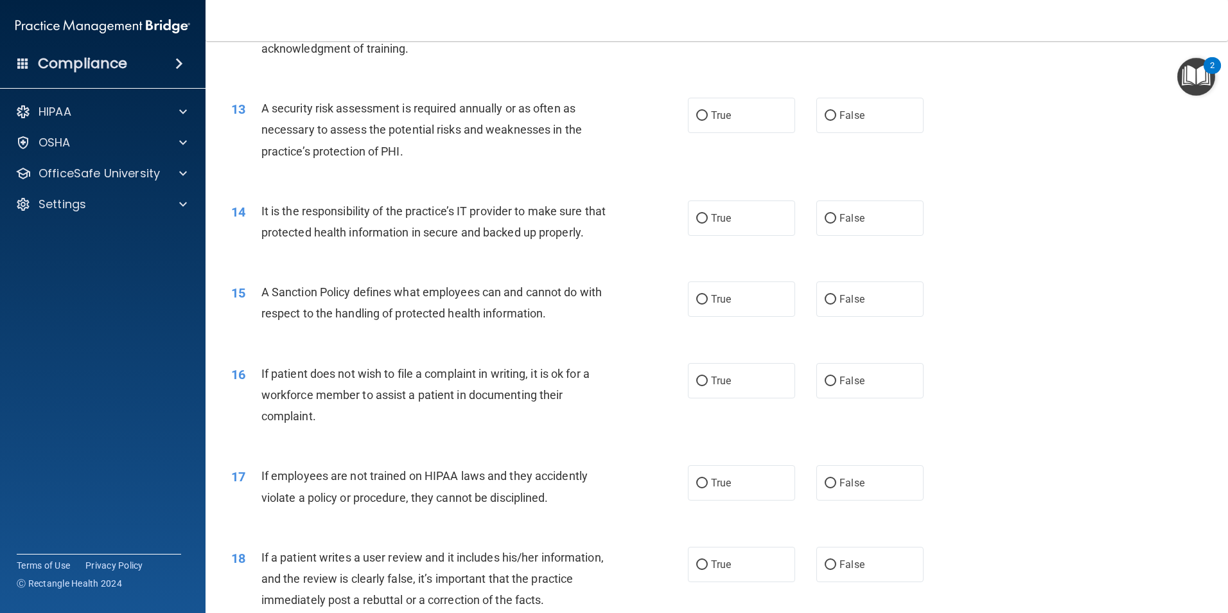
scroll to position [1349, 0]
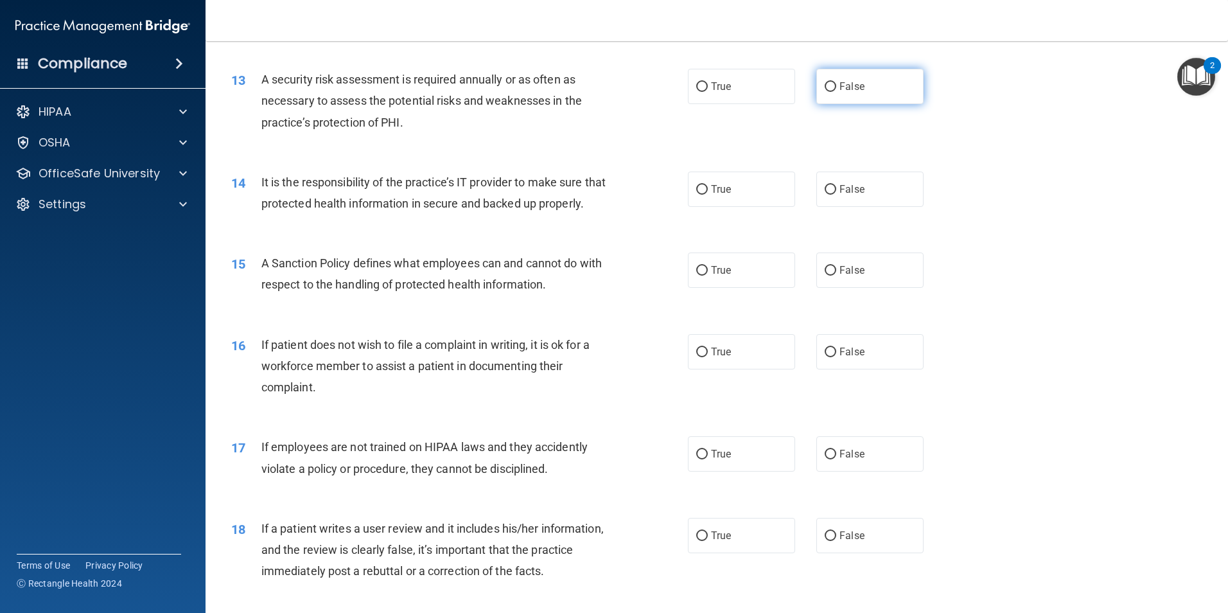
click at [880, 87] on label "False" at bounding box center [870, 86] width 107 height 35
click at [837, 87] on input "False" at bounding box center [831, 87] width 12 height 10
radio input "true"
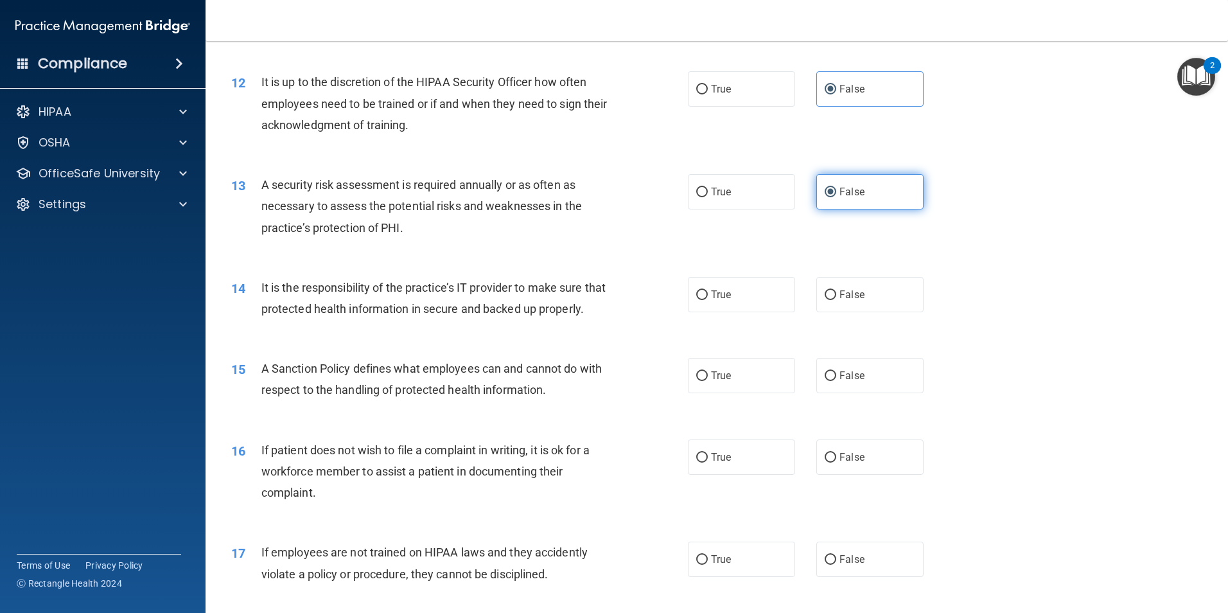
scroll to position [1221, 0]
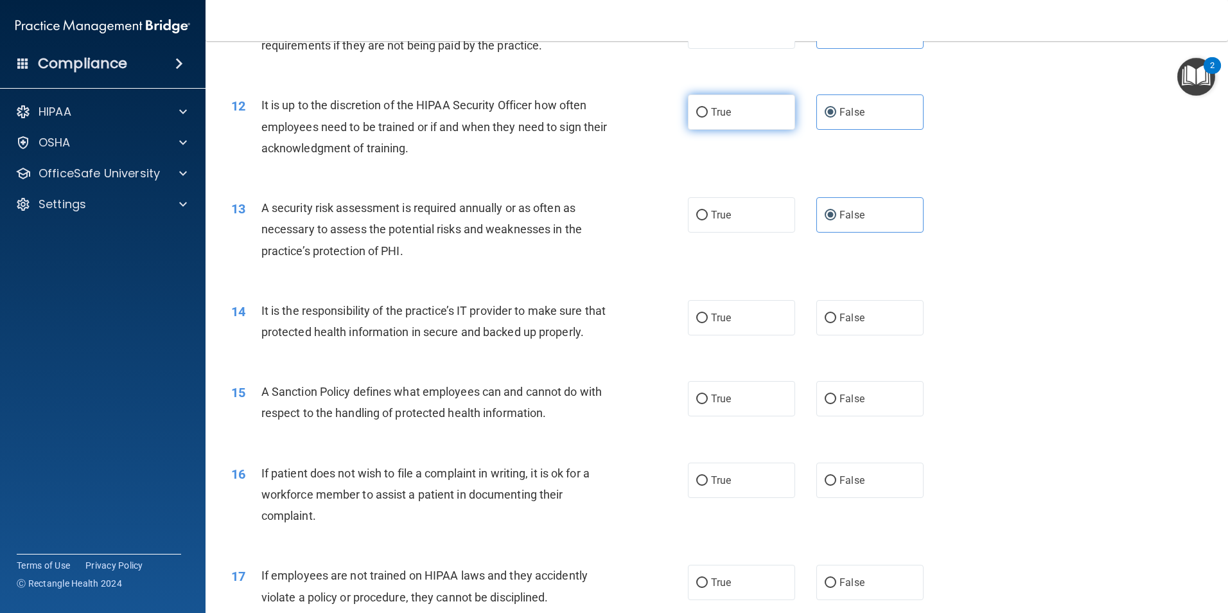
click at [729, 111] on label "True" at bounding box center [741, 111] width 107 height 35
click at [708, 111] on input "True" at bounding box center [702, 113] width 12 height 10
radio input "true"
radio input "false"
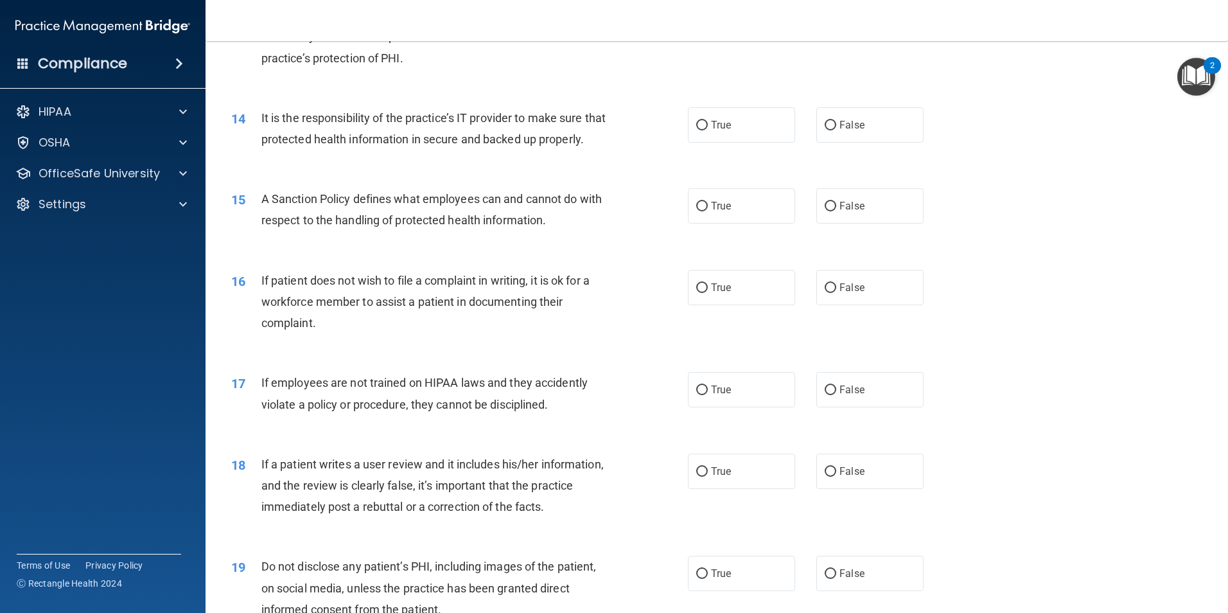
scroll to position [1478, 0]
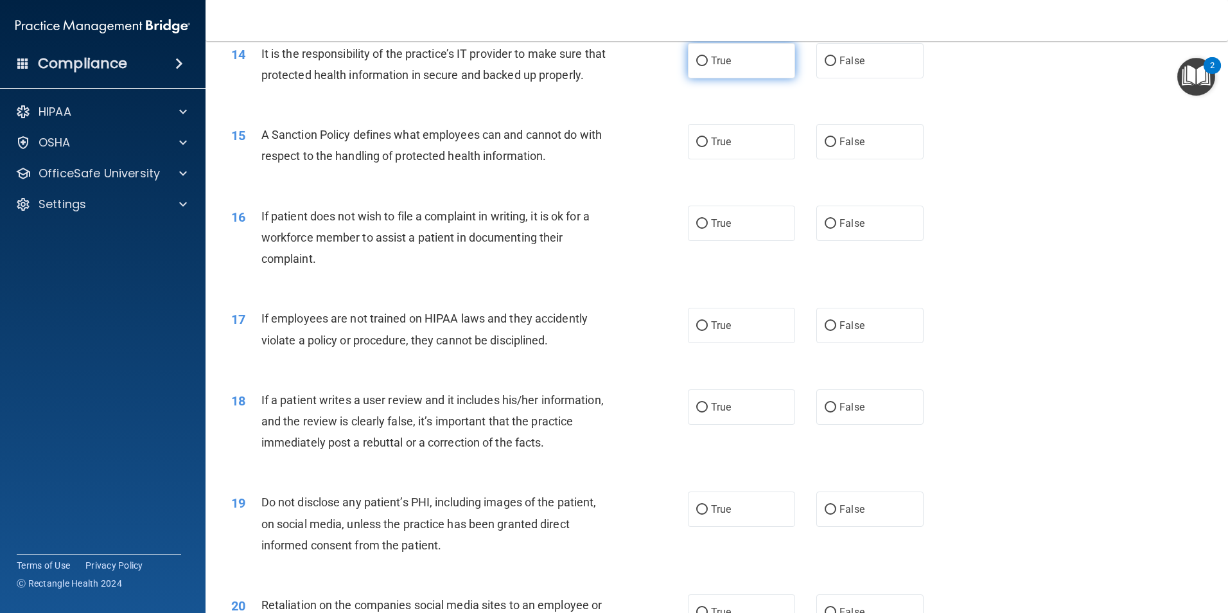
click at [713, 60] on span "True" at bounding box center [721, 61] width 20 height 12
click at [708, 60] on input "True" at bounding box center [702, 62] width 12 height 10
radio input "true"
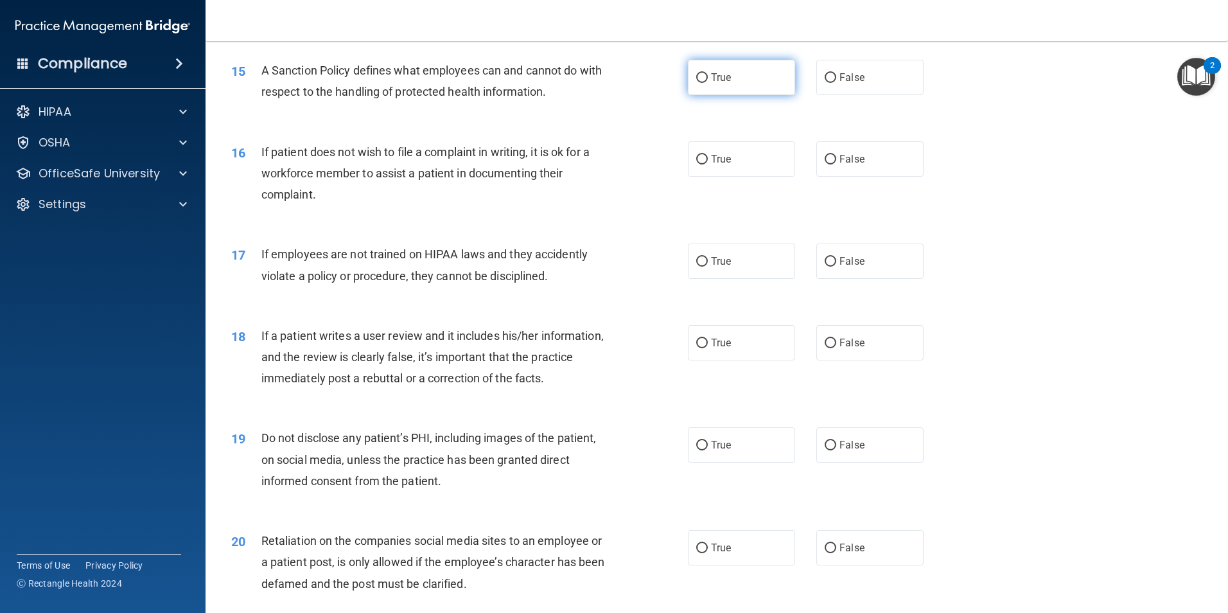
click at [723, 84] on span "True" at bounding box center [721, 77] width 20 height 12
click at [708, 83] on input "True" at bounding box center [702, 78] width 12 height 10
radio input "true"
click at [741, 177] on label "True" at bounding box center [741, 158] width 107 height 35
click at [708, 164] on input "True" at bounding box center [702, 160] width 12 height 10
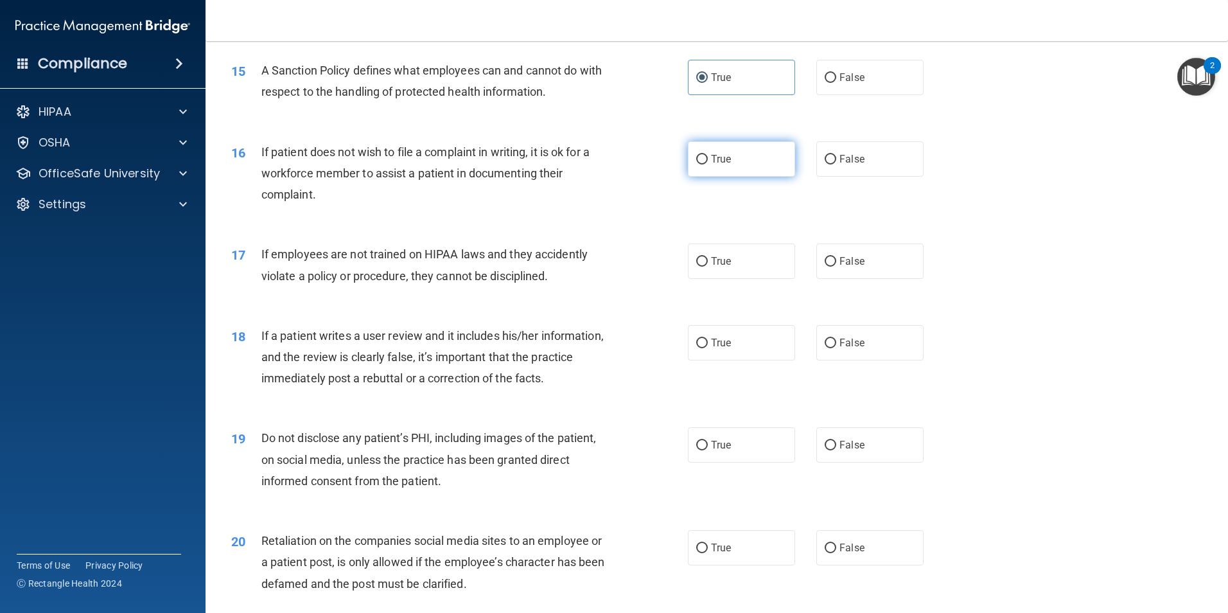
radio input "true"
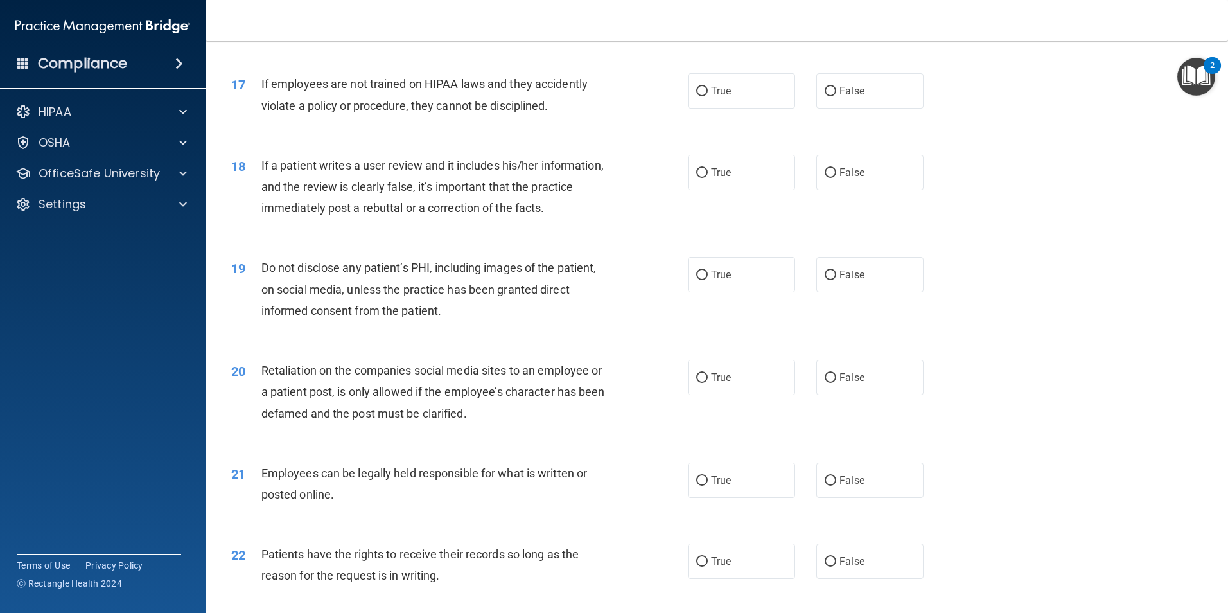
scroll to position [1735, 0]
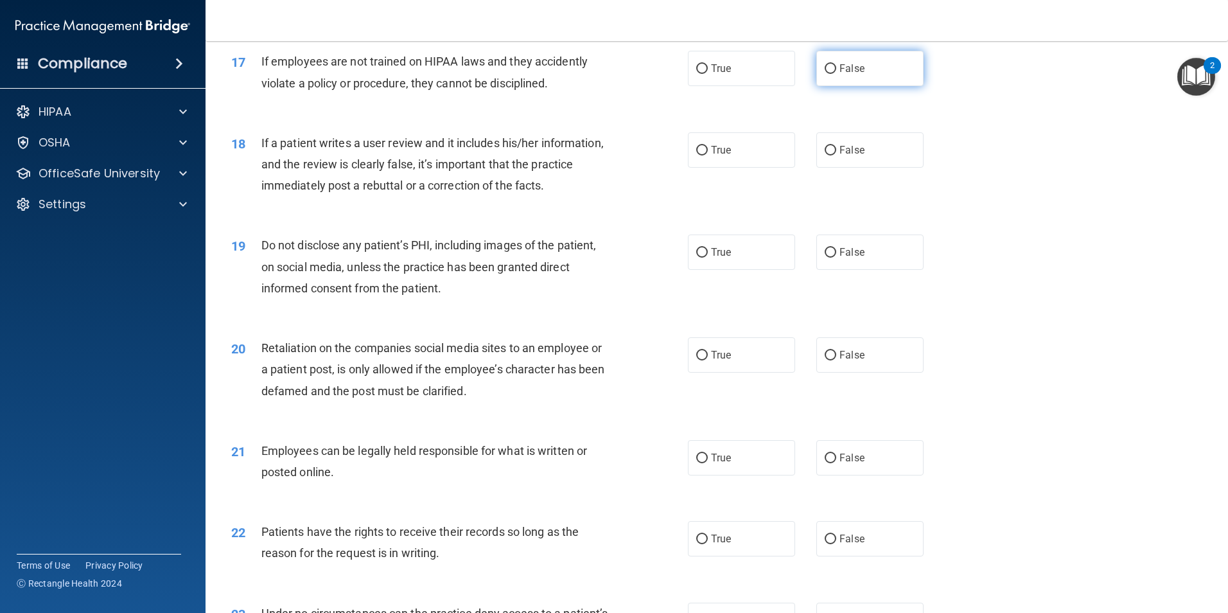
click at [850, 75] on span "False" at bounding box center [852, 68] width 25 height 12
click at [837, 74] on input "False" at bounding box center [831, 69] width 12 height 10
radio input "true"
click at [863, 168] on label "False" at bounding box center [870, 149] width 107 height 35
click at [837, 155] on input "False" at bounding box center [831, 151] width 12 height 10
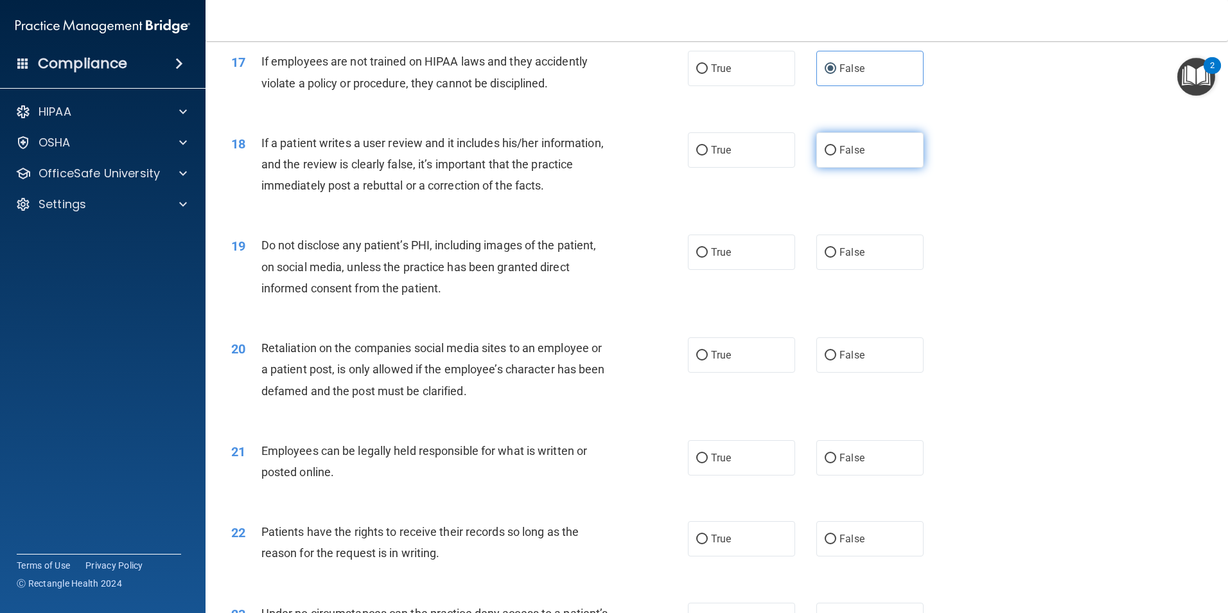
radio input "true"
click at [825, 258] on input "False" at bounding box center [831, 253] width 12 height 10
radio input "true"
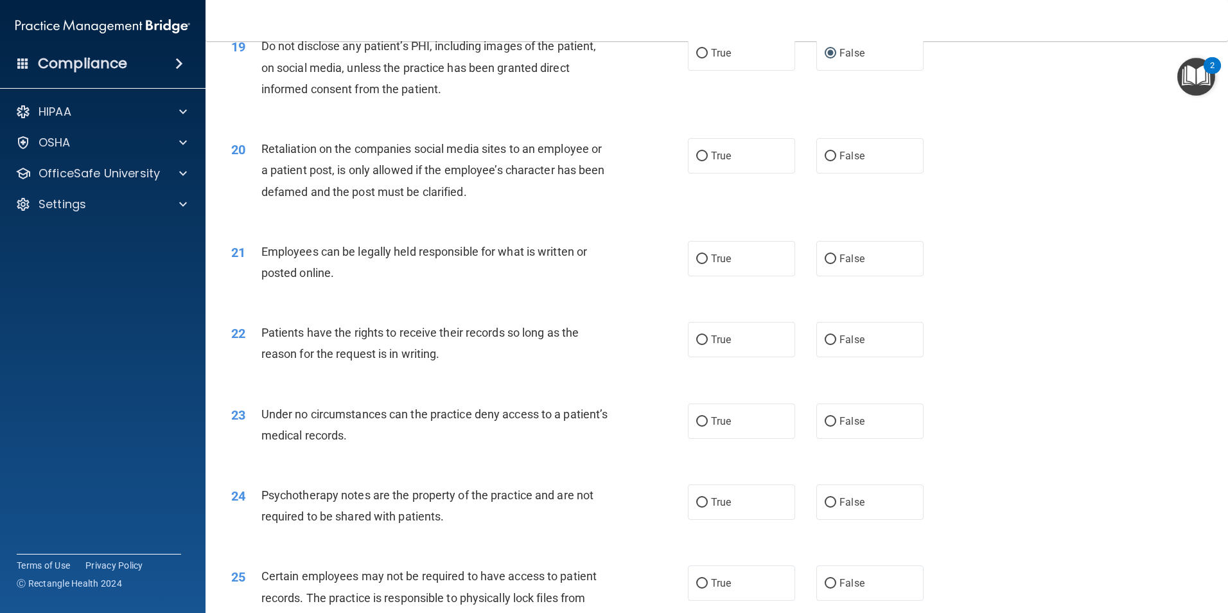
scroll to position [1992, 0]
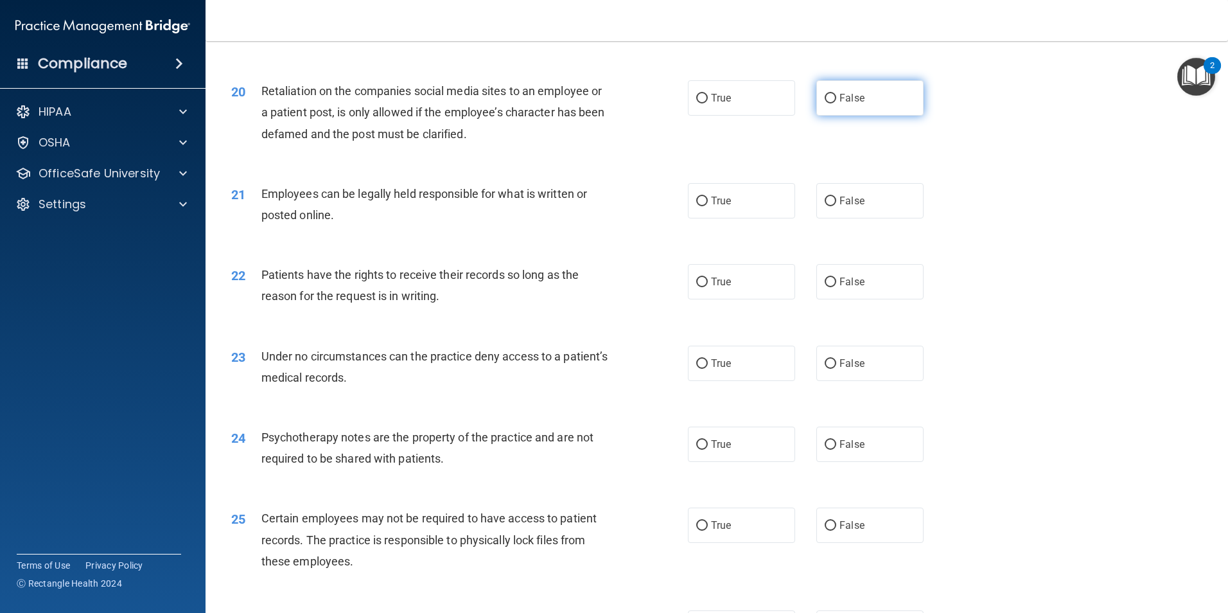
click at [833, 116] on label "False" at bounding box center [870, 97] width 107 height 35
click at [833, 103] on input "False" at bounding box center [831, 99] width 12 height 10
radio input "true"
click at [696, 206] on input "True" at bounding box center [702, 202] width 12 height 10
radio input "true"
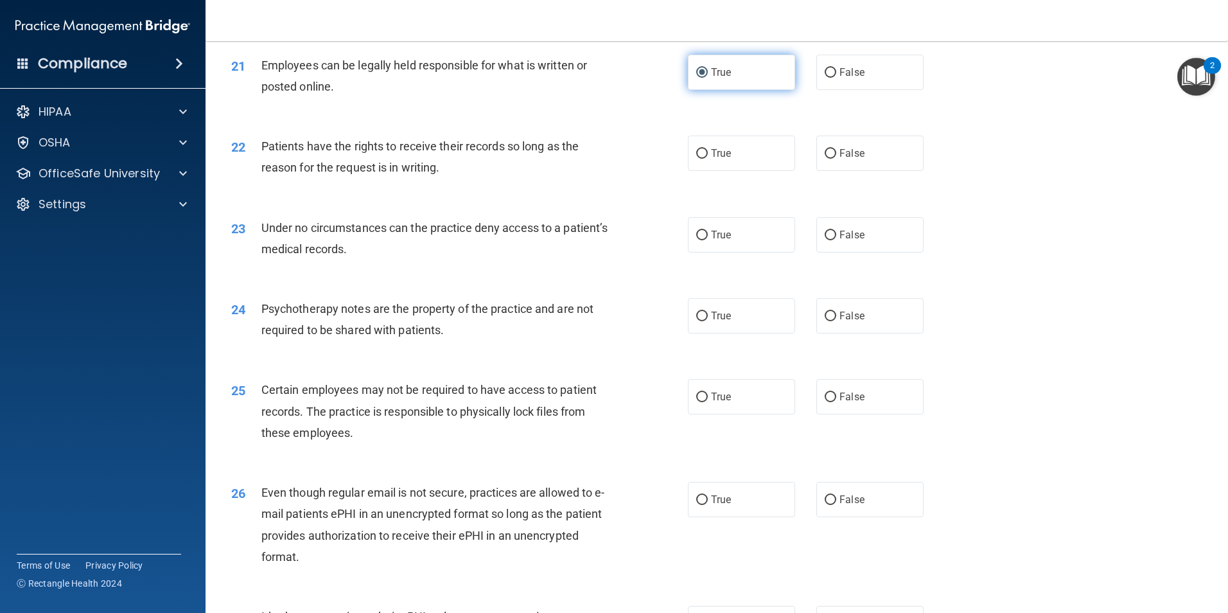
scroll to position [2185, 0]
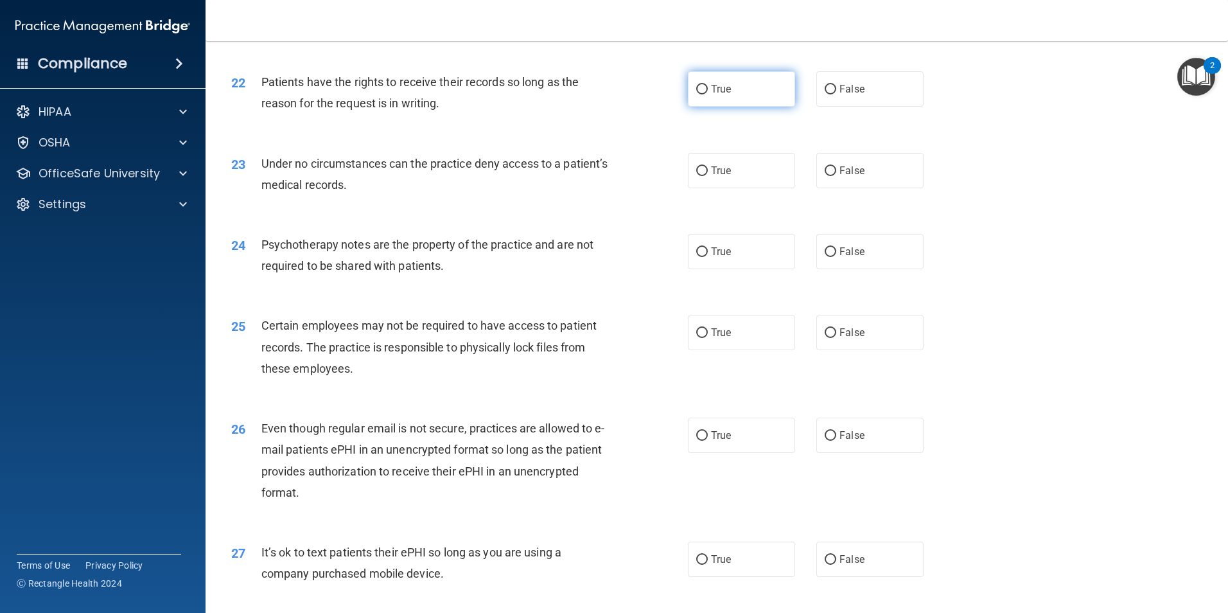
click at [729, 107] on label "True" at bounding box center [741, 88] width 107 height 35
click at [708, 94] on input "True" at bounding box center [702, 90] width 12 height 10
radio input "true"
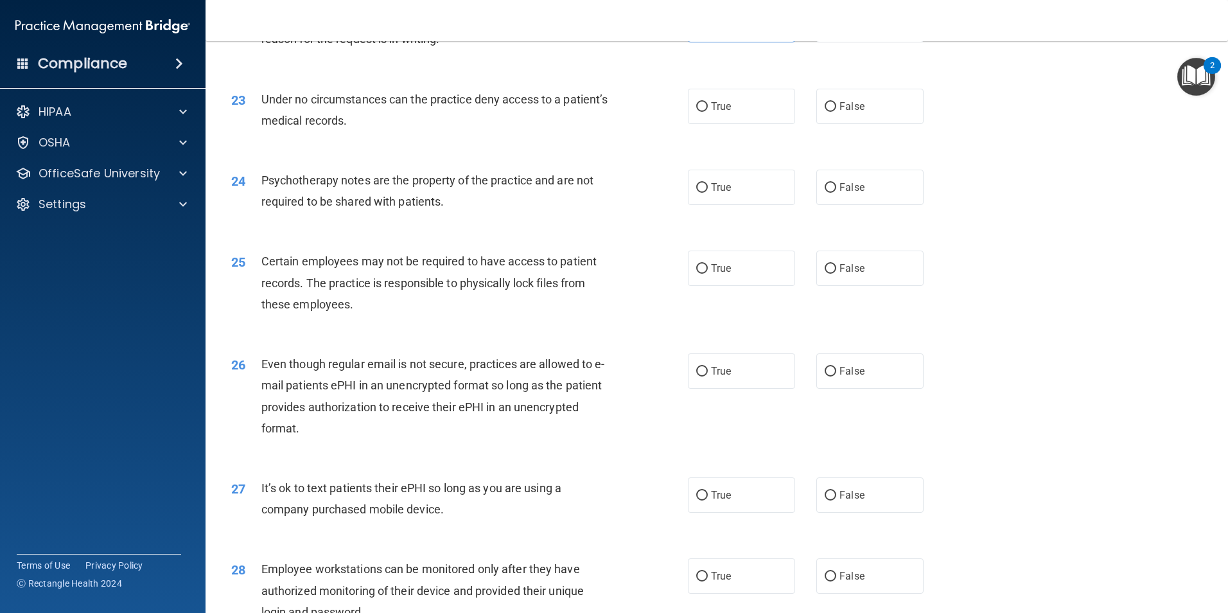
scroll to position [2313, 0]
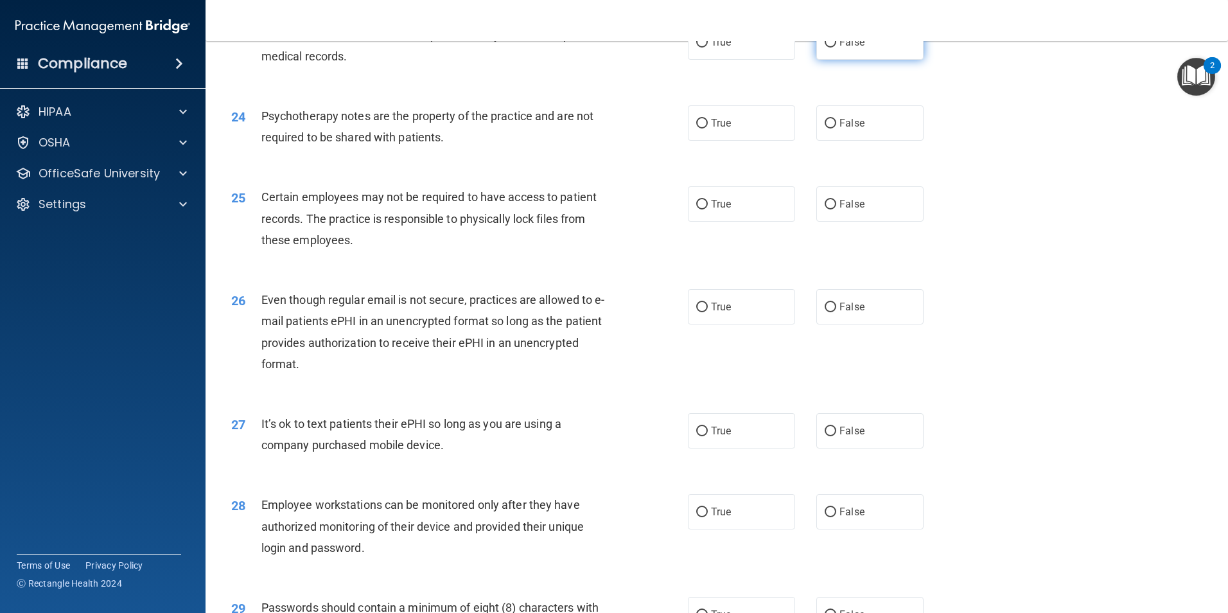
click at [830, 60] on label "False" at bounding box center [870, 41] width 107 height 35
click at [830, 48] on input "False" at bounding box center [831, 43] width 12 height 10
radio input "true"
click at [829, 141] on label "False" at bounding box center [870, 122] width 107 height 35
click at [829, 129] on input "False" at bounding box center [831, 124] width 12 height 10
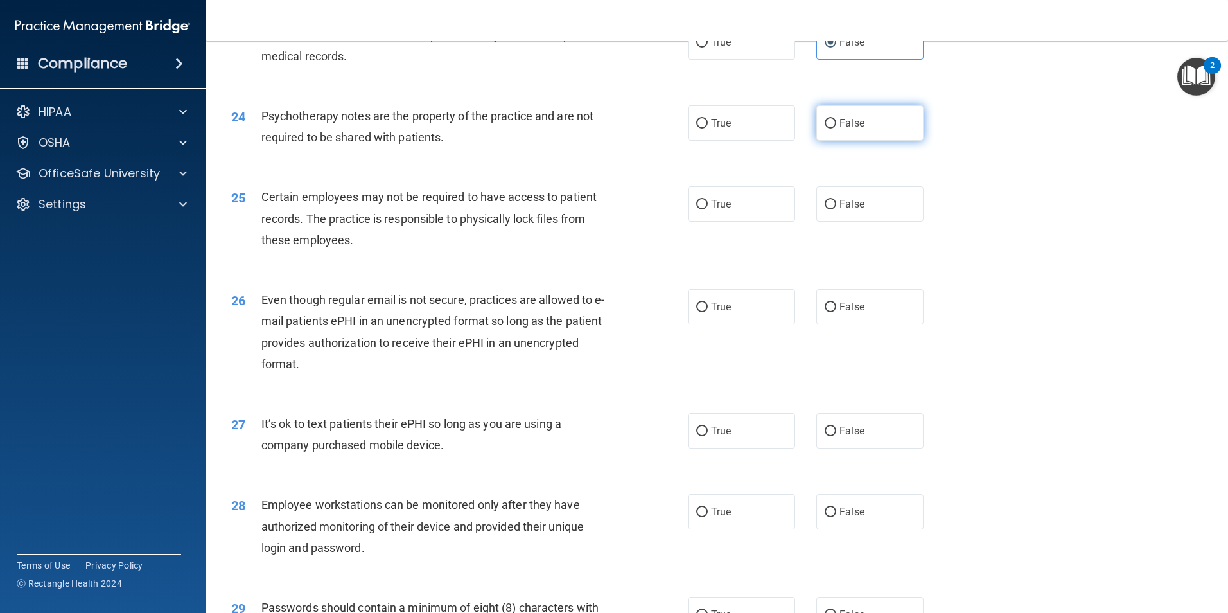
radio input "true"
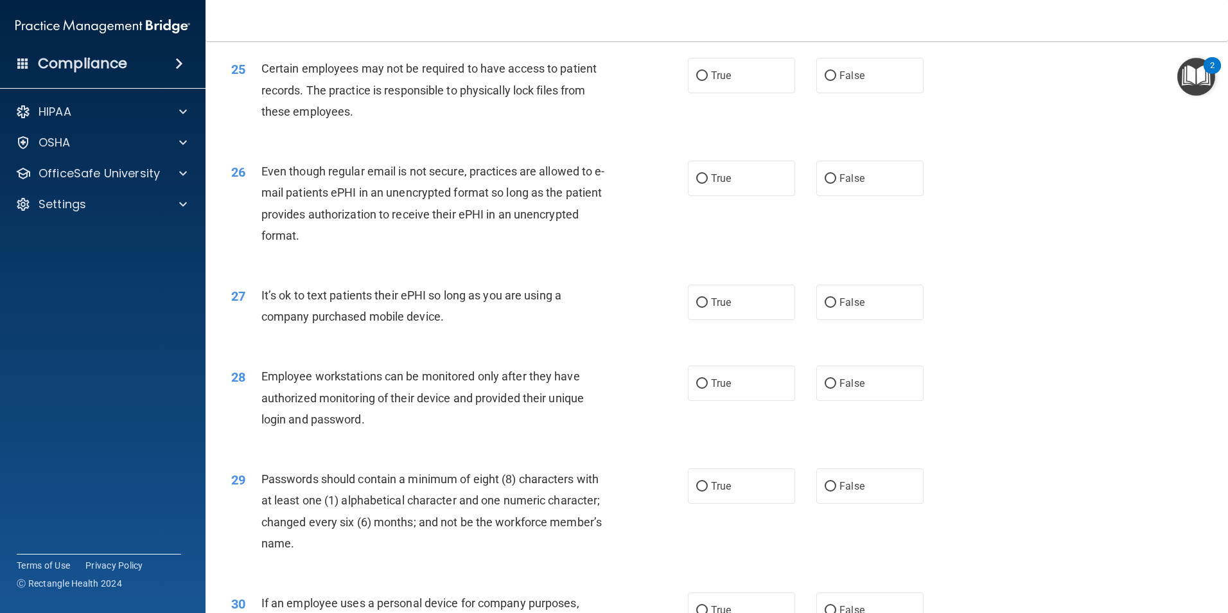
scroll to position [2377, 0]
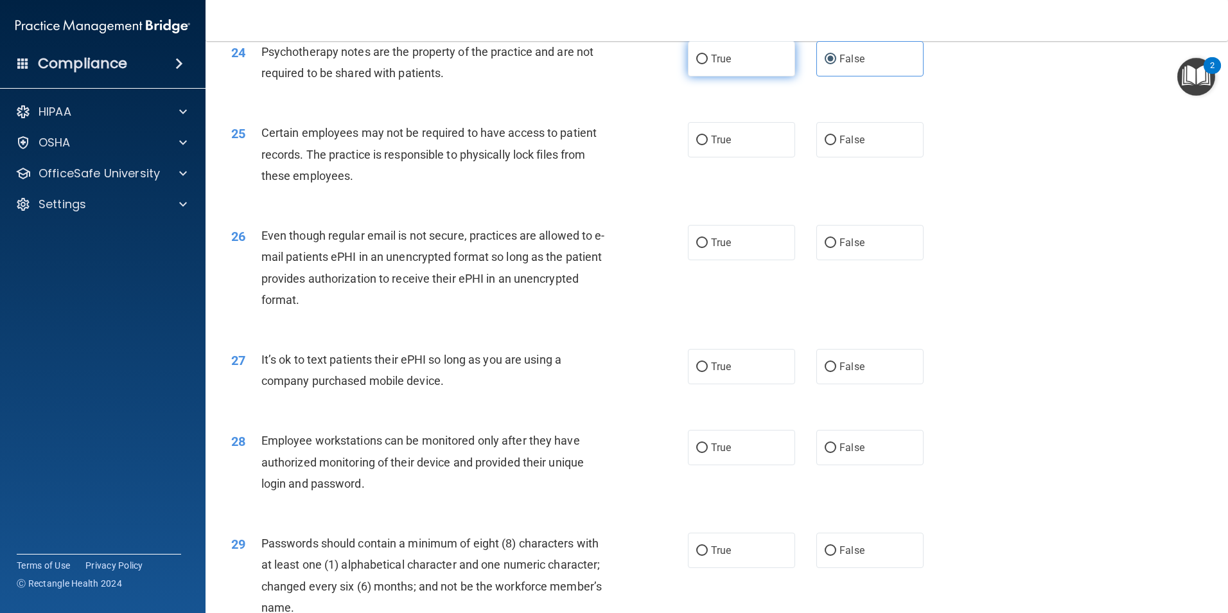
click at [696, 64] on input "True" at bounding box center [702, 60] width 12 height 10
radio input "true"
radio input "false"
click at [722, 157] on label "True" at bounding box center [741, 139] width 107 height 35
click at [708, 145] on input "True" at bounding box center [702, 141] width 12 height 10
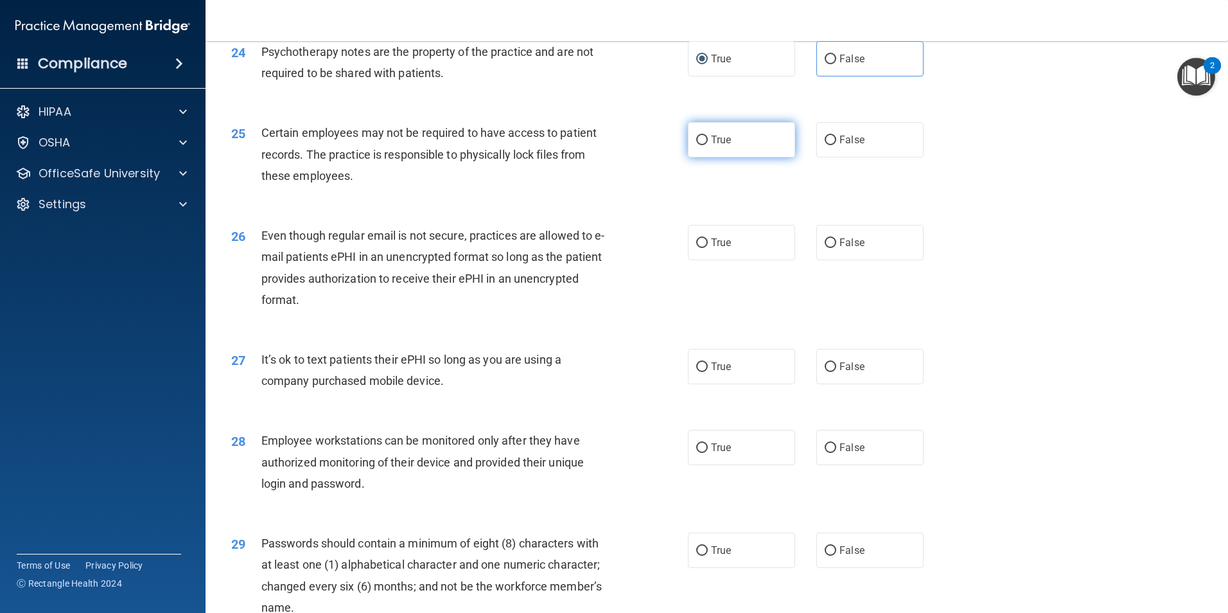
radio input "true"
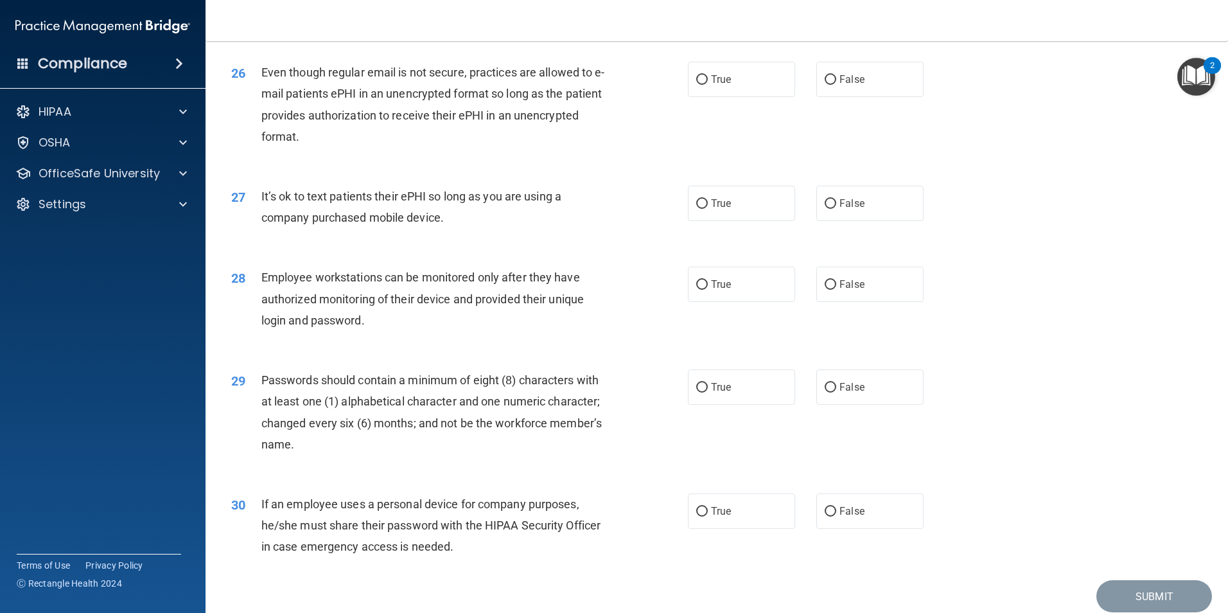
scroll to position [2570, 0]
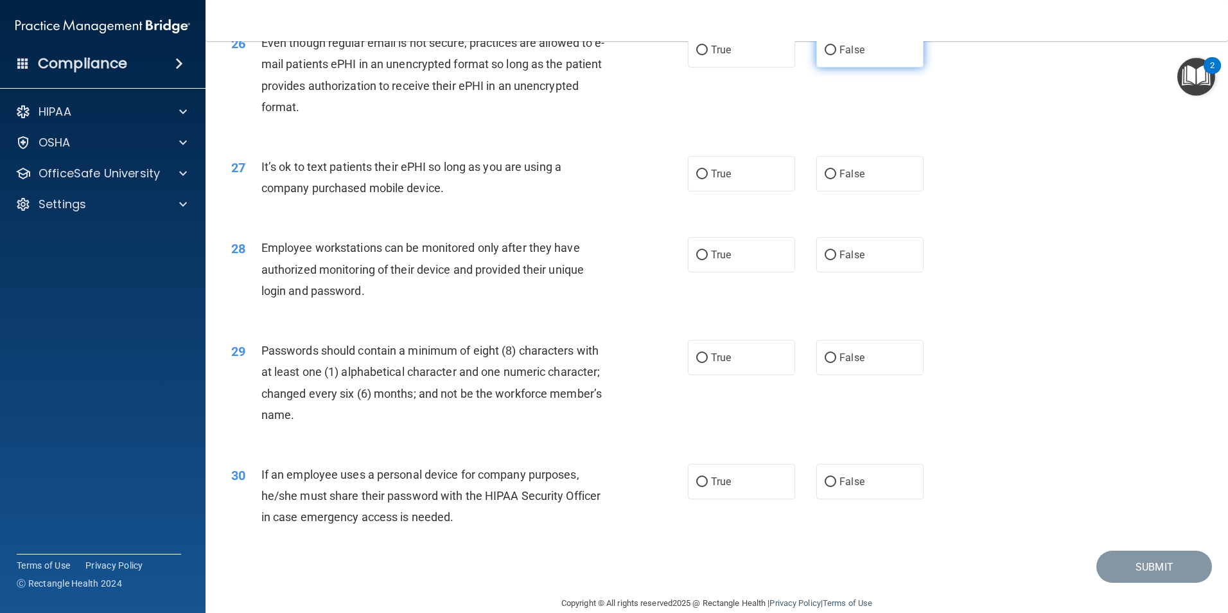
click at [860, 67] on label "False" at bounding box center [870, 49] width 107 height 35
click at [837, 55] on input "False" at bounding box center [831, 51] width 12 height 10
radio input "true"
click at [830, 179] on input "False" at bounding box center [831, 175] width 12 height 10
radio input "true"
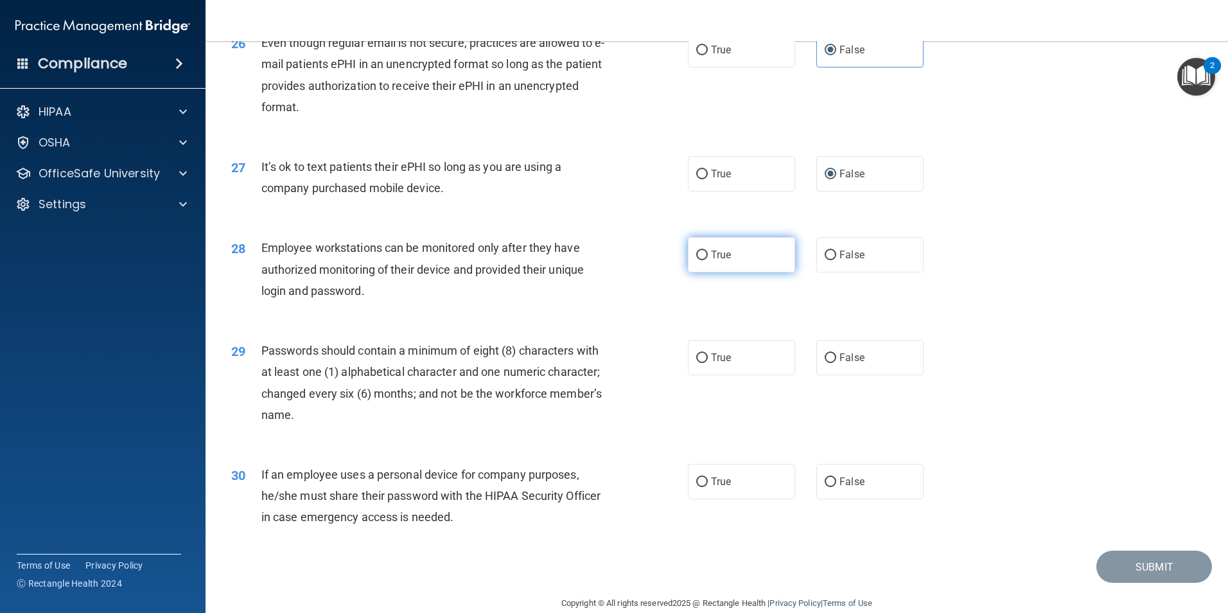
click at [740, 272] on label "True" at bounding box center [741, 254] width 107 height 35
click at [708, 260] on input "True" at bounding box center [702, 256] width 12 height 10
radio input "true"
click at [739, 375] on label "True" at bounding box center [741, 357] width 107 height 35
click at [708, 363] on input "True" at bounding box center [702, 358] width 12 height 10
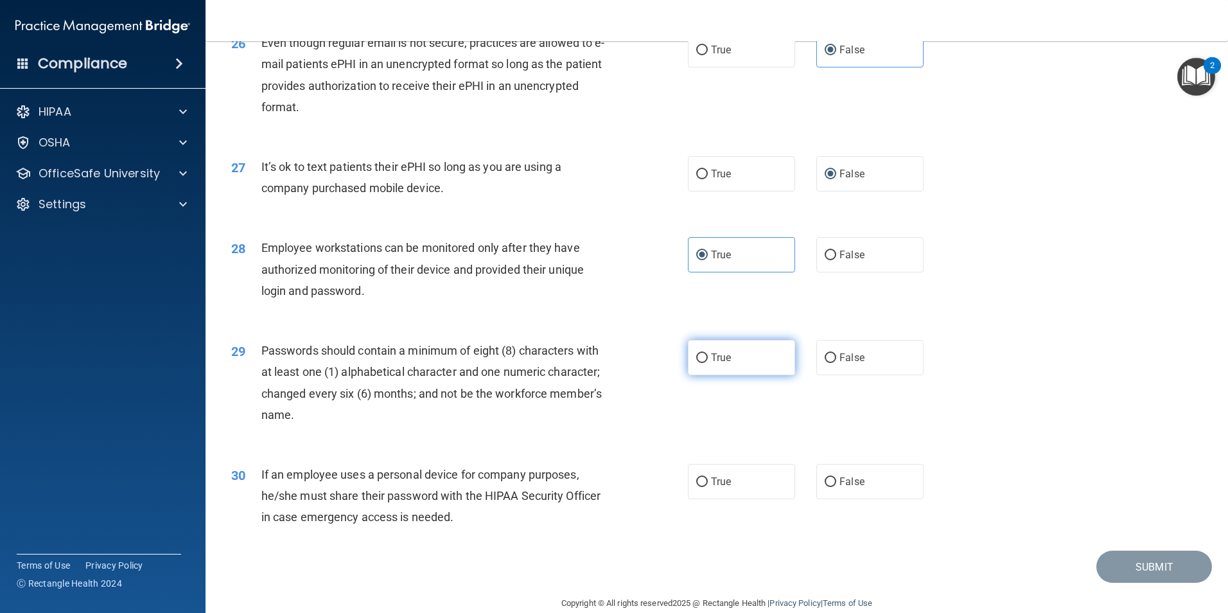
radio input "true"
click at [723, 499] on label "True" at bounding box center [741, 481] width 107 height 35
click at [708, 487] on input "True" at bounding box center [702, 482] width 12 height 10
radio input "true"
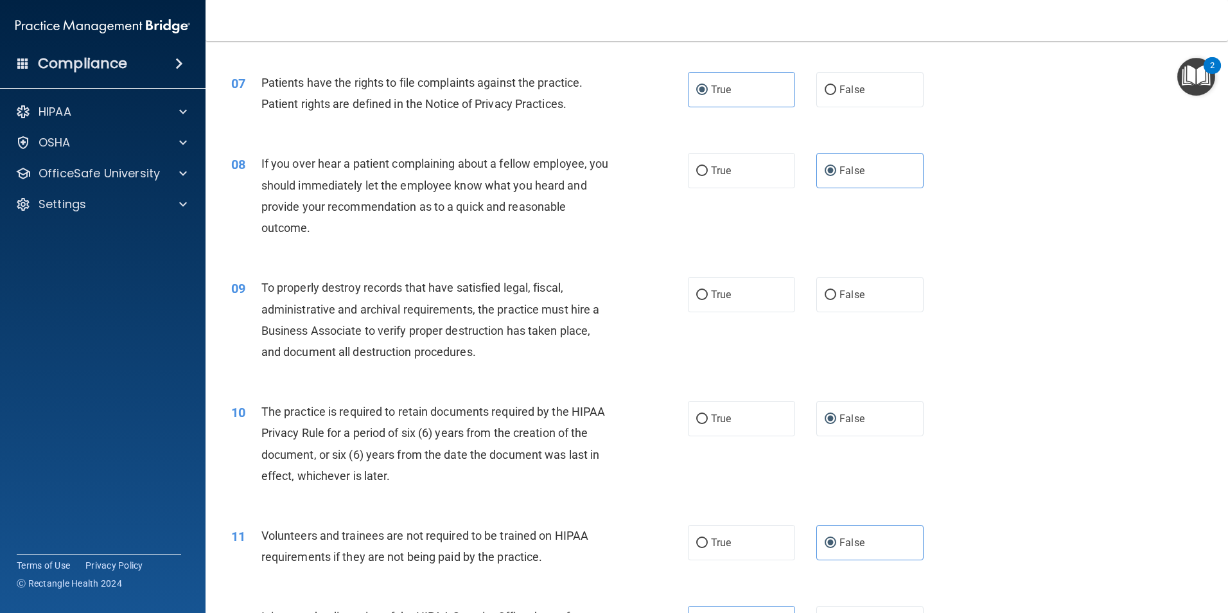
scroll to position [707, 0]
click at [751, 305] on label "True" at bounding box center [741, 296] width 107 height 35
click at [708, 303] on input "True" at bounding box center [702, 298] width 12 height 10
radio input "true"
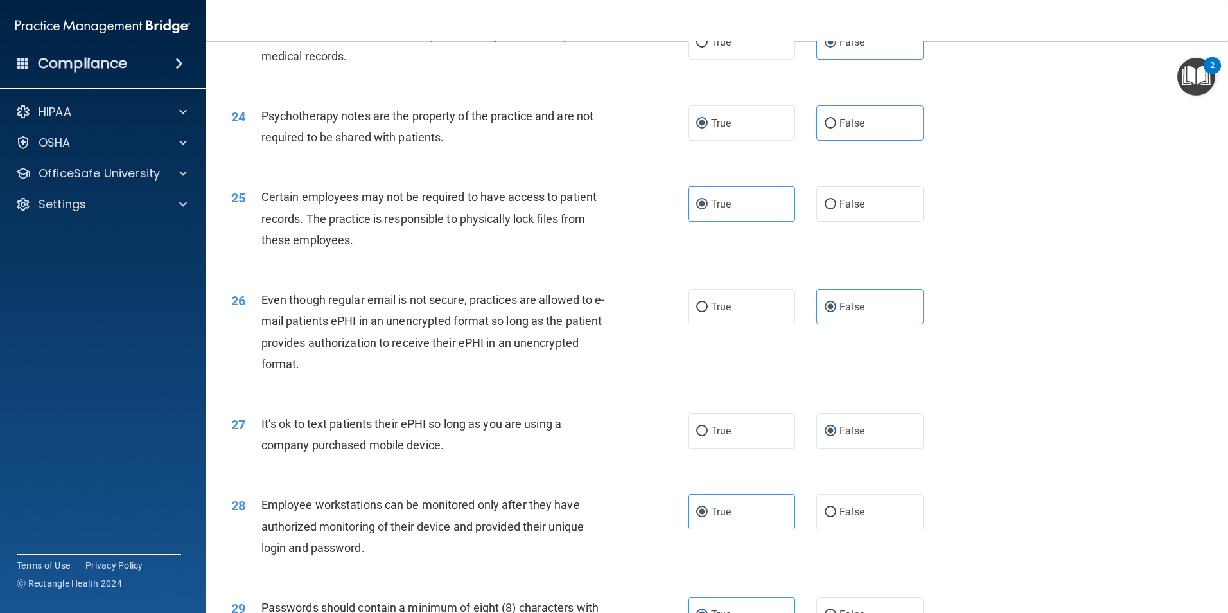
scroll to position [2612, 0]
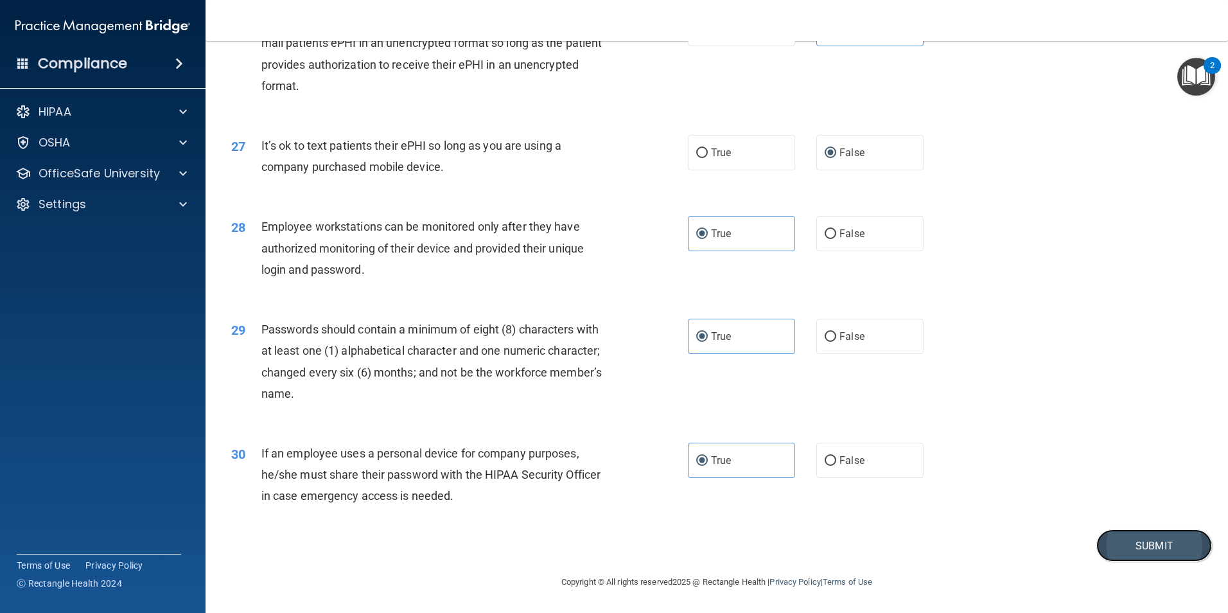
click at [1131, 543] on button "Submit" at bounding box center [1155, 545] width 116 height 33
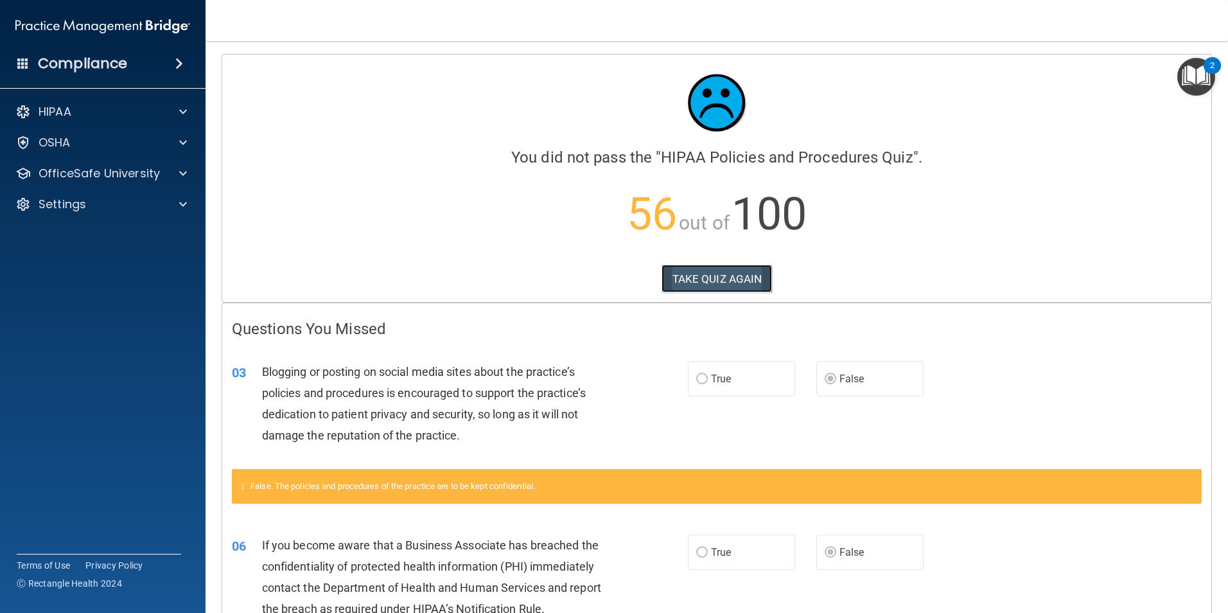
click at [685, 272] on button "TAKE QUIZ AGAIN" at bounding box center [717, 279] width 111 height 28
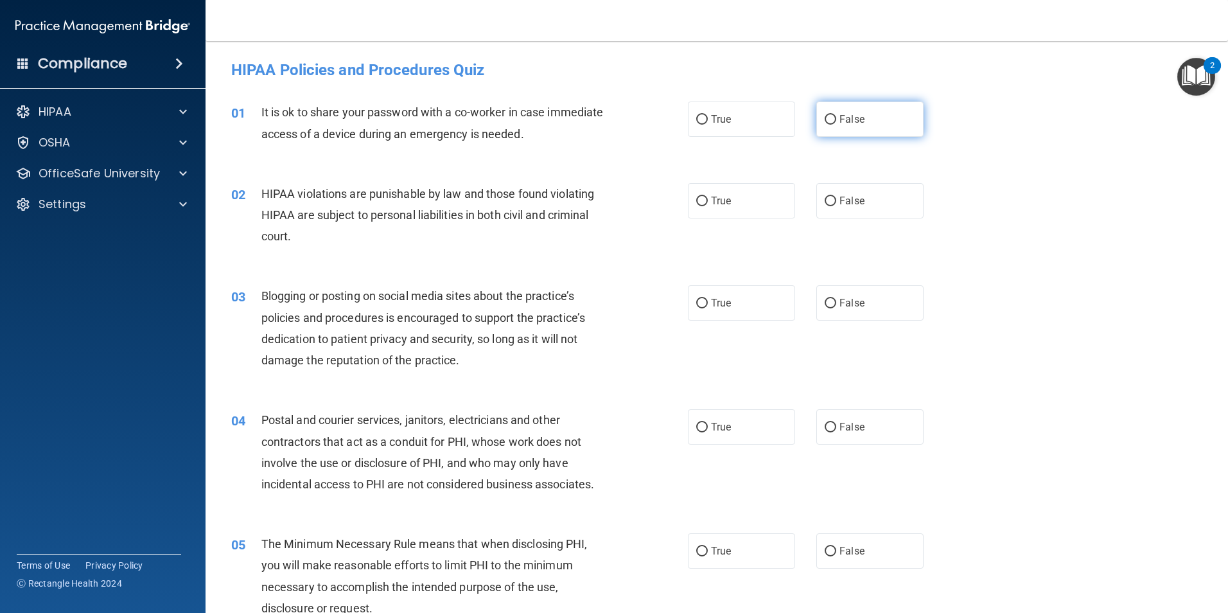
click at [847, 127] on label "False" at bounding box center [870, 119] width 107 height 35
click at [837, 125] on input "False" at bounding box center [831, 120] width 12 height 10
radio input "true"
click at [747, 204] on label "True" at bounding box center [741, 200] width 107 height 35
click at [708, 204] on input "True" at bounding box center [702, 202] width 12 height 10
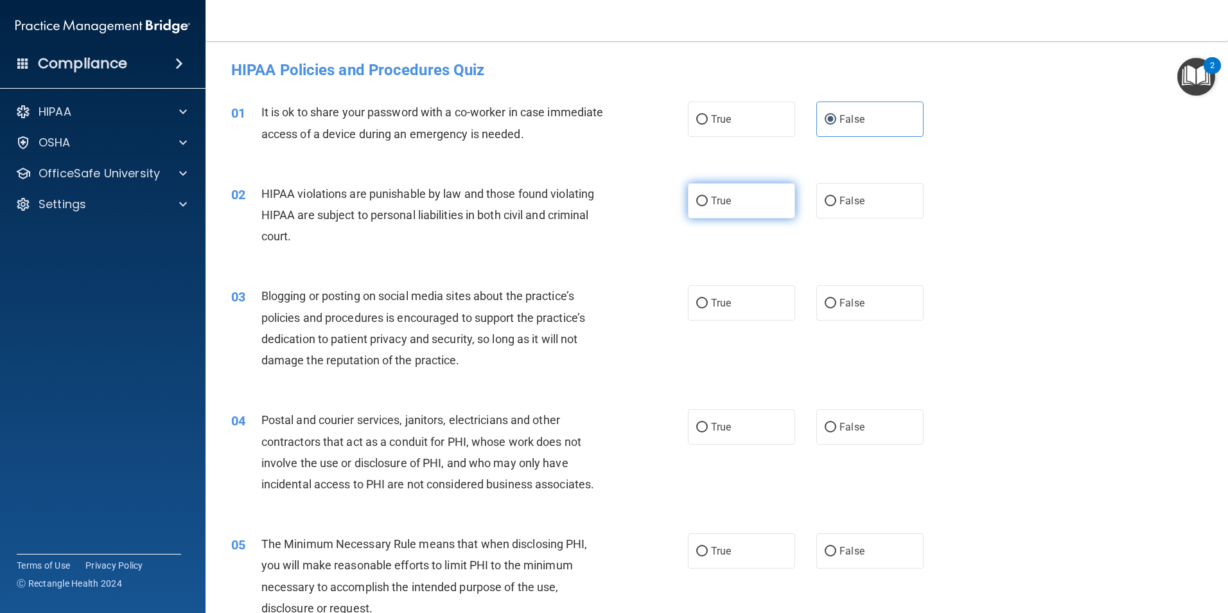
radio input "true"
click at [874, 298] on label "False" at bounding box center [870, 302] width 107 height 35
click at [837, 299] on input "False" at bounding box center [831, 304] width 12 height 10
radio input "true"
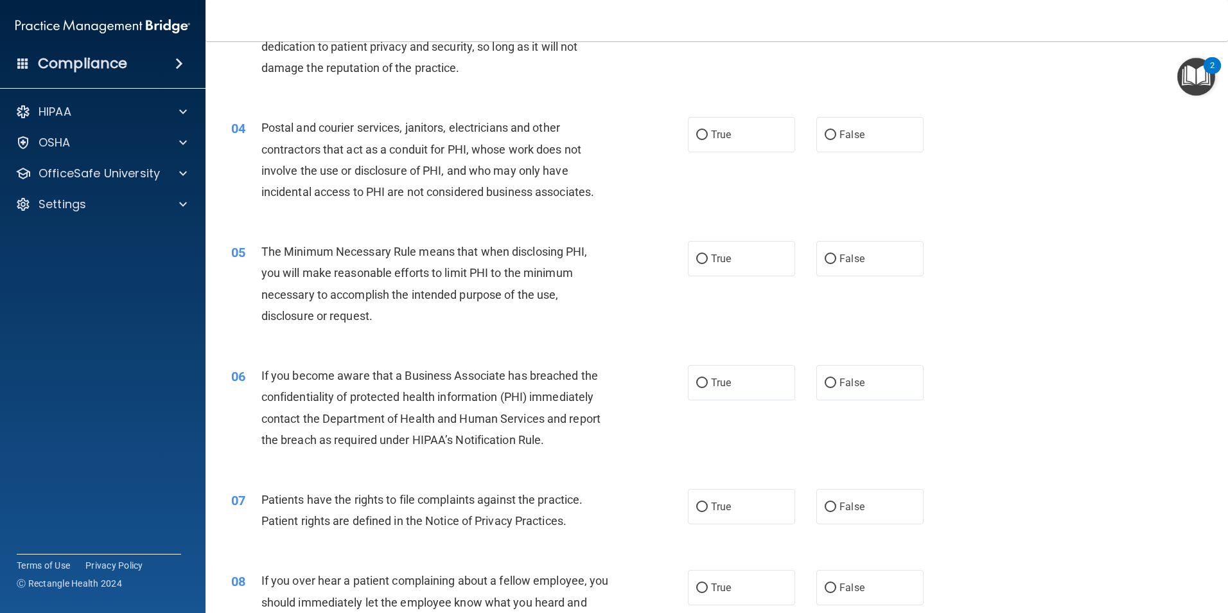
scroll to position [321, 0]
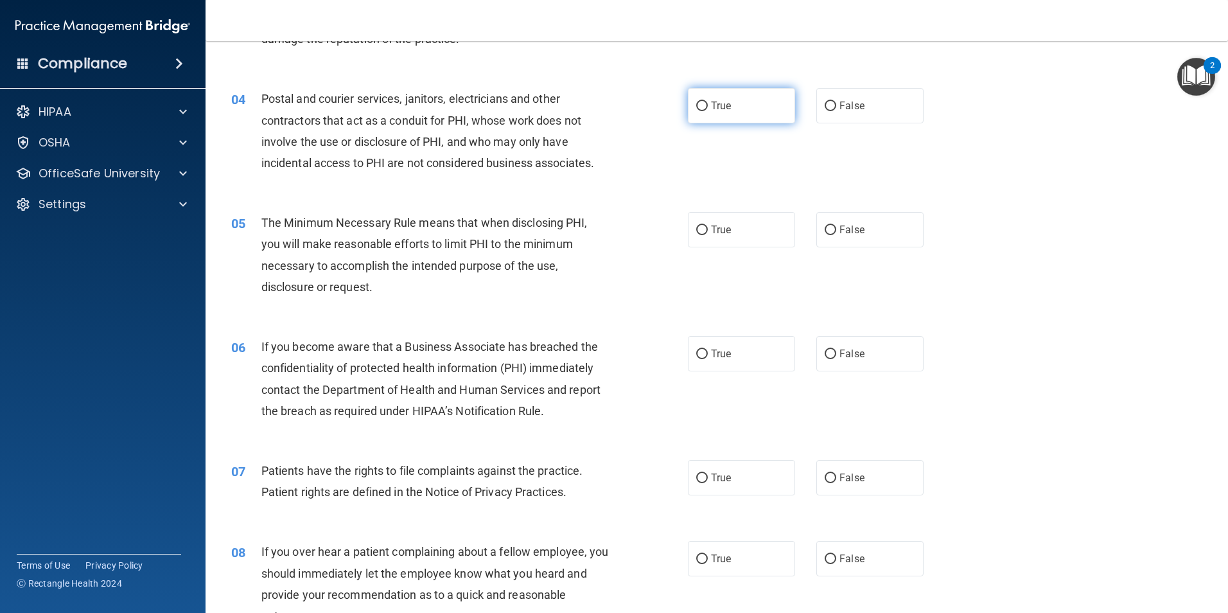
click at [738, 102] on label "True" at bounding box center [741, 105] width 107 height 35
click at [708, 102] on input "True" at bounding box center [702, 107] width 12 height 10
radio input "true"
click at [740, 232] on label "True" at bounding box center [741, 229] width 107 height 35
click at [708, 232] on input "True" at bounding box center [702, 231] width 12 height 10
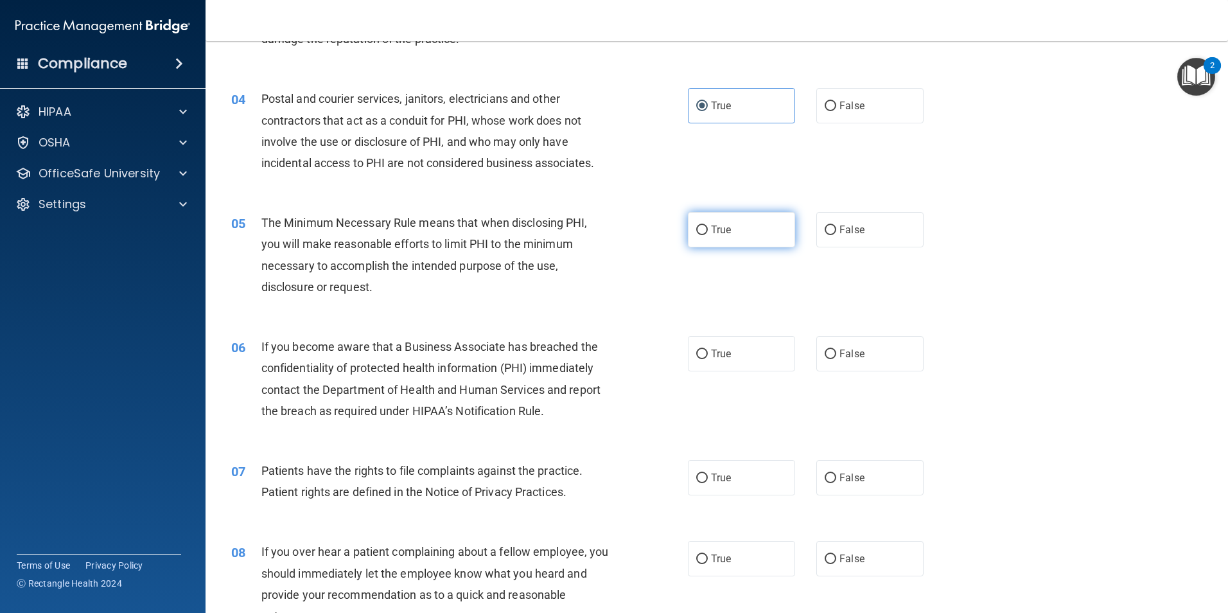
radio input "true"
click at [838, 360] on label "False" at bounding box center [870, 353] width 107 height 35
click at [837, 359] on input "False" at bounding box center [831, 355] width 12 height 10
radio input "true"
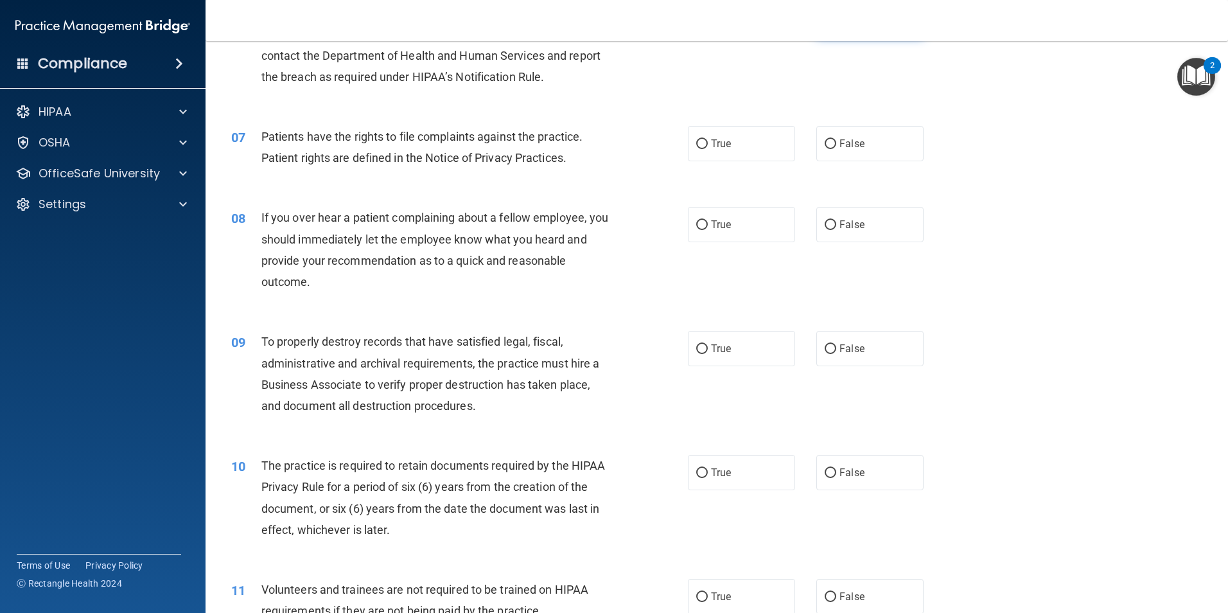
scroll to position [707, 0]
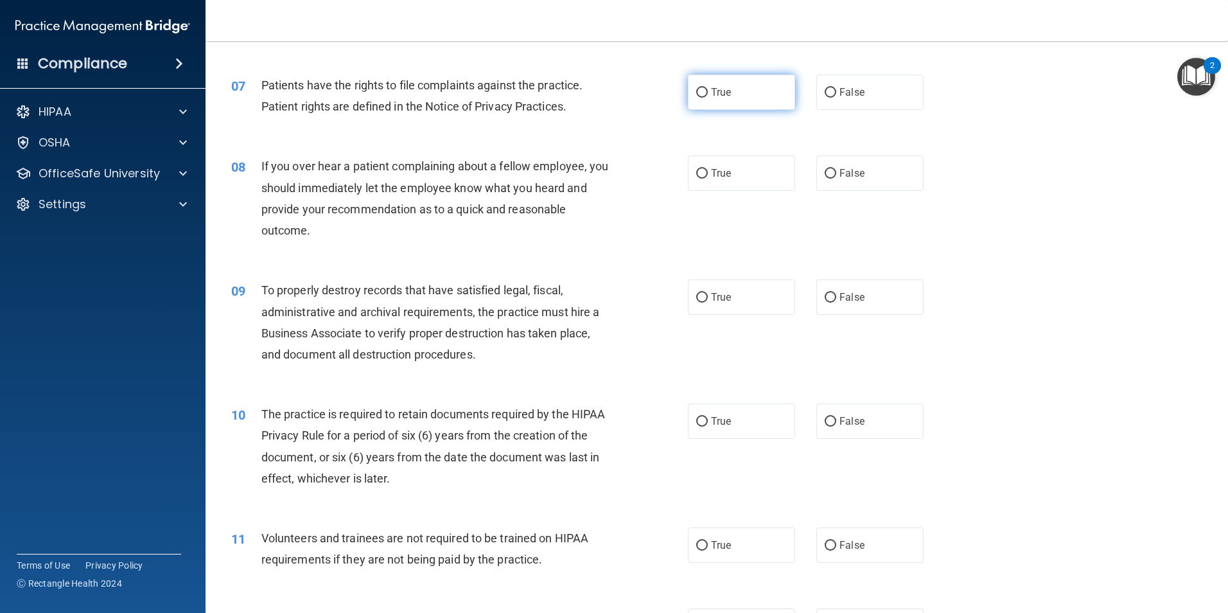
click at [738, 98] on label "True" at bounding box center [741, 92] width 107 height 35
click at [708, 98] on input "True" at bounding box center [702, 93] width 12 height 10
radio input "true"
click at [841, 168] on span "False" at bounding box center [852, 173] width 25 height 12
click at [837, 169] on input "False" at bounding box center [831, 174] width 12 height 10
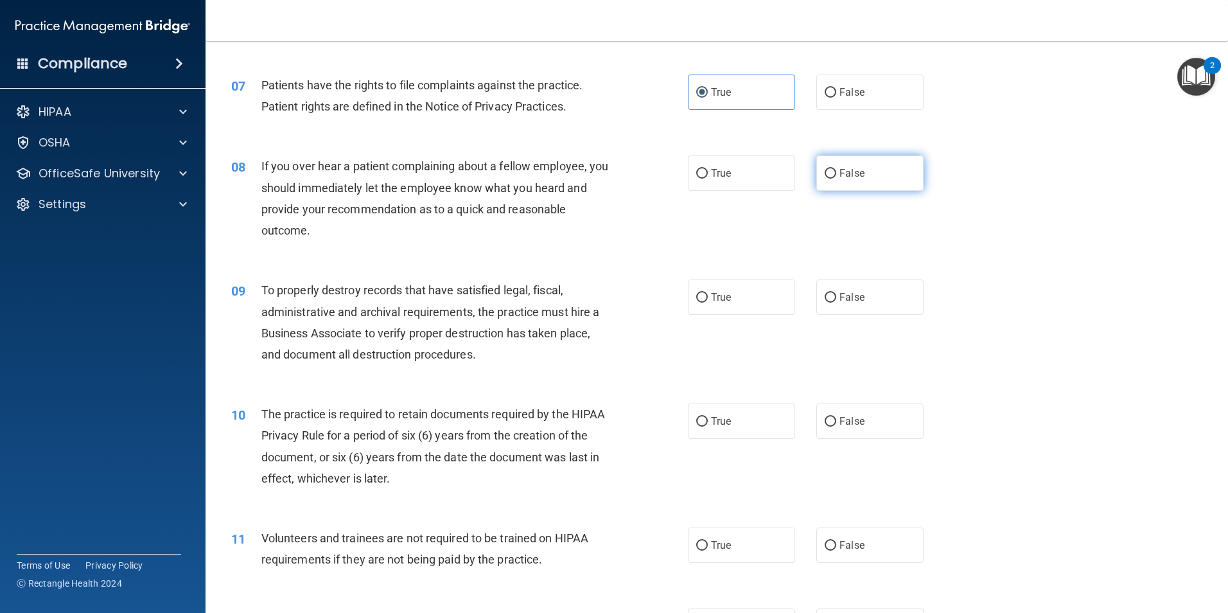
radio input "true"
click at [851, 297] on span "False" at bounding box center [852, 297] width 25 height 12
click at [837, 297] on input "False" at bounding box center [831, 298] width 12 height 10
radio input "true"
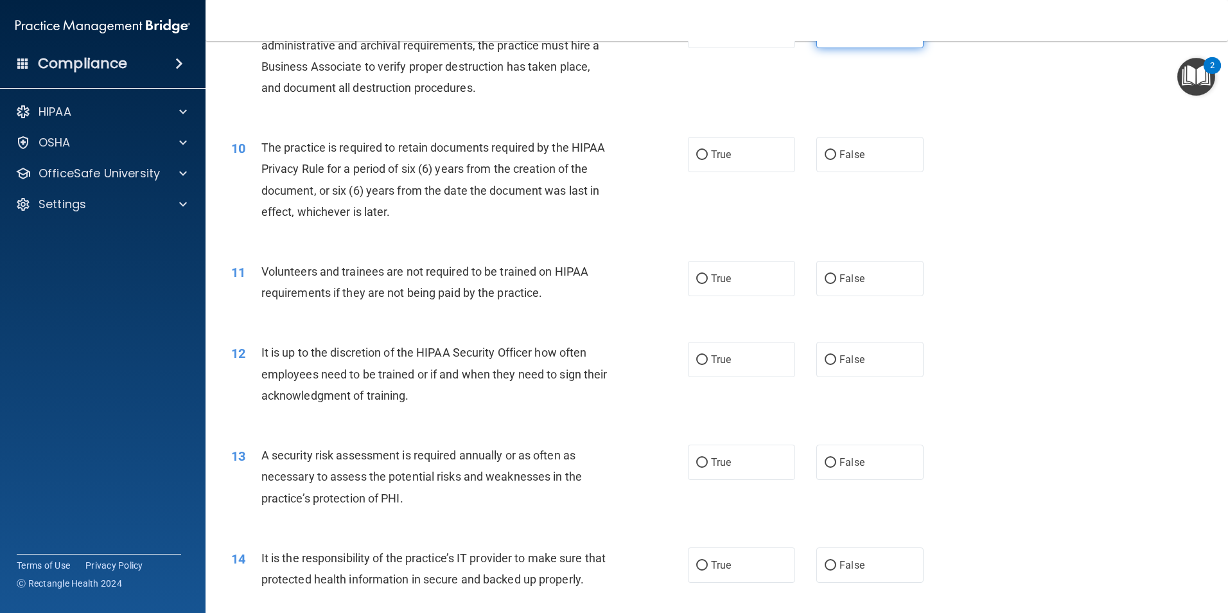
scroll to position [1028, 0]
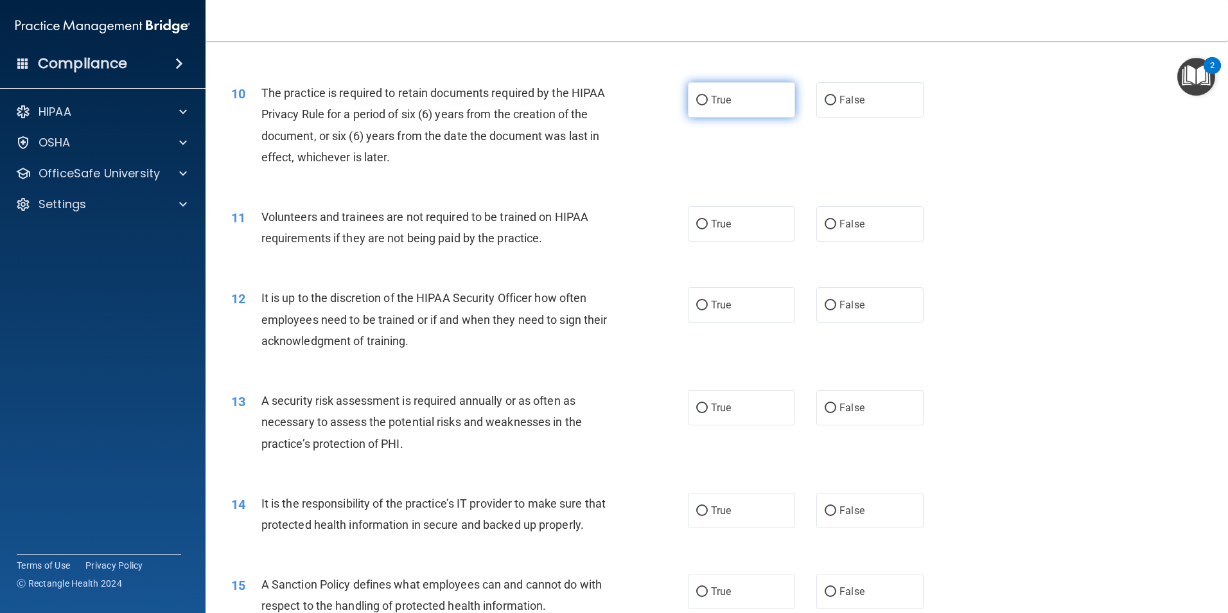
click at [750, 105] on label "True" at bounding box center [741, 99] width 107 height 35
click at [708, 105] on input "True" at bounding box center [702, 101] width 12 height 10
radio input "true"
click at [847, 239] on label "False" at bounding box center [870, 223] width 107 height 35
click at [837, 229] on input "False" at bounding box center [831, 225] width 12 height 10
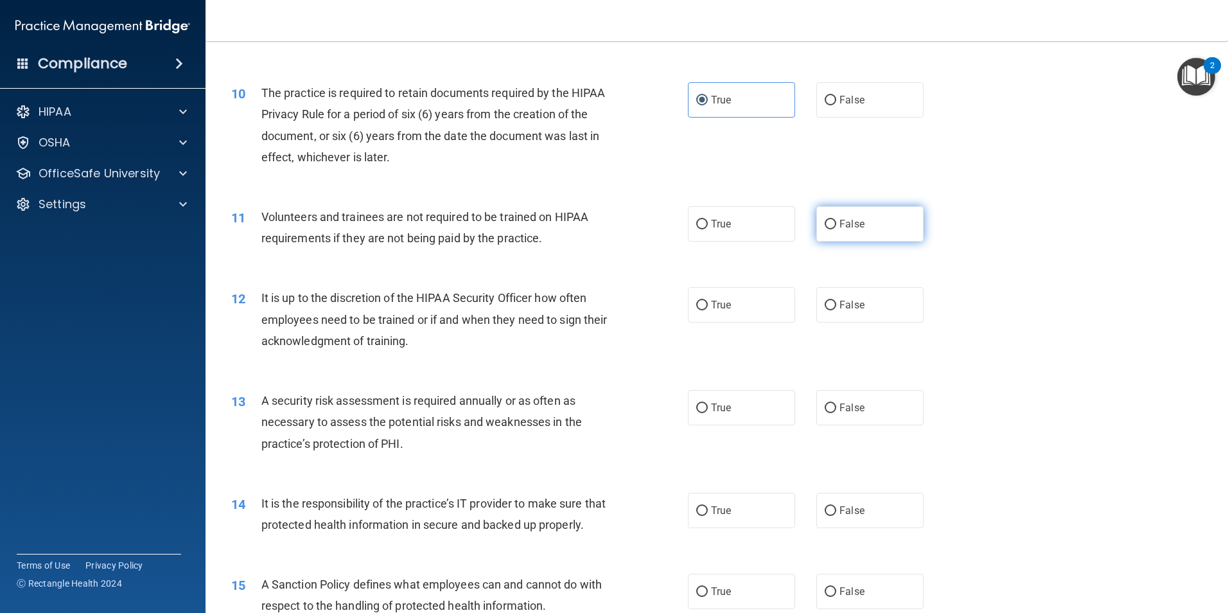
radio input "true"
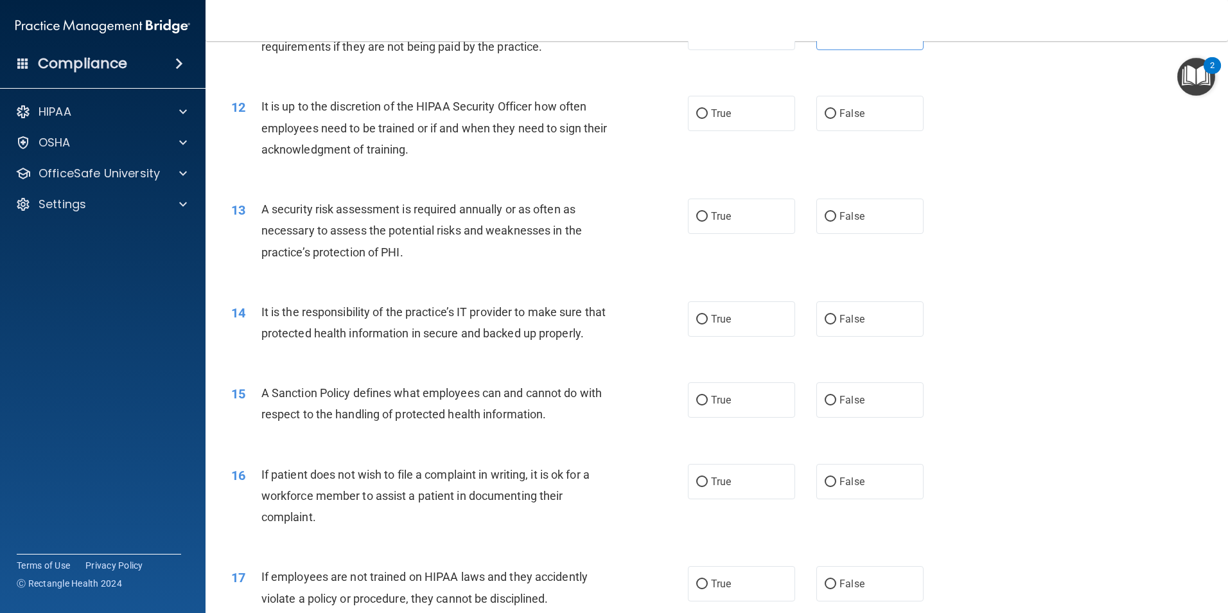
scroll to position [1221, 0]
click at [876, 120] on label "False" at bounding box center [870, 111] width 107 height 35
click at [837, 118] on input "False" at bounding box center [831, 113] width 12 height 10
radio input "true"
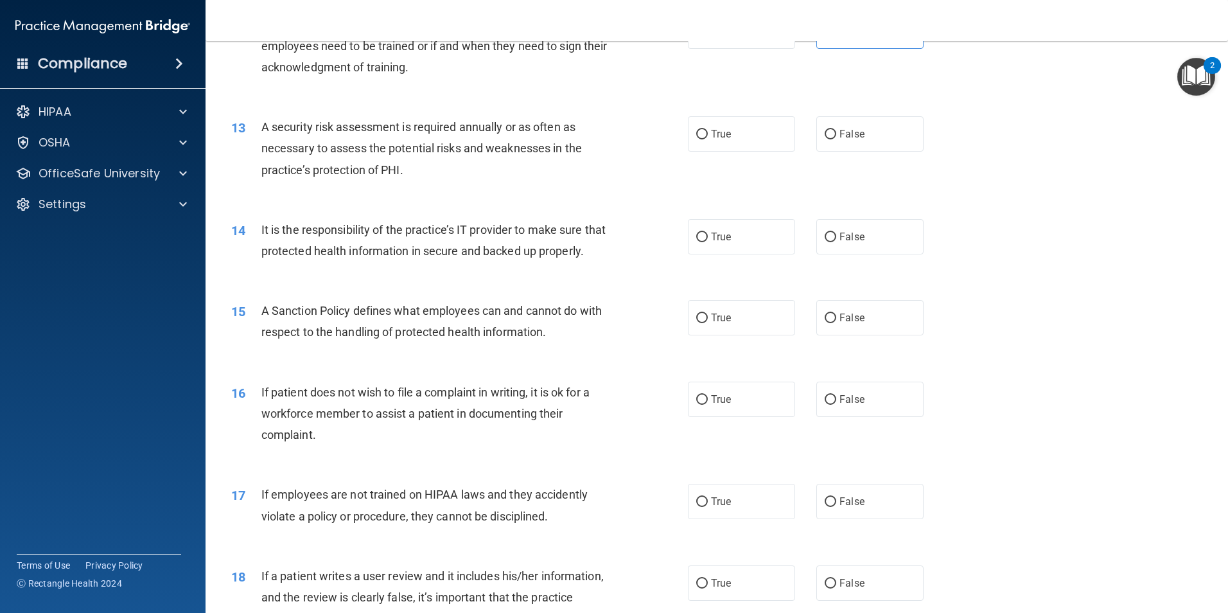
scroll to position [1349, 0]
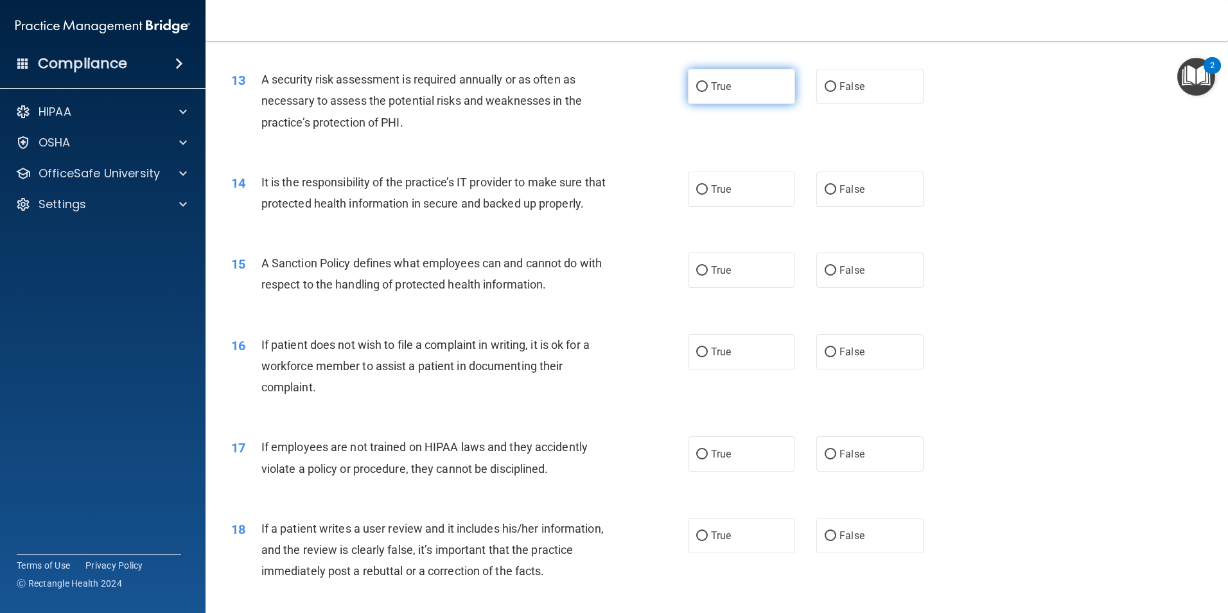
click at [747, 91] on label "True" at bounding box center [741, 86] width 107 height 35
click at [708, 91] on input "True" at bounding box center [702, 87] width 12 height 10
radio input "true"
click at [844, 190] on span "False" at bounding box center [852, 189] width 25 height 12
click at [837, 190] on input "False" at bounding box center [831, 190] width 12 height 10
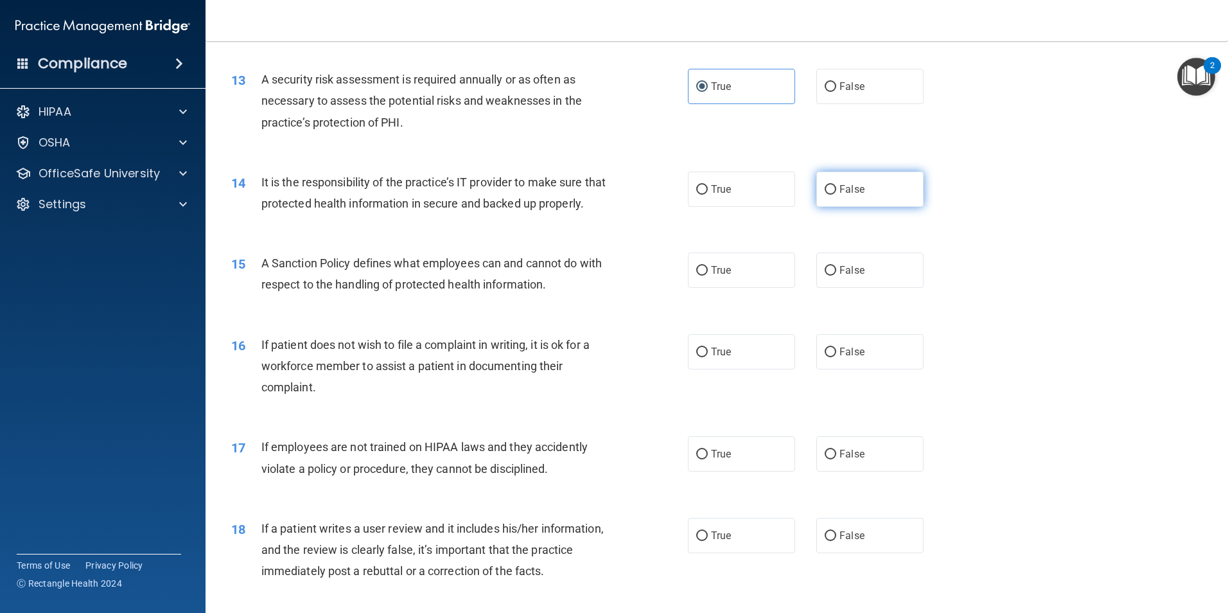
radio input "true"
click at [840, 276] on span "False" at bounding box center [852, 270] width 25 height 12
click at [837, 276] on input "False" at bounding box center [831, 271] width 12 height 10
radio input "true"
click at [696, 357] on input "True" at bounding box center [702, 353] width 12 height 10
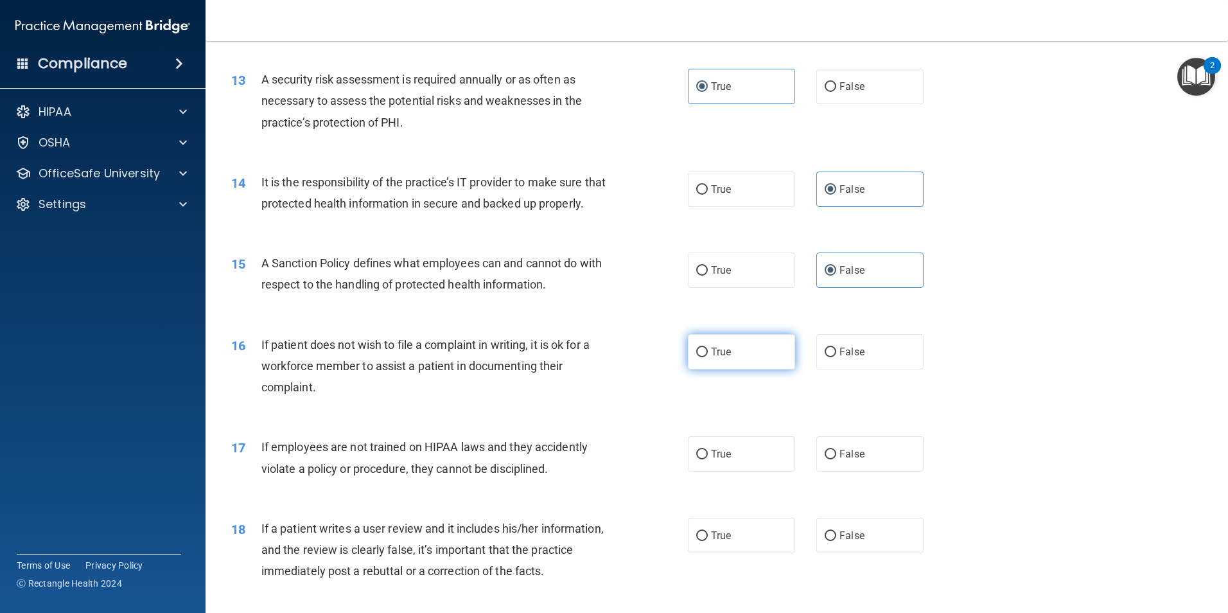
radio input "true"
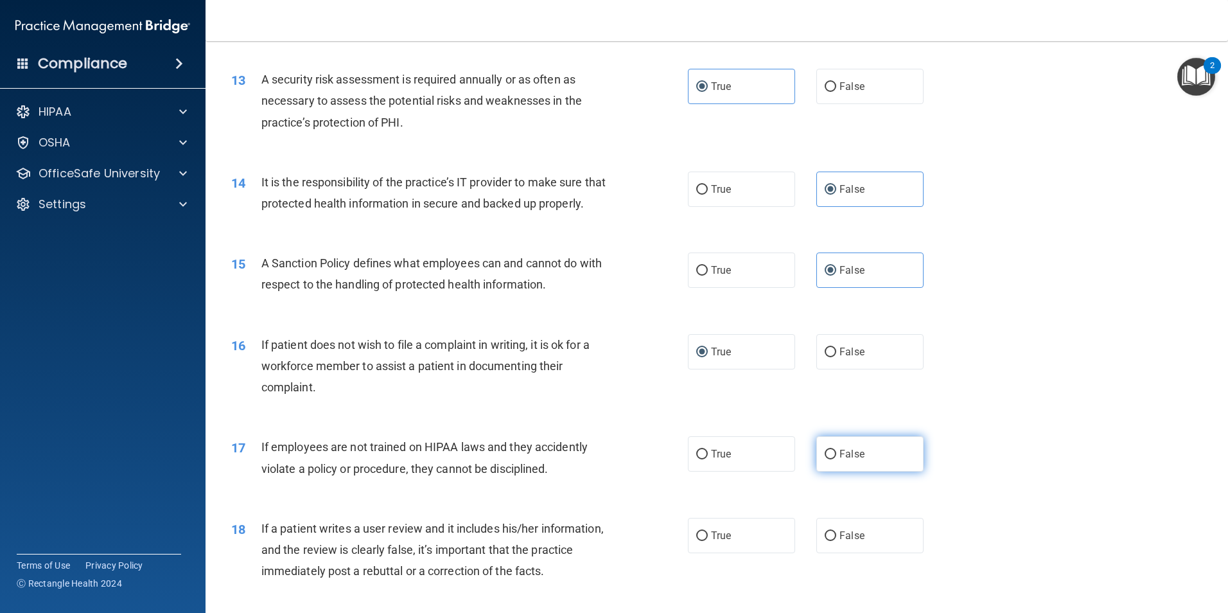
click at [860, 472] on label "False" at bounding box center [870, 453] width 107 height 35
click at [837, 459] on input "False" at bounding box center [831, 455] width 12 height 10
radio input "true"
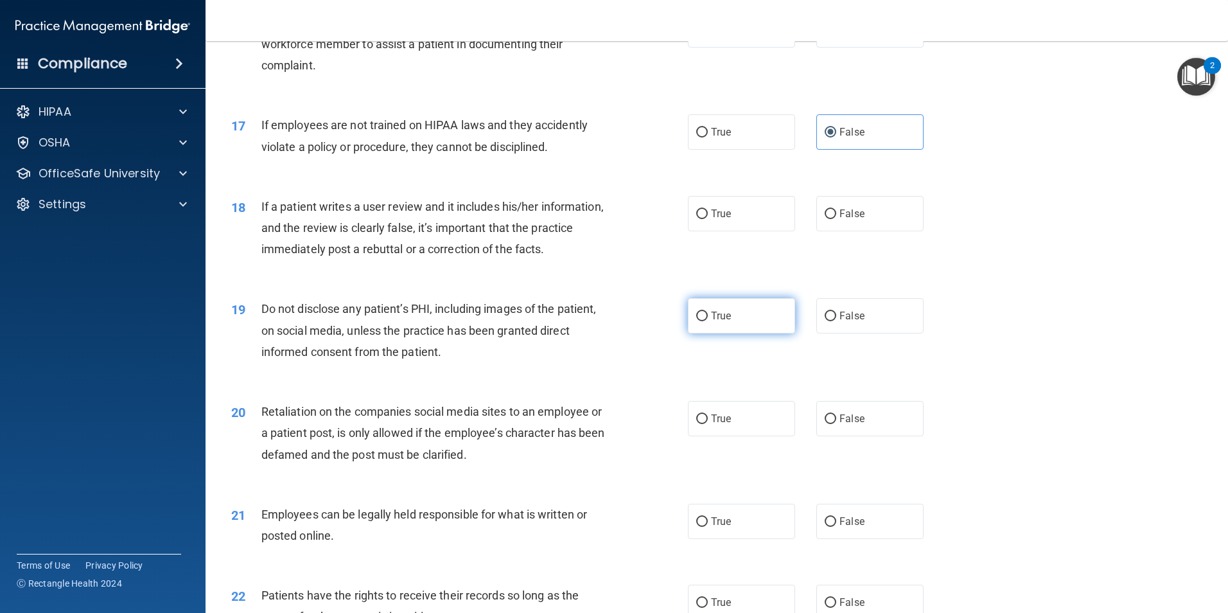
scroll to position [1735, 0]
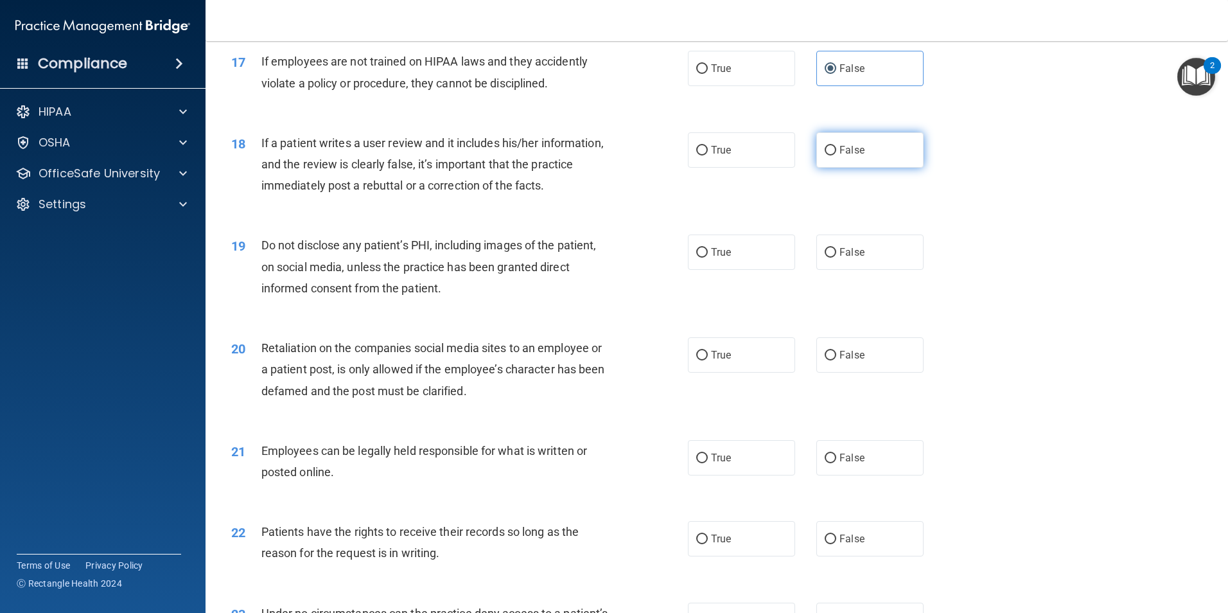
click at [871, 168] on label "False" at bounding box center [870, 149] width 107 height 35
click at [837, 155] on input "False" at bounding box center [831, 151] width 12 height 10
radio input "true"
click at [725, 258] on span "True" at bounding box center [721, 252] width 20 height 12
click at [708, 258] on input "True" at bounding box center [702, 253] width 12 height 10
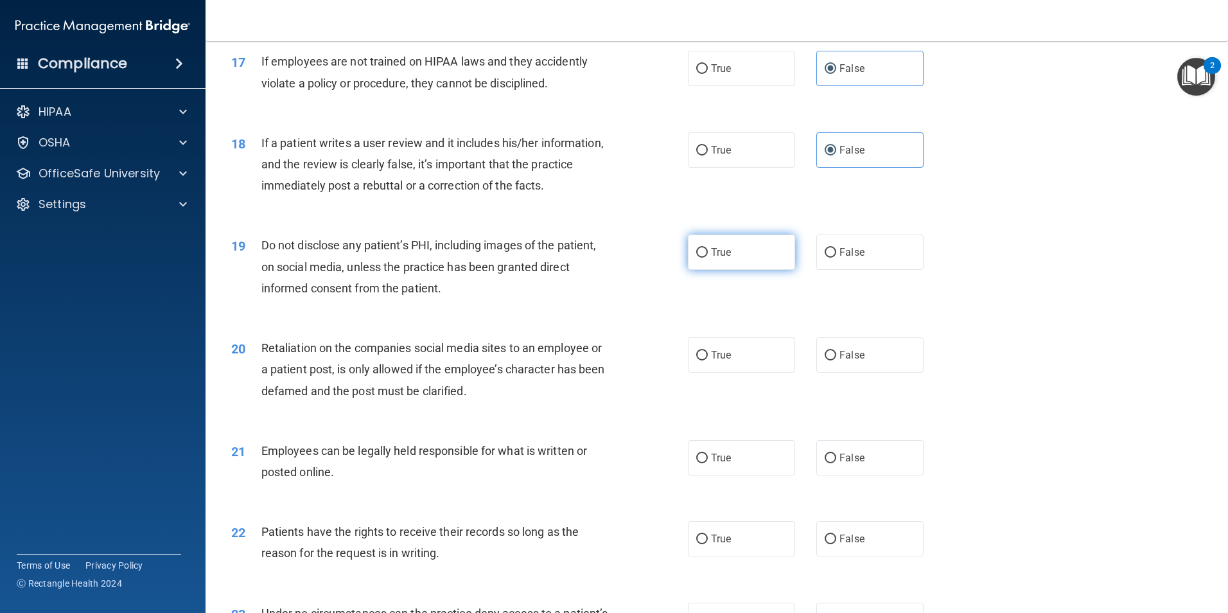
radio input "true"
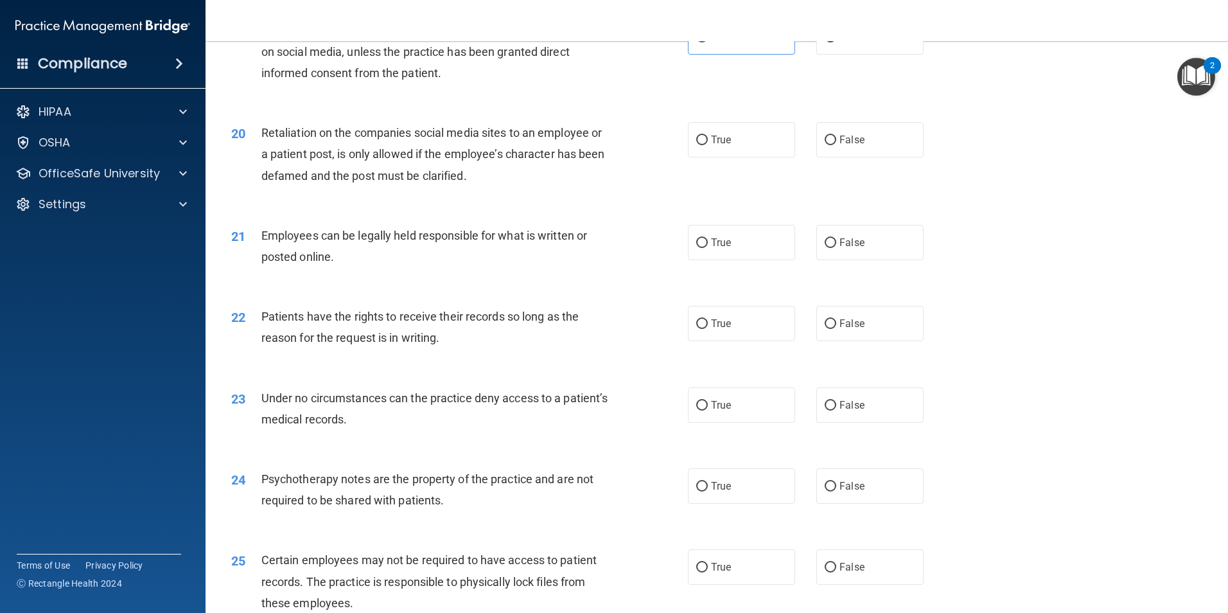
scroll to position [1928, 0]
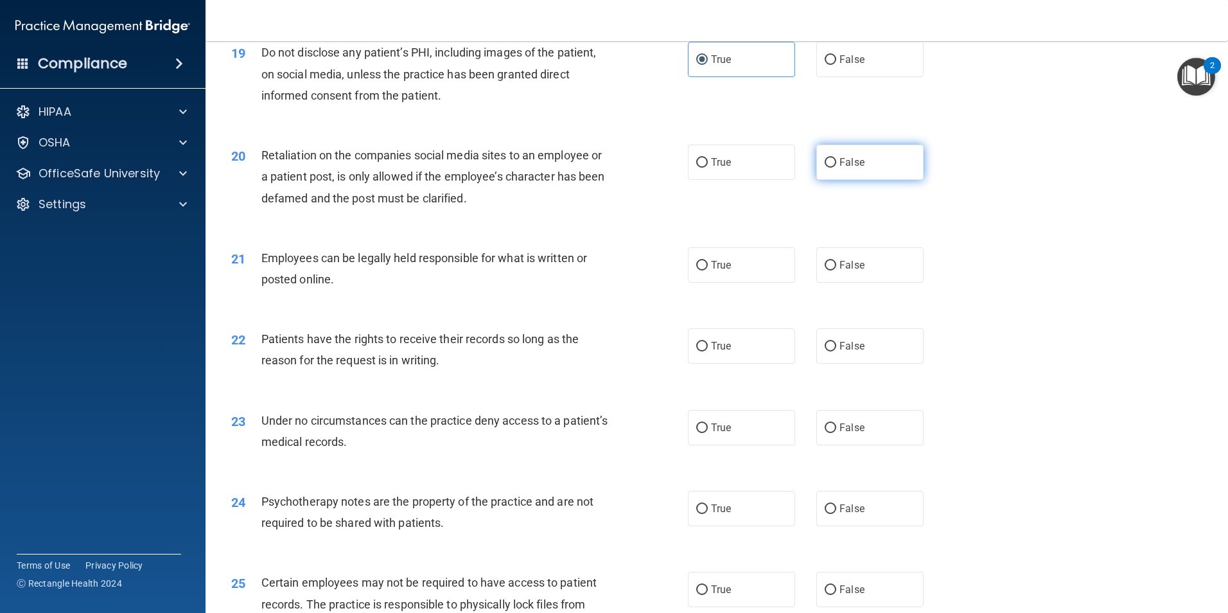
click at [844, 180] on label "False" at bounding box center [870, 162] width 107 height 35
click at [837, 168] on input "False" at bounding box center [831, 163] width 12 height 10
radio input "true"
click at [737, 281] on label "True" at bounding box center [741, 264] width 107 height 35
click at [708, 270] on input "True" at bounding box center [702, 266] width 12 height 10
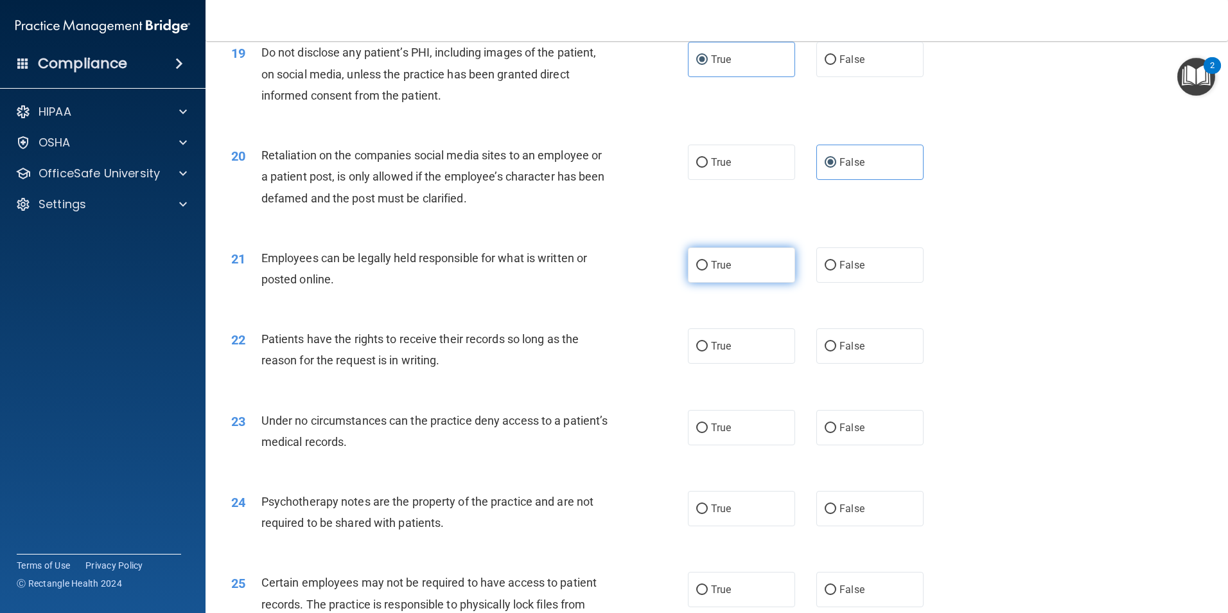
radio input "true"
click at [861, 364] on label "False" at bounding box center [870, 345] width 107 height 35
click at [837, 351] on input "False" at bounding box center [831, 347] width 12 height 10
radio input "true"
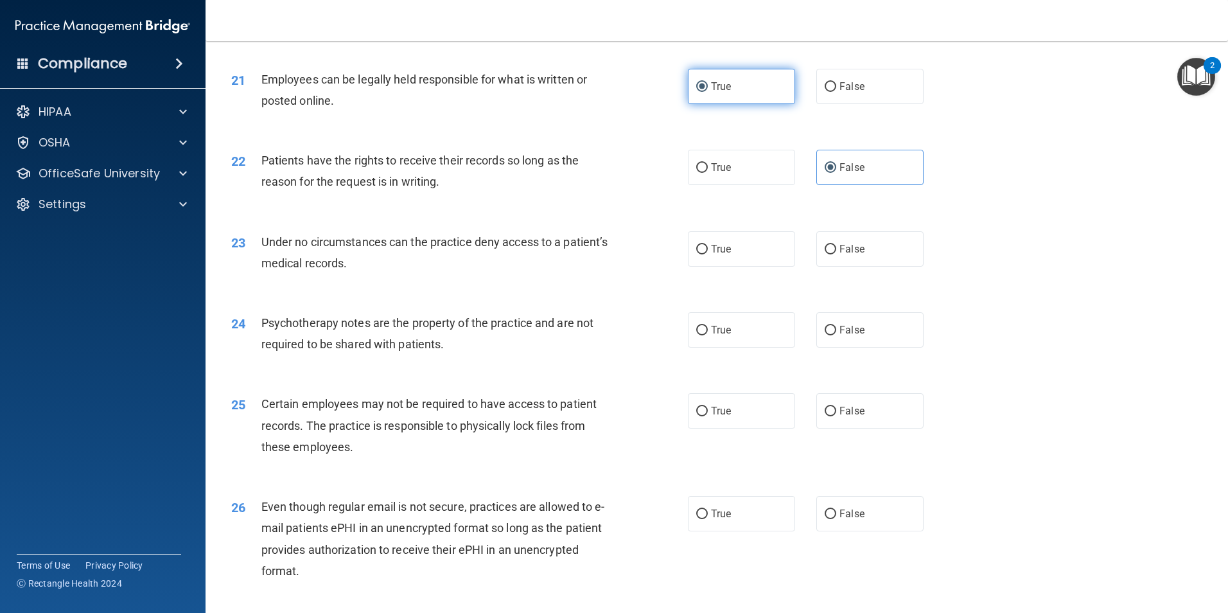
scroll to position [2185, 0]
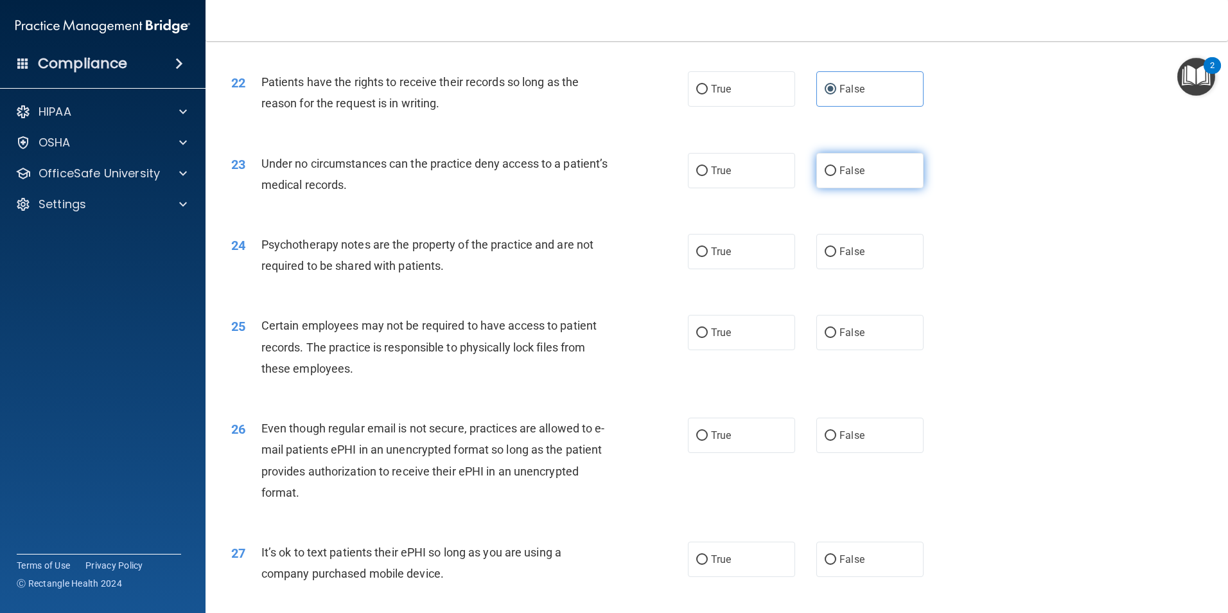
click at [855, 188] on label "False" at bounding box center [870, 170] width 107 height 35
click at [837, 176] on input "False" at bounding box center [831, 171] width 12 height 10
radio input "true"
click at [754, 269] on label "True" at bounding box center [741, 251] width 107 height 35
click at [708, 257] on input "True" at bounding box center [702, 252] width 12 height 10
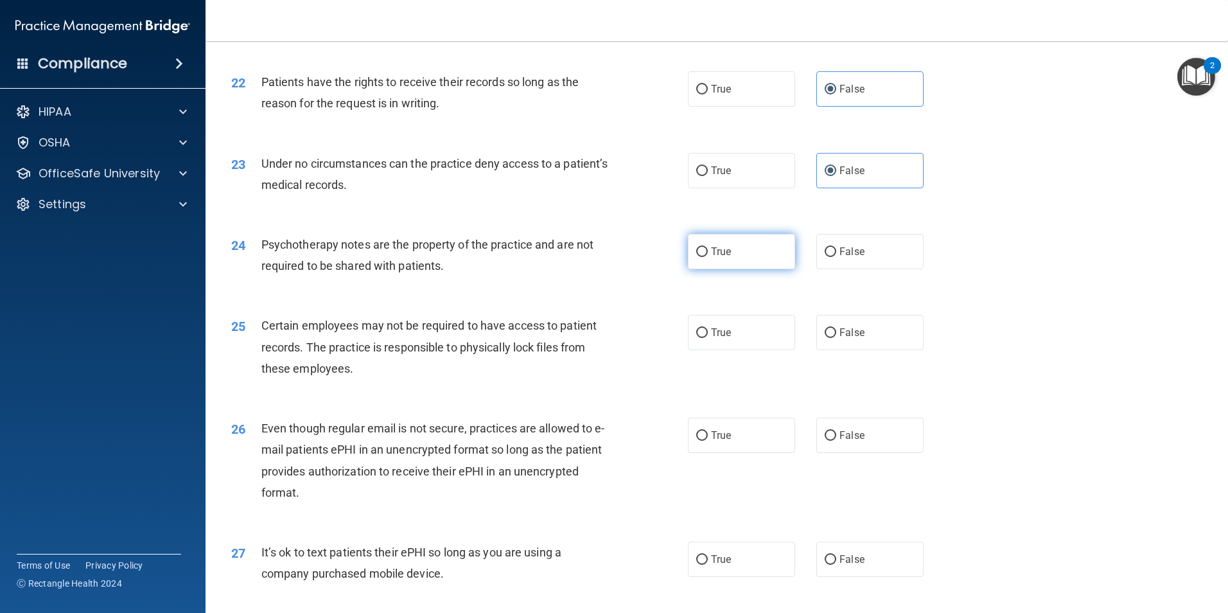
radio input "true"
click at [737, 350] on label "True" at bounding box center [741, 332] width 107 height 35
click at [708, 338] on input "True" at bounding box center [702, 333] width 12 height 10
radio input "true"
click at [716, 450] on label "True" at bounding box center [741, 435] width 107 height 35
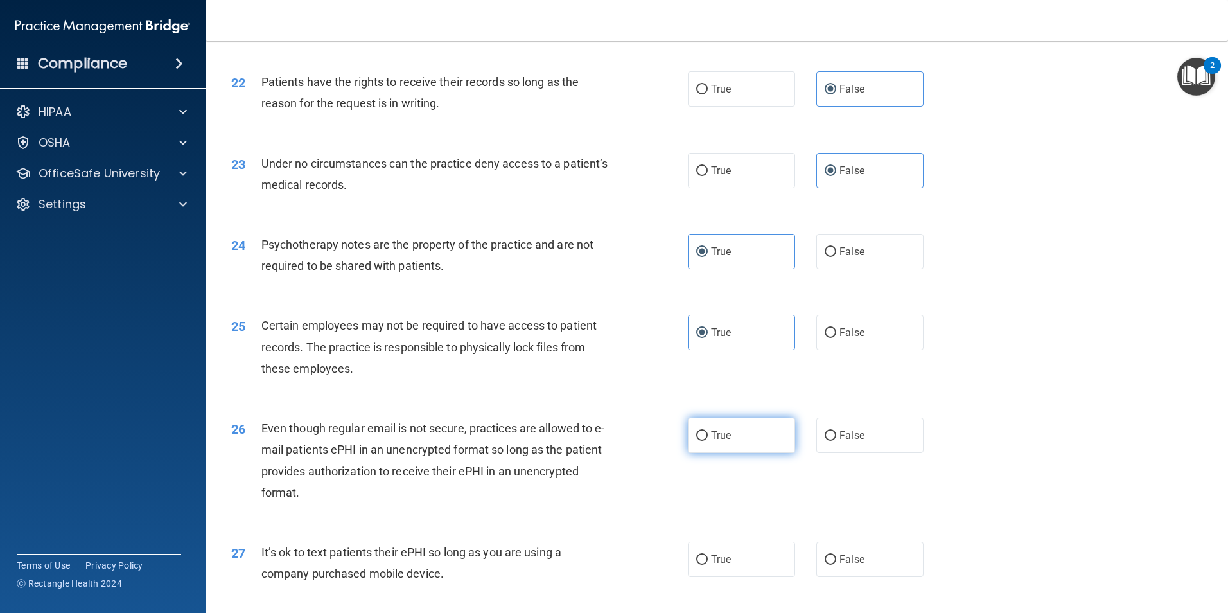
click at [708, 441] on input "True" at bounding box center [702, 436] width 12 height 10
radio input "true"
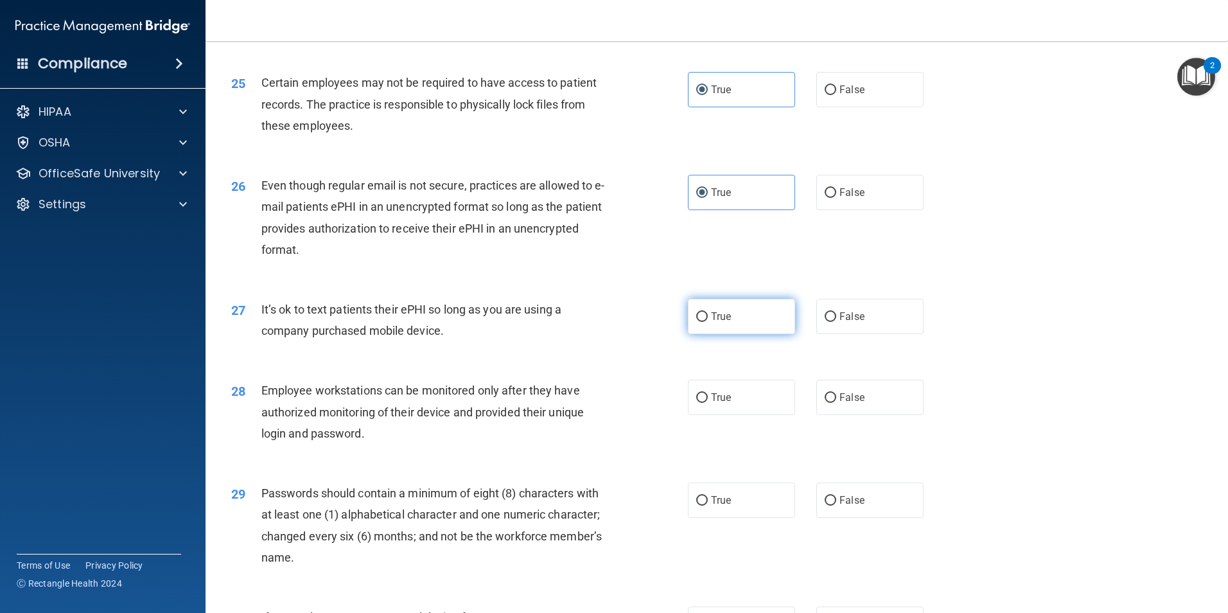
scroll to position [2442, 0]
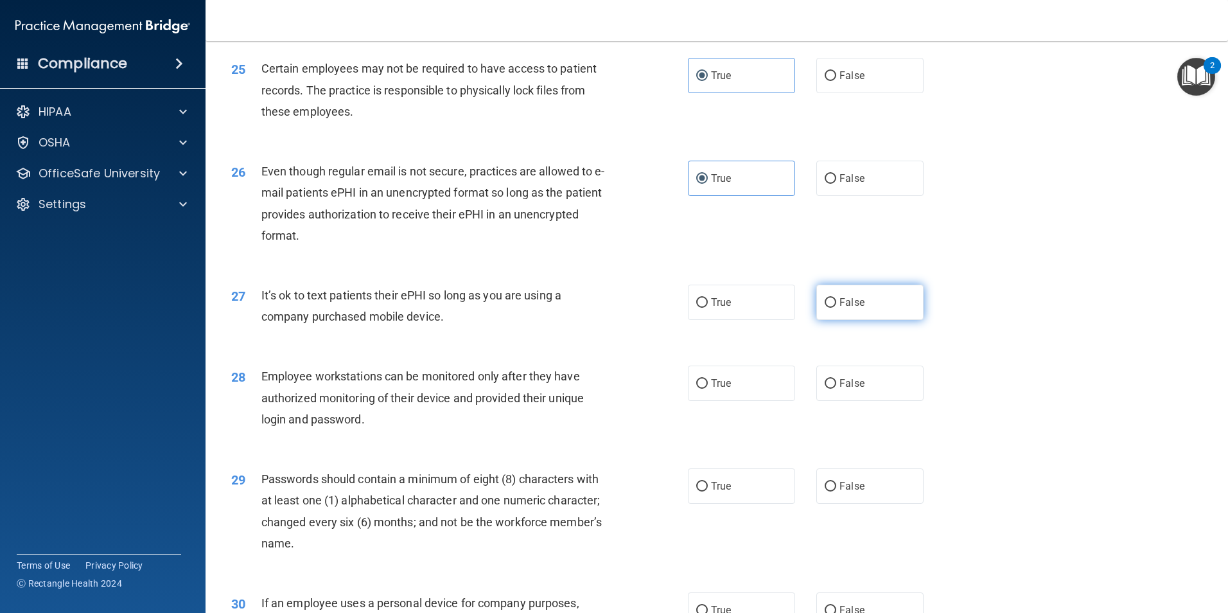
click at [853, 320] on label "False" at bounding box center [870, 302] width 107 height 35
click at [837, 308] on input "False" at bounding box center [831, 303] width 12 height 10
radio input "true"
click at [876, 401] on label "False" at bounding box center [870, 383] width 107 height 35
click at [837, 389] on input "False" at bounding box center [831, 384] width 12 height 10
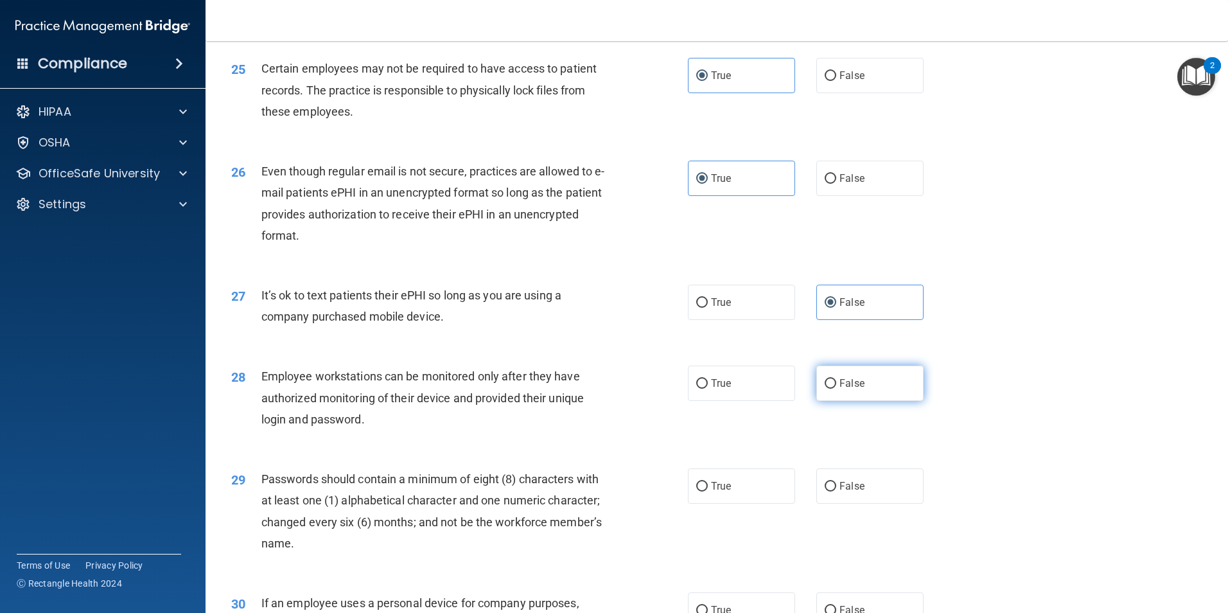
radio input "true"
click at [709, 499] on label "True" at bounding box center [741, 485] width 107 height 35
click at [708, 492] on input "True" at bounding box center [702, 487] width 12 height 10
radio input "true"
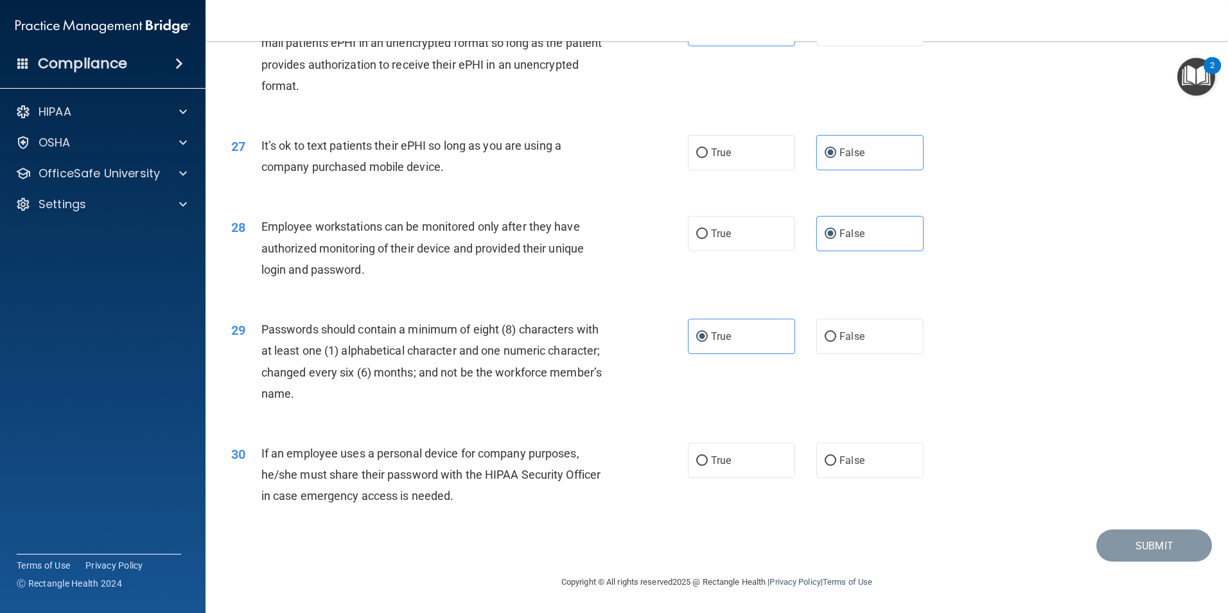
scroll to position [2612, 0]
click at [840, 465] on span "False" at bounding box center [852, 460] width 25 height 12
click at [836, 465] on input "False" at bounding box center [831, 461] width 12 height 10
radio input "true"
click at [1133, 544] on button "Submit" at bounding box center [1155, 545] width 116 height 33
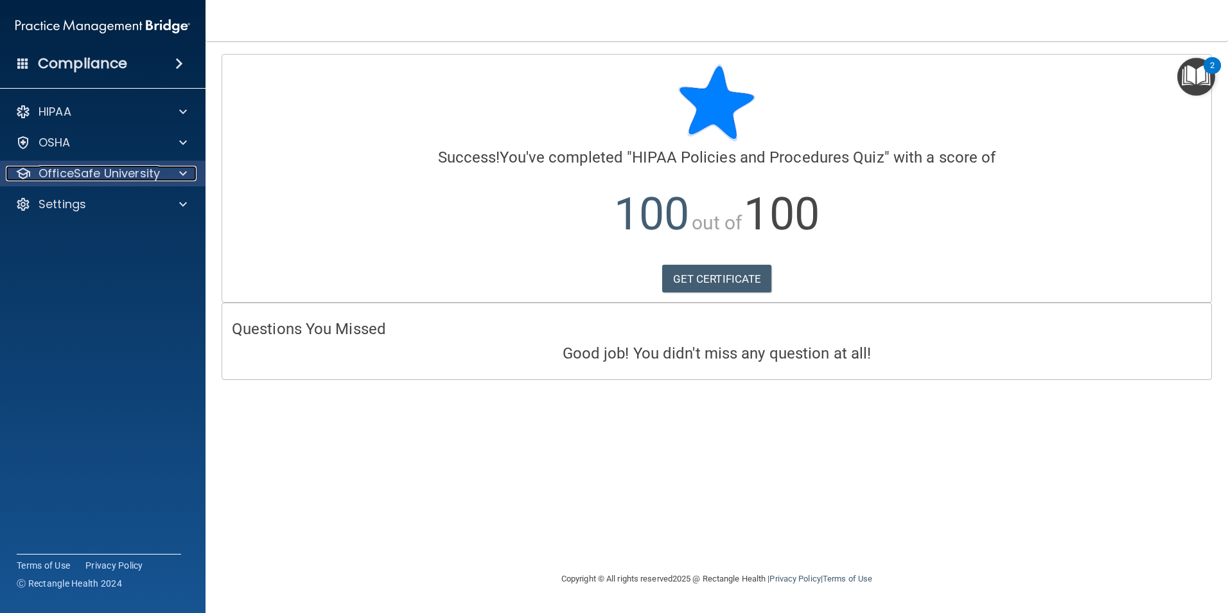
click at [123, 176] on p "OfficeSafe University" at bounding box center [99, 173] width 121 height 15
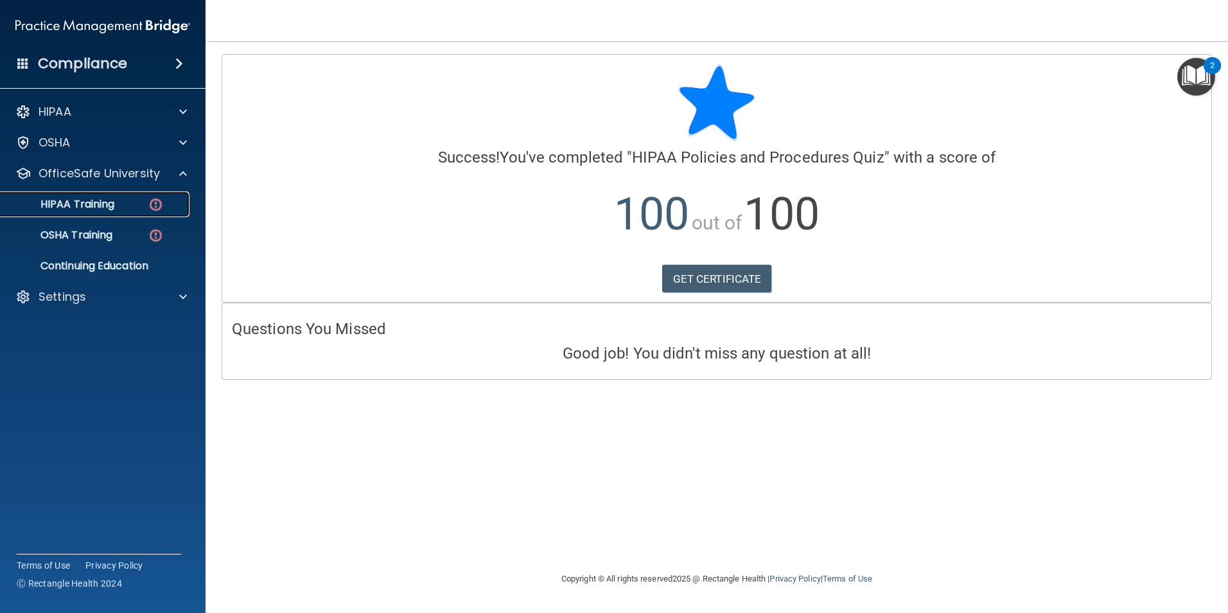
click at [104, 204] on p "HIPAA Training" at bounding box center [61, 204] width 106 height 13
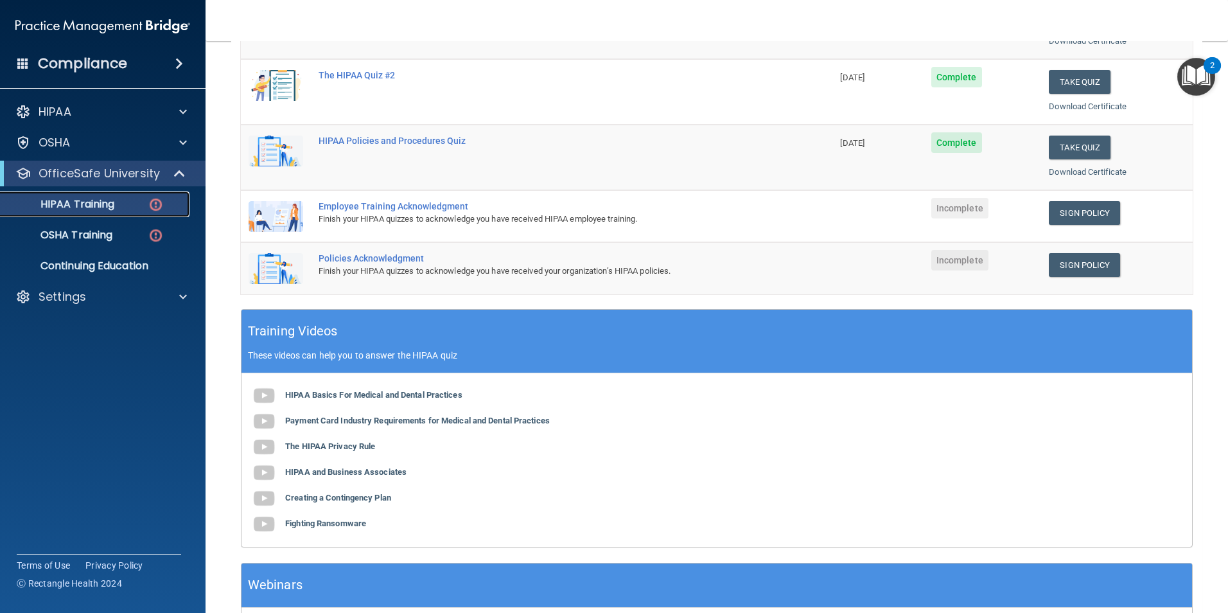
scroll to position [257, 0]
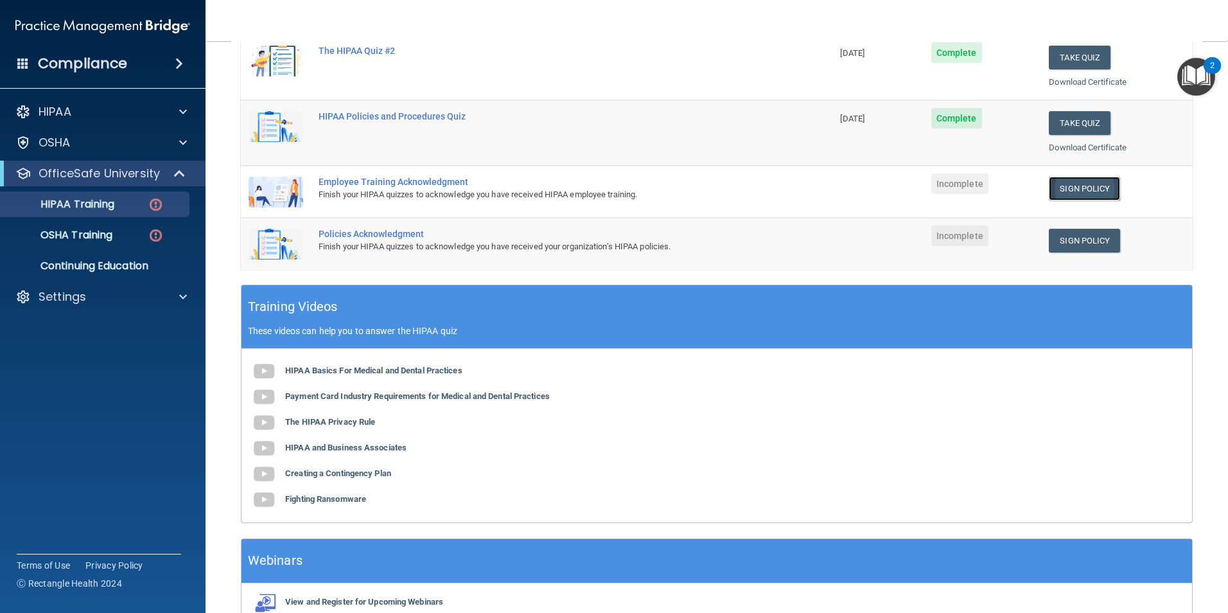
click at [1068, 188] on link "Sign Policy" at bounding box center [1084, 189] width 71 height 24
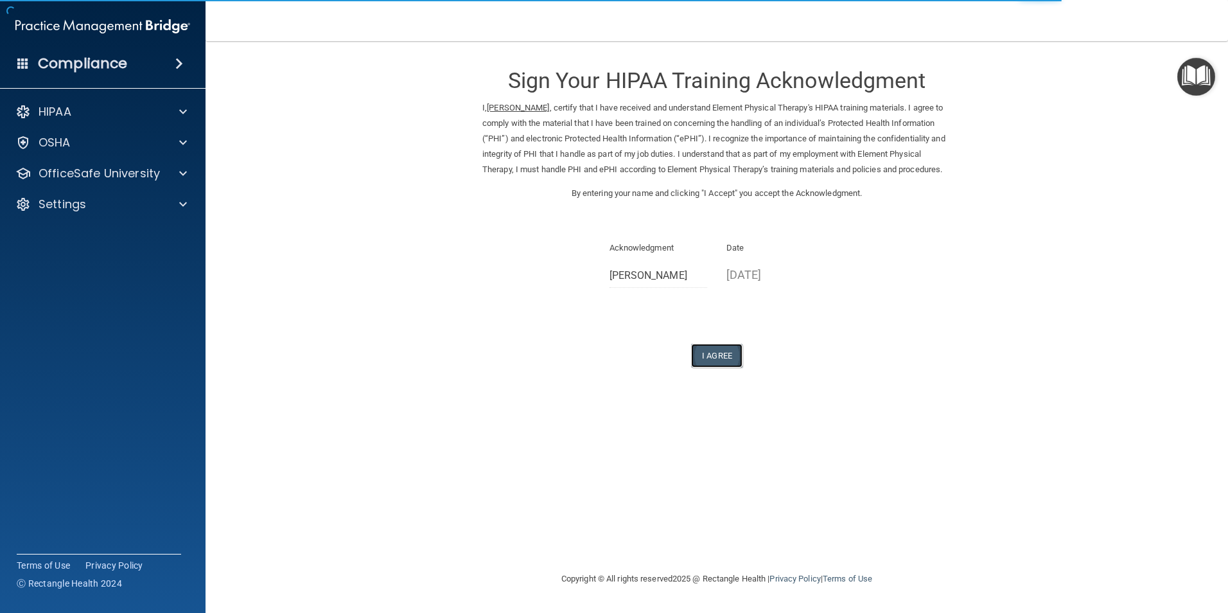
click at [723, 368] on button "I Agree" at bounding box center [716, 356] width 51 height 24
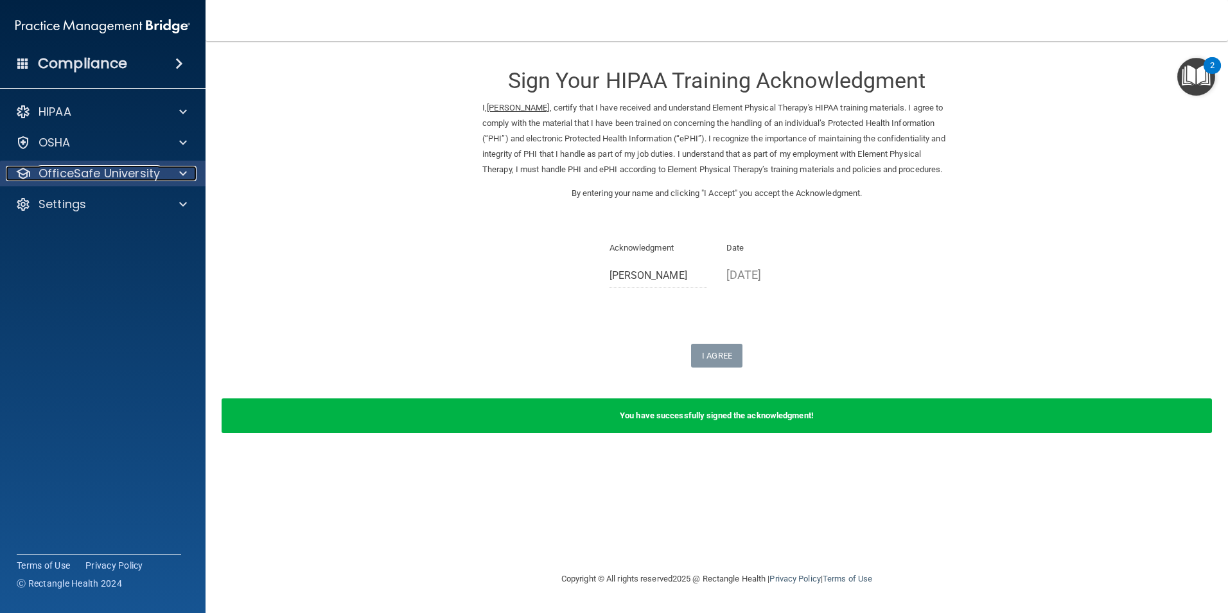
click at [93, 175] on p "OfficeSafe University" at bounding box center [99, 173] width 121 height 15
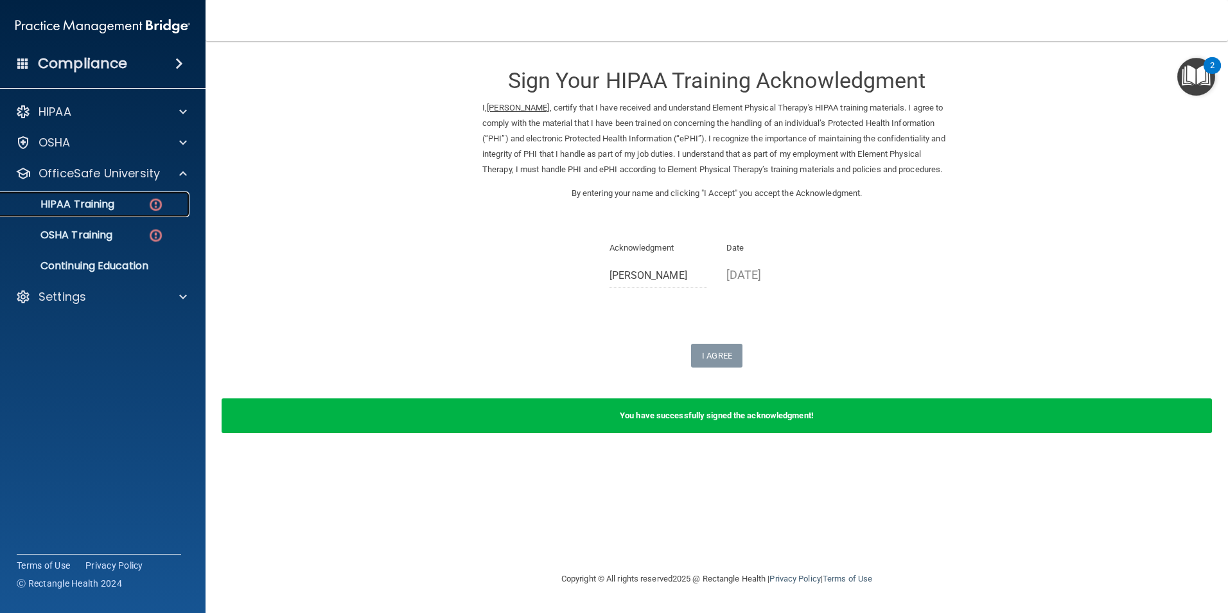
click at [84, 205] on p "HIPAA Training" at bounding box center [61, 204] width 106 height 13
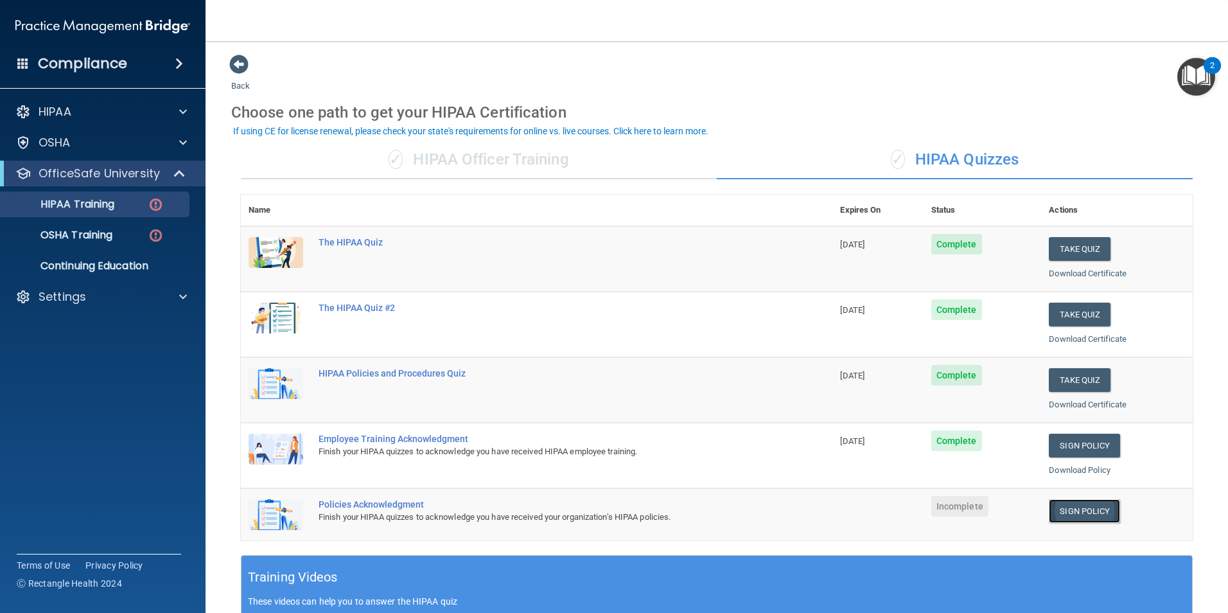
click at [1059, 513] on link "Sign Policy" at bounding box center [1084, 511] width 71 height 24
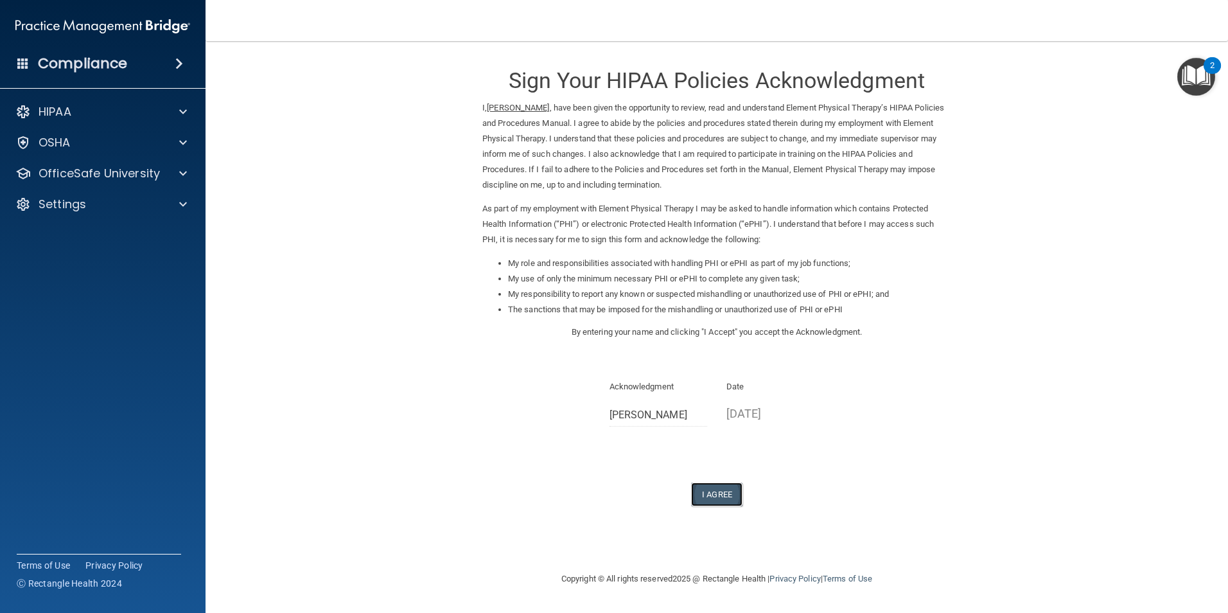
click at [721, 501] on button "I Agree" at bounding box center [716, 495] width 51 height 24
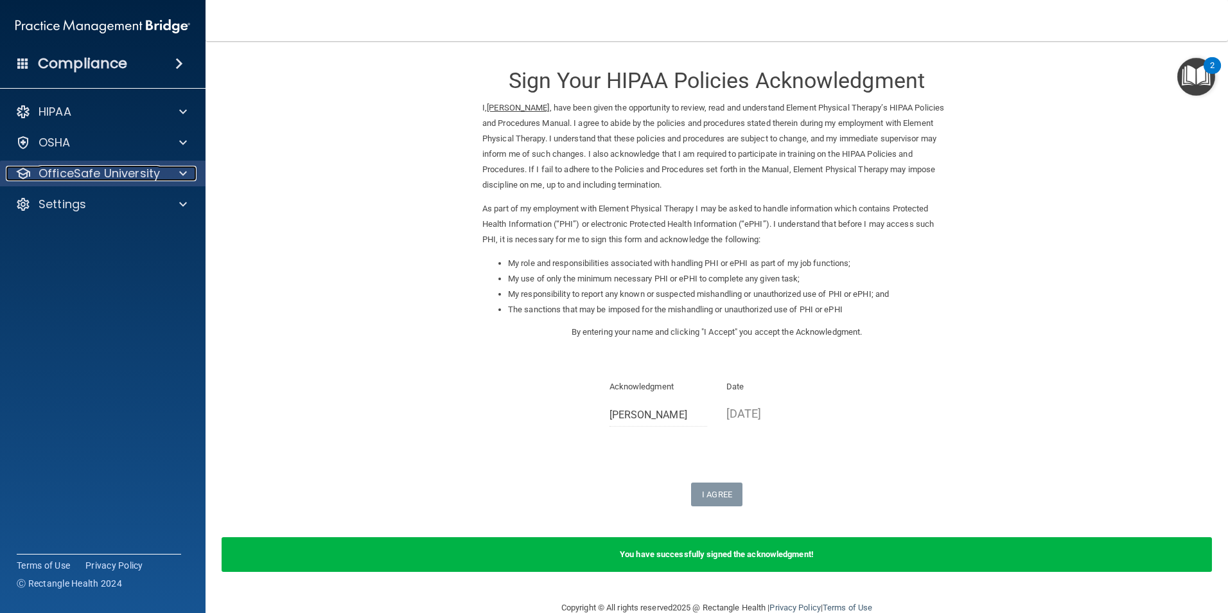
click at [93, 177] on p "OfficeSafe University" at bounding box center [99, 173] width 121 height 15
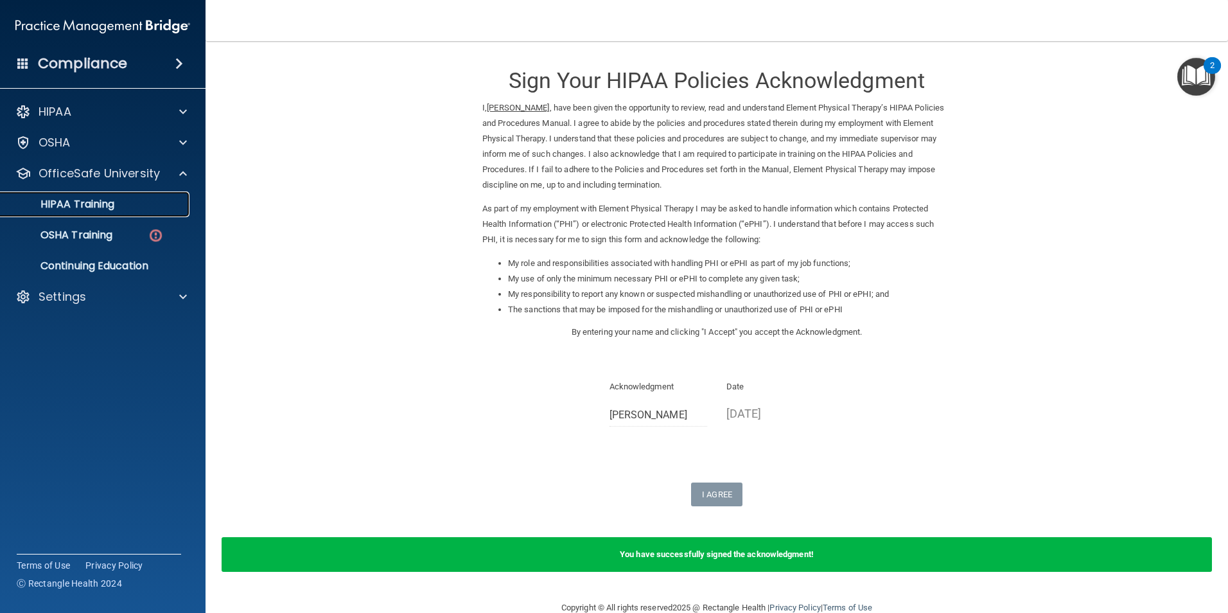
click at [96, 205] on p "HIPAA Training" at bounding box center [61, 204] width 106 height 13
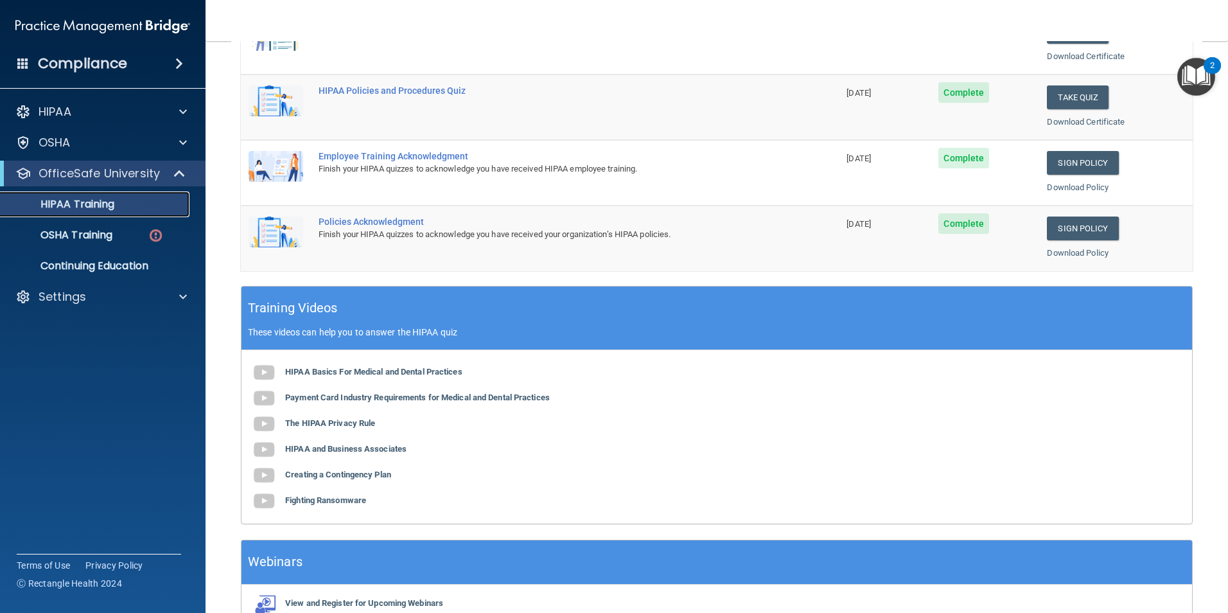
scroll to position [355, 0]
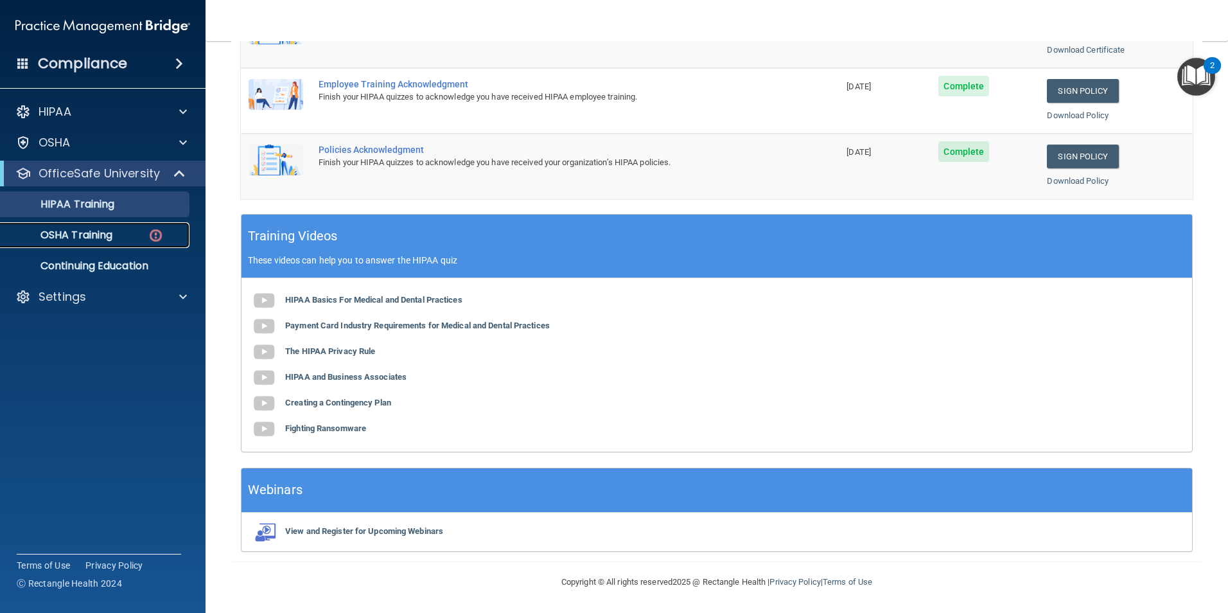
click at [73, 236] on p "OSHA Training" at bounding box center [60, 235] width 104 height 13
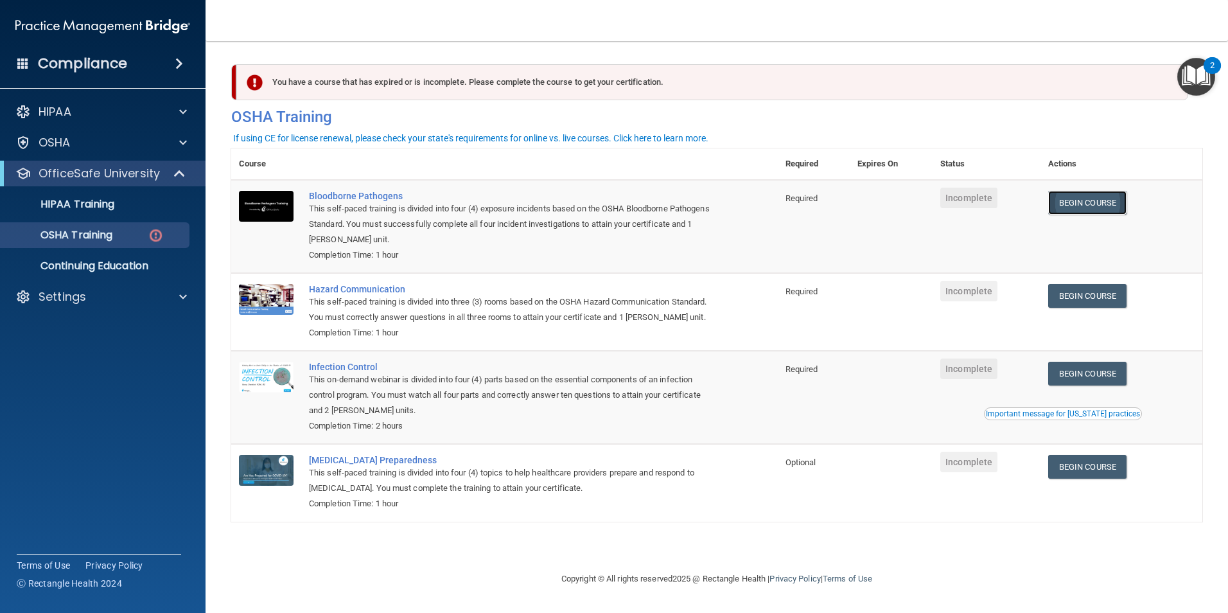
click at [1104, 204] on link "Begin Course" at bounding box center [1088, 203] width 78 height 24
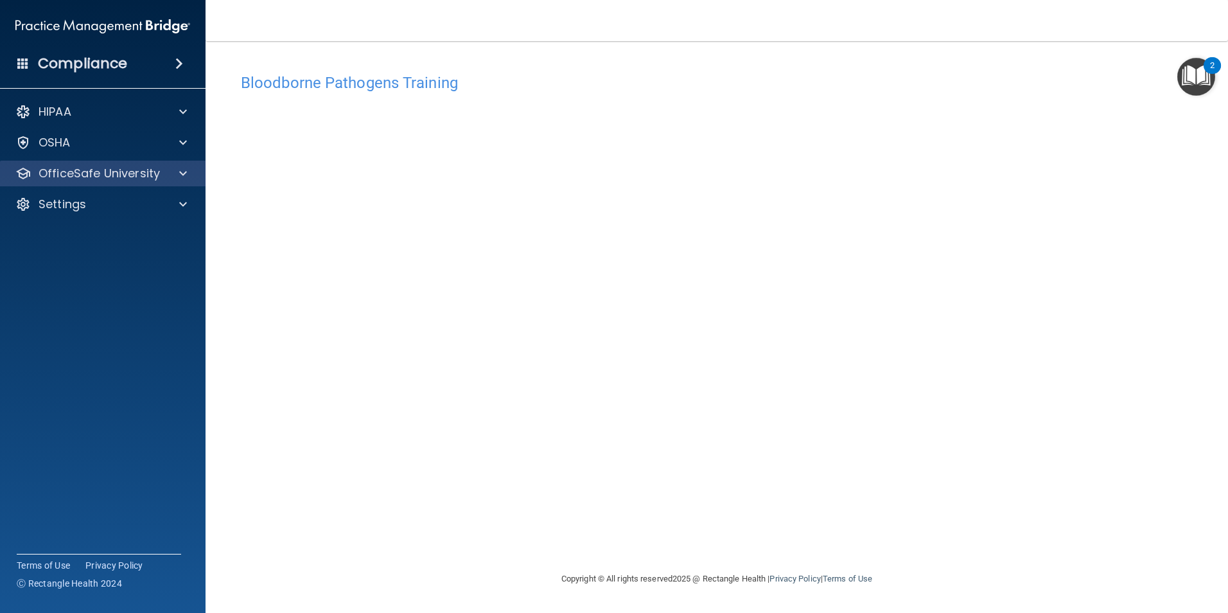
click at [171, 182] on div "OfficeSafe University" at bounding box center [103, 174] width 206 height 26
click at [112, 176] on p "OfficeSafe University" at bounding box center [99, 173] width 121 height 15
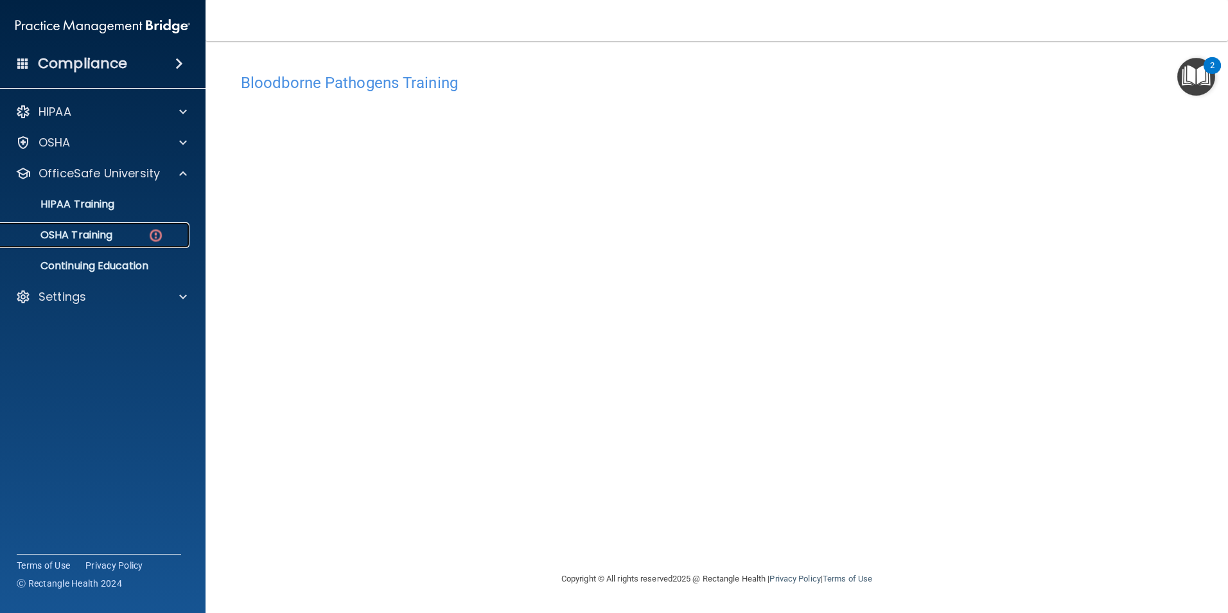
click at [85, 232] on p "OSHA Training" at bounding box center [60, 235] width 104 height 13
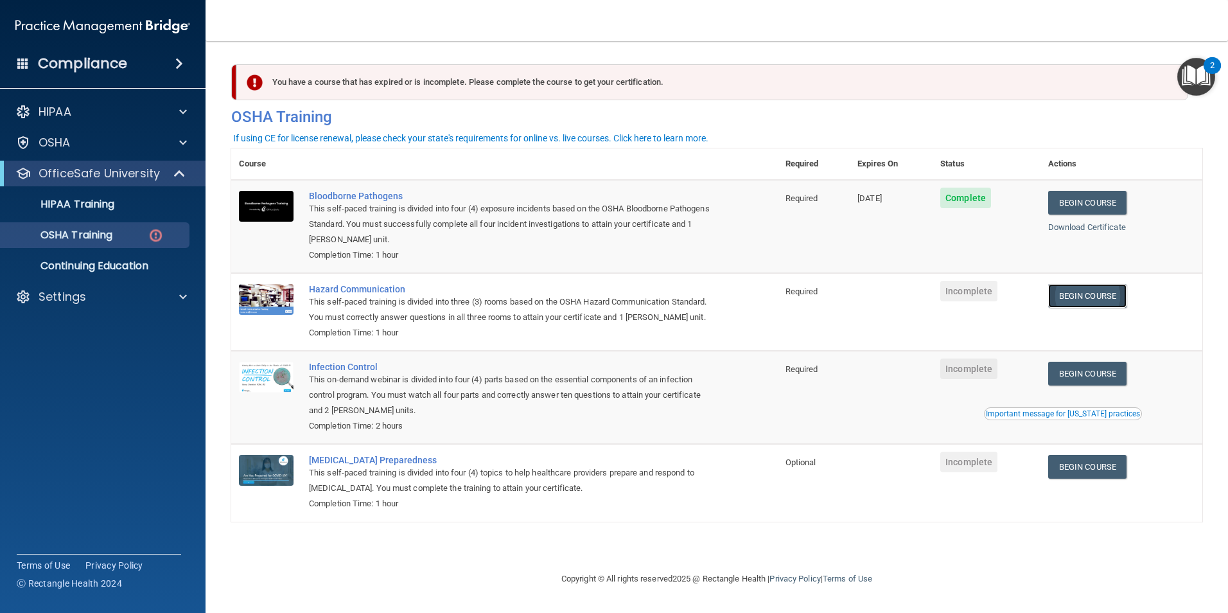
click at [1106, 302] on link "Begin Course" at bounding box center [1088, 296] width 78 height 24
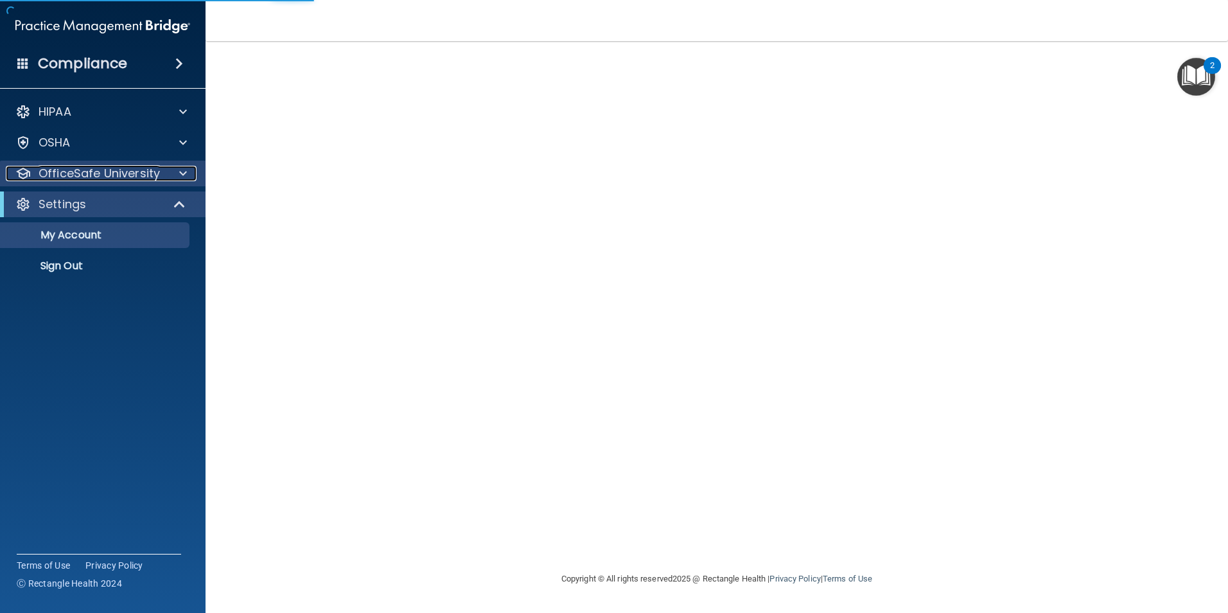
click at [108, 168] on p "OfficeSafe University" at bounding box center [99, 173] width 121 height 15
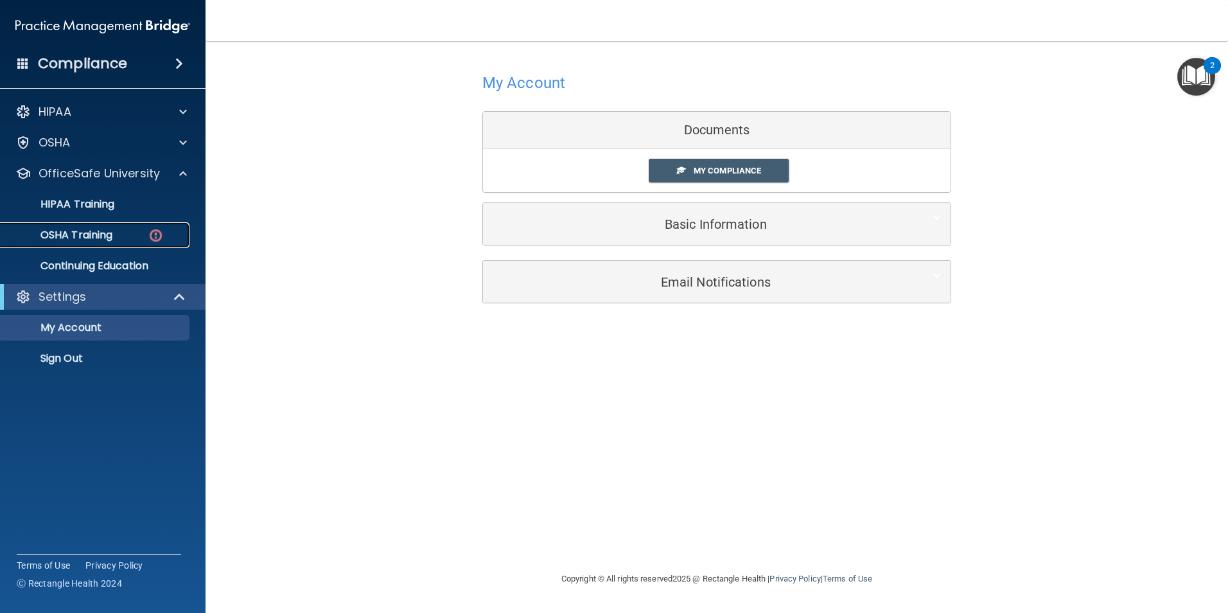
click at [79, 231] on p "OSHA Training" at bounding box center [60, 235] width 104 height 13
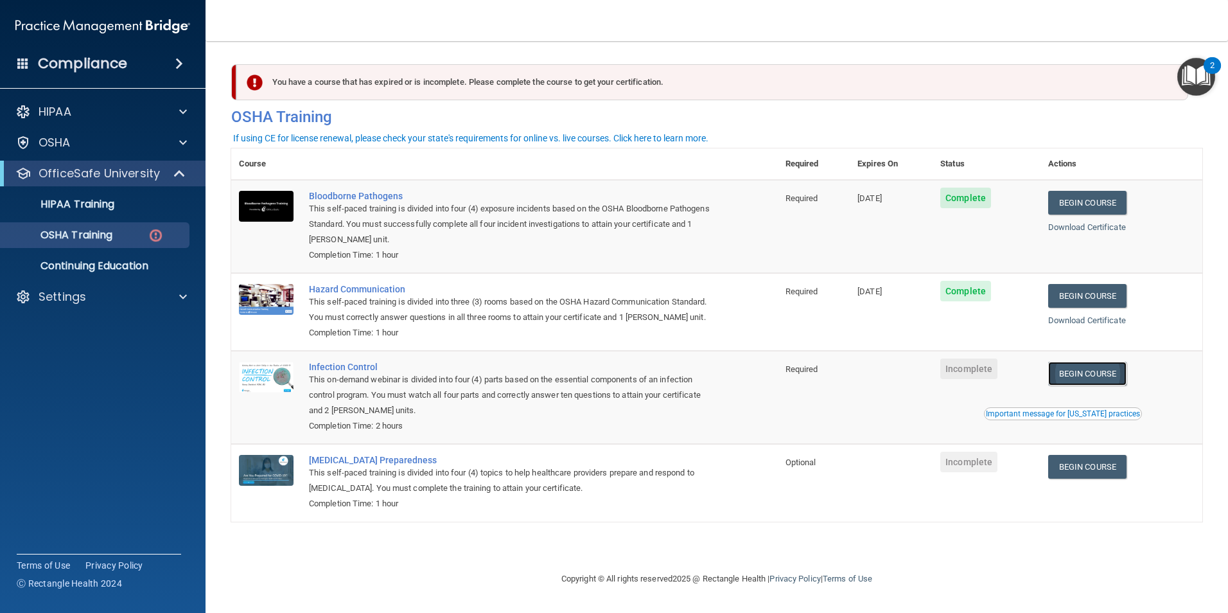
click at [1107, 386] on link "Begin Course" at bounding box center [1088, 374] width 78 height 24
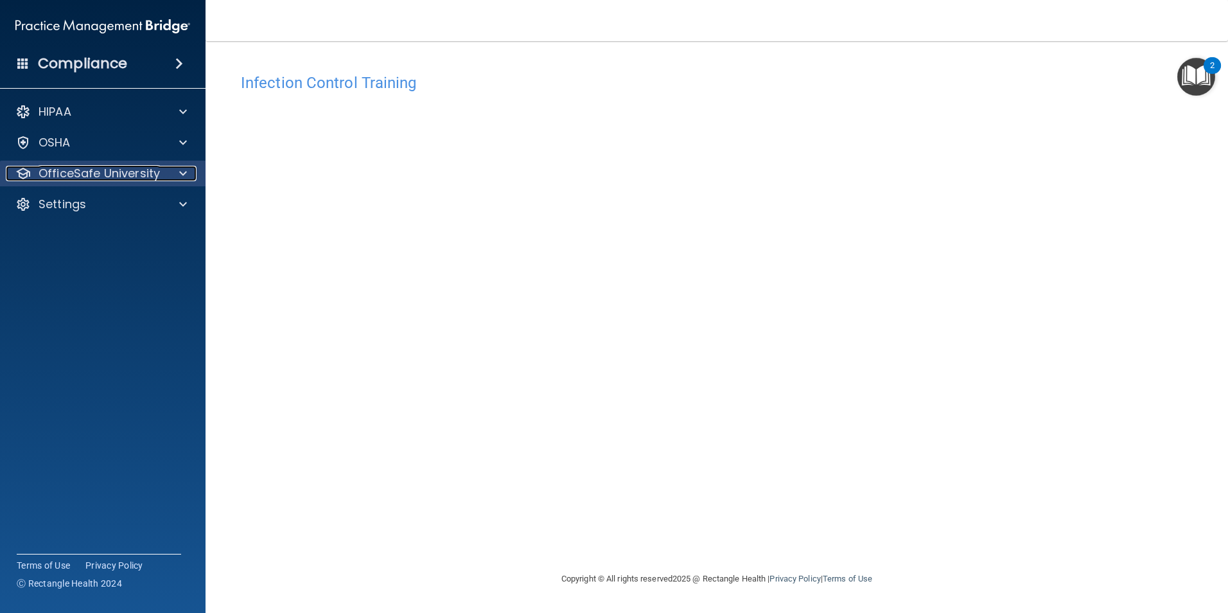
click at [130, 173] on p "OfficeSafe University" at bounding box center [99, 173] width 121 height 15
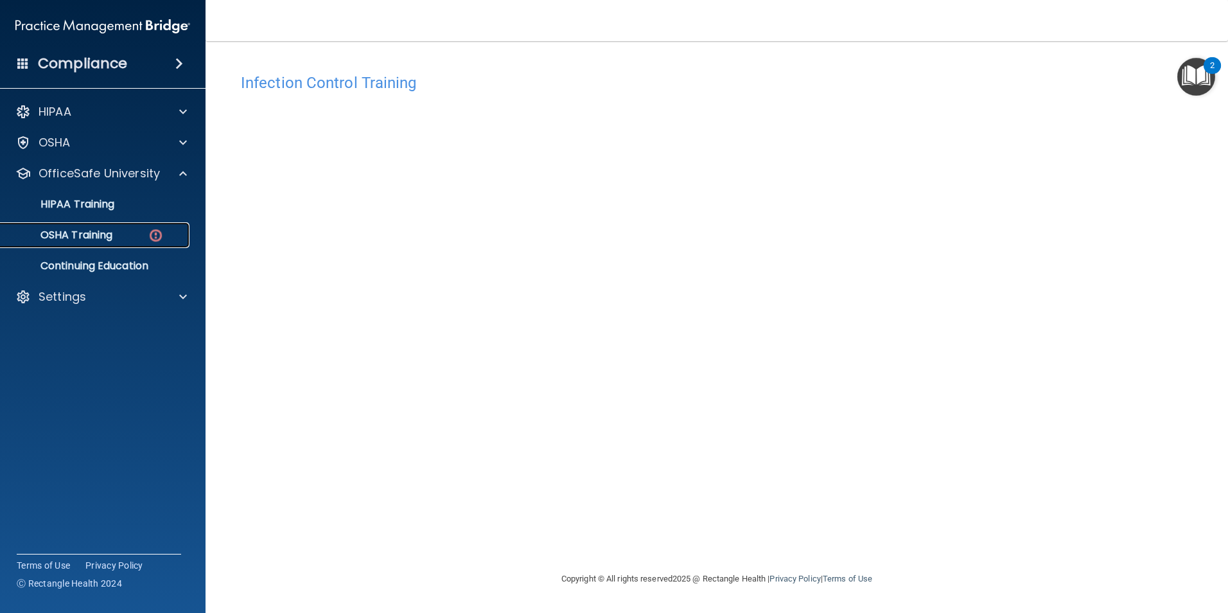
click at [99, 229] on p "OSHA Training" at bounding box center [60, 235] width 104 height 13
